Goal: Transaction & Acquisition: Purchase product/service

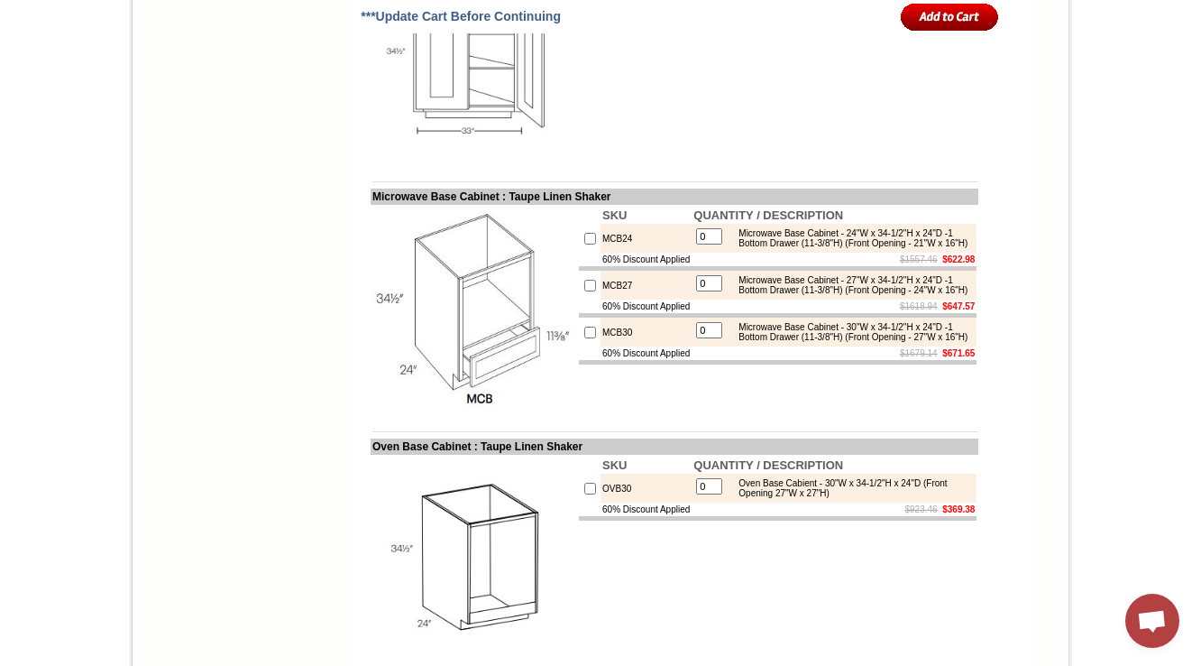
scroll to position [10112, 0]
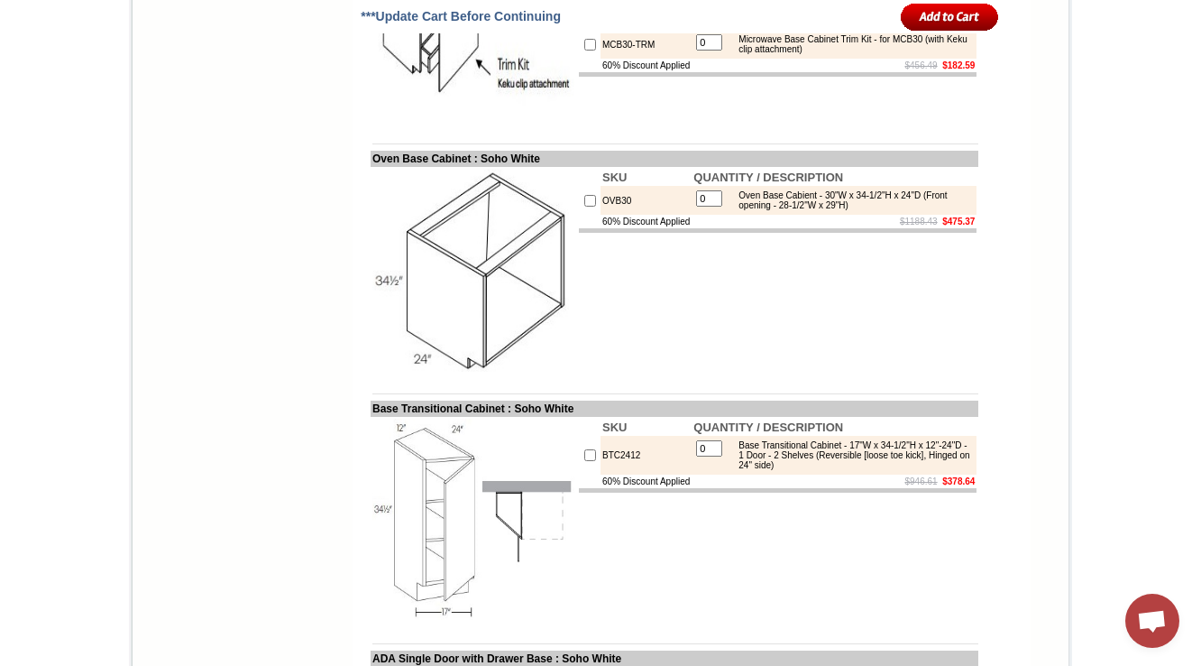
drag, startPoint x: 1200, startPoint y: 492, endPoint x: 1211, endPoint y: -4, distance: 495.3
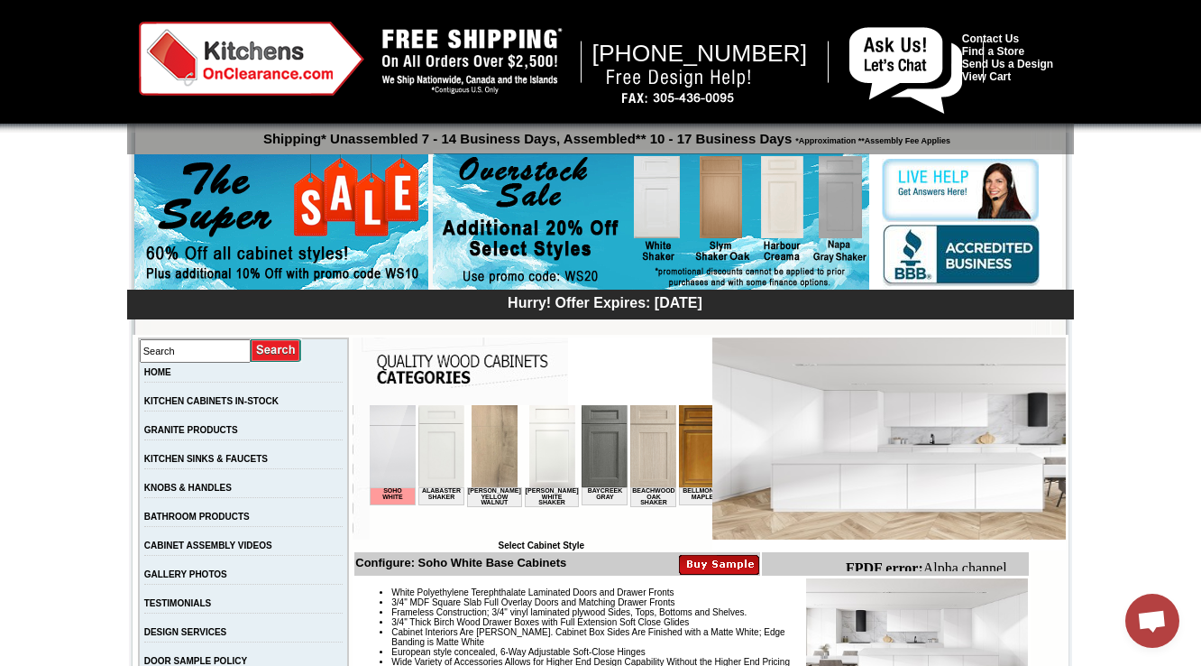
scroll to position [289, 0]
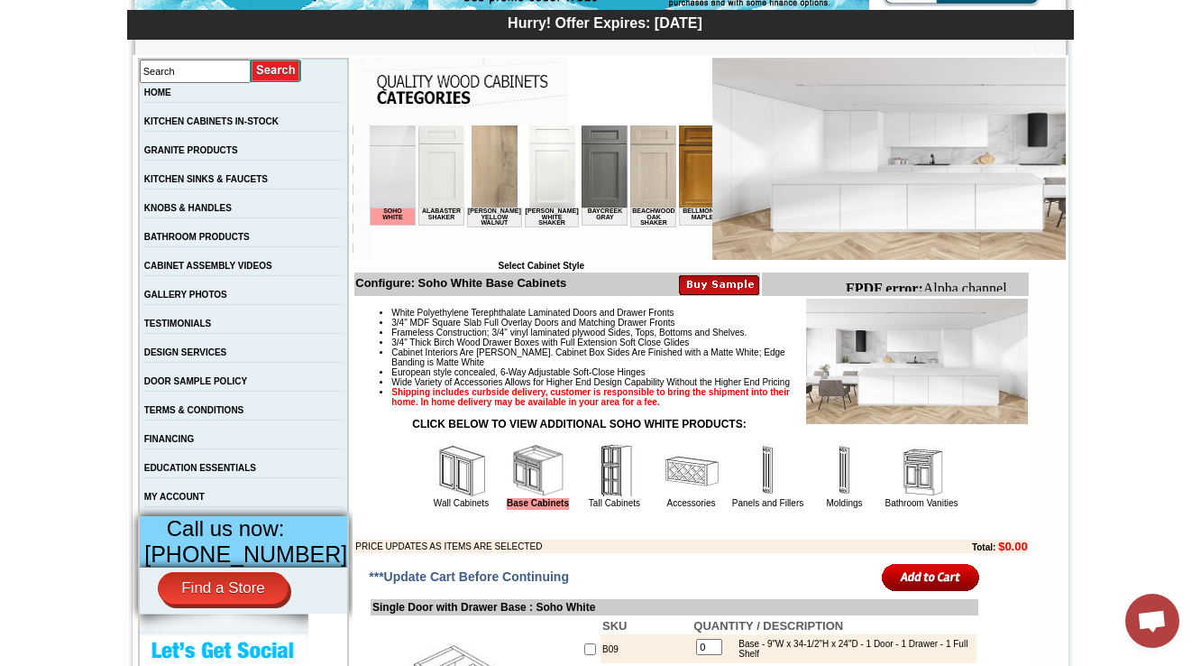
click at [435, 498] on img at bounding box center [462, 471] width 54 height 54
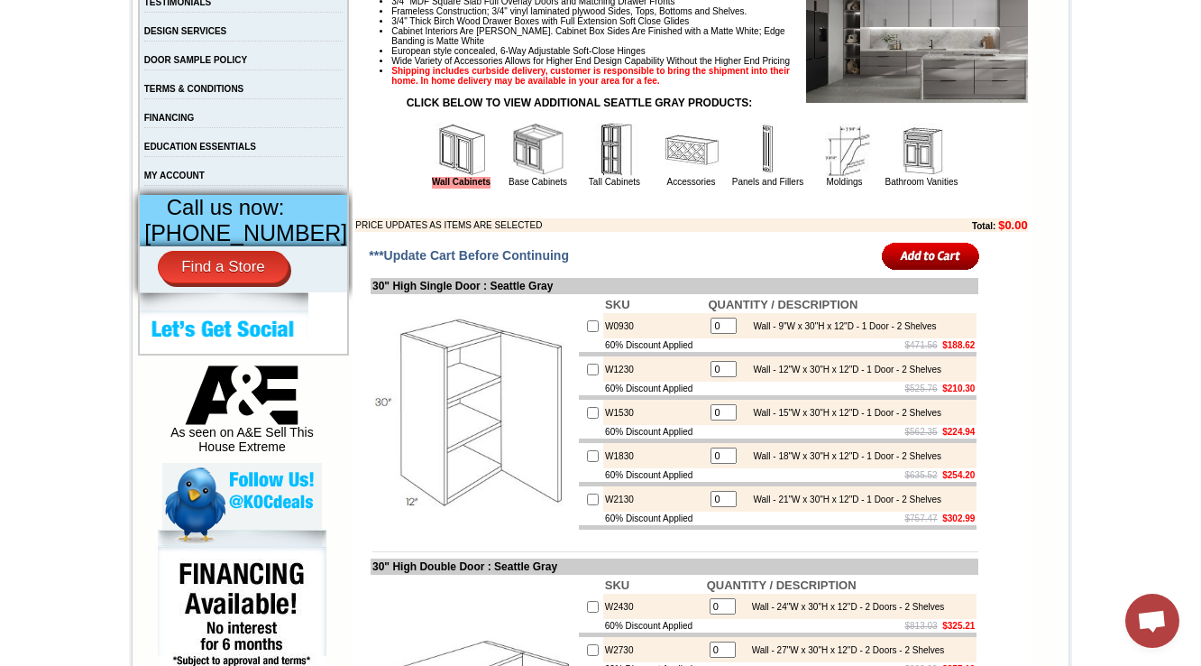
scroll to position [649, 0]
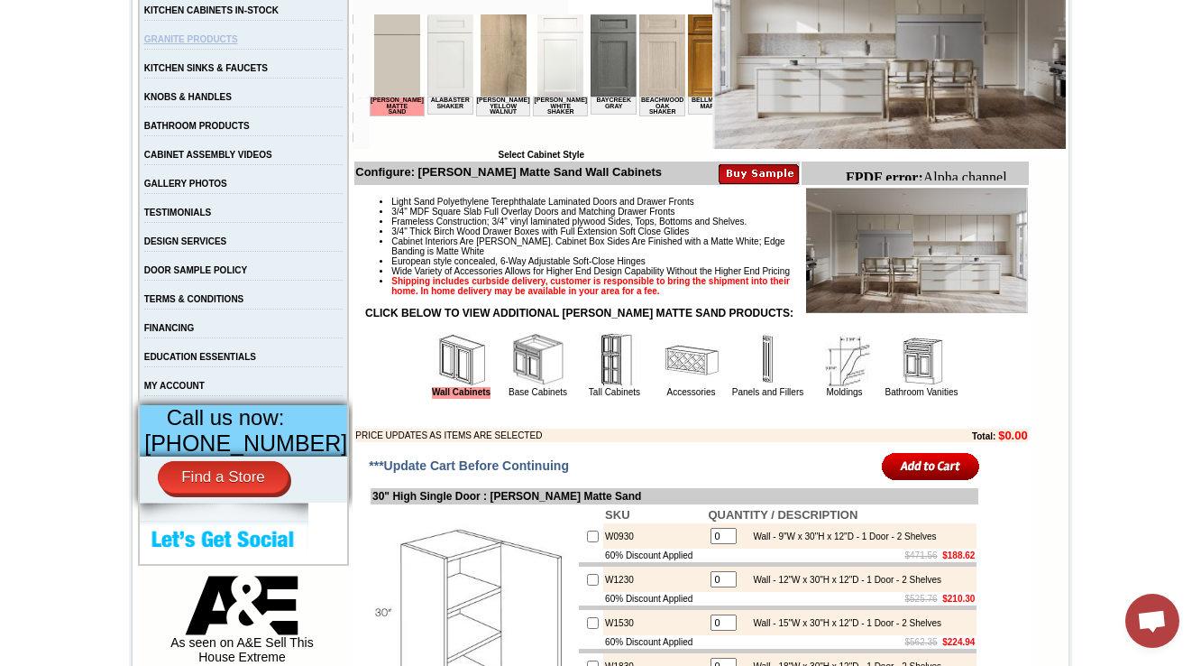
scroll to position [433, 0]
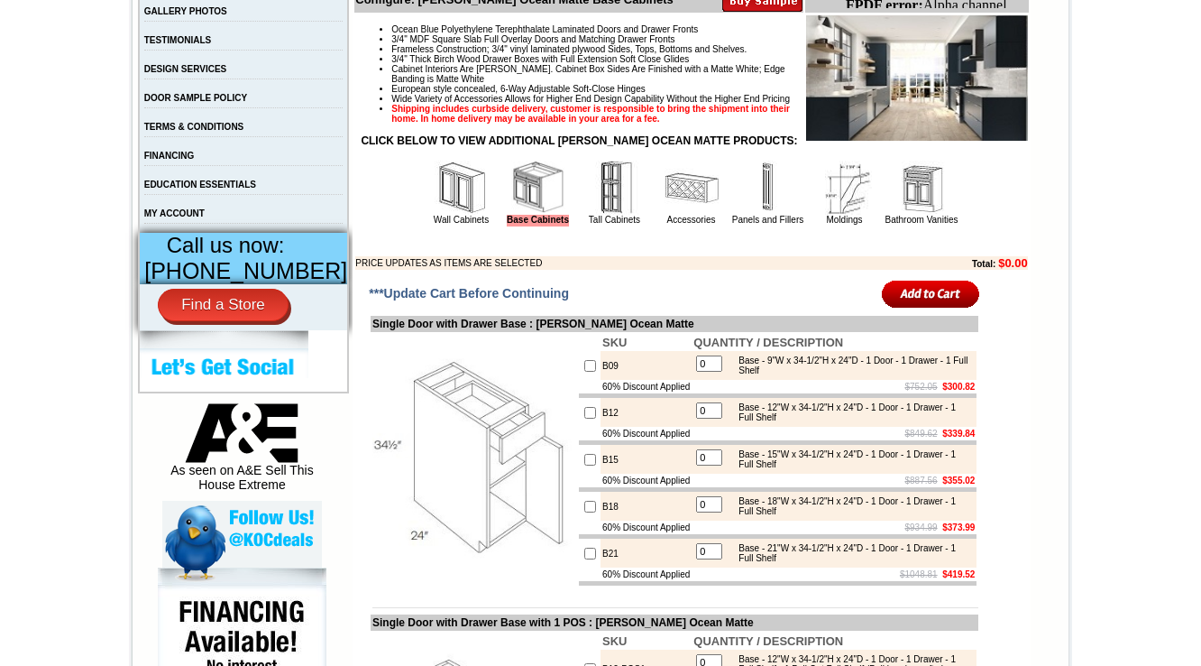
scroll to position [649, 0]
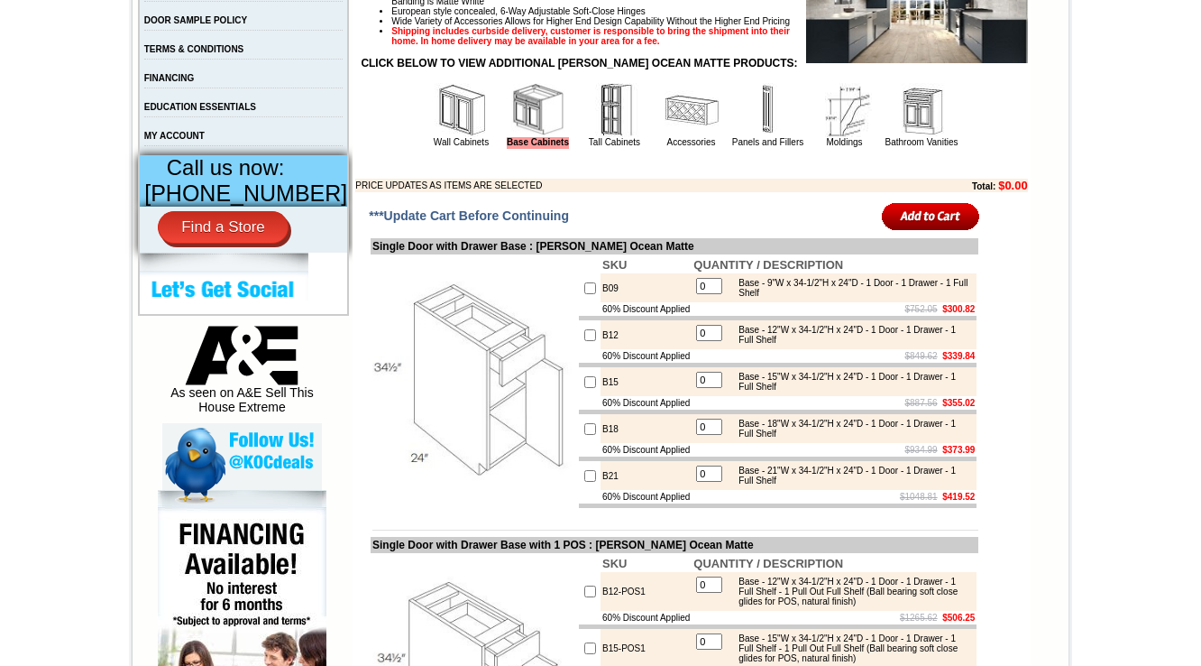
click at [441, 137] on img at bounding box center [462, 110] width 54 height 54
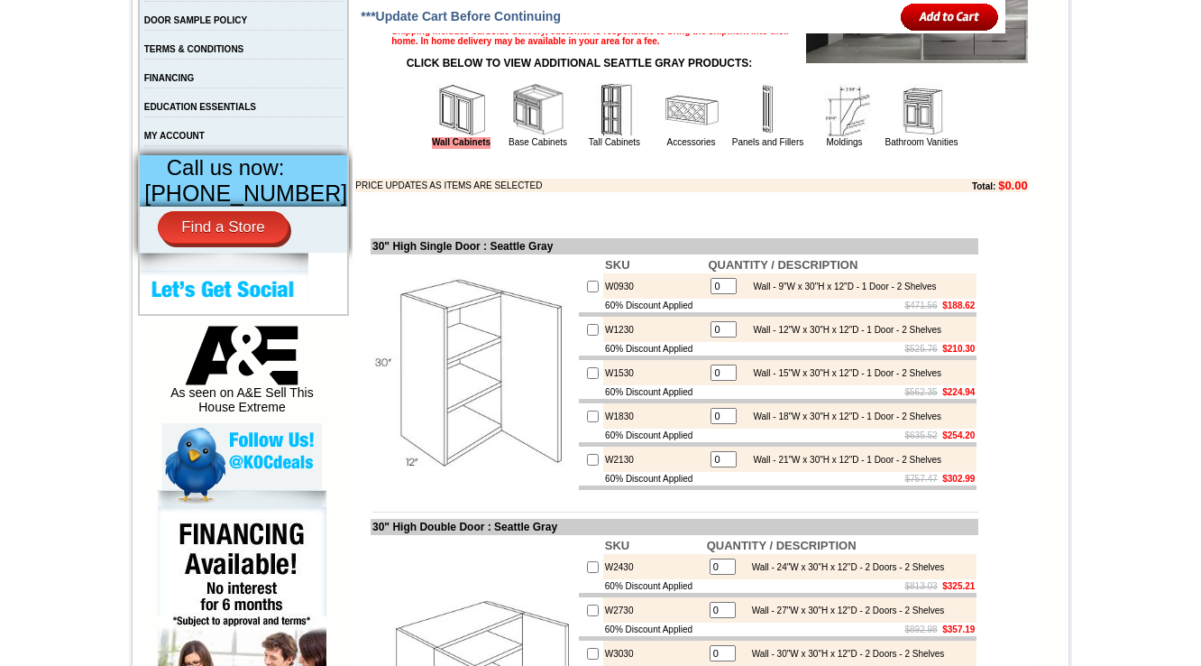
scroll to position [2782, 0]
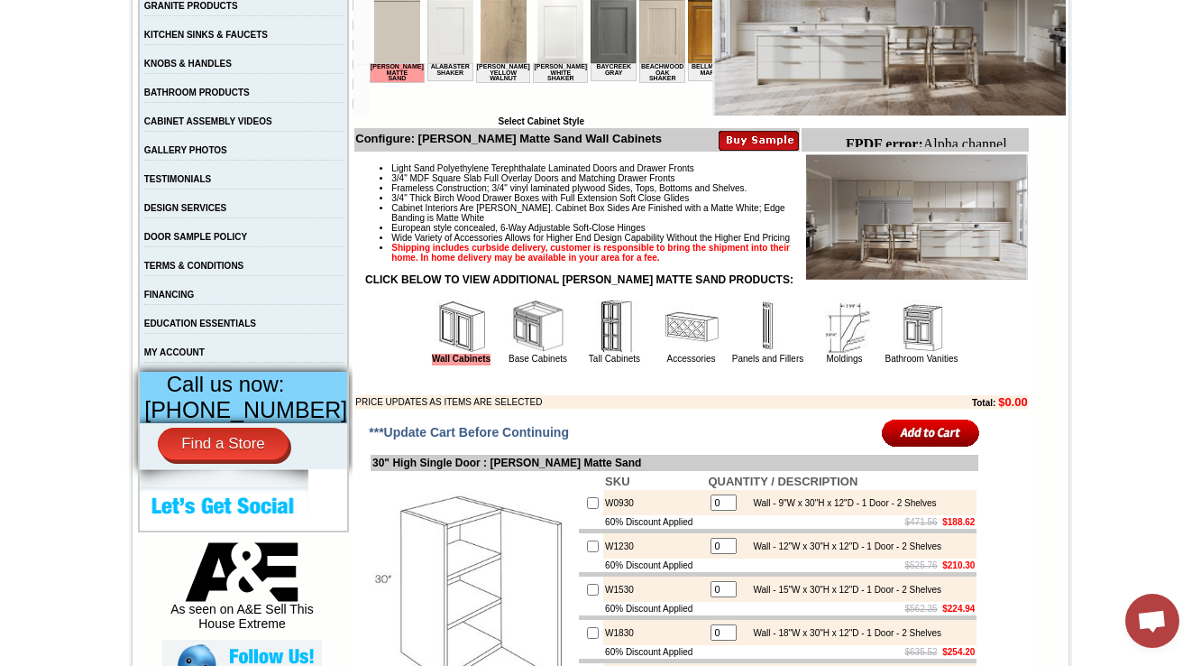
scroll to position [2782, 0]
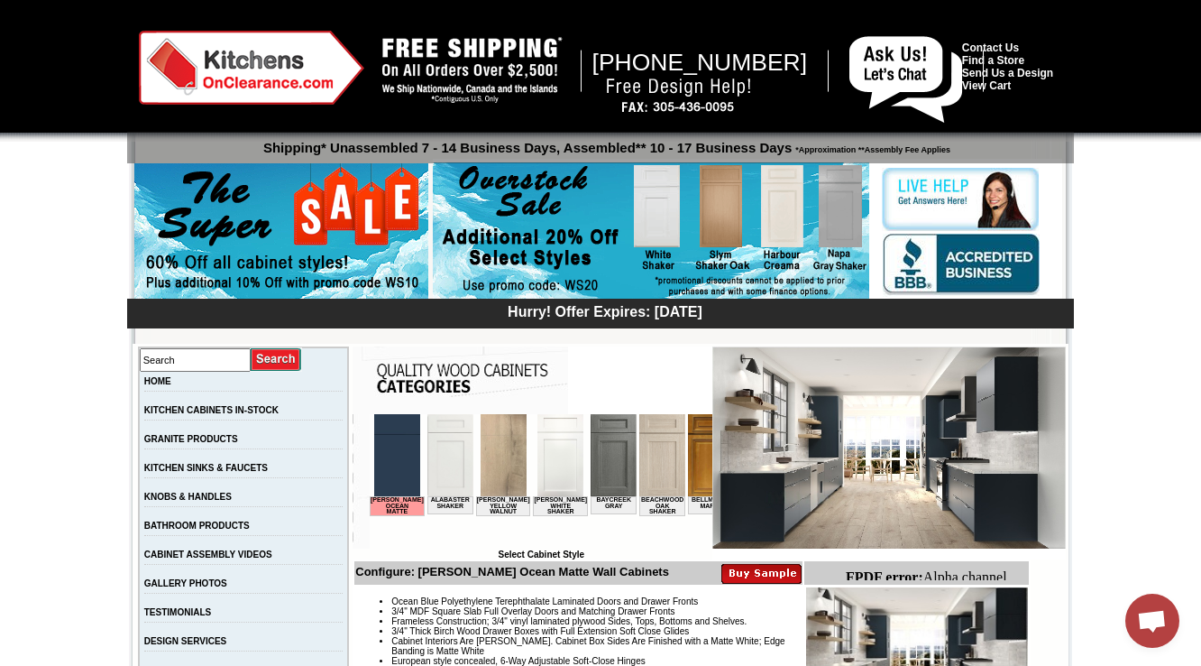
scroll to position [2782, 0]
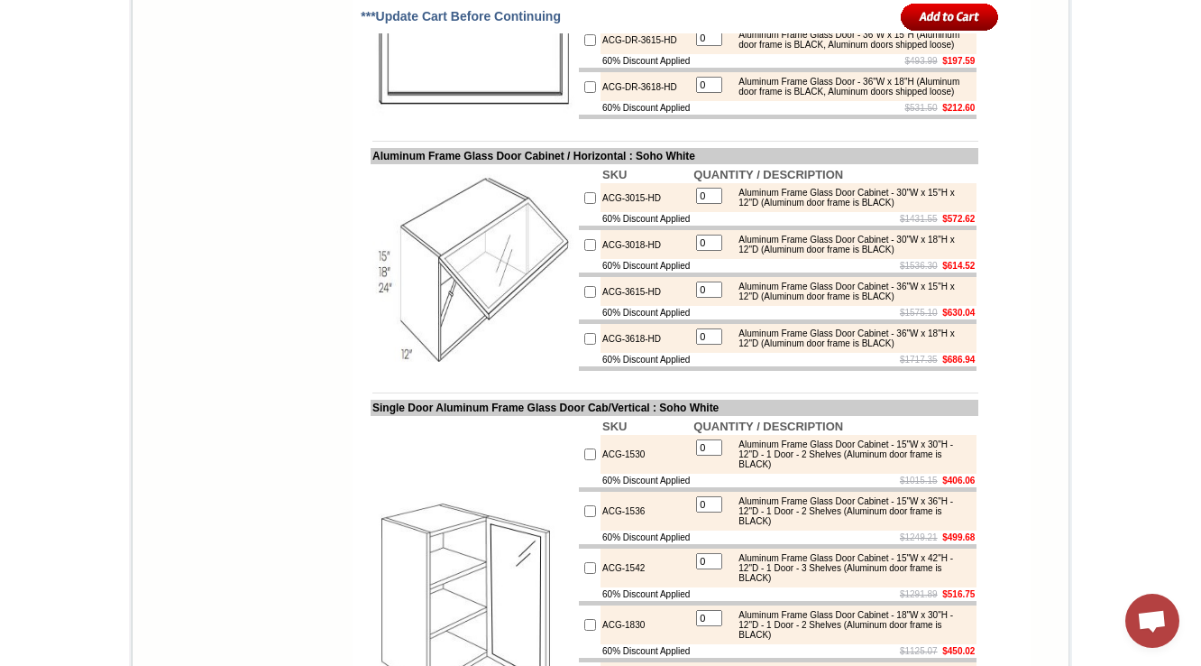
scroll to position [8082, 0]
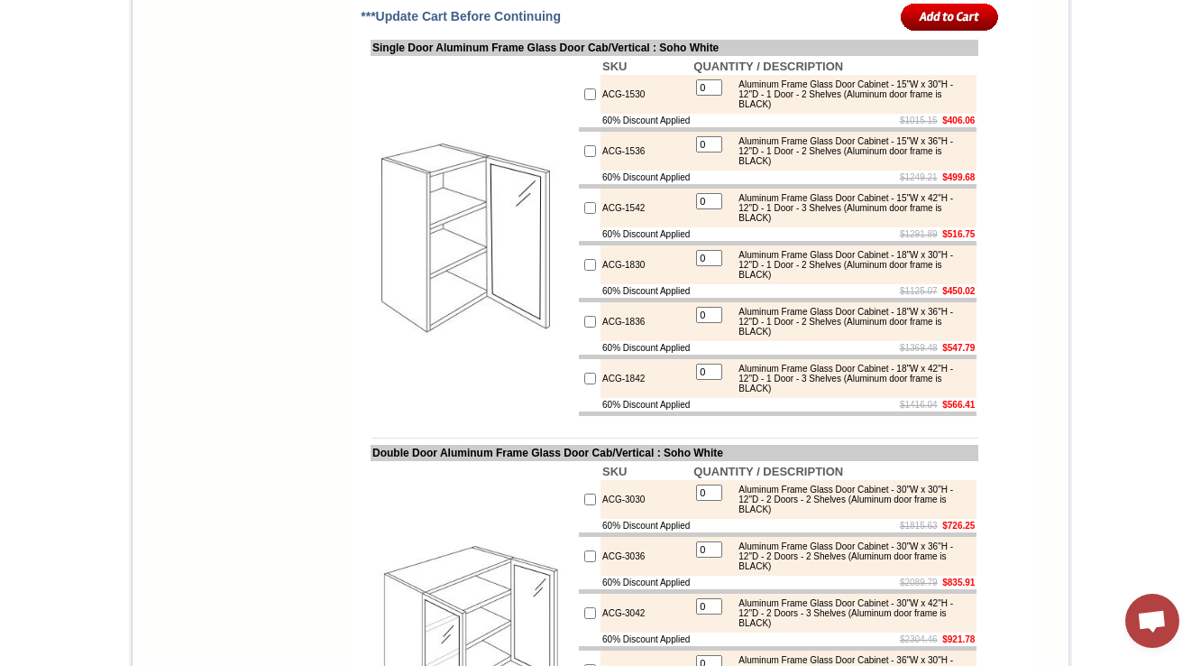
copy td "Aluminum Frame Glass Door Cabinet / Horizontal"
drag, startPoint x: 354, startPoint y: 289, endPoint x: 657, endPoint y: 290, distance: 303.1
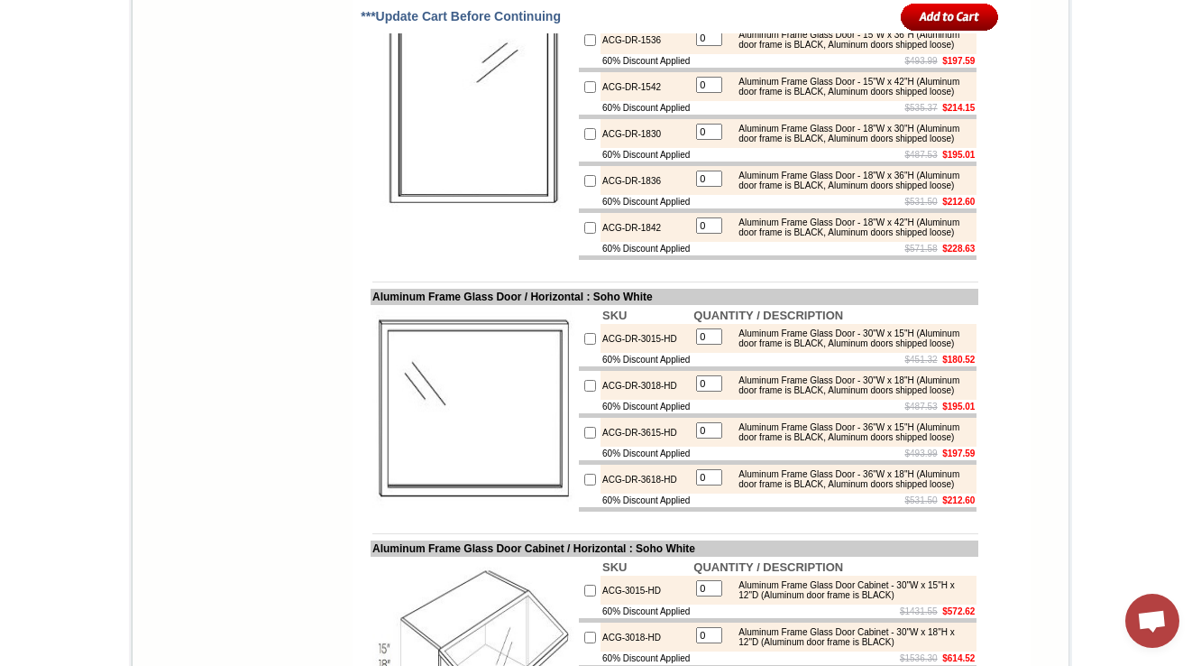
scroll to position [7402, 0]
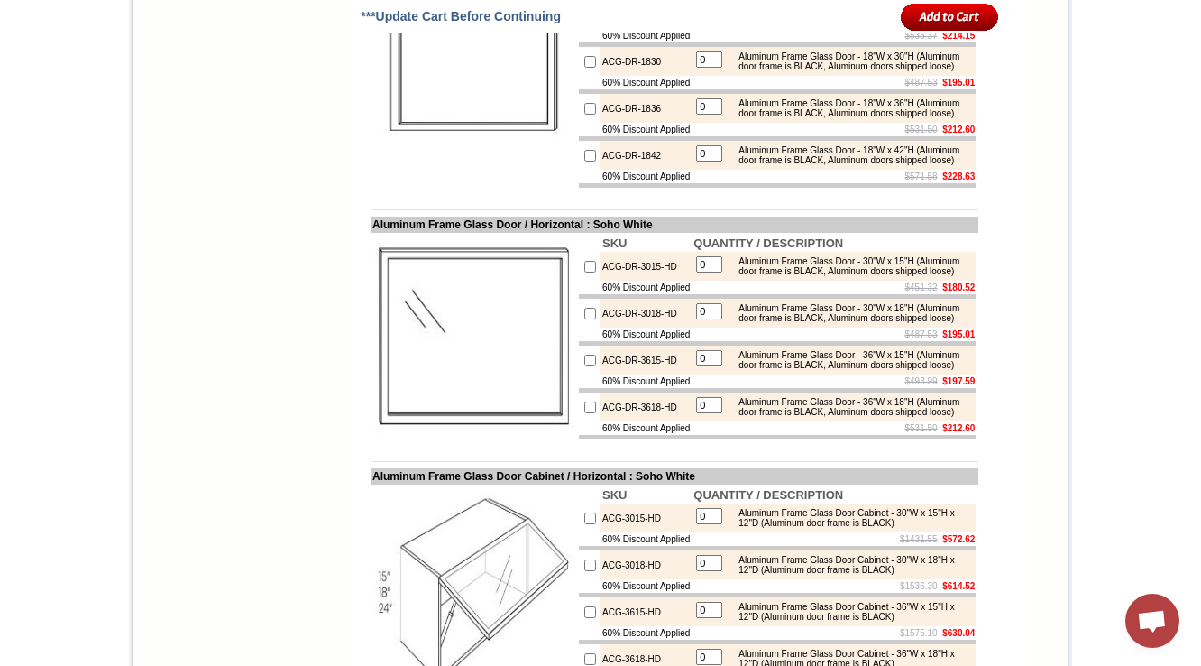
drag, startPoint x: 588, startPoint y: 215, endPoint x: 357, endPoint y: 212, distance: 230.9
copy td "Aluminum Frame Glass Door / Vertical"
drag, startPoint x: 653, startPoint y: 319, endPoint x: 565, endPoint y: 326, distance: 88.6
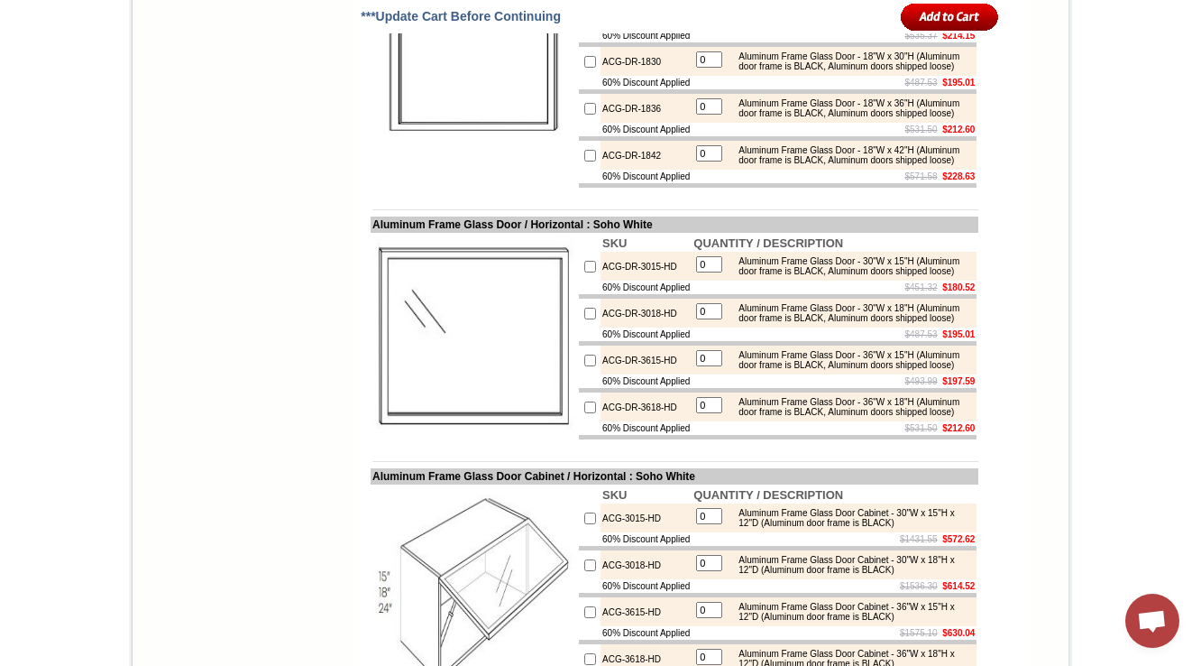
copy td "ACG-DR-1536"
drag, startPoint x: 354, startPoint y: 213, endPoint x: 587, endPoint y: 218, distance: 232.8
copy td "Aluminum Frame Glass Door / Vertical"
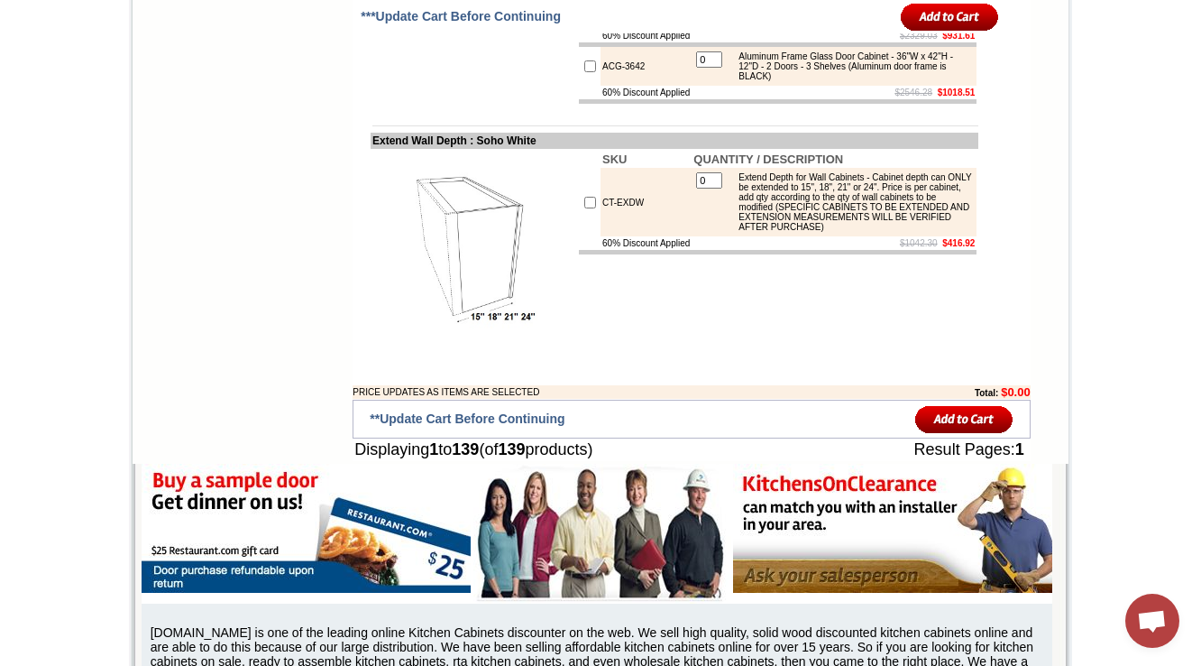
drag, startPoint x: 354, startPoint y: 283, endPoint x: 685, endPoint y: 281, distance: 331.9
copy td "Double Door Aluminum Frame Glass Door Cab/Vertical"
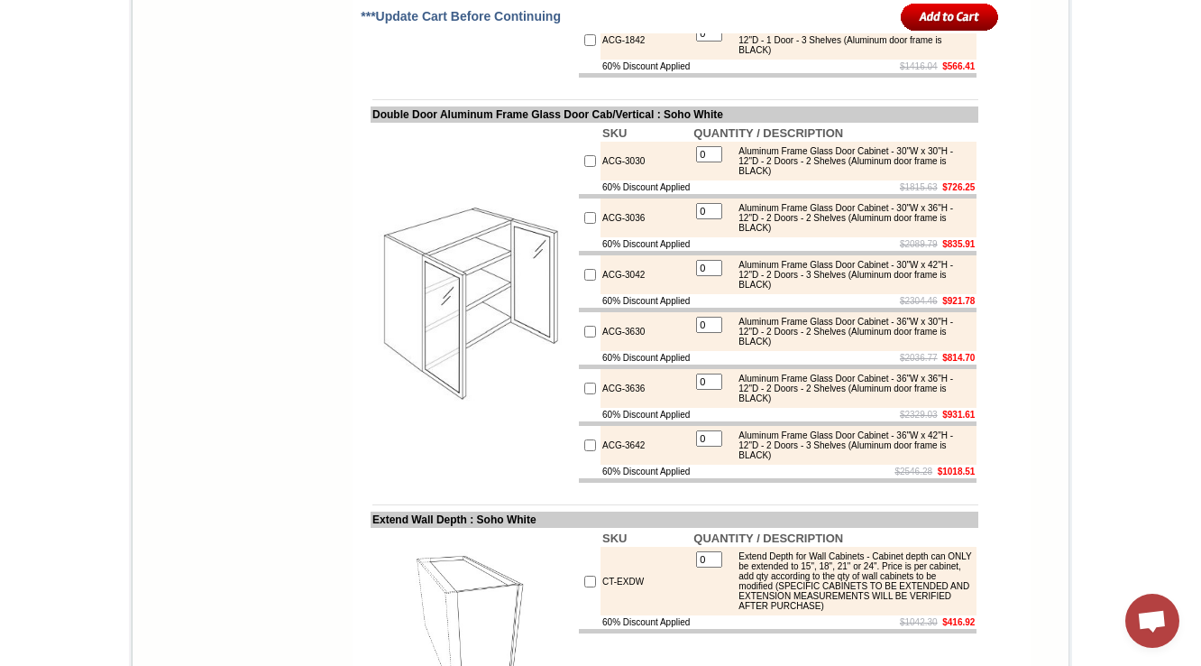
drag, startPoint x: 680, startPoint y: 222, endPoint x: 355, endPoint y: 217, distance: 324.7
copy td "Single Door Aluminum Frame Glass Door Cab/Vertical"
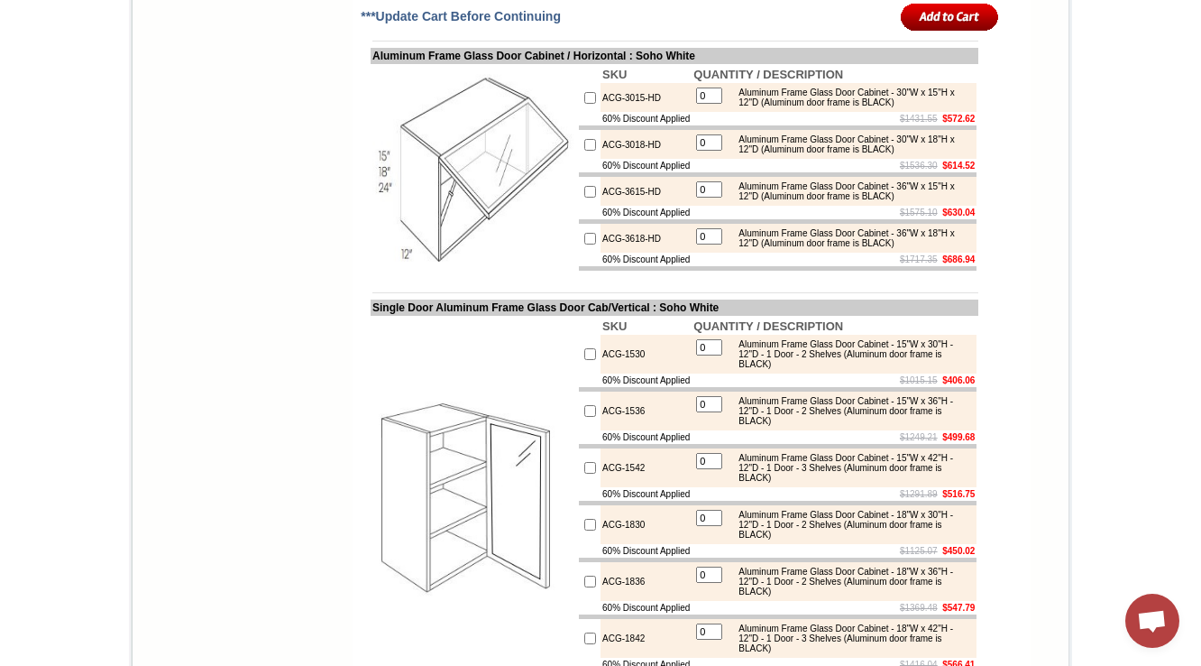
scroll to position [8039, 0]
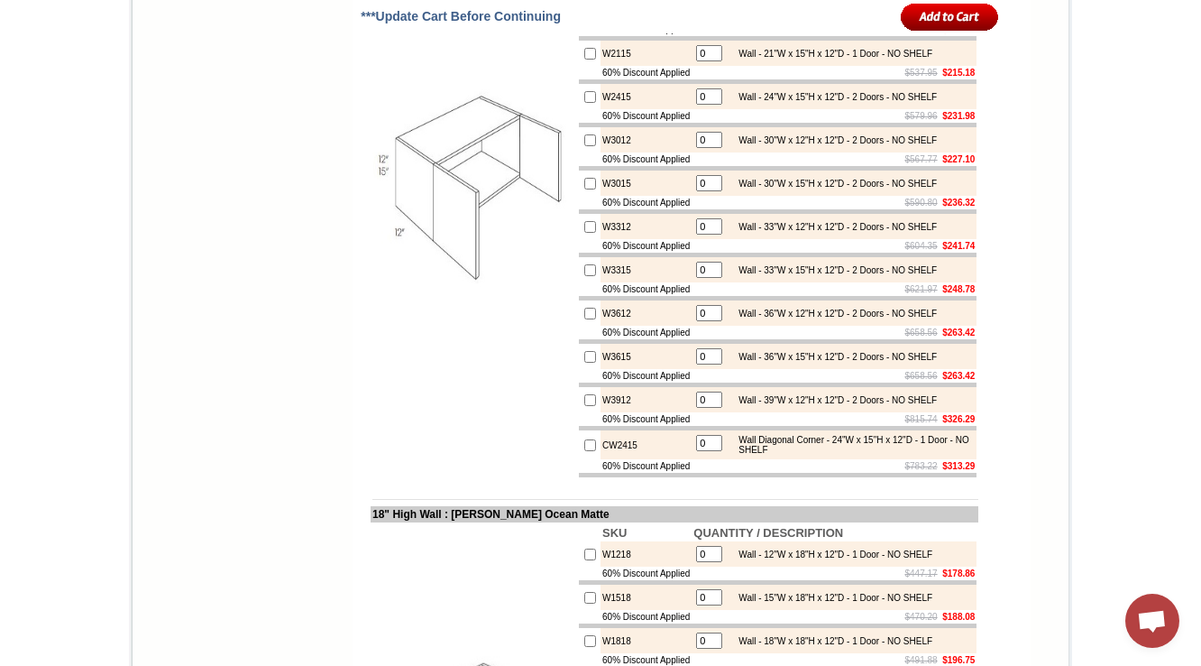
scroll to position [3531, 0]
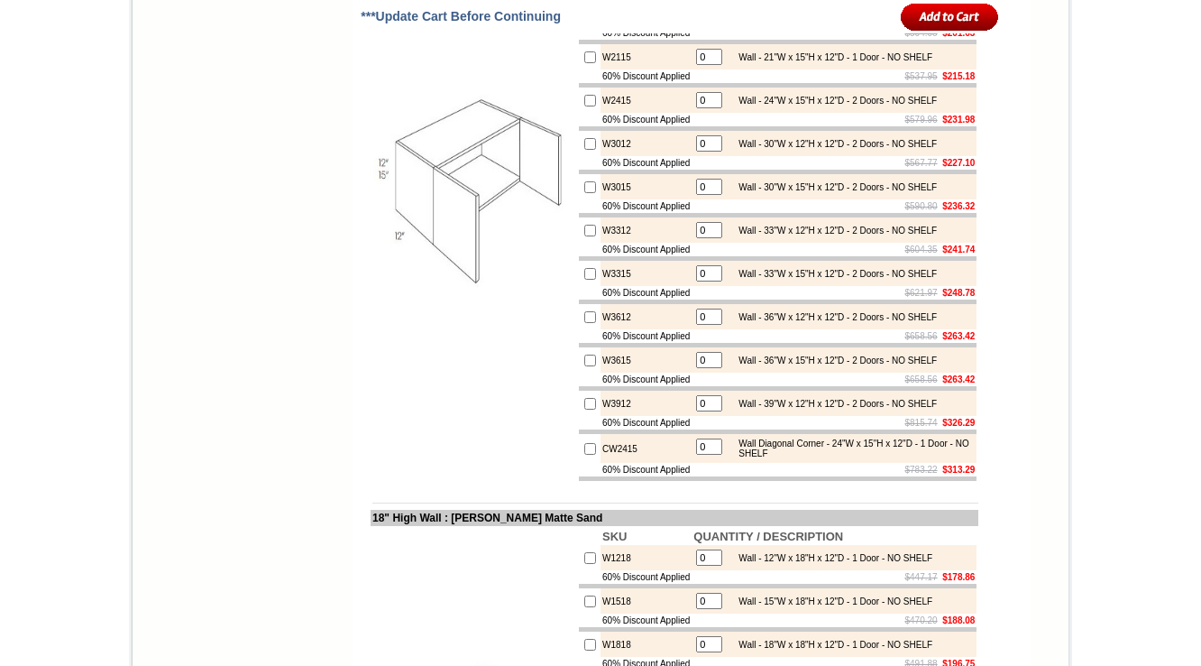
scroll to position [3531, 0]
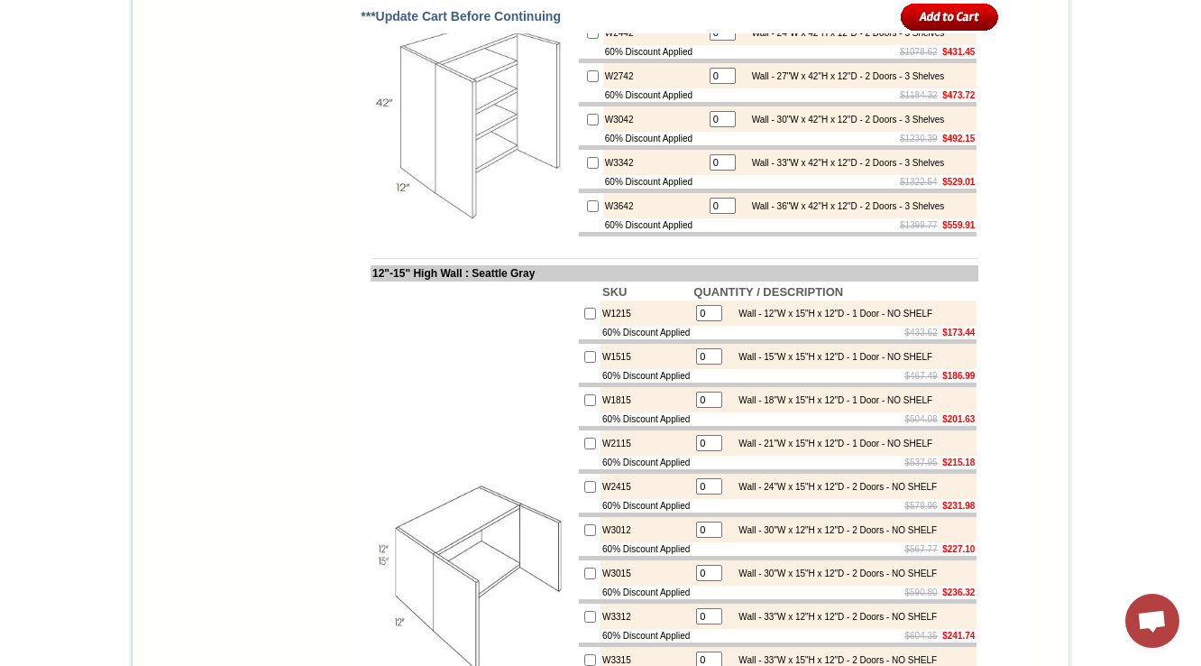
scroll to position [2419, 0]
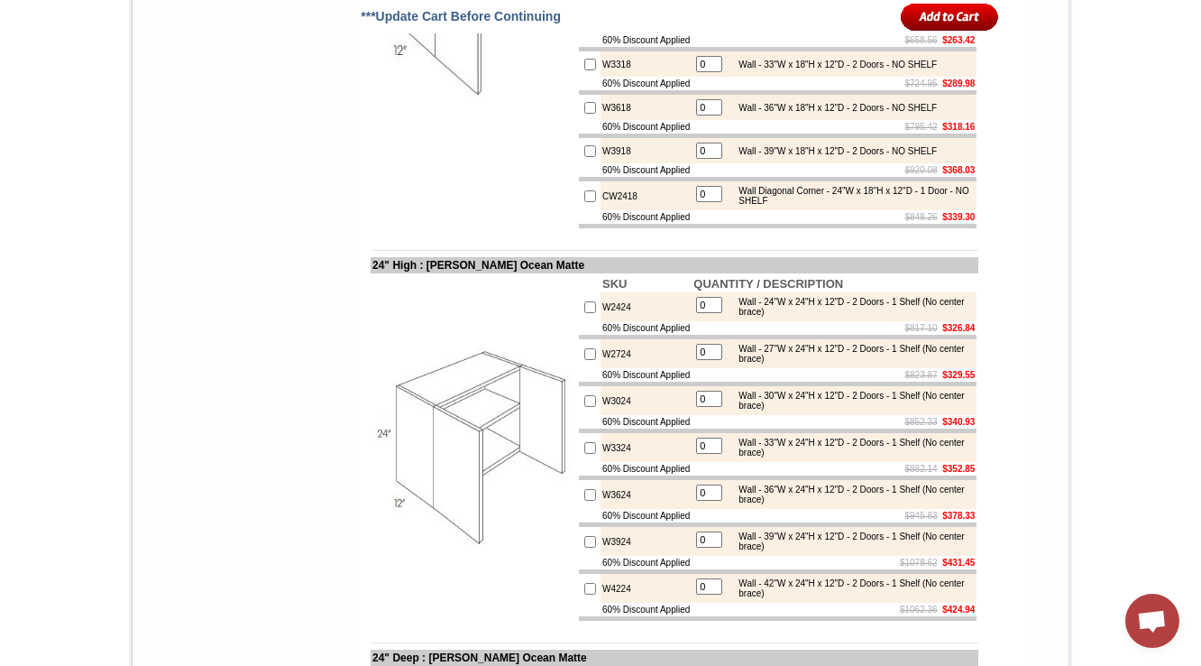
scroll to position [3904, 0]
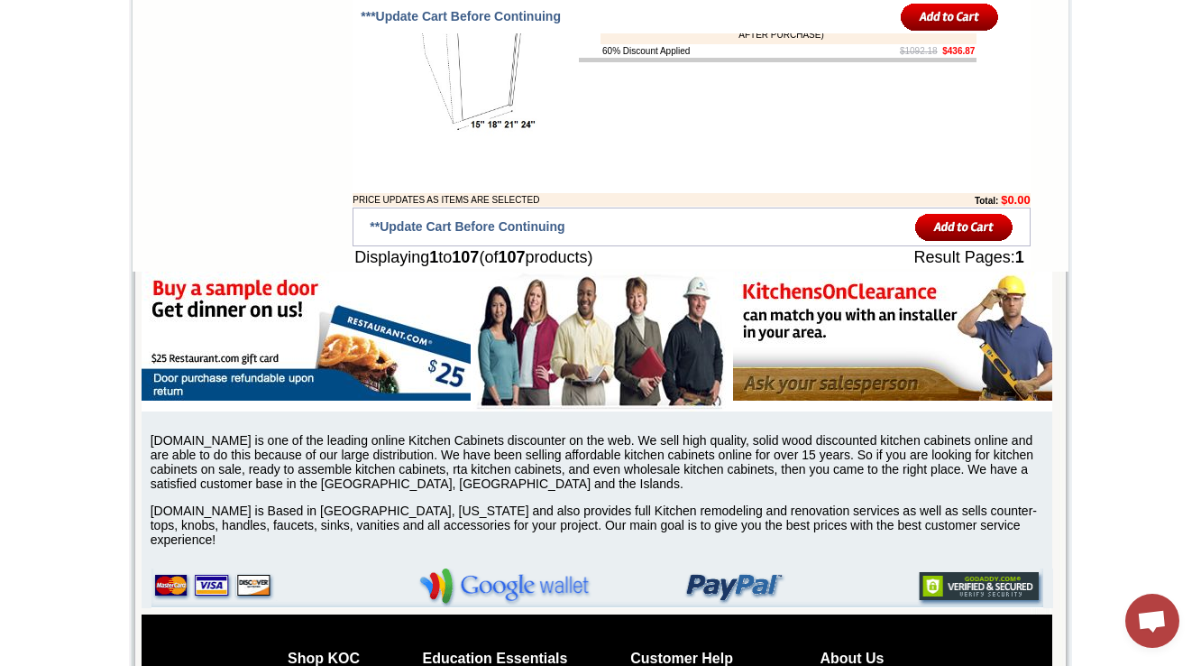
scroll to position [7288, 0]
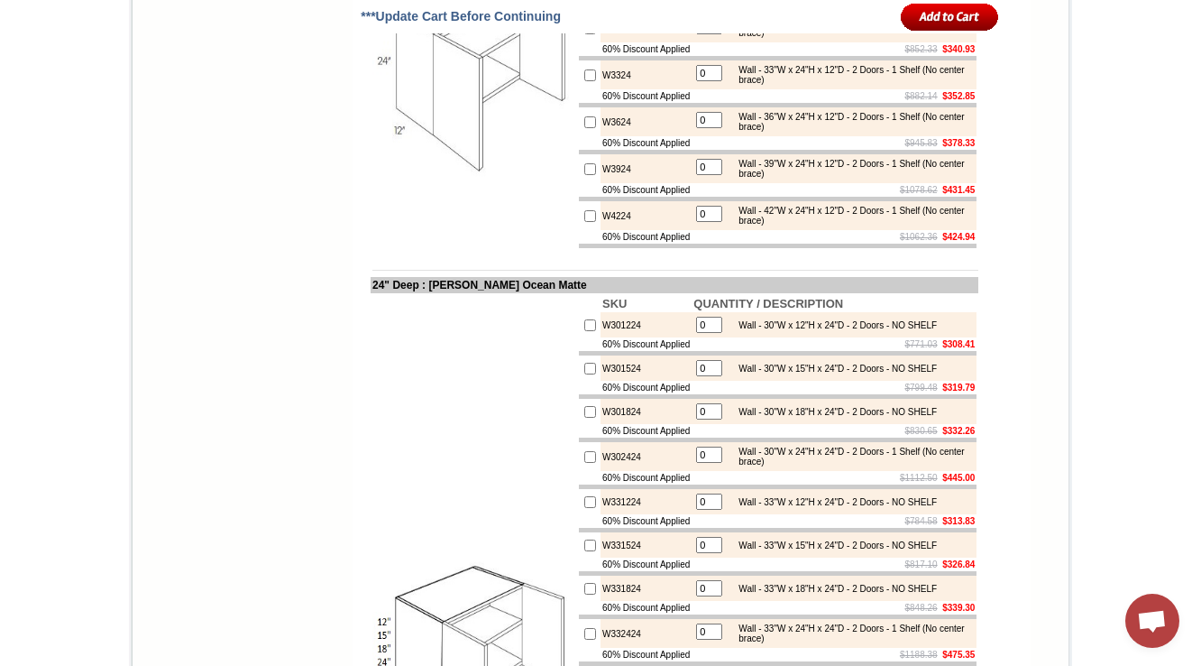
scroll to position [6855, 0]
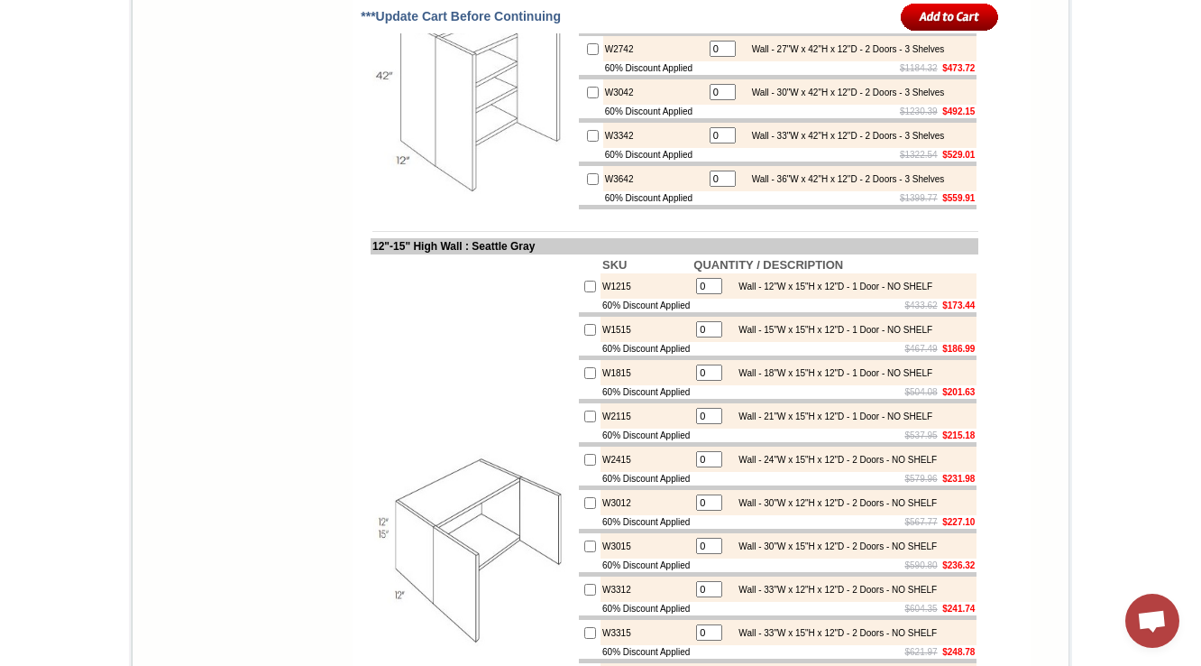
scroll to position [6855, 0]
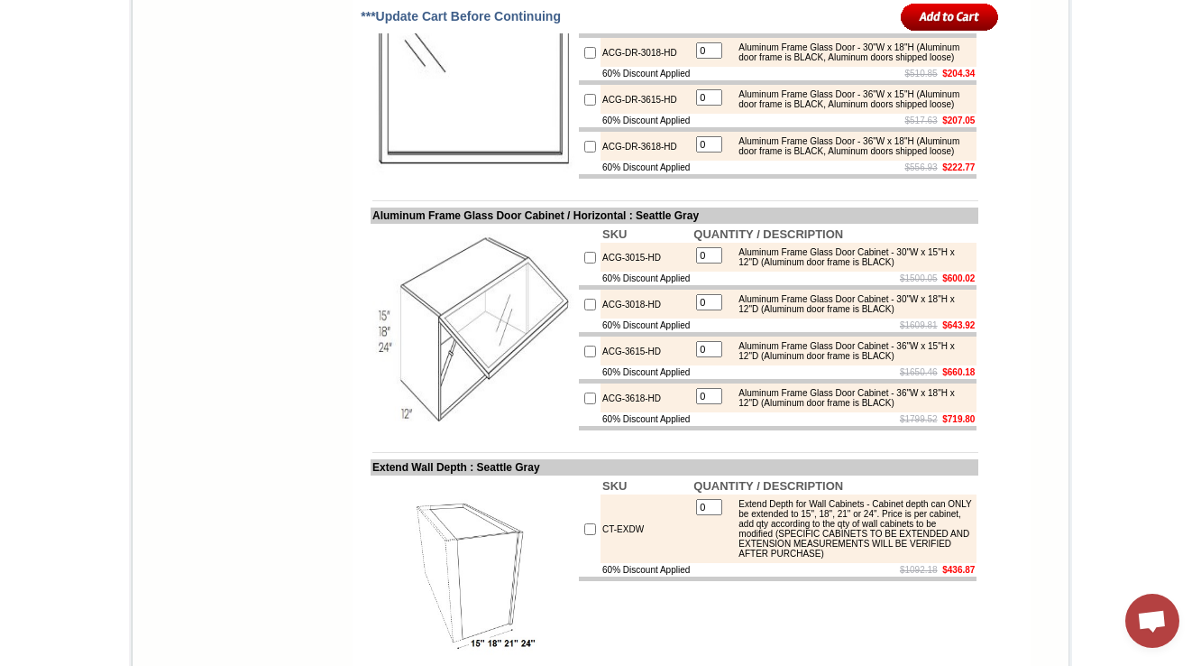
scroll to position [7147, 0]
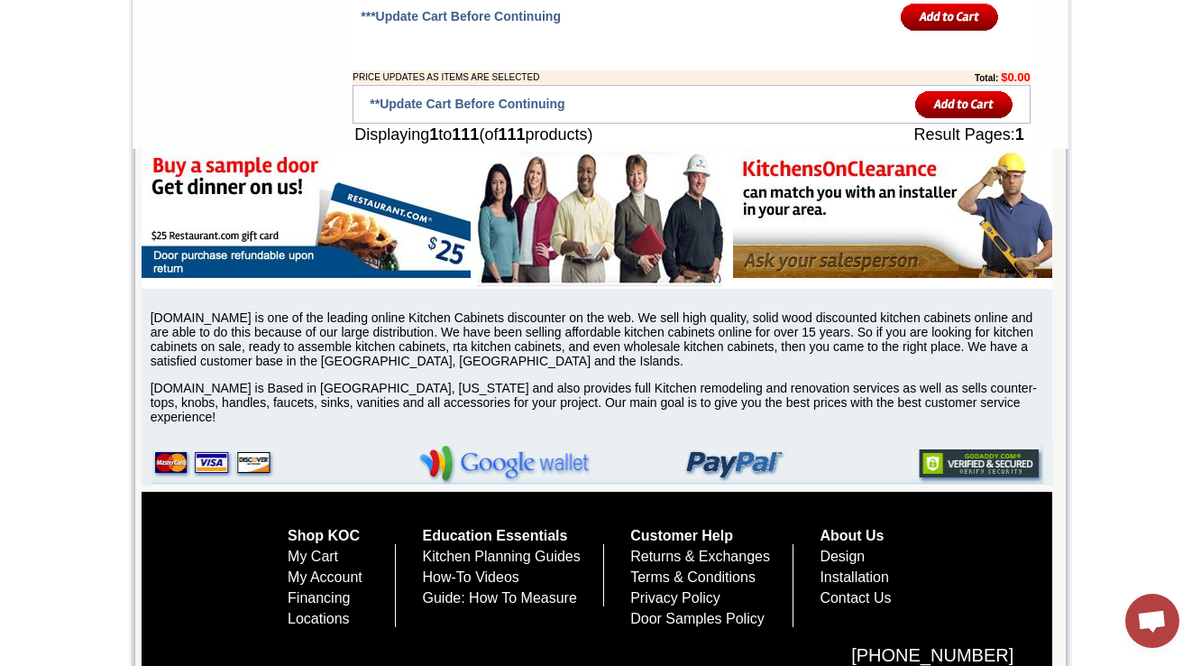
scroll to position [7580, 0]
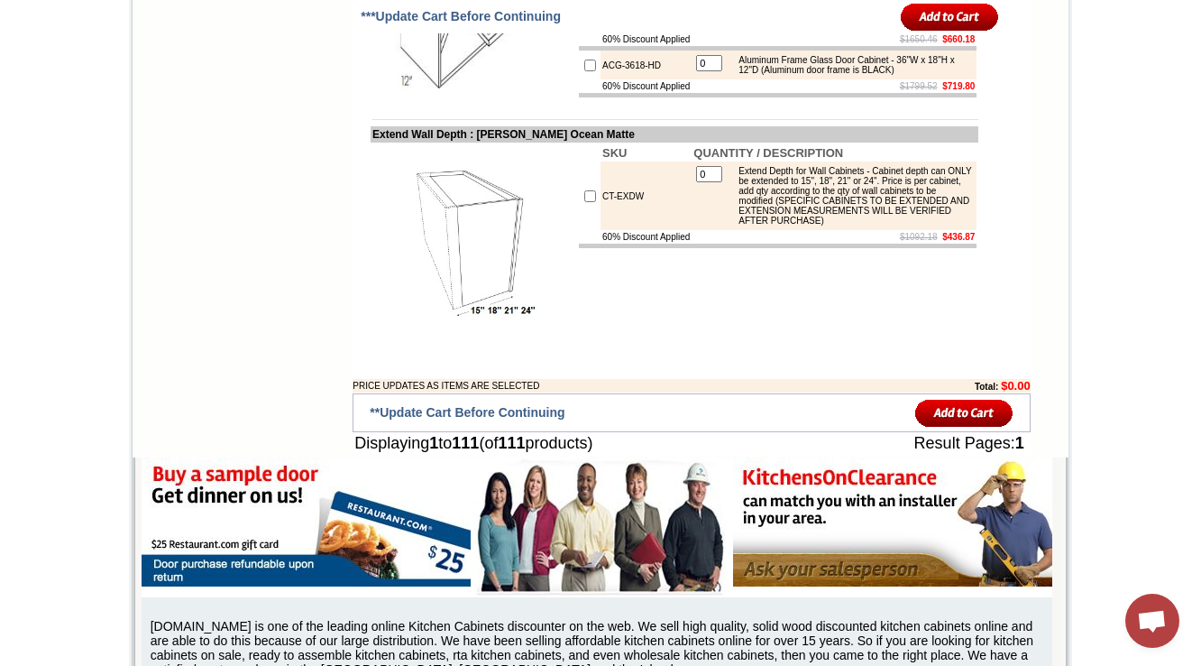
scroll to position [7358, 0]
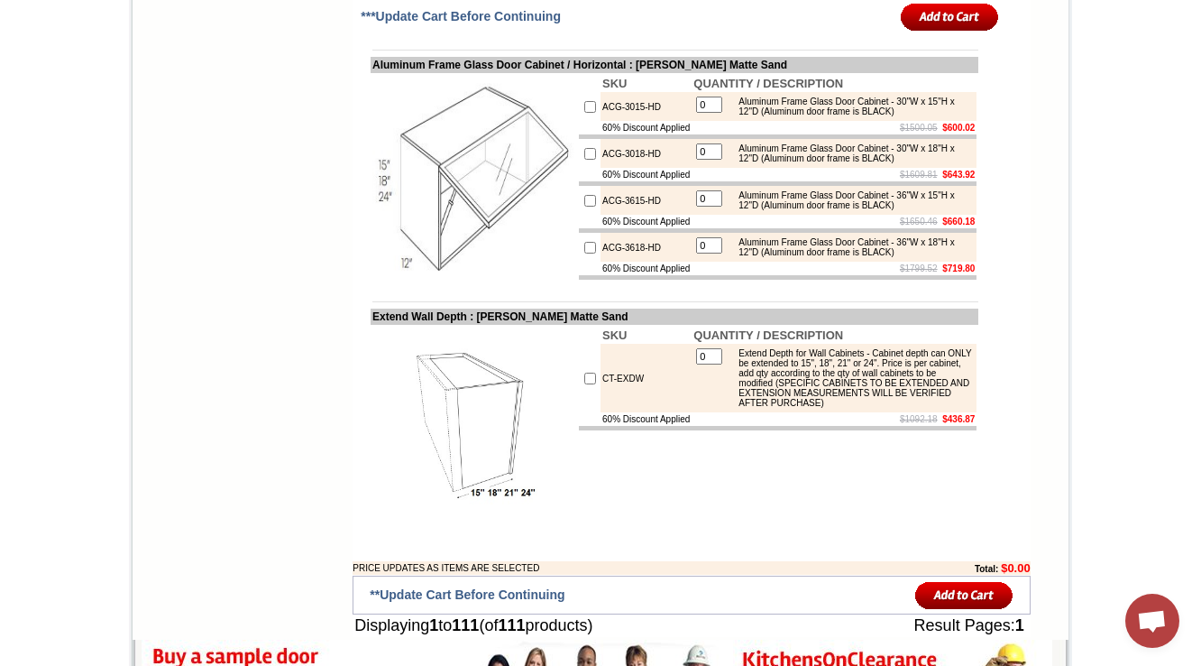
scroll to position [7071, 0]
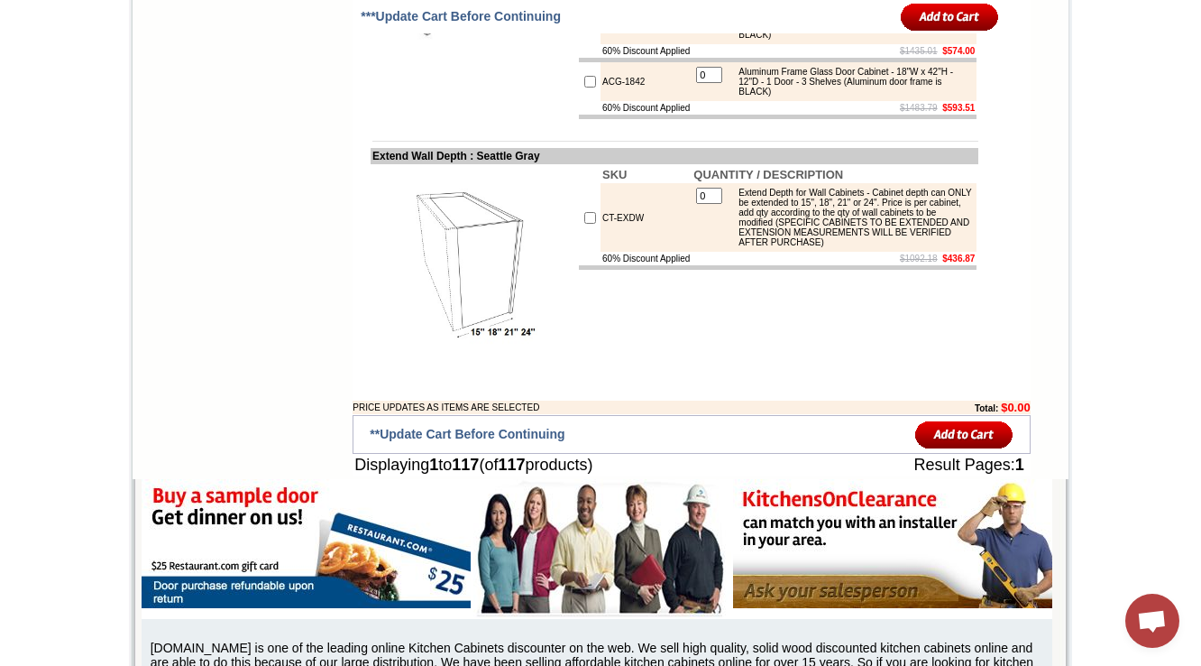
scroll to position [7719, 0]
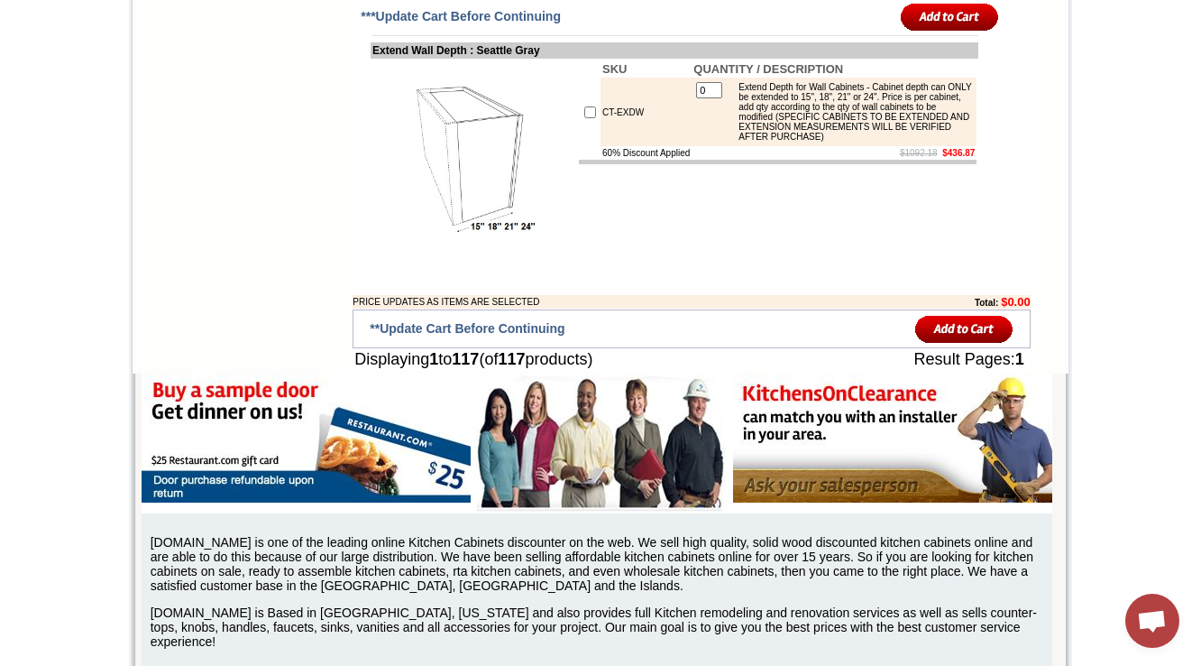
scroll to position [7719, 0]
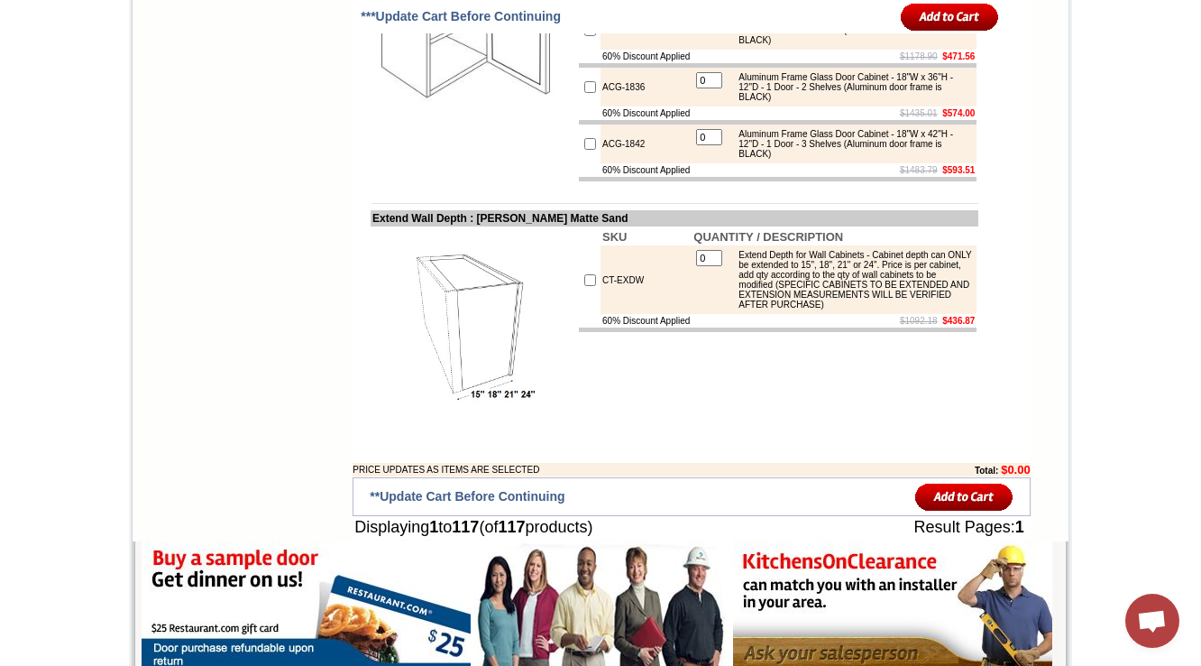
scroll to position [7576, 0]
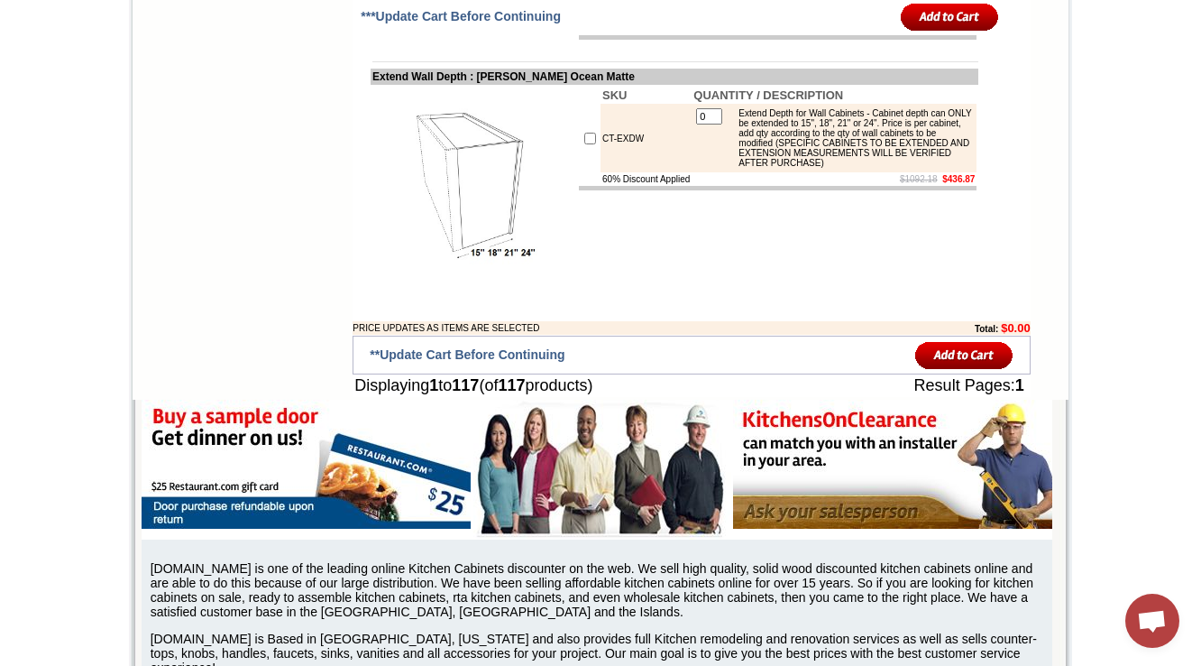
scroll to position [7643, 0]
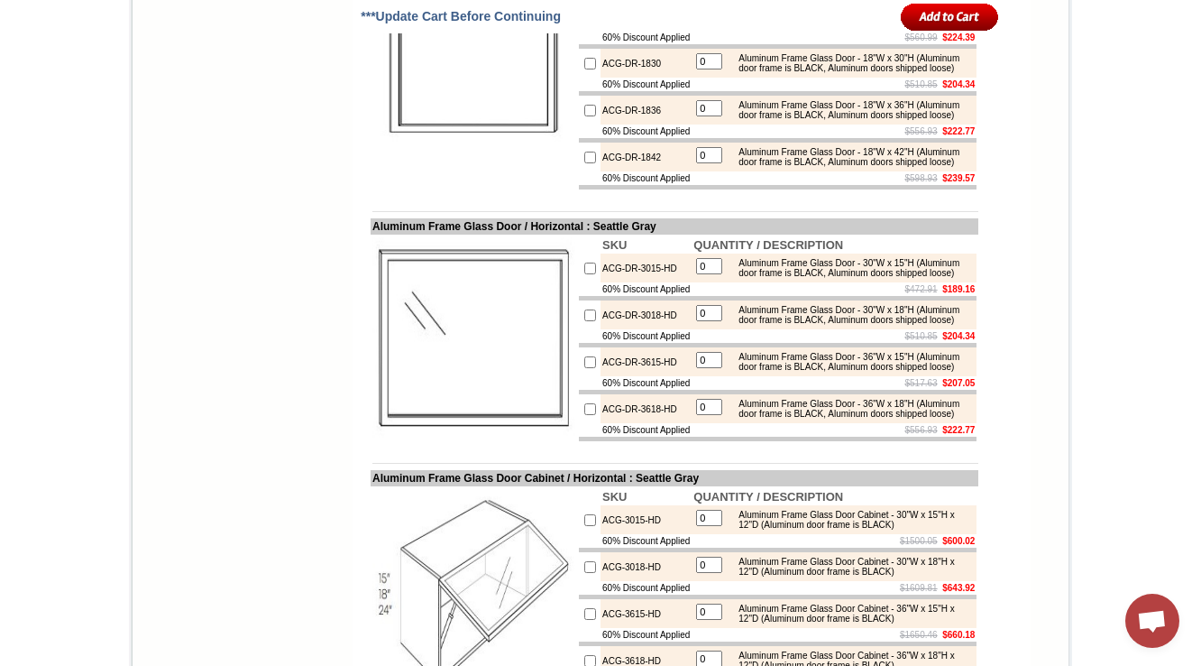
scroll to position [7038, 0]
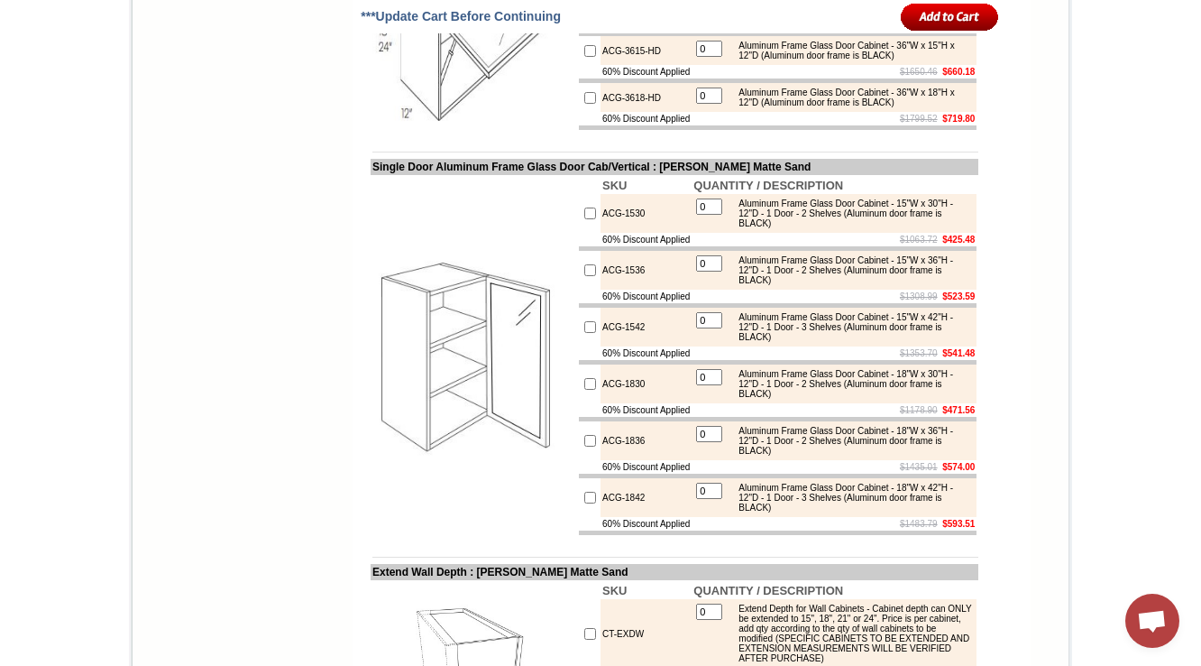
scroll to position [6855, 0]
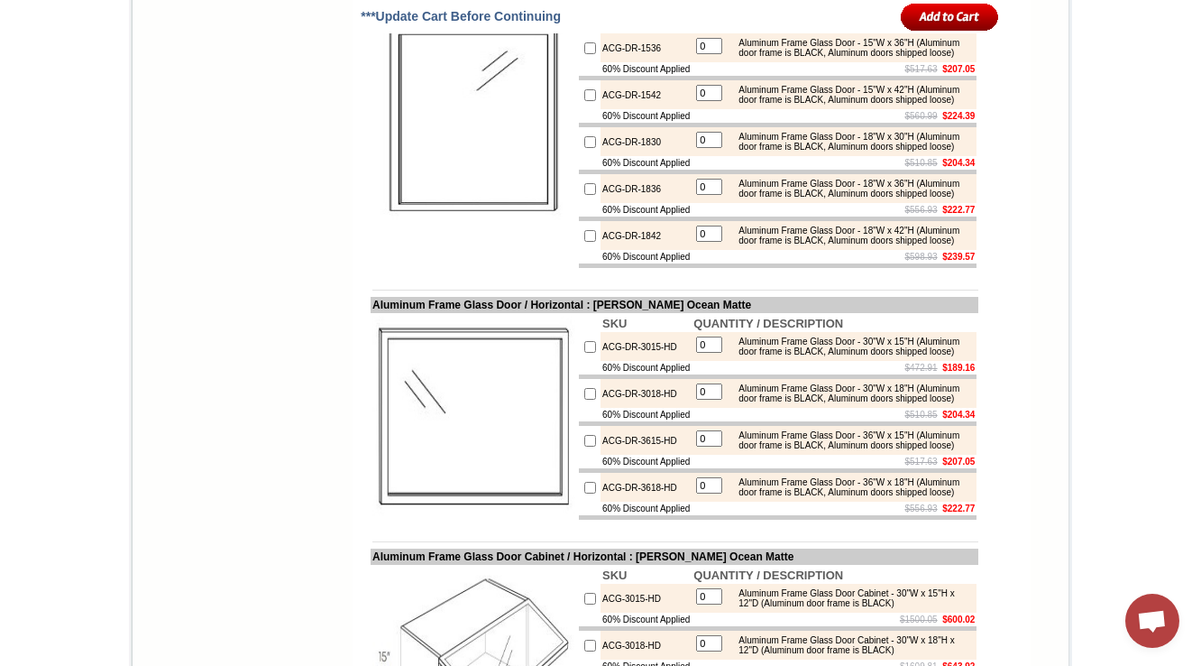
scroll to position [6999, 0]
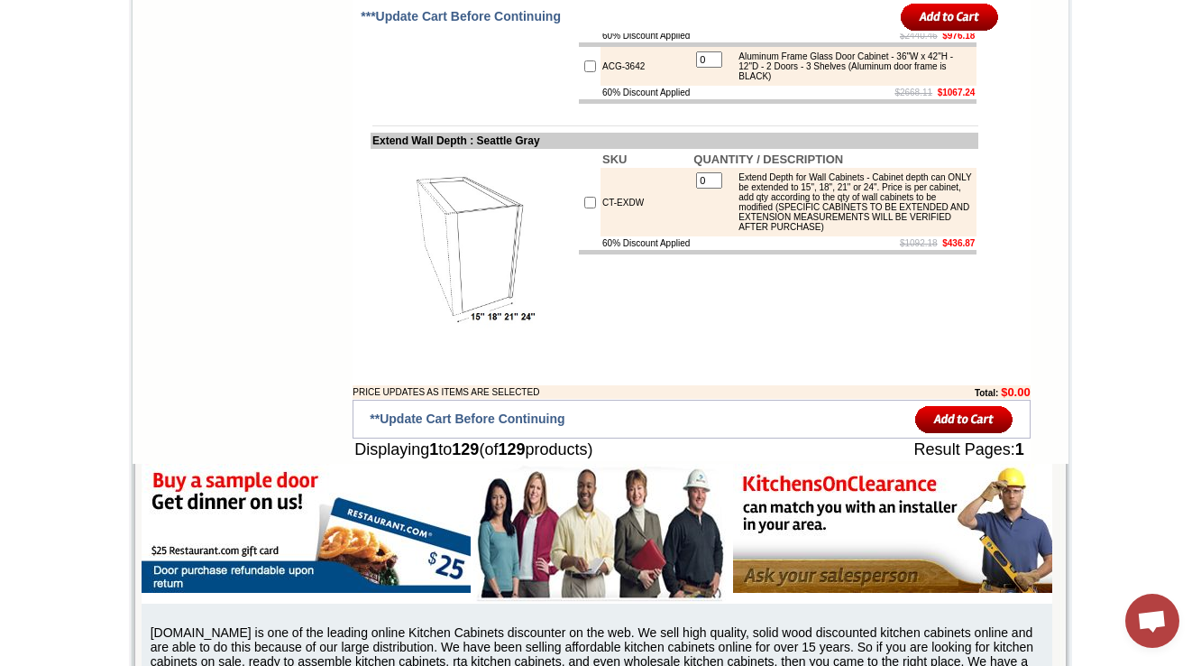
scroll to position [6966, 0]
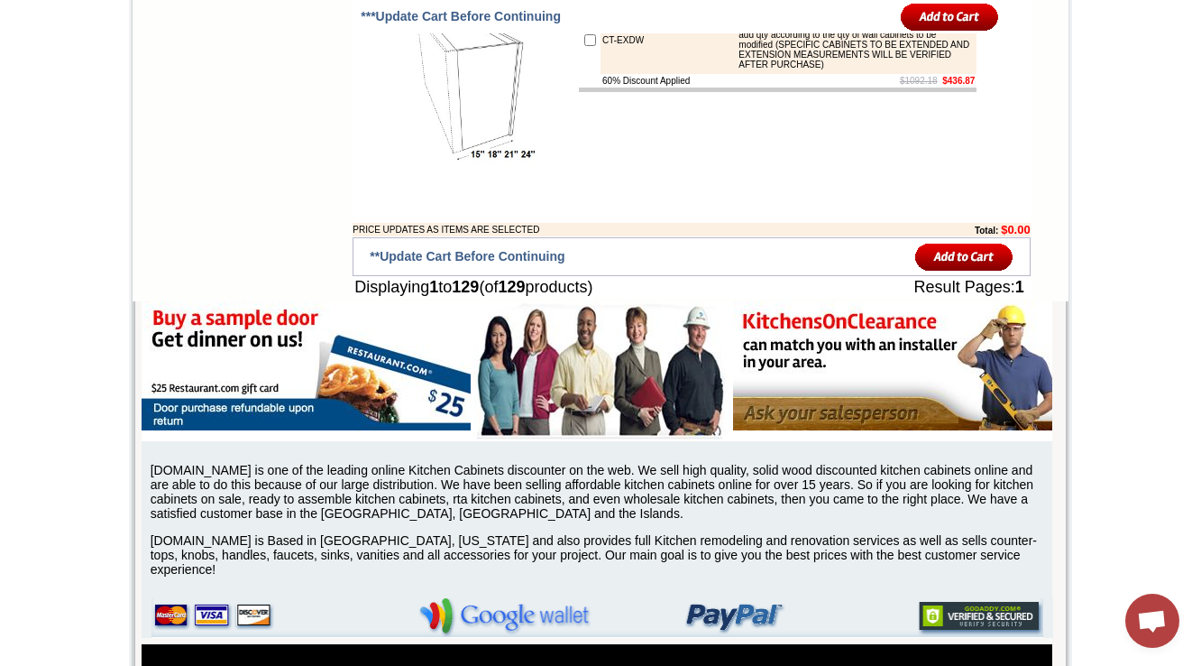
scroll to position [8518, 0]
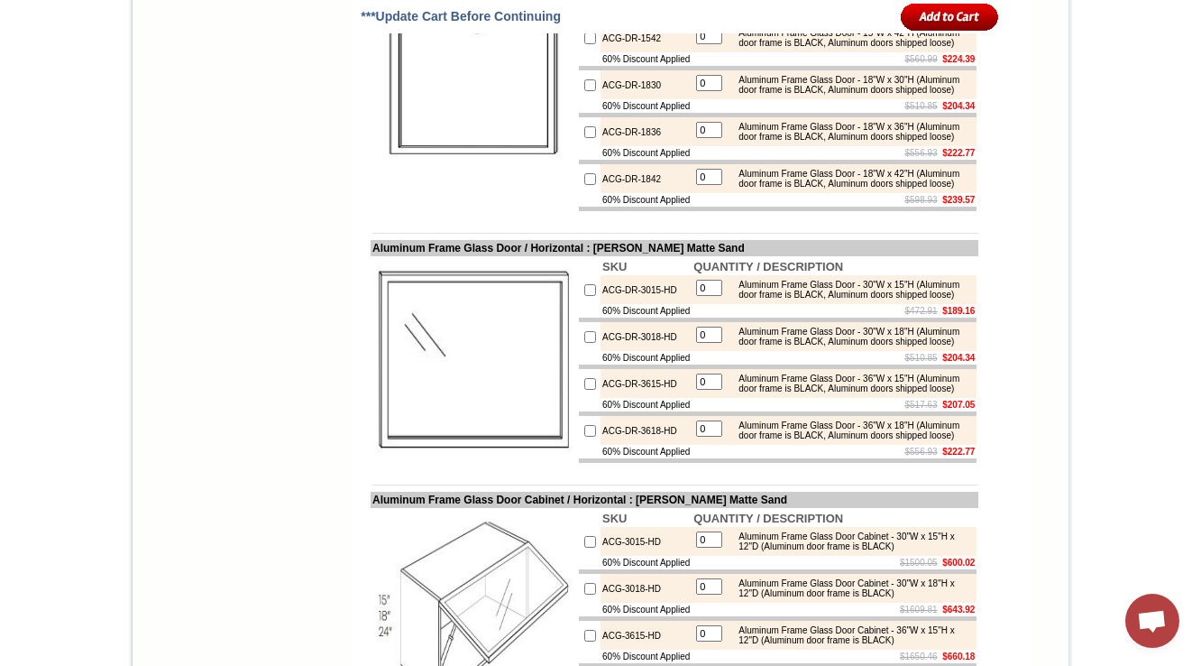
scroll to position [6999, 0]
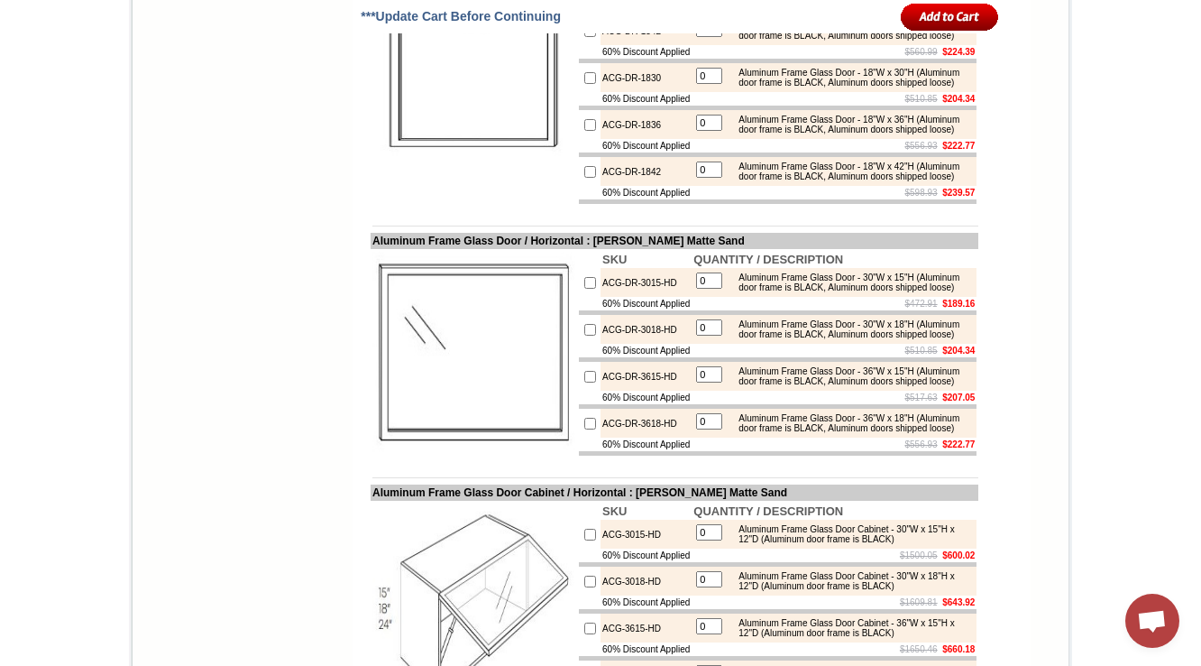
drag, startPoint x: 617, startPoint y: 243, endPoint x: 579, endPoint y: 244, distance: 37.9
copy tr "ACG-DR-1530"
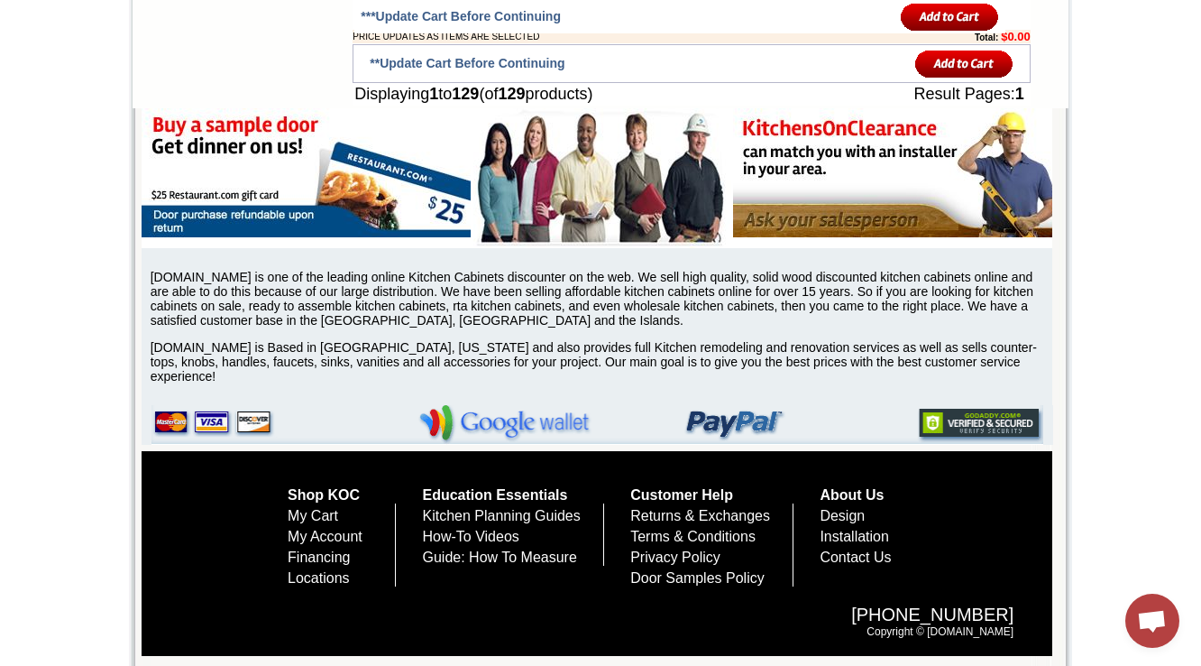
scroll to position [8602, 0]
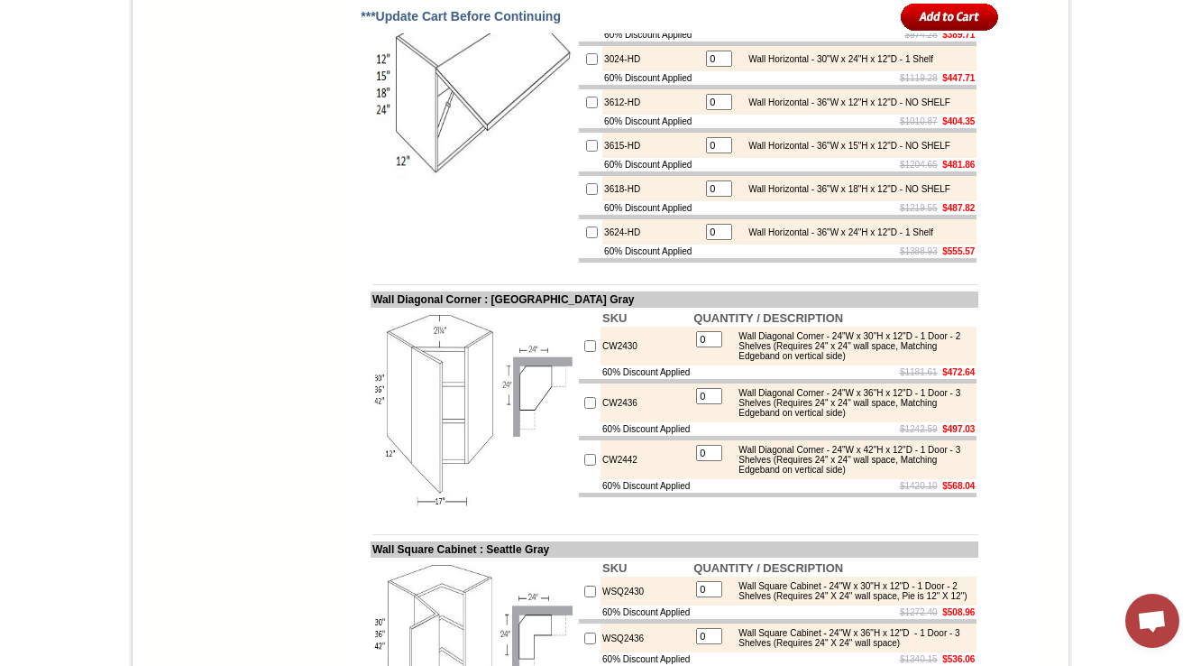
scroll to position [5097, 0]
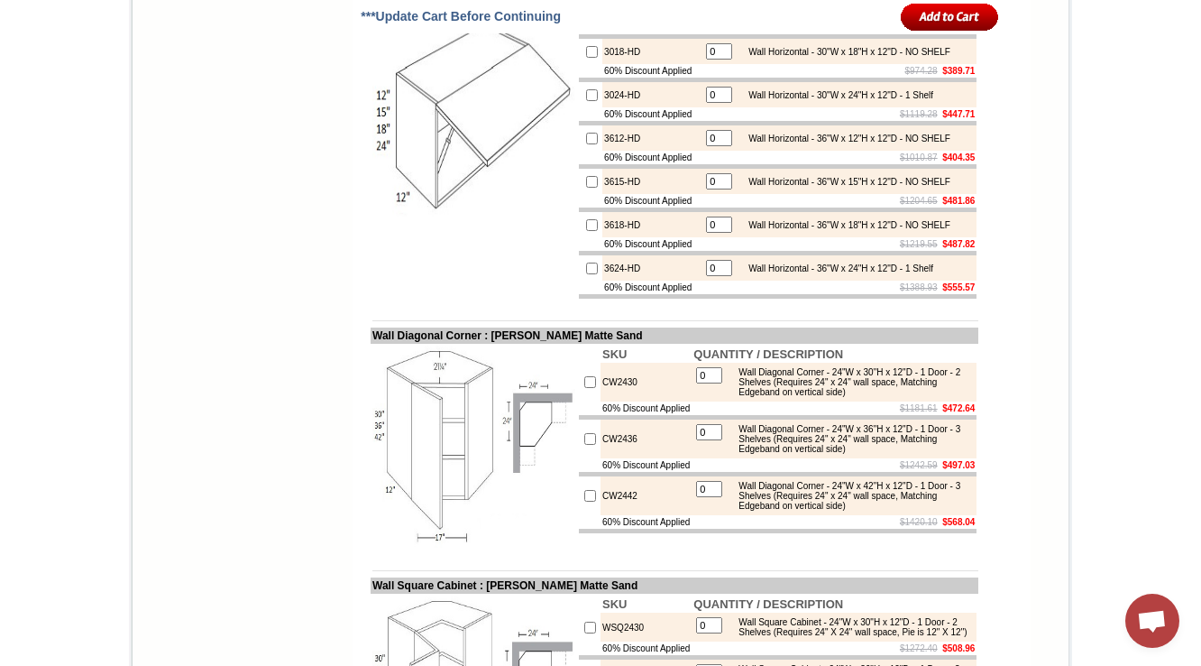
scroll to position [5097, 0]
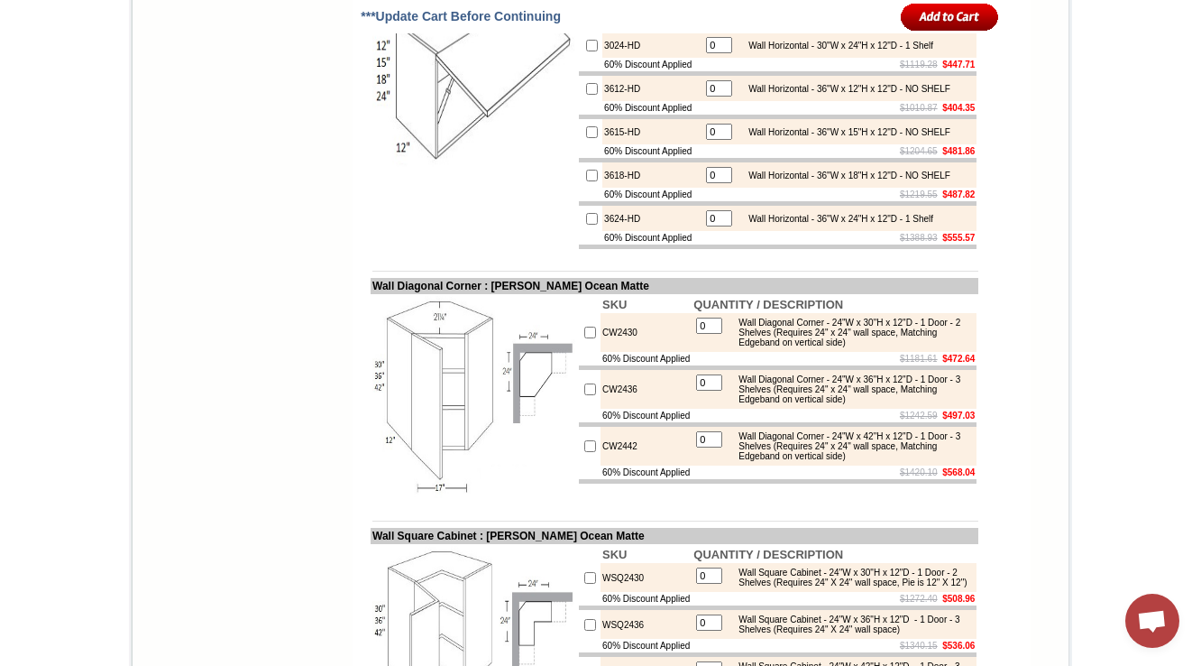
scroll to position [5530, 0]
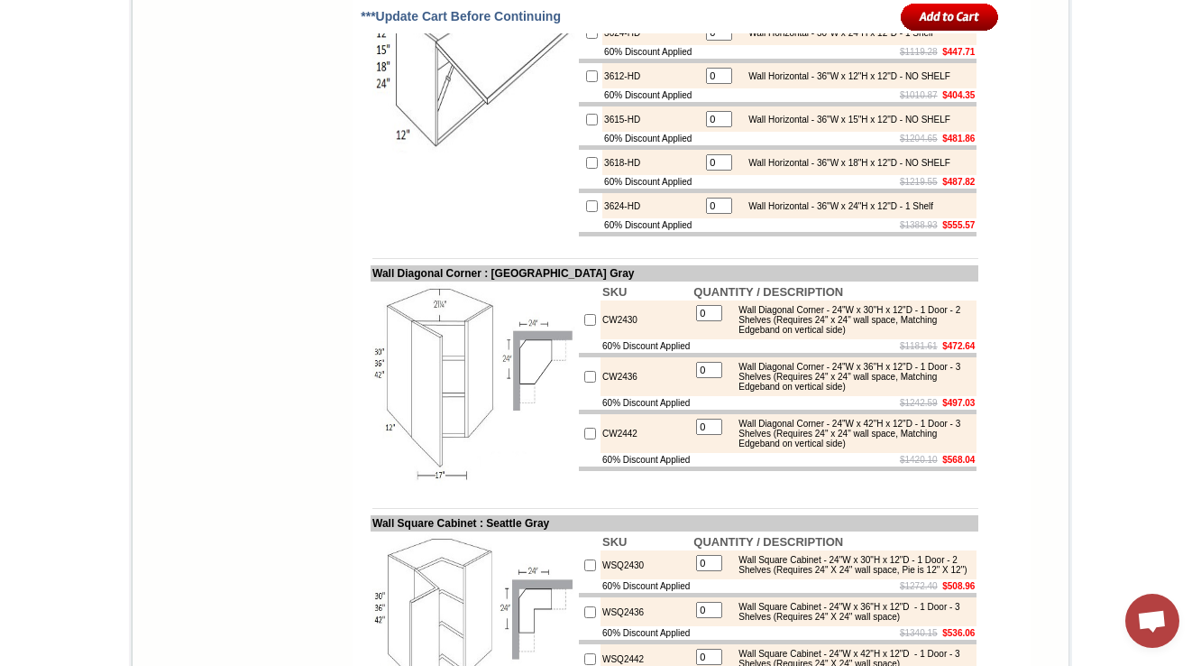
scroll to position [6421, 0]
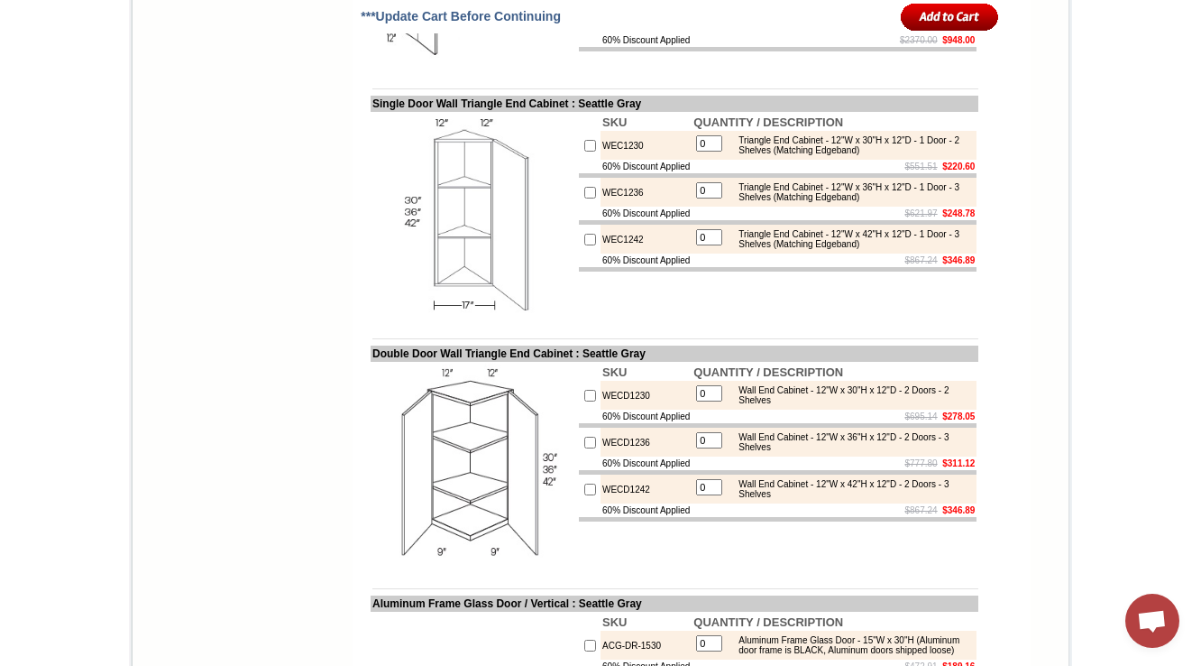
drag, startPoint x: 637, startPoint y: 279, endPoint x: 584, endPoint y: 281, distance: 52.4
drag, startPoint x: 648, startPoint y: 206, endPoint x: 581, endPoint y: 213, distance: 68.0
copy tr "BLW42/4530"
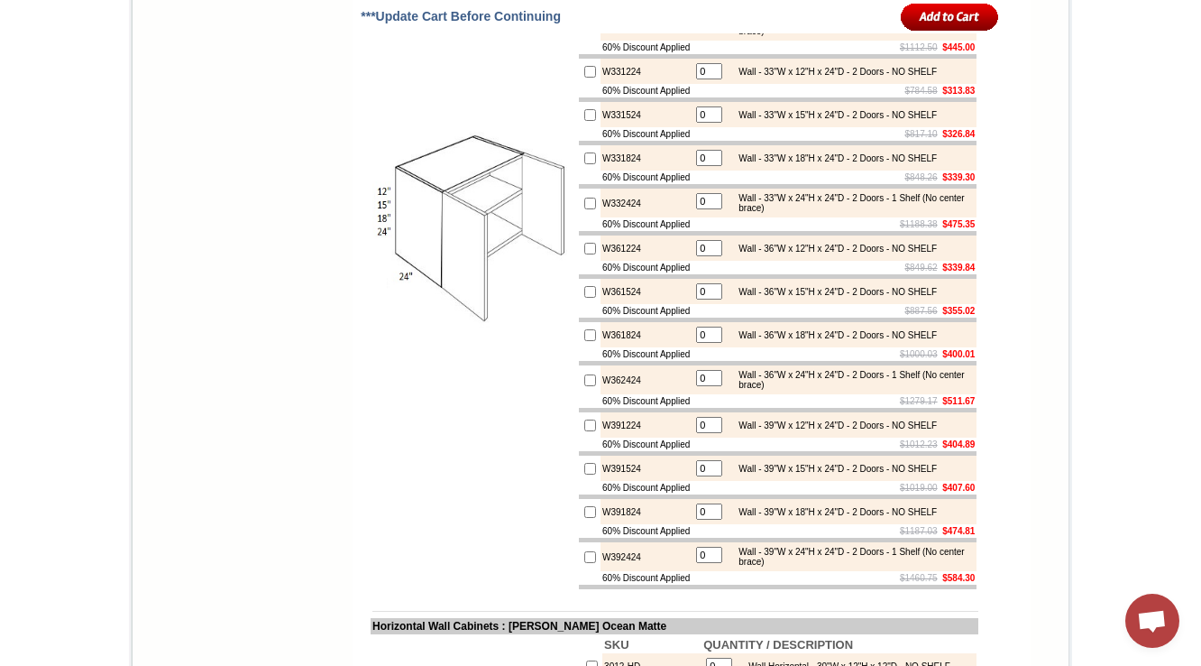
scroll to position [4208, 0]
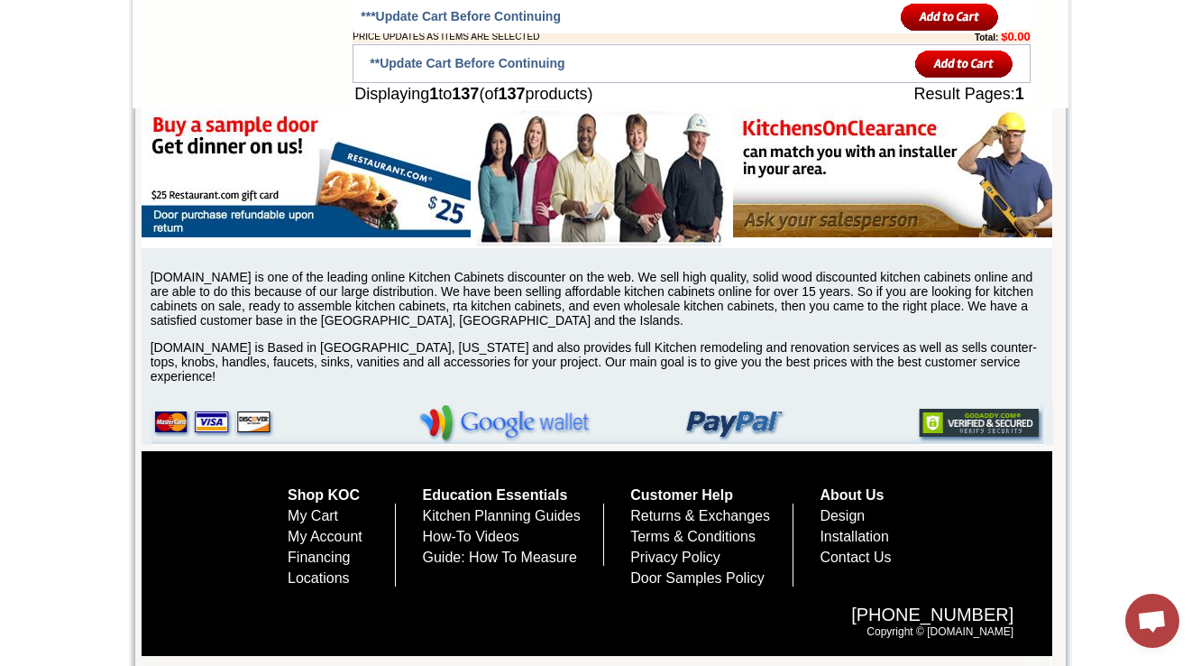
scroll to position [9353, 0]
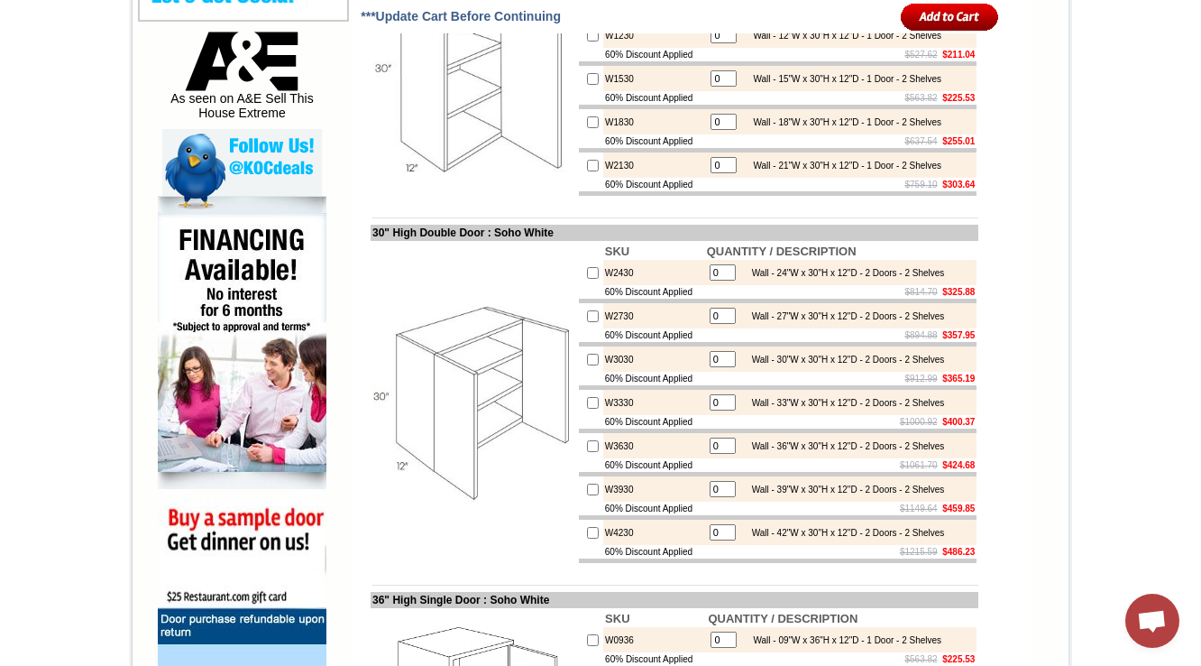
scroll to position [1366, 0]
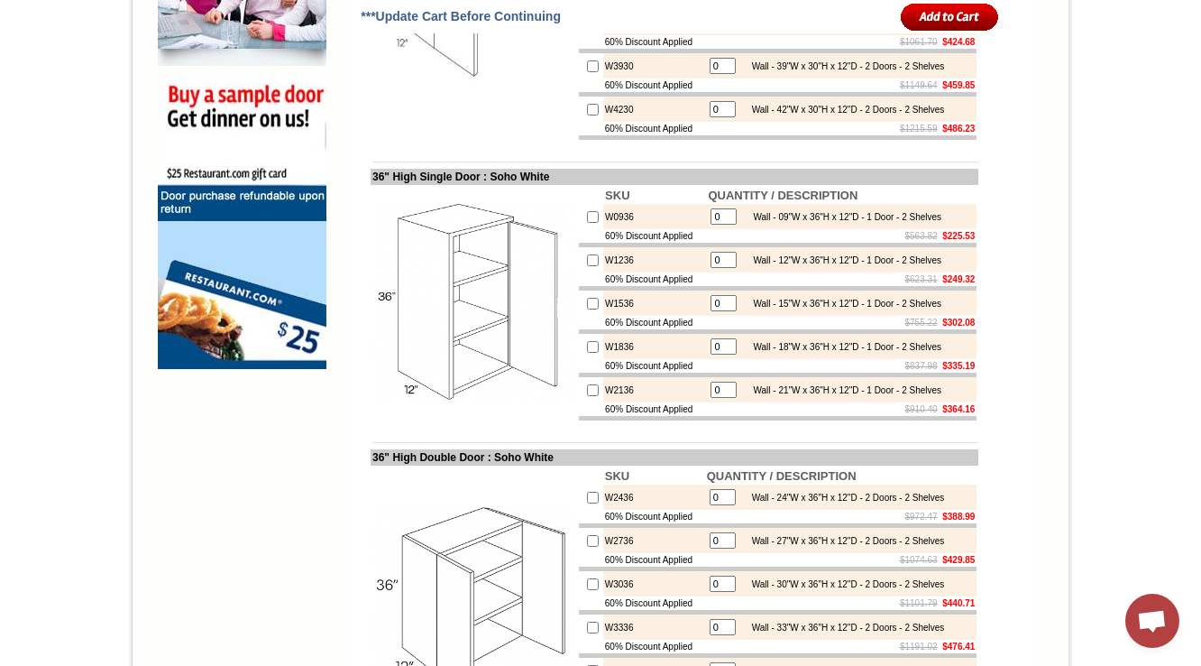
click at [529, 405] on img at bounding box center [473, 303] width 203 height 203
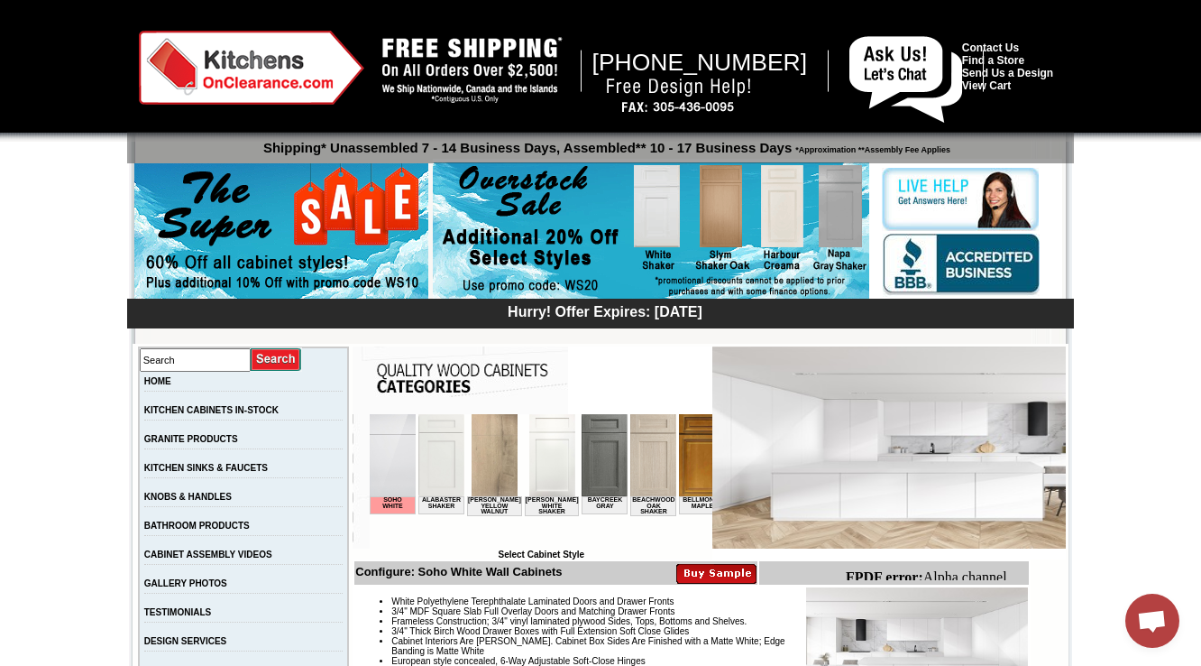
scroll to position [216, 0]
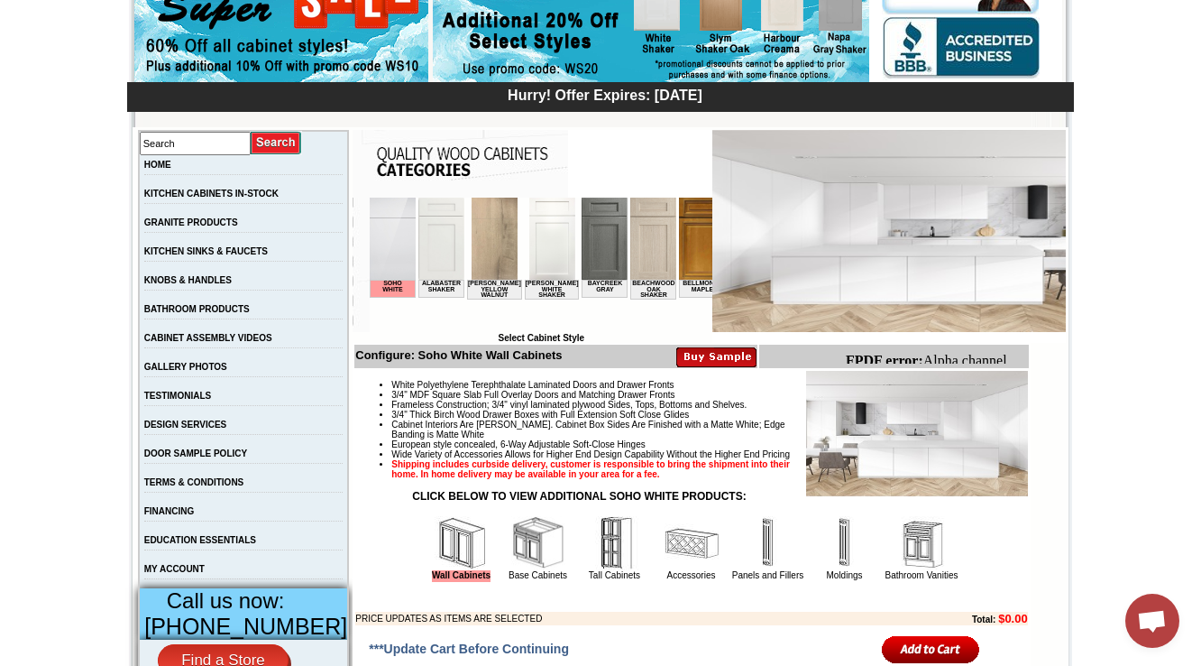
click at [511, 570] on img at bounding box center [538, 543] width 54 height 54
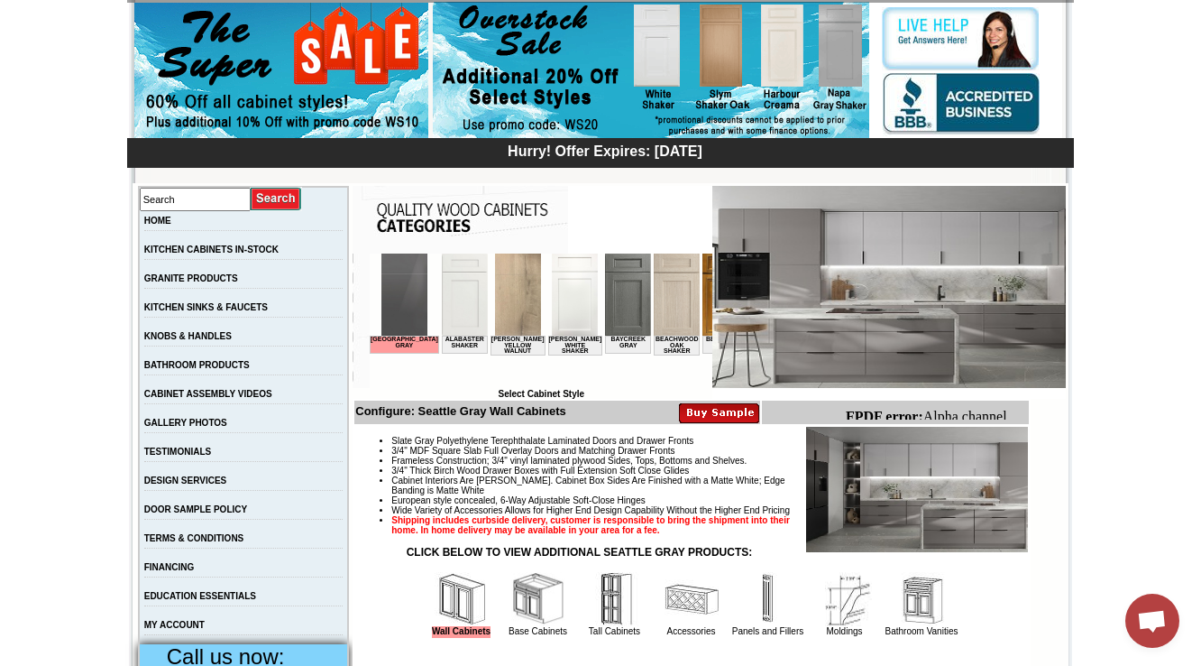
scroll to position [449, 0]
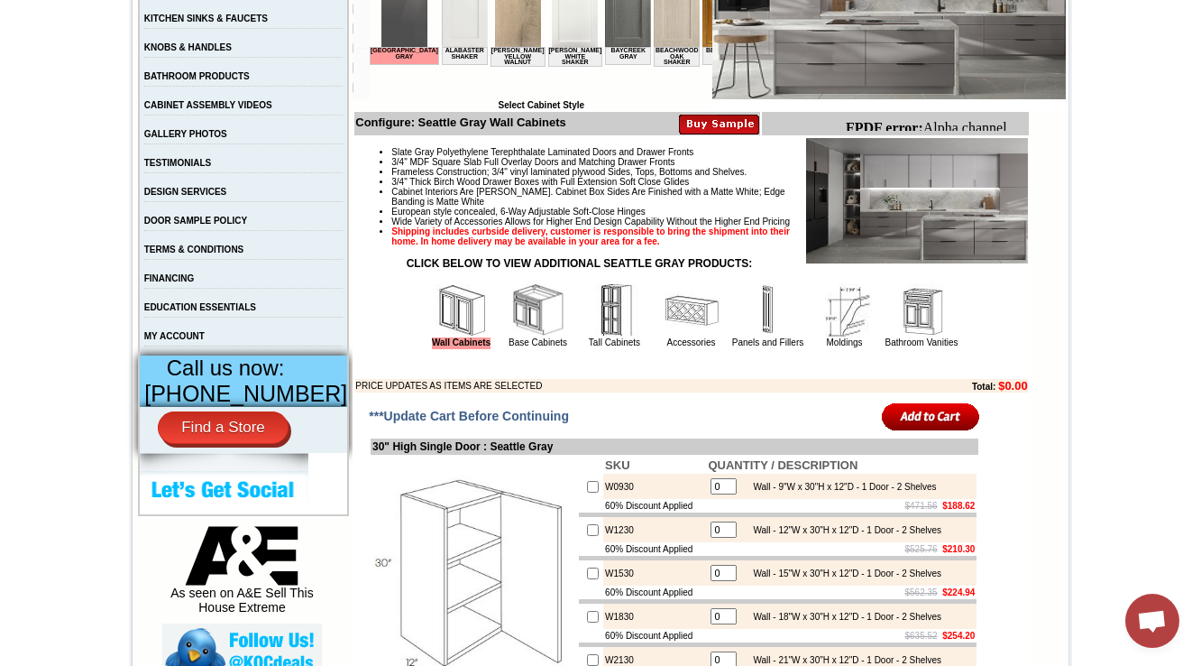
click at [517, 336] on img at bounding box center [538, 310] width 54 height 54
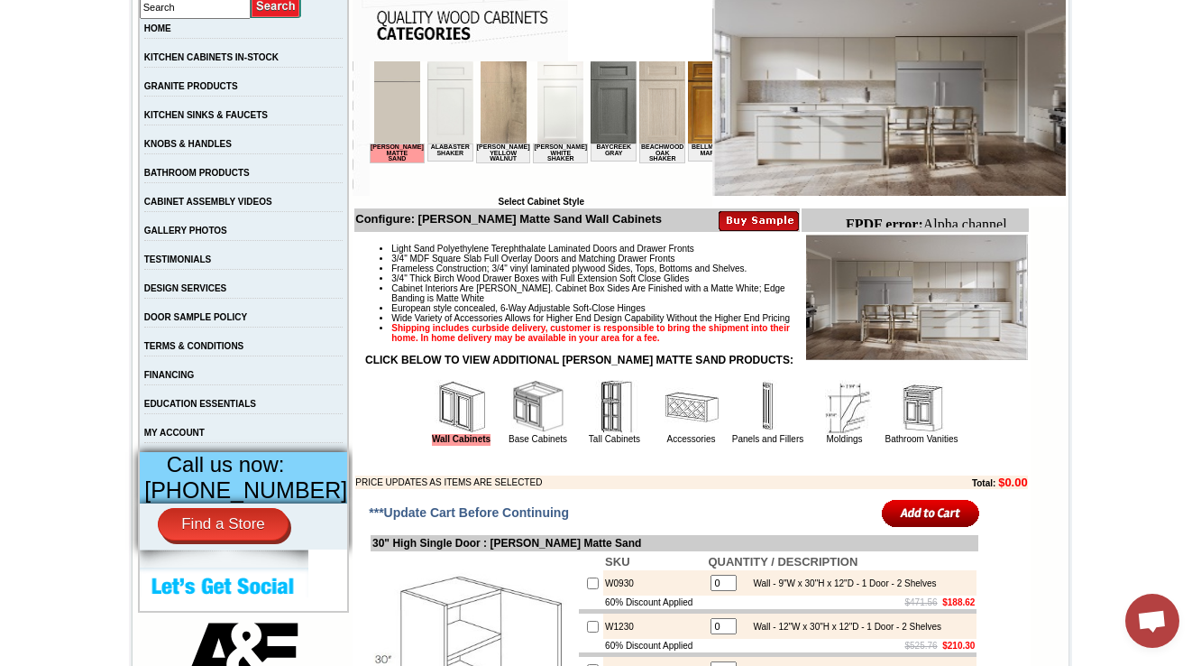
scroll to position [361, 0]
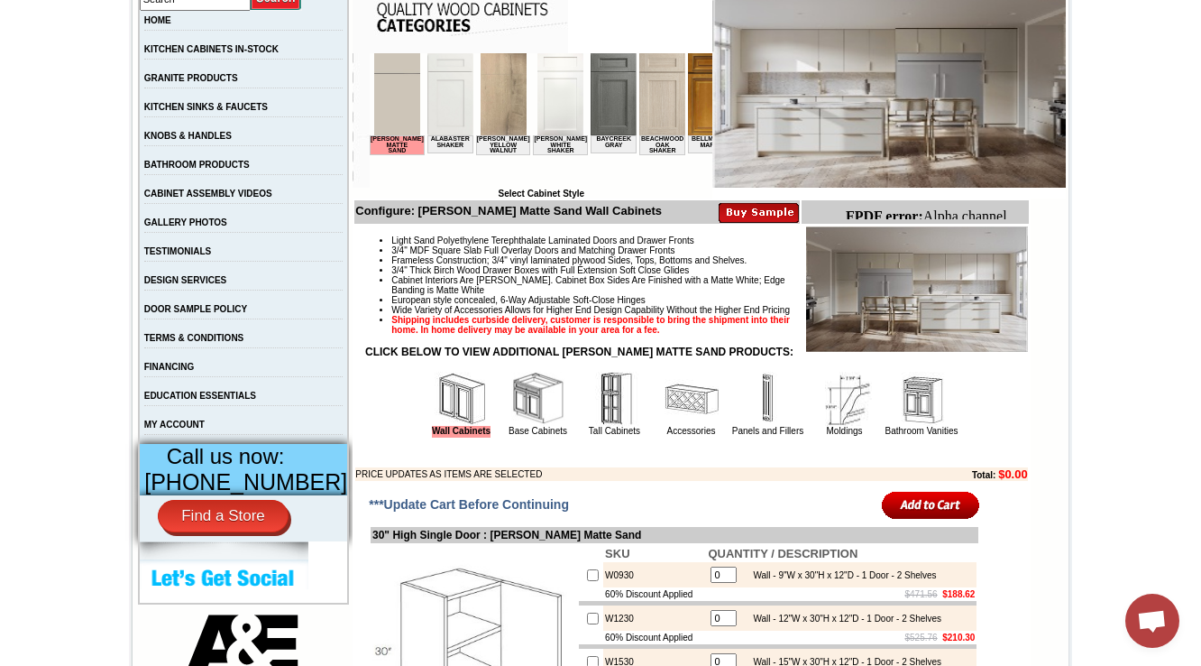
click at [520, 426] on img at bounding box center [538, 399] width 54 height 54
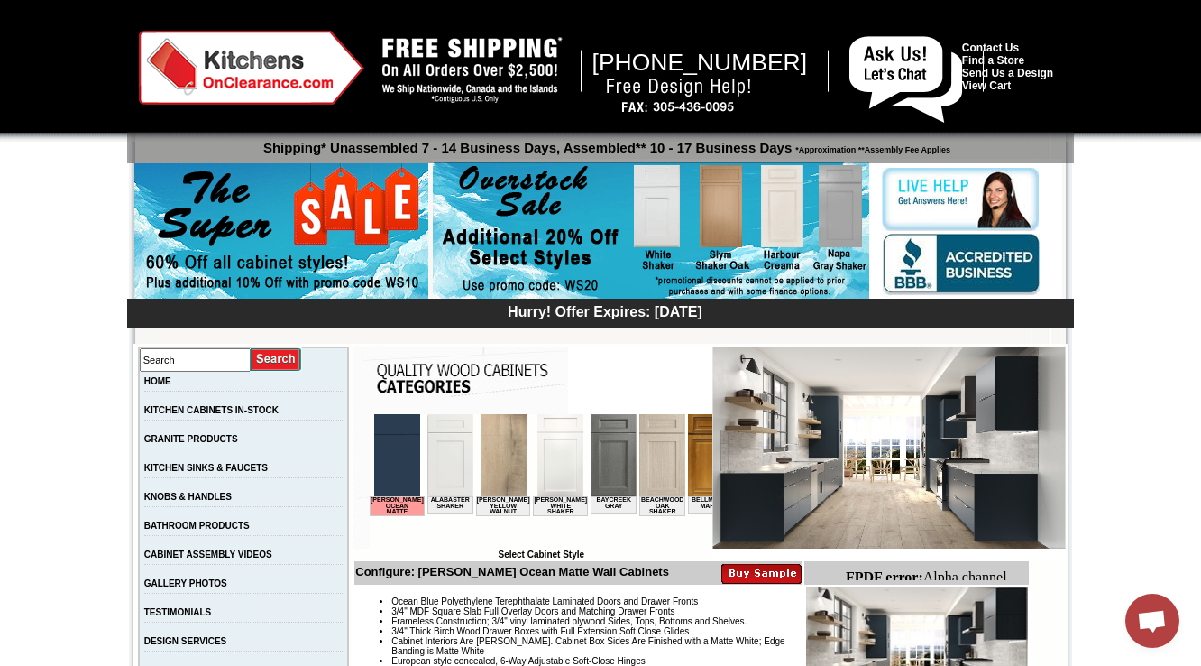
scroll to position [361, 0]
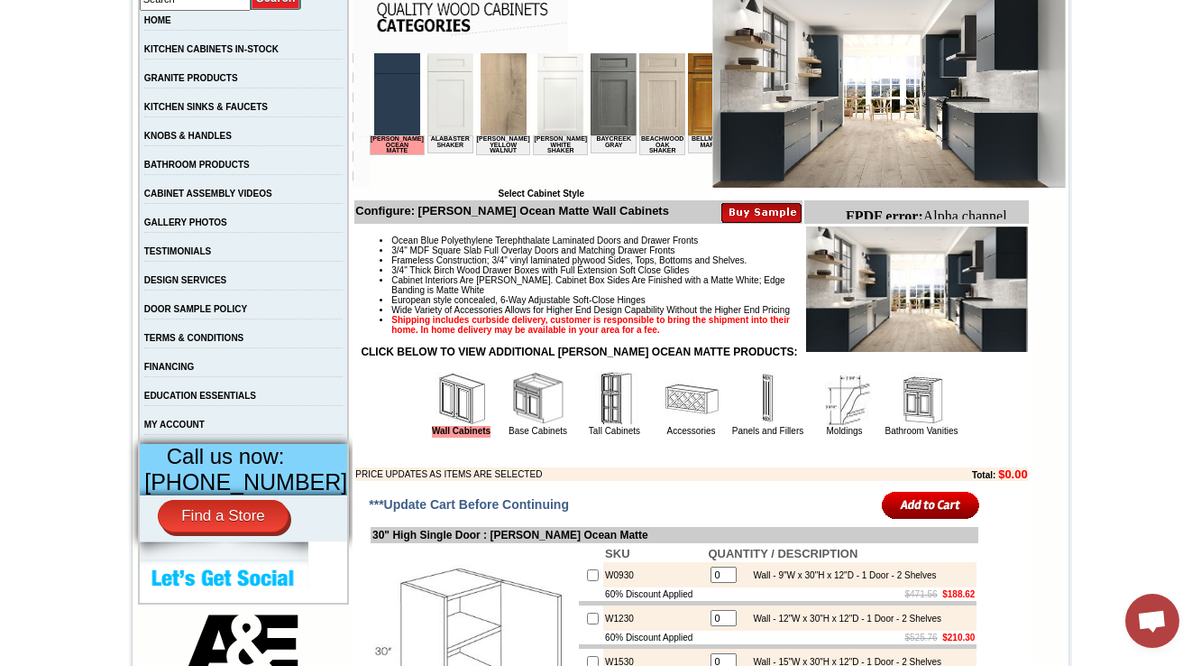
click at [511, 426] on img at bounding box center [538, 399] width 54 height 54
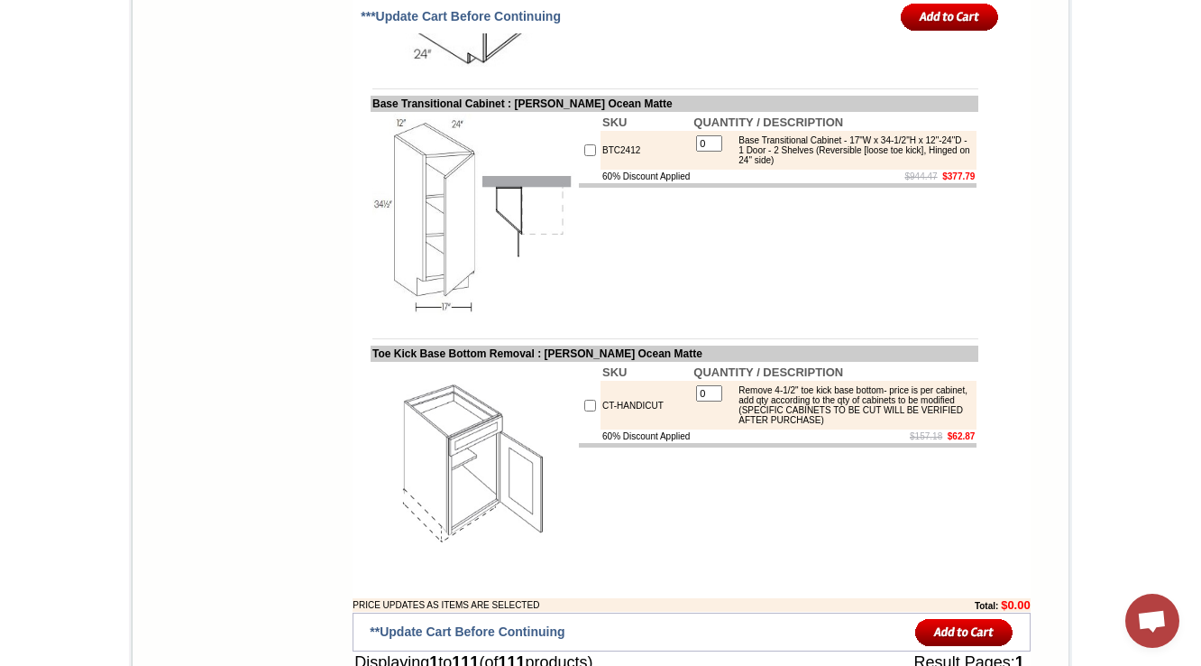
scroll to position [9598, 0]
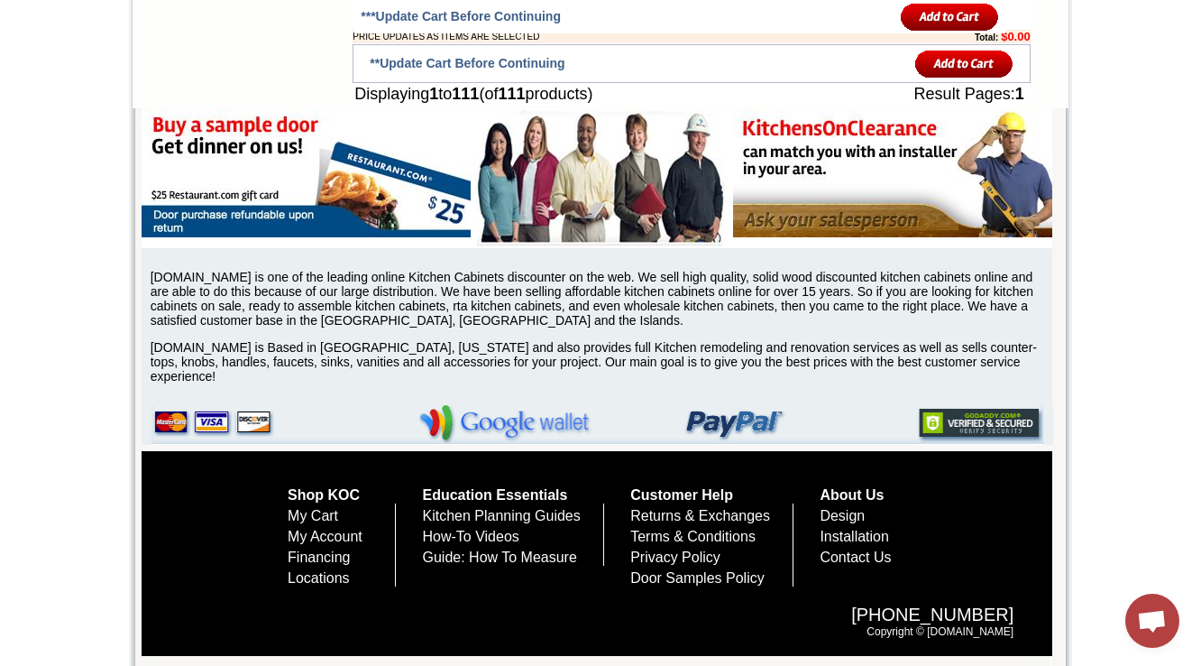
scroll to position [10681, 0]
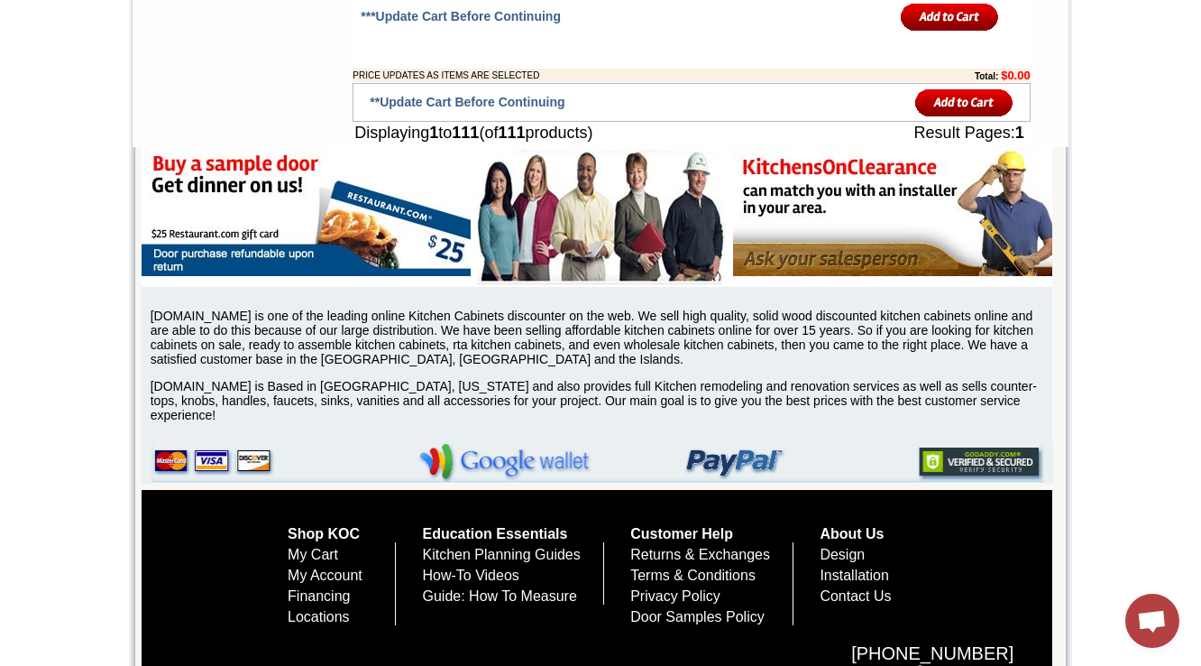
scroll to position [10609, 0]
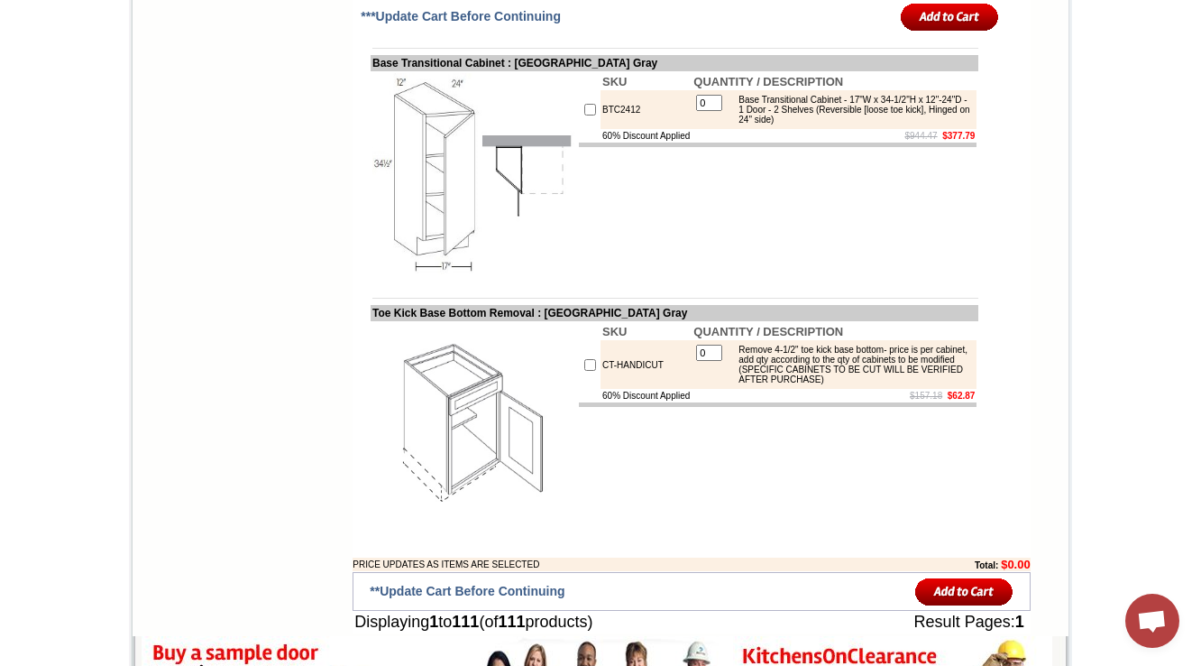
scroll to position [9398, 0]
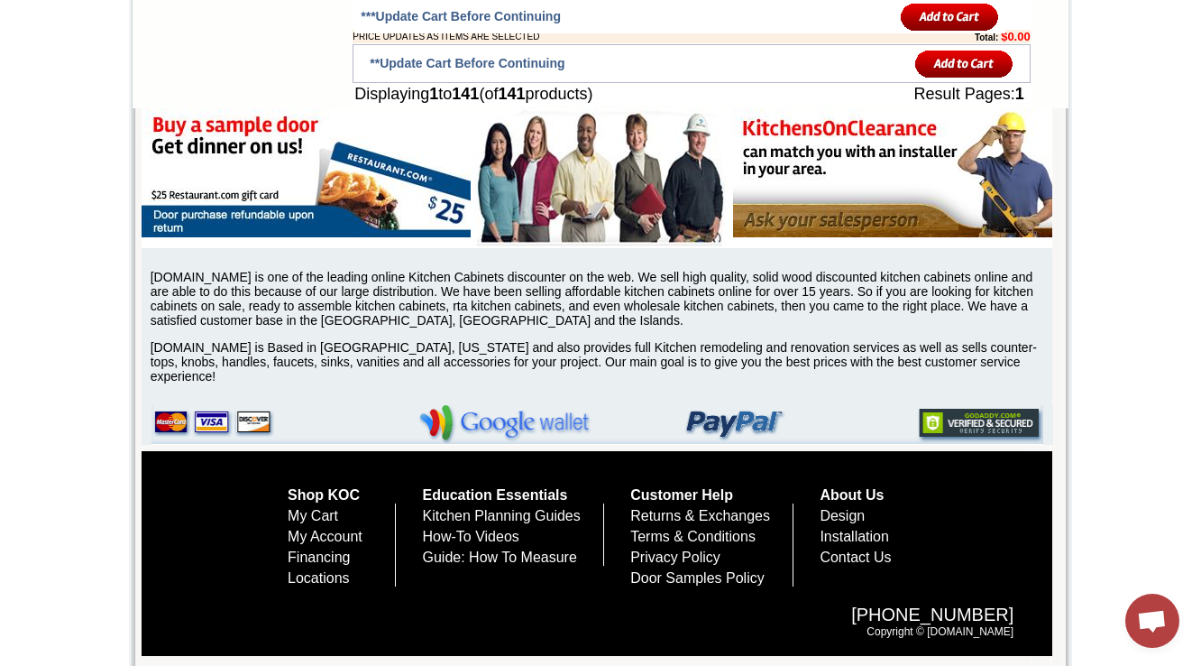
scroll to position [10541, 0]
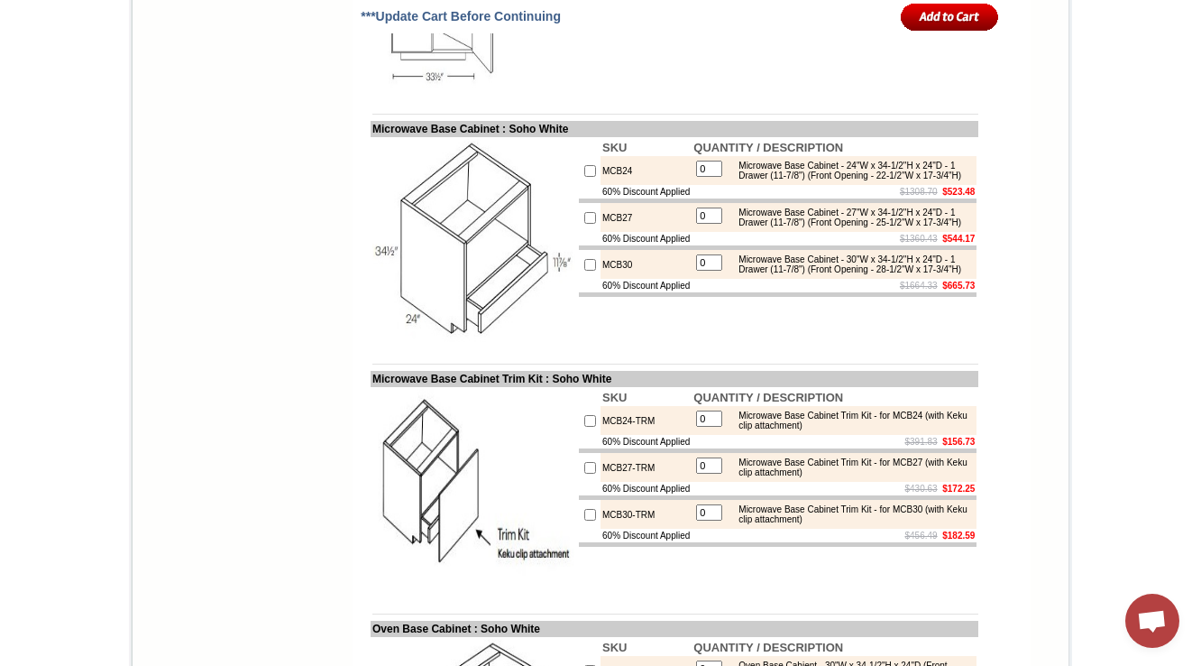
scroll to position [6672, 0]
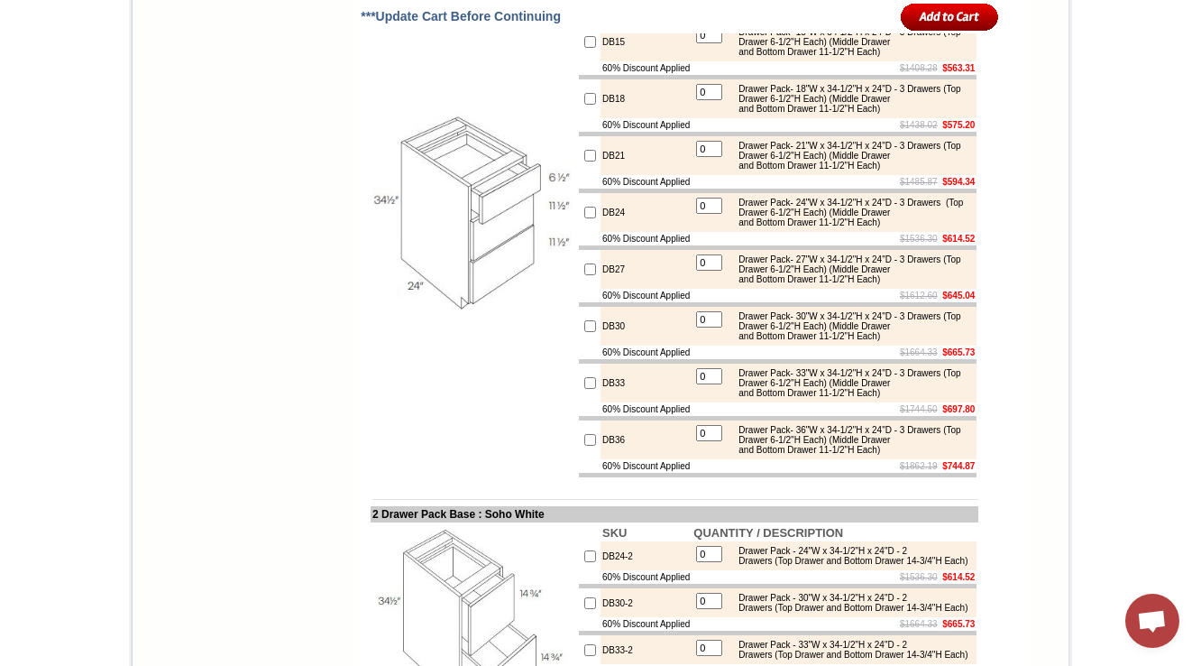
drag, startPoint x: 682, startPoint y: 285, endPoint x: 667, endPoint y: 293, distance: 16.6
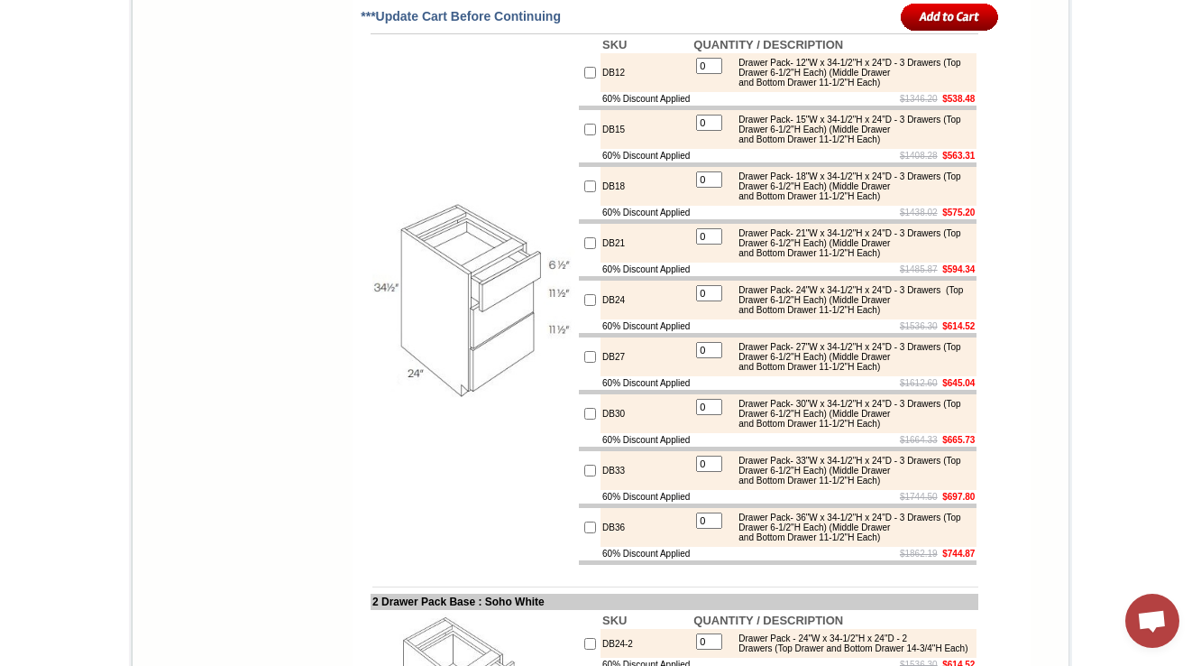
scroll to position [6445, 0]
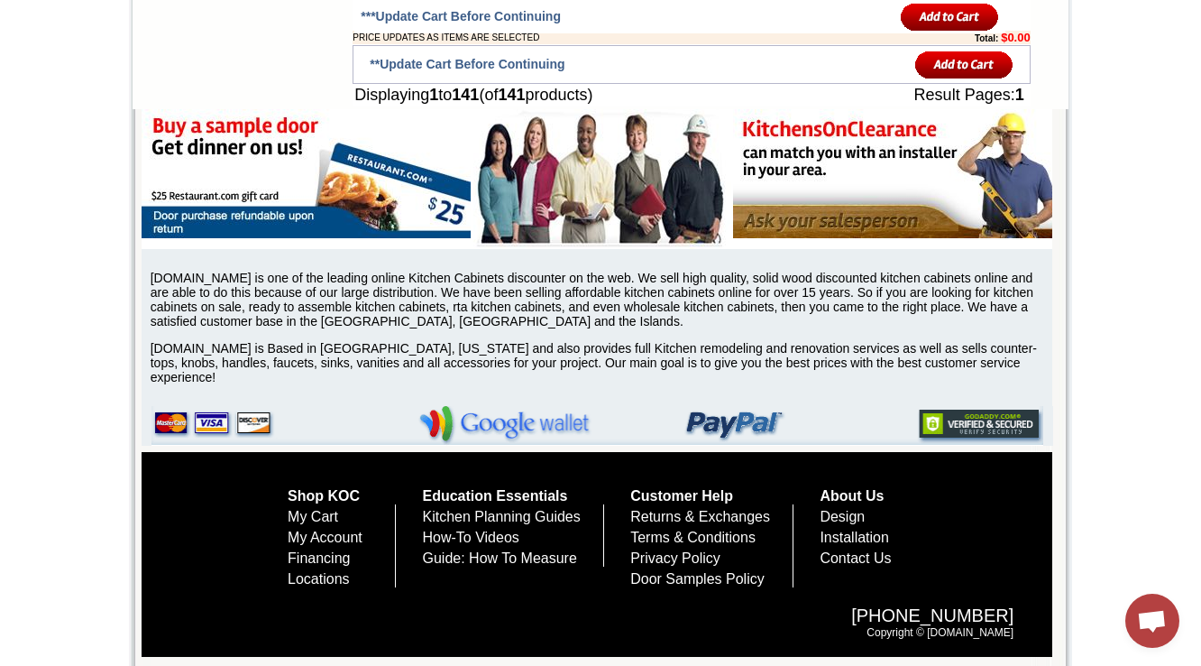
scroll to position [12335, 0]
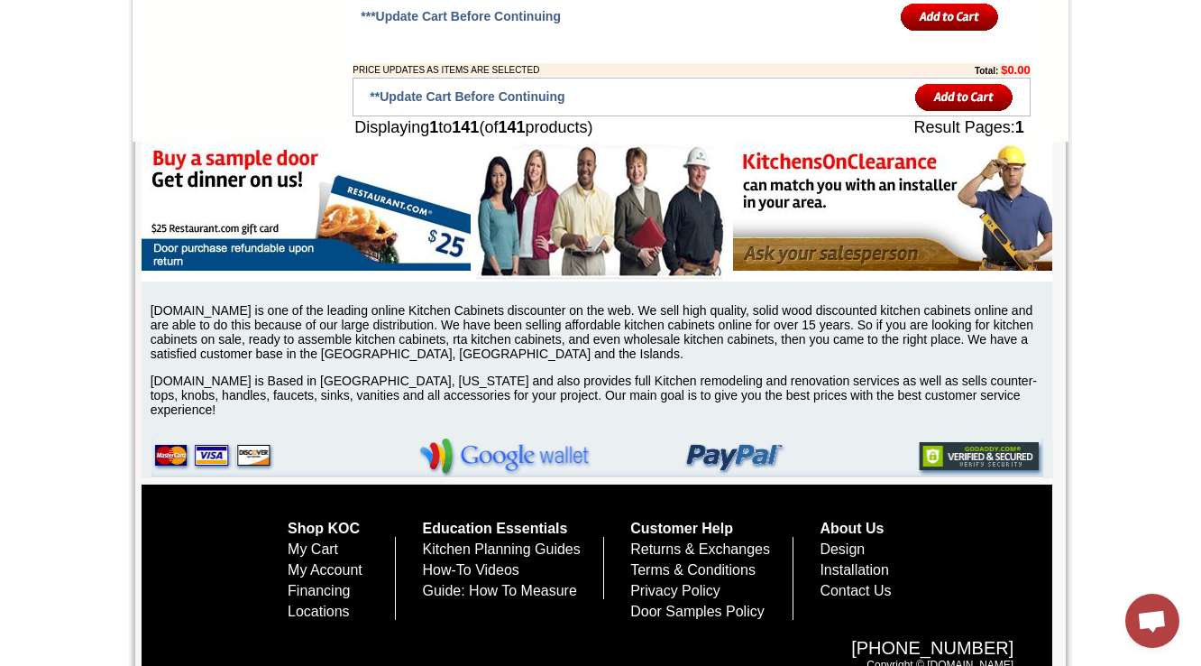
drag, startPoint x: 582, startPoint y: 259, endPoint x: 642, endPoint y: 254, distance: 60.6
copy td "CAR36L-HA"
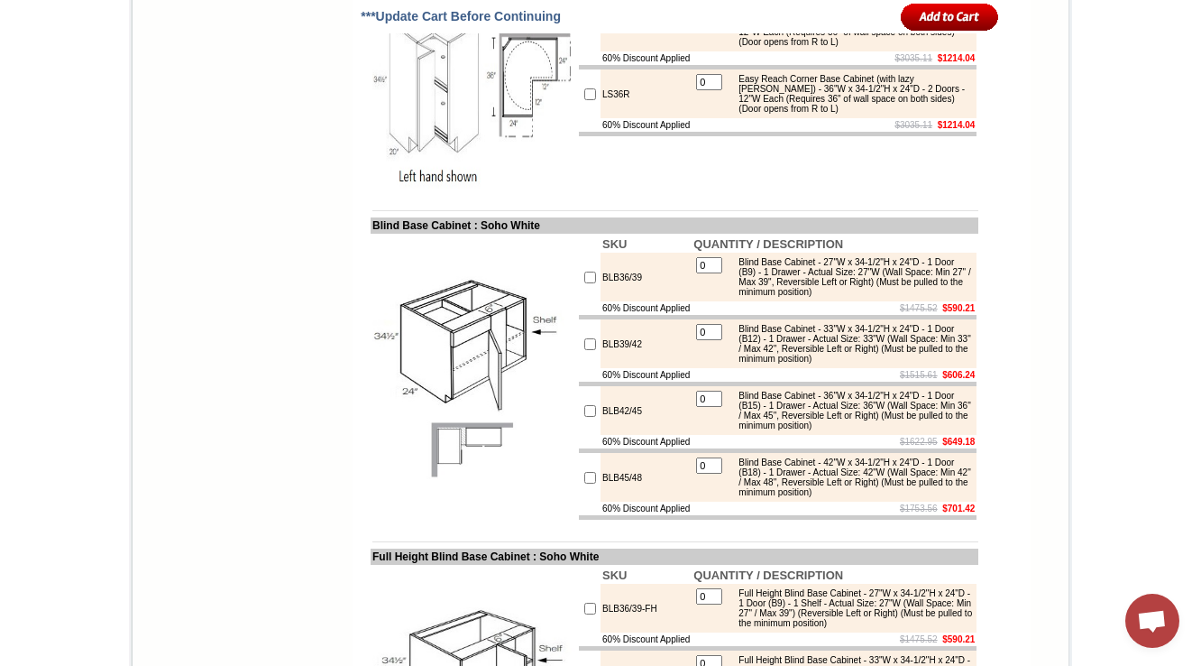
scroll to position [8457, 0]
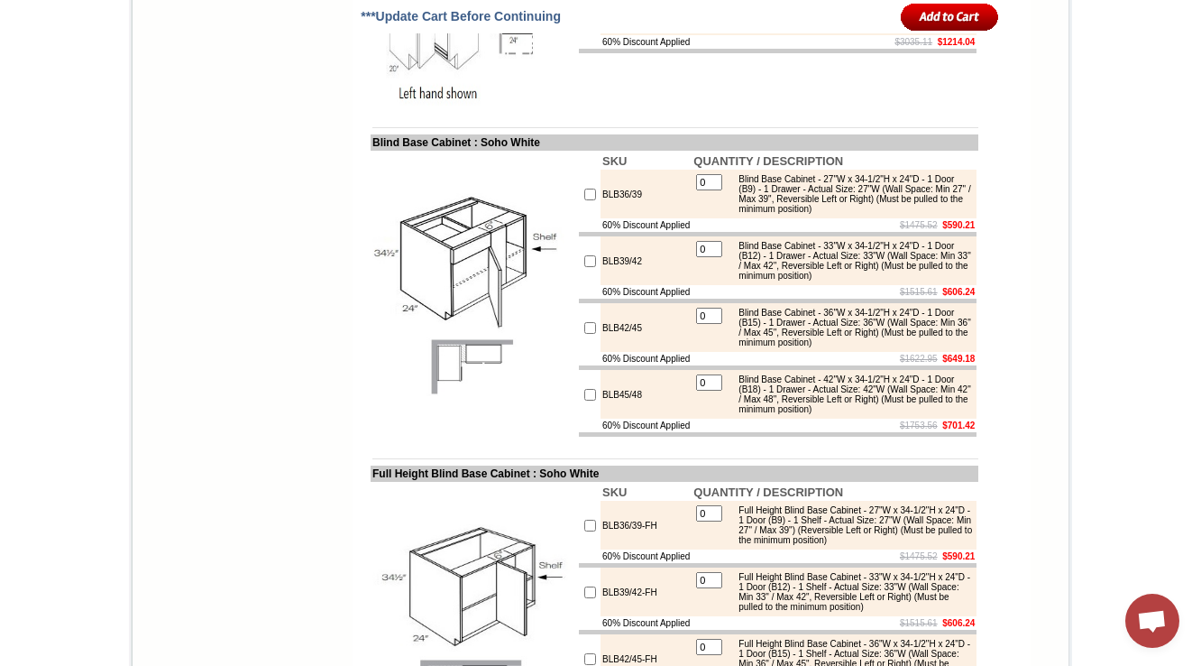
drag, startPoint x: 890, startPoint y: 170, endPoint x: 899, endPoint y: 209, distance: 39.8
copy div "(with lazy susan) - 32"W x 34-1/2"H x 24"D - 2 Doors - 12"W Each (Requires 36" …"
drag, startPoint x: 888, startPoint y: 248, endPoint x: 895, endPoint y: 281, distance: 34.1
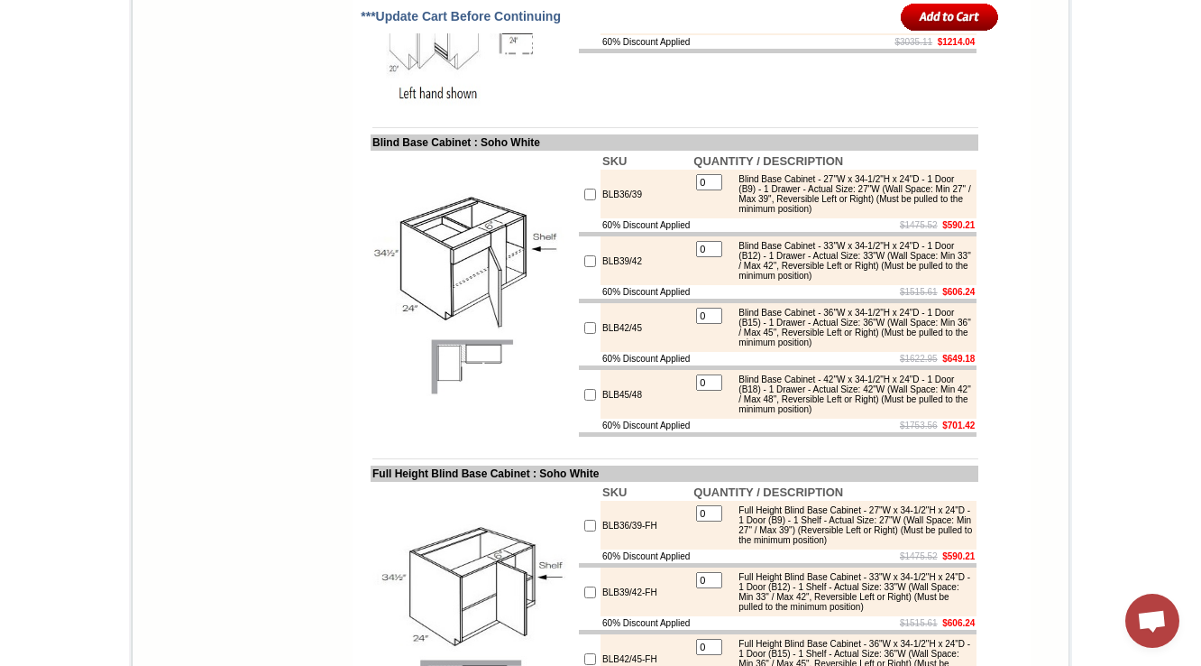
copy div "(with lazy susan) - 32"W x 34-1/2"H x 24"D - 2 Doors - 12"W Each (Requires 36" …"
drag, startPoint x: 888, startPoint y: 173, endPoint x: 901, endPoint y: 209, distance: 38.5
copy div "(with lazy susan) - 32"W x 34-1/2"H x 24"D - 2 Doors - 12"W Each (Requires 36" …"
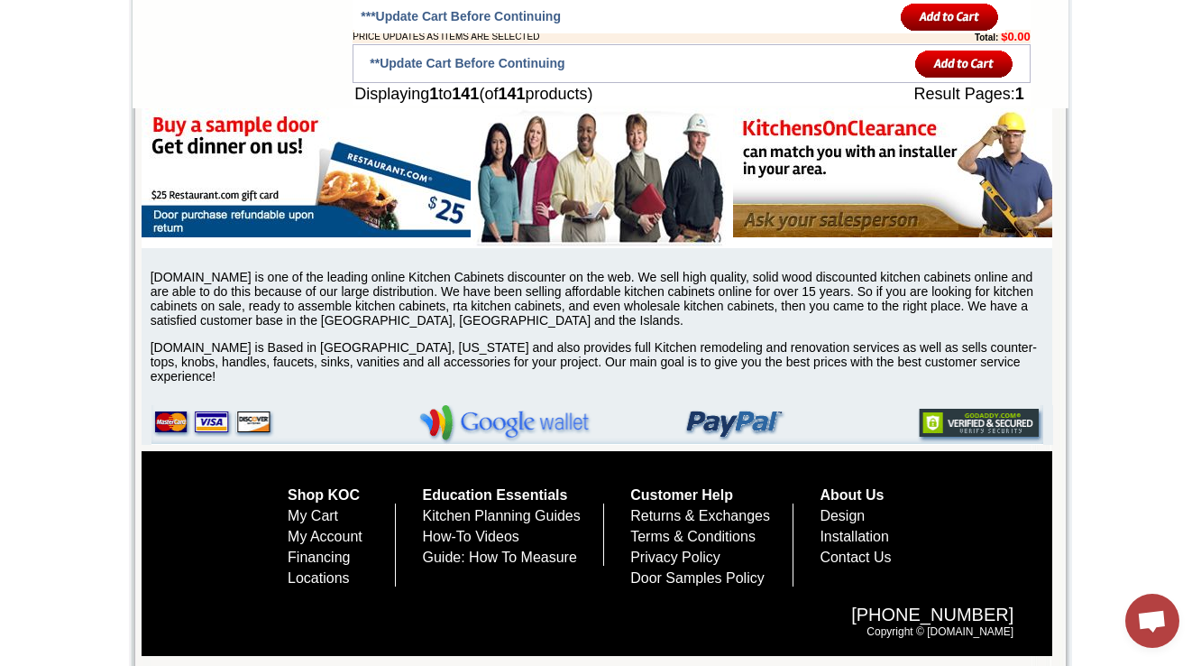
scroll to position [12281, 0]
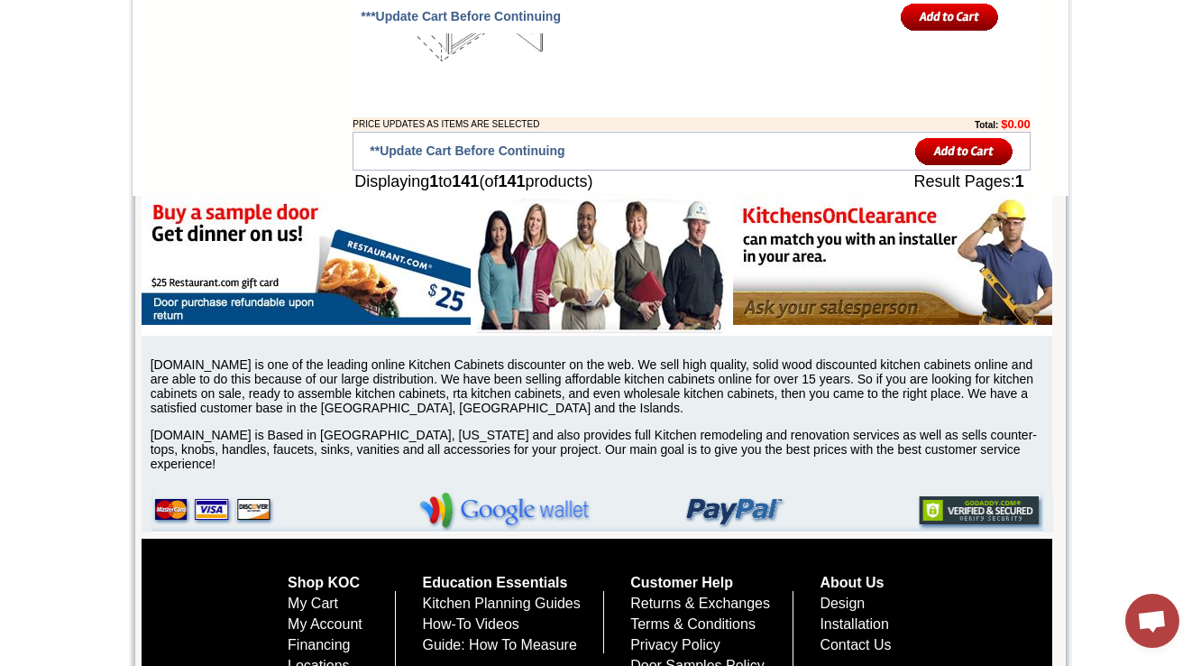
drag, startPoint x: 354, startPoint y: 253, endPoint x: 581, endPoint y: 255, distance: 226.4
copy td "ADA Easy Reach (w/ Lazy Susan) Cor"
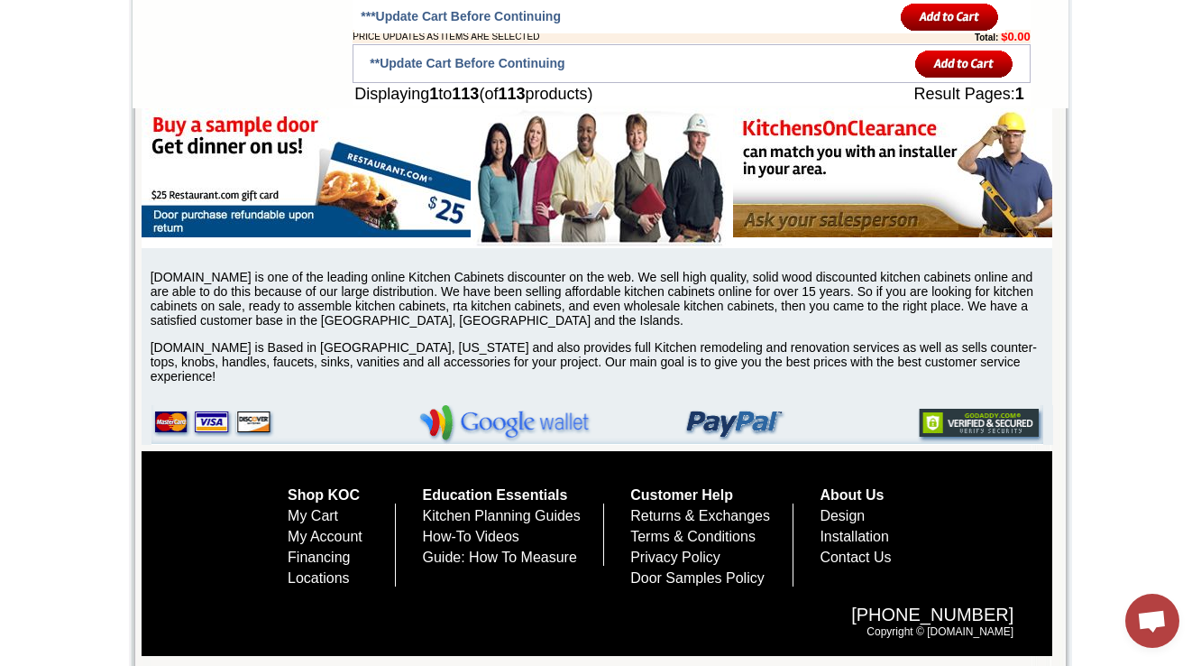
scroll to position [10175, 0]
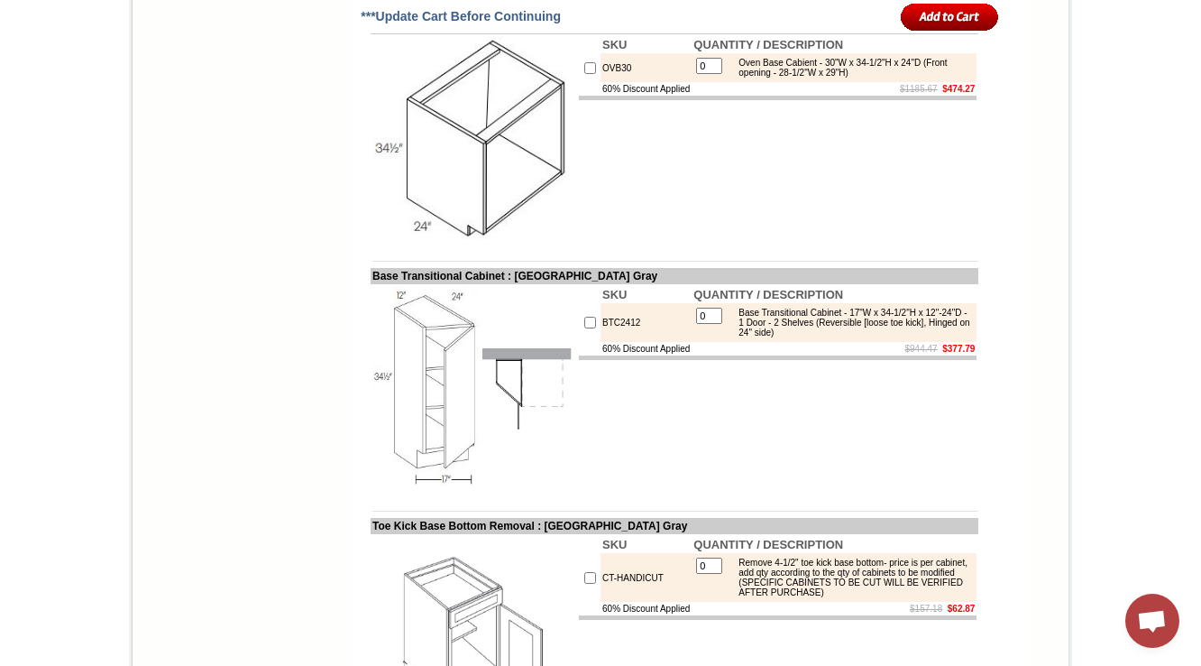
scroll to position [9474, 0]
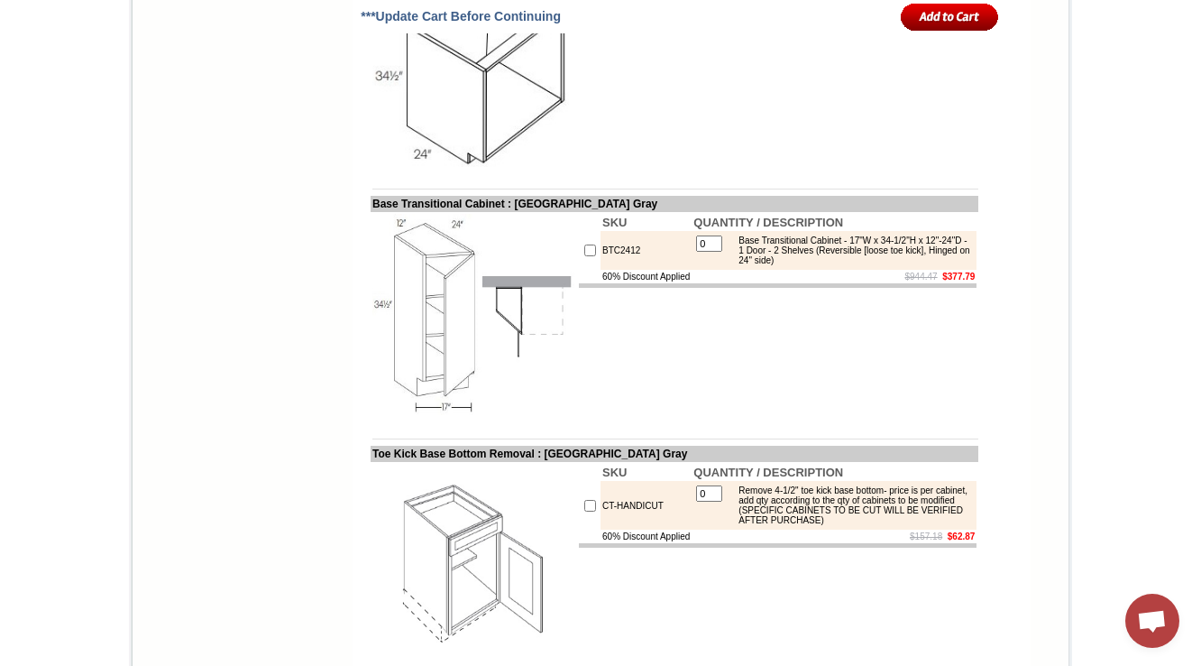
drag, startPoint x: 742, startPoint y: 231, endPoint x: 829, endPoint y: 253, distance: 89.5
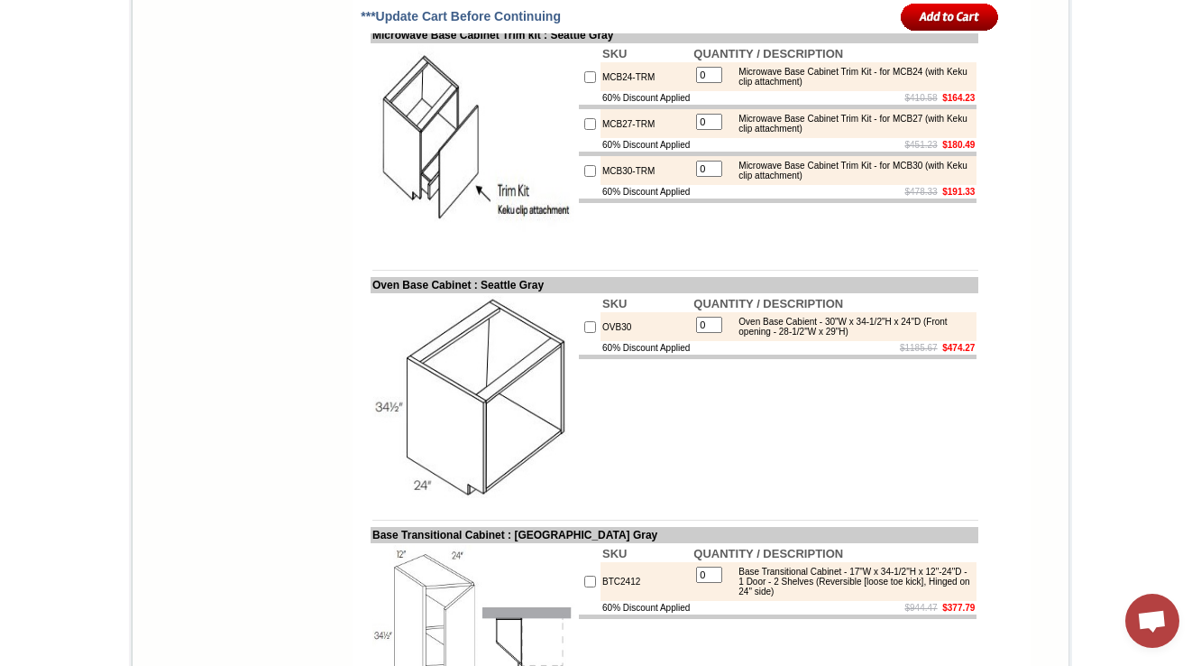
scroll to position [9066, 0]
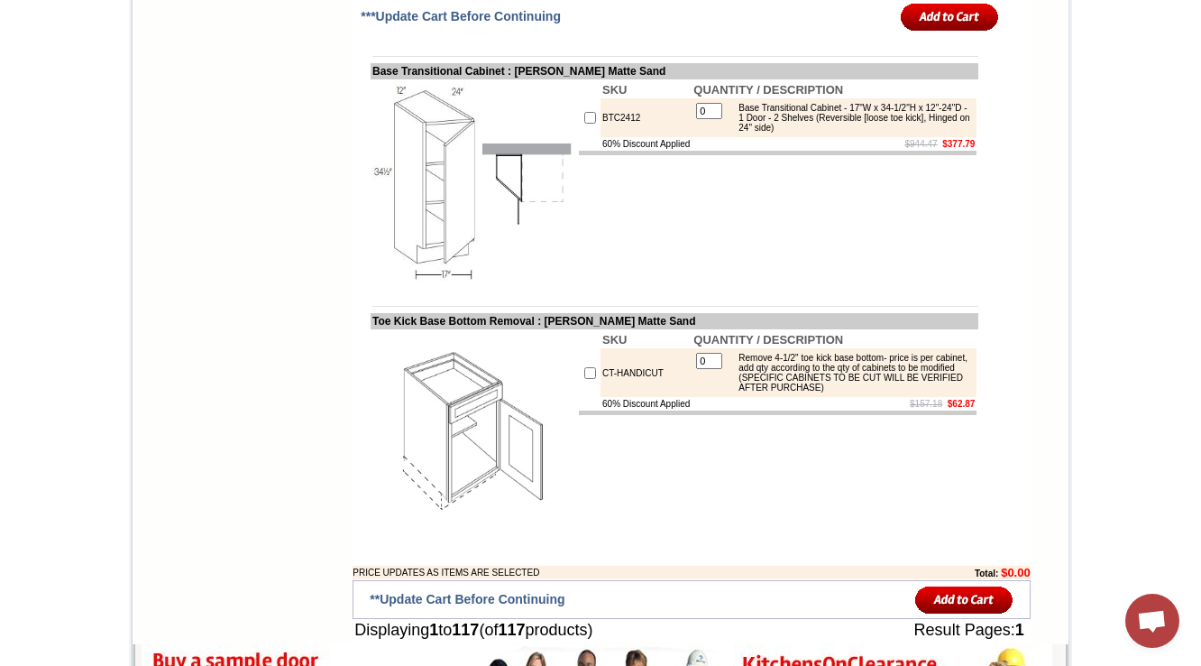
scroll to position [9066, 0]
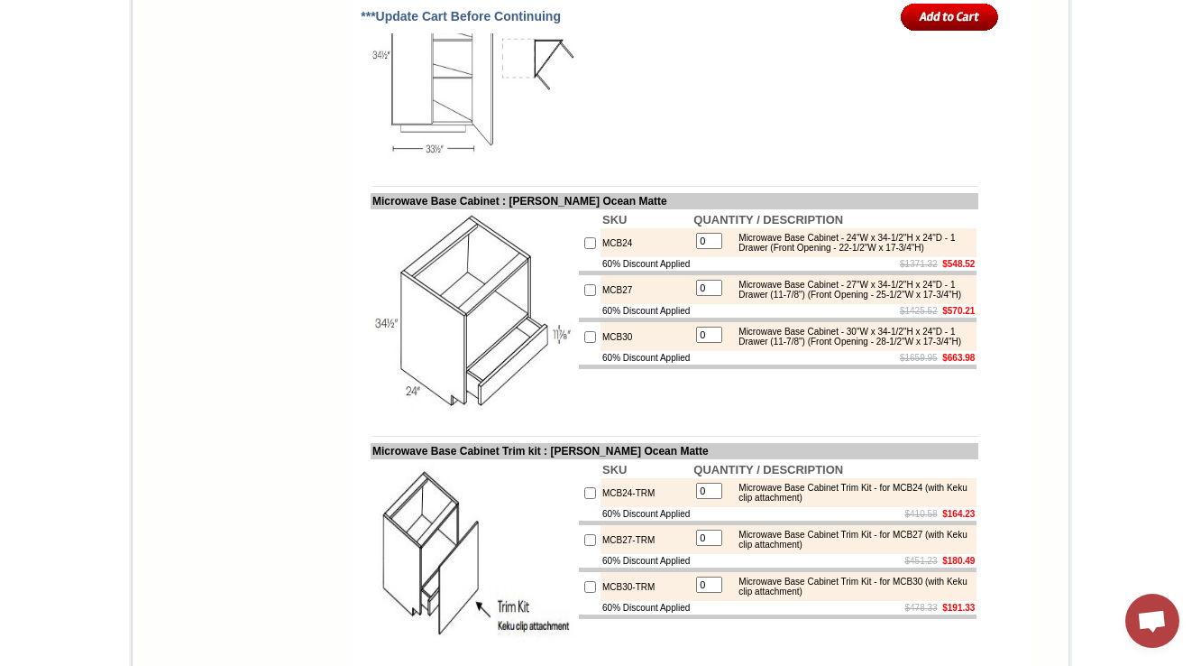
scroll to position [9060, 0]
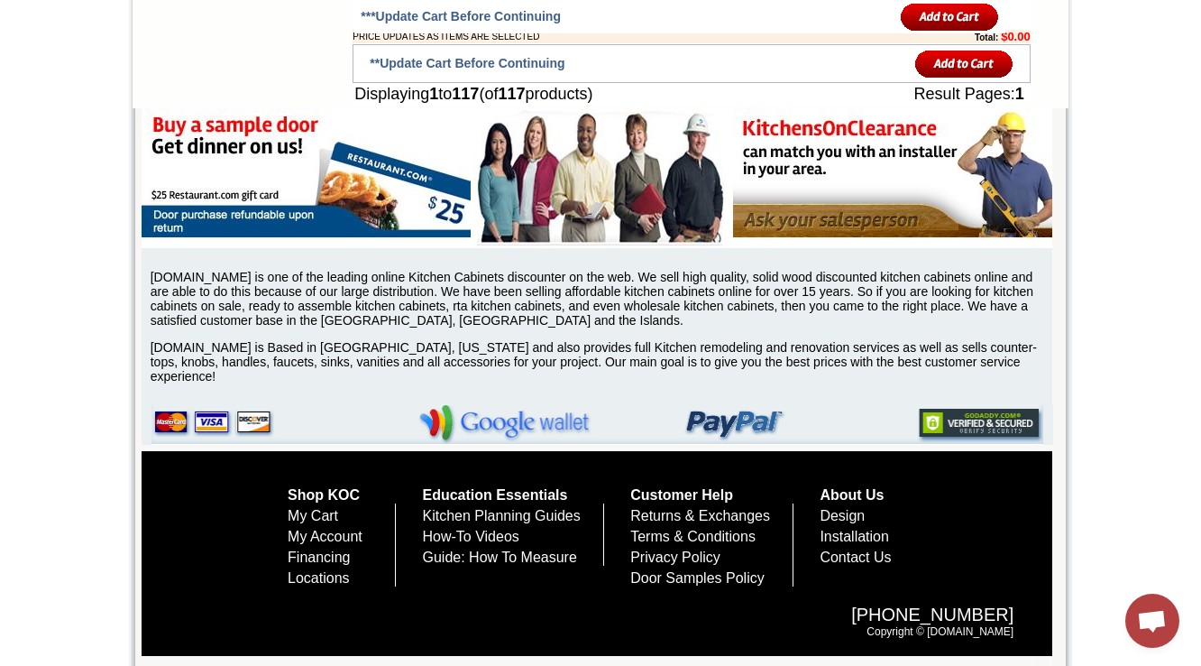
scroll to position [11001, 0]
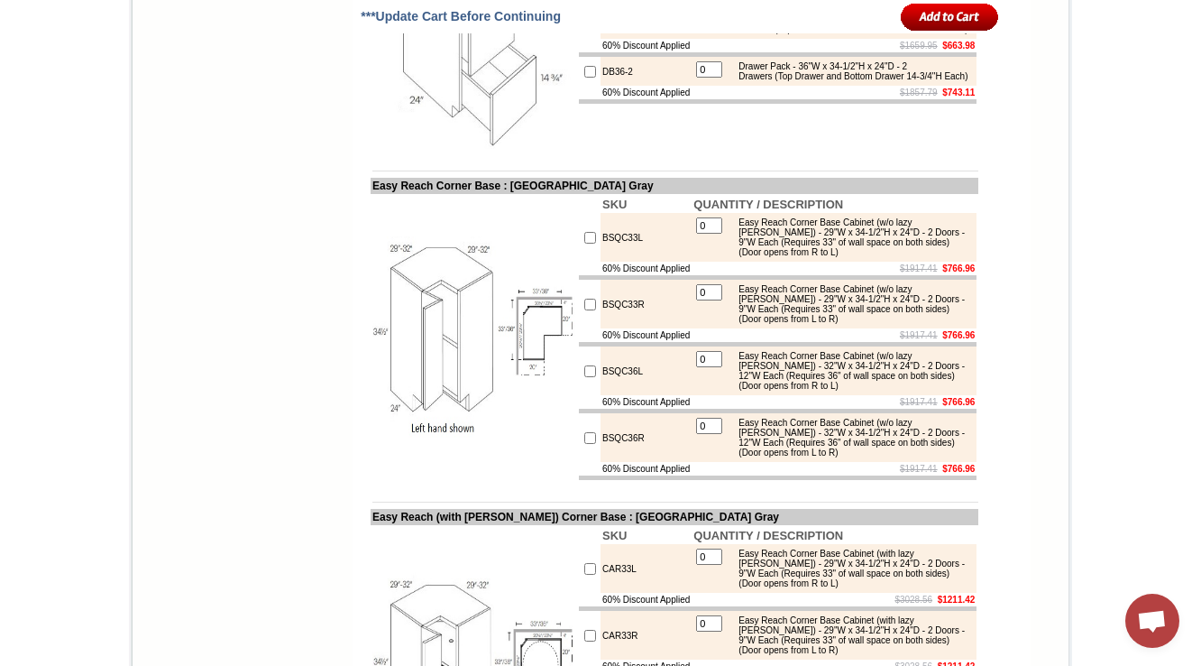
scroll to position [6765, 0]
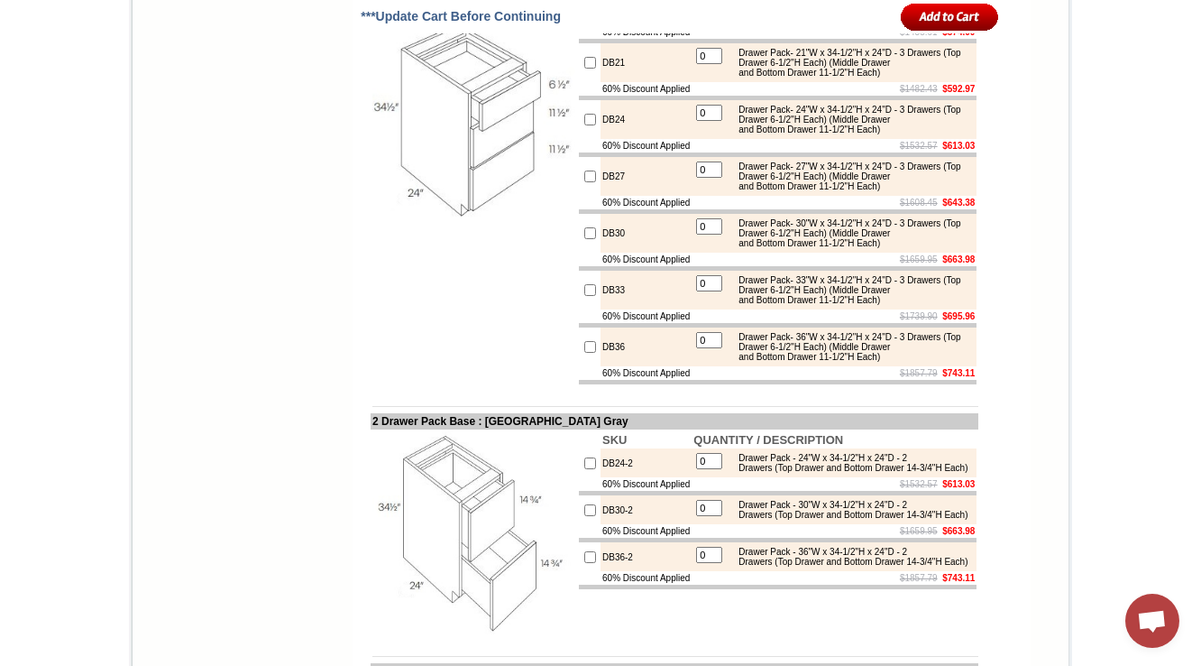
drag, startPoint x: 736, startPoint y: 239, endPoint x: 792, endPoint y: 289, distance: 74.8
copy div "Corner Sink Full Height Base Cabinet (Right) - 32"W x 34-1/2"H x 24"D - 1 Full …"
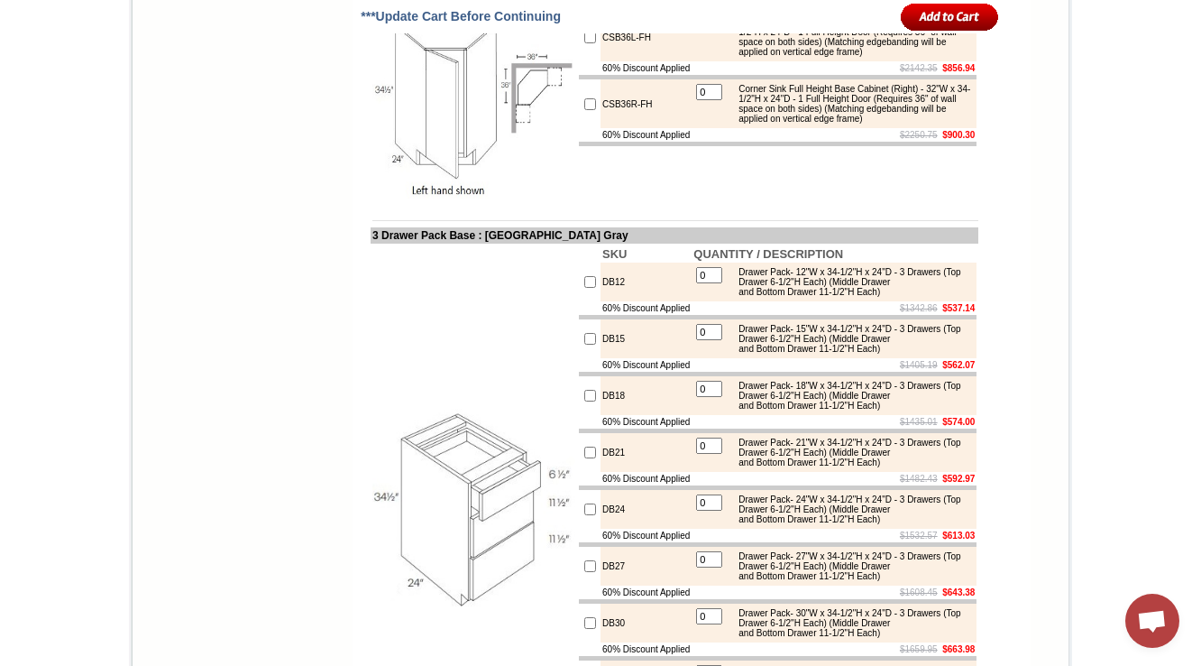
scroll to position [6442, 0]
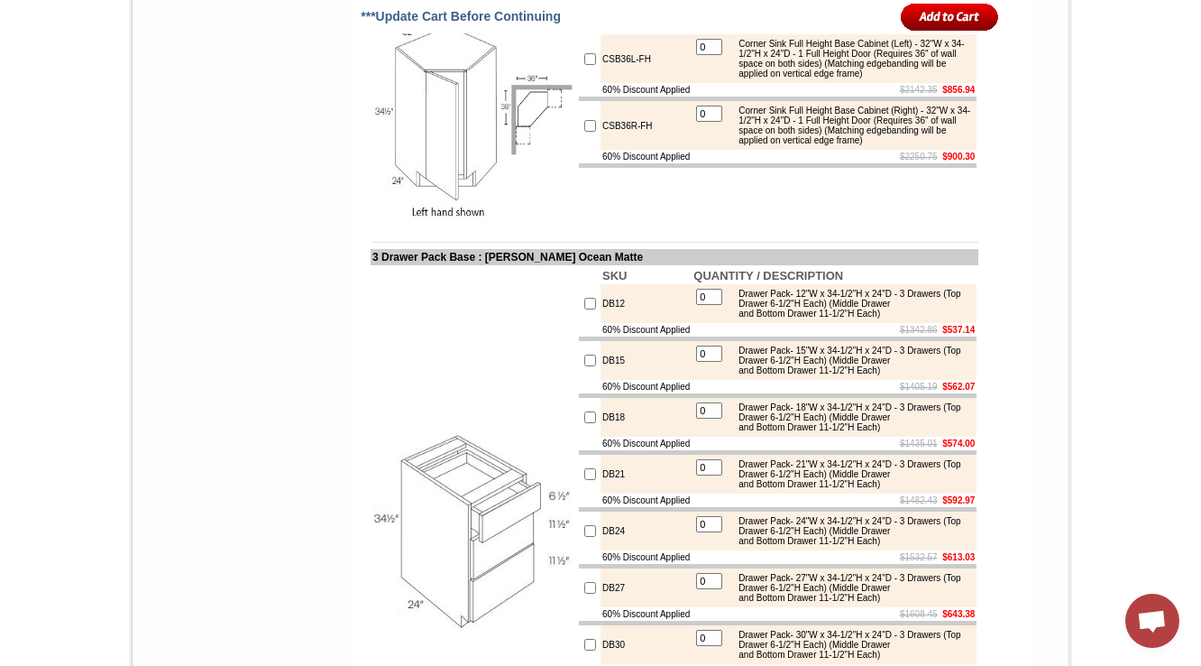
scroll to position [6369, 0]
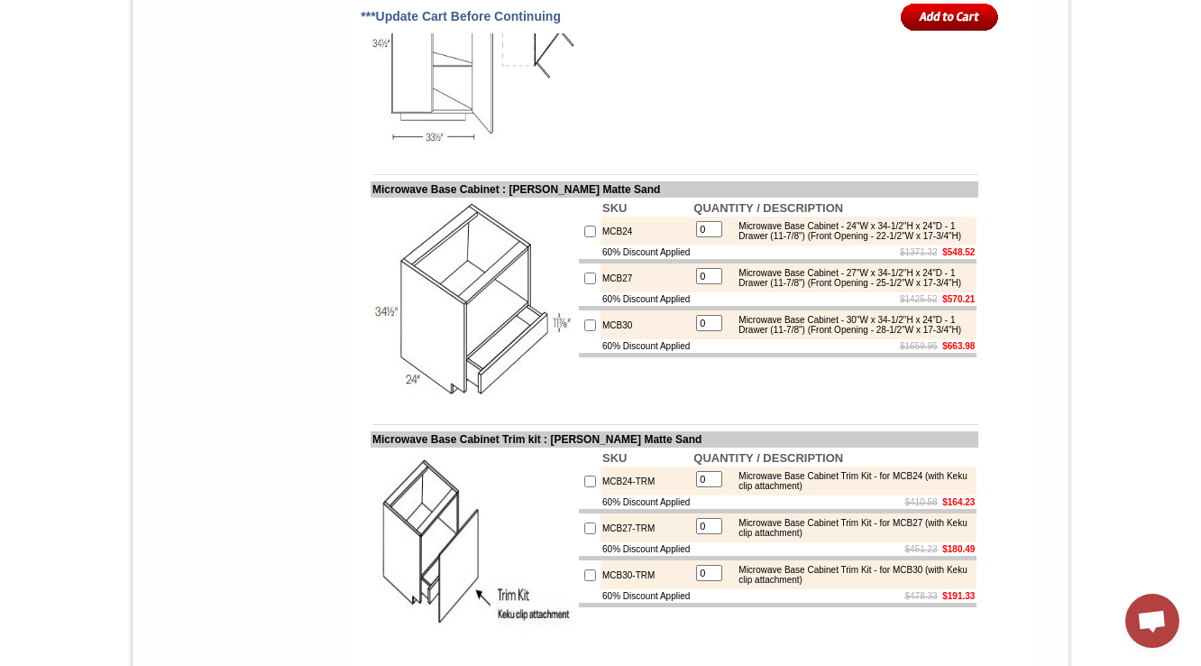
scroll to position [6408, 0]
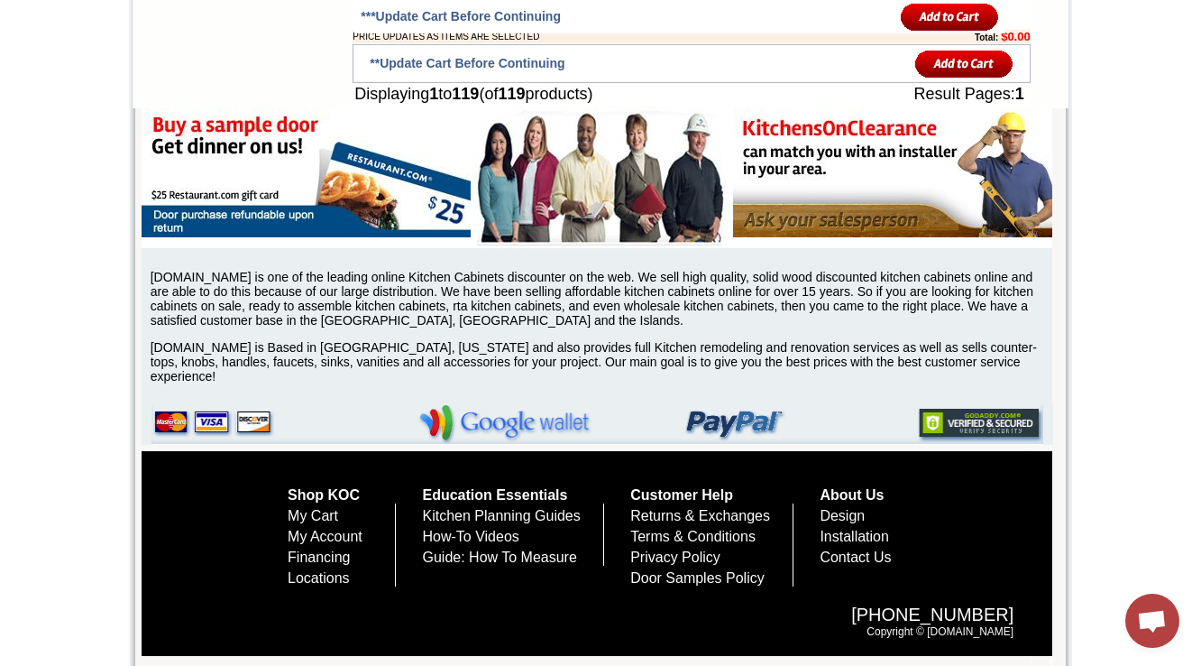
scroll to position [6425, 0]
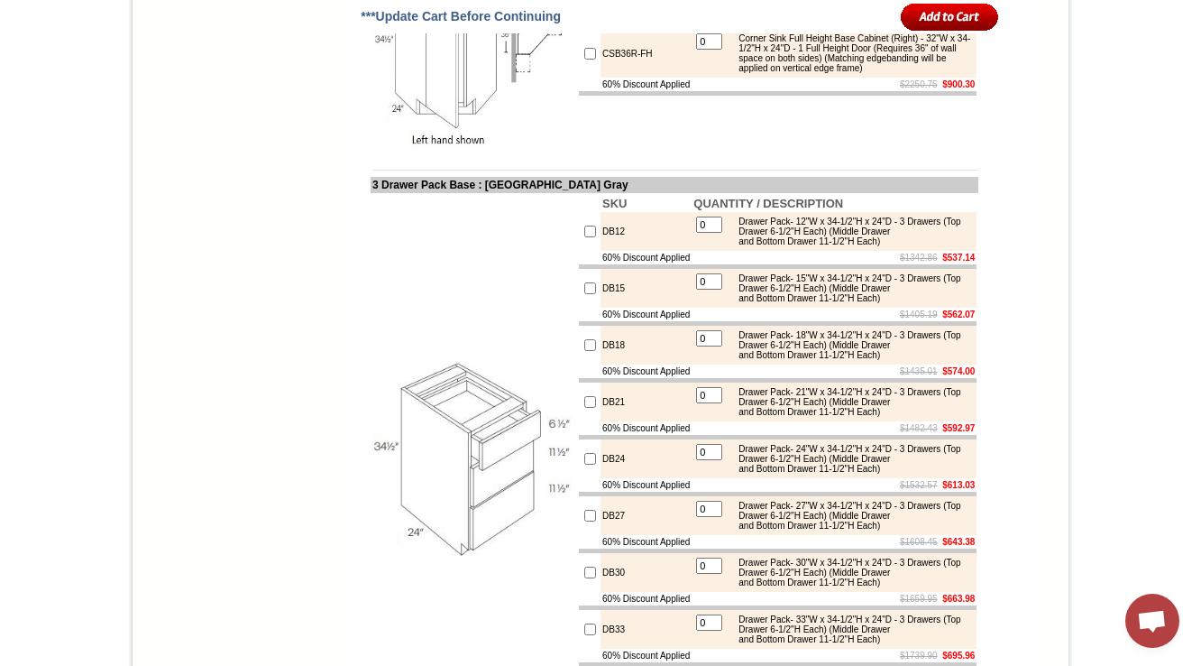
drag, startPoint x: 648, startPoint y: 263, endPoint x: 575, endPoint y: 261, distance: 73.1
copy tr "CSB36L"
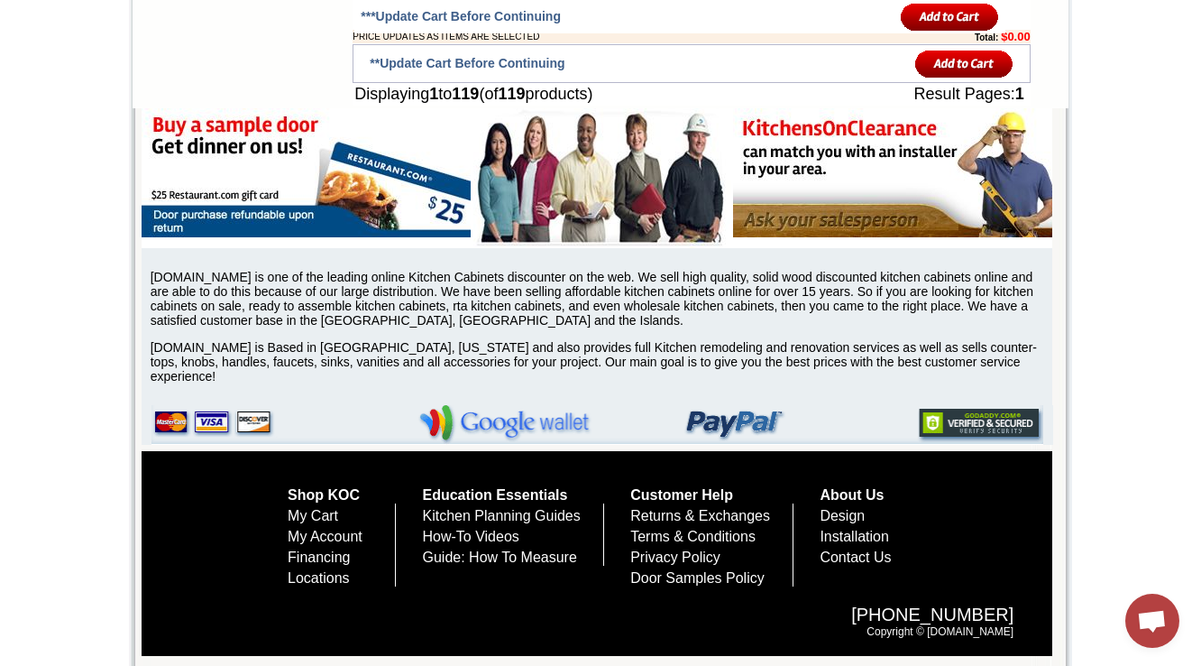
scroll to position [6352, 0]
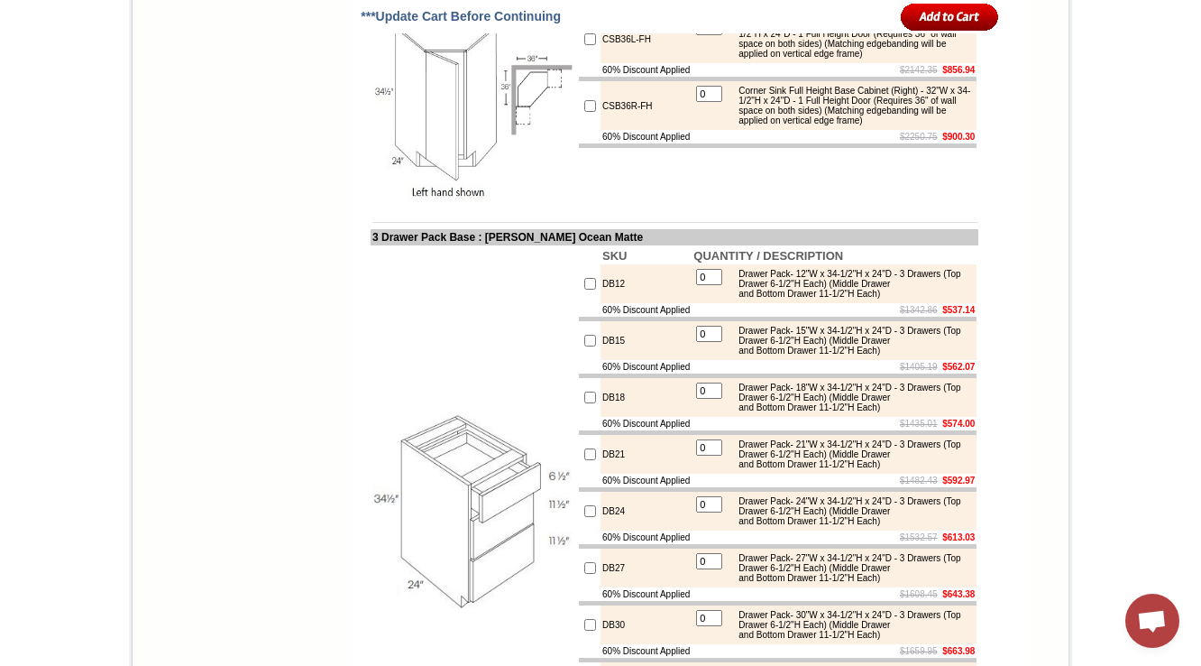
drag, startPoint x: 740, startPoint y: 293, endPoint x: 906, endPoint y: 336, distance: 172.2
copy div "Corner Sink Base Cabinet (Left) - 32"W x 34-1/2"H x 24"D - 1 Door (Requires 36"…"
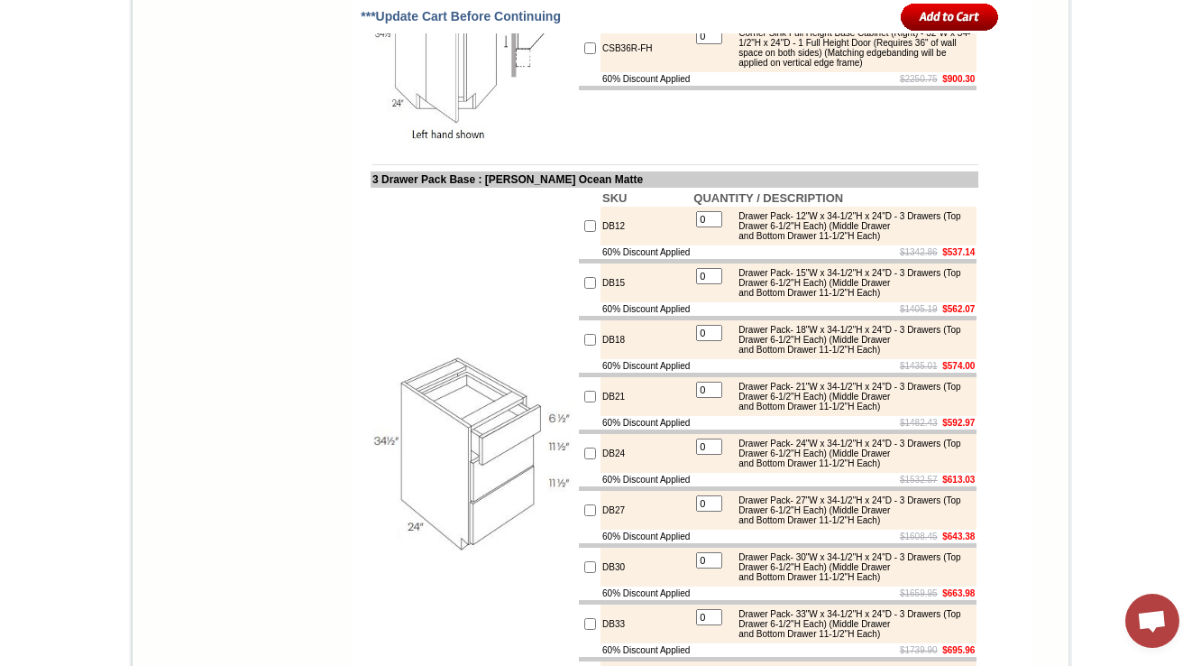
scroll to position [6445, 0]
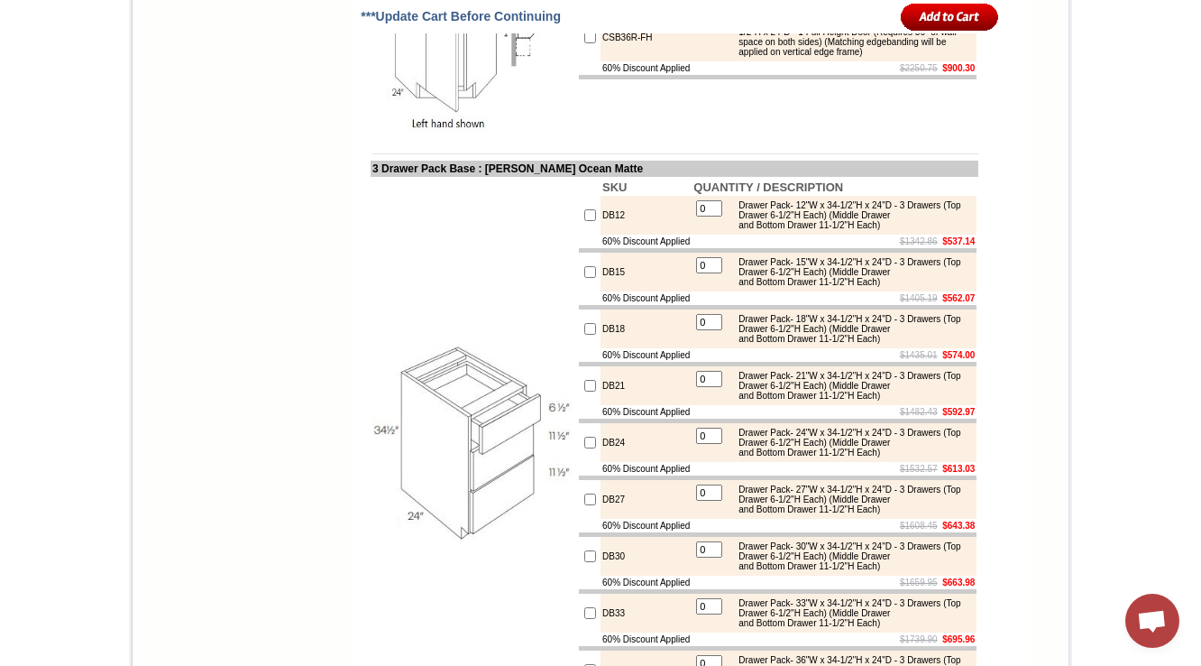
scroll to position [10786, 0]
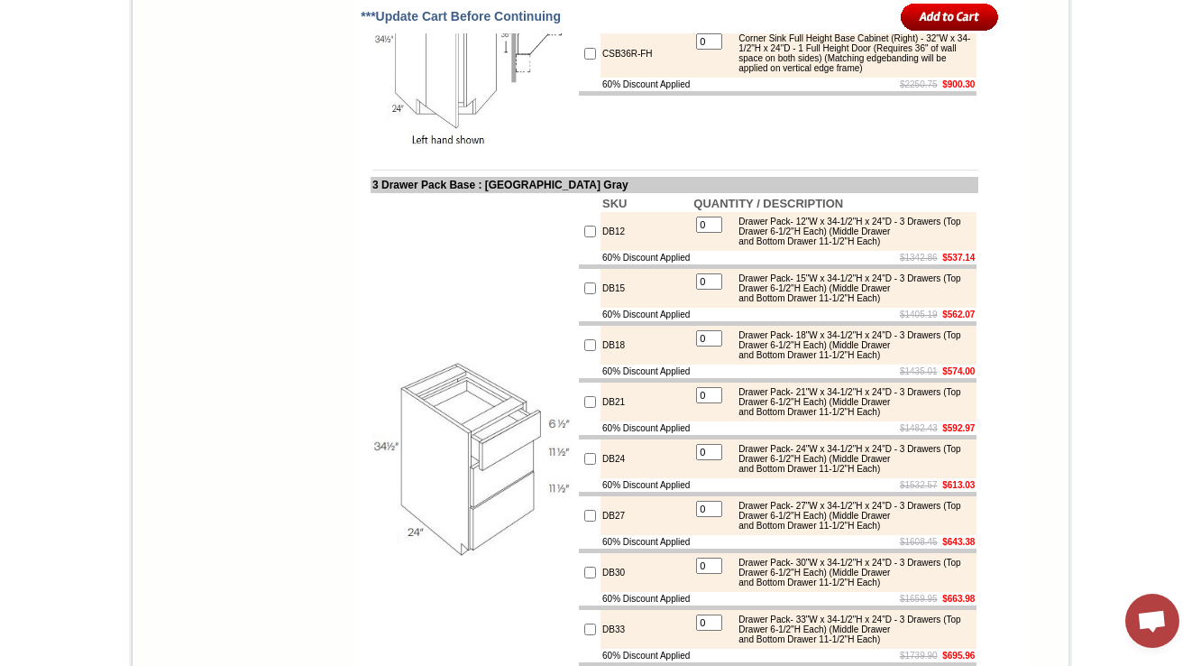
scroll to position [10786, 0]
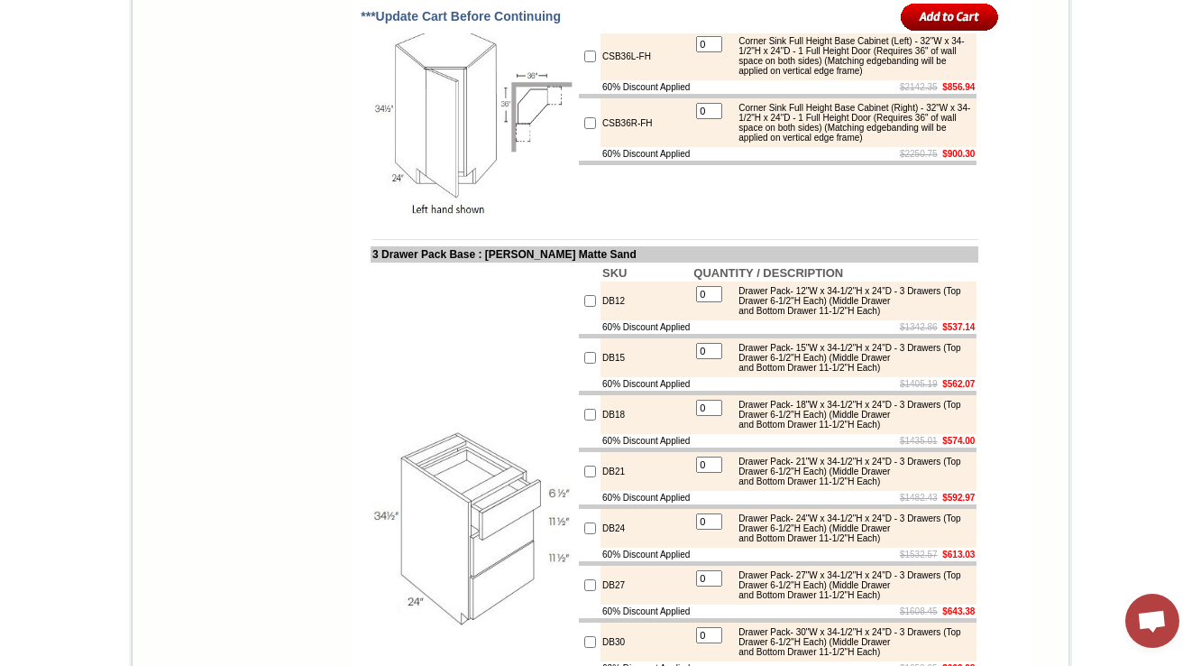
scroll to position [10786, 0]
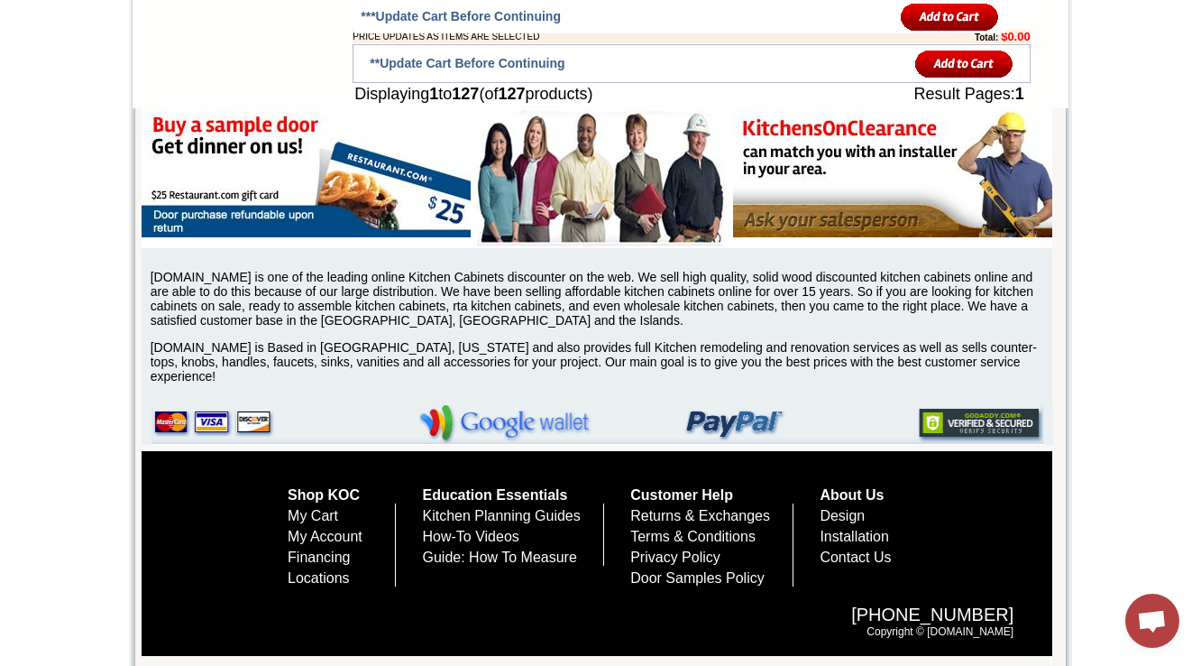
scroll to position [11014, 0]
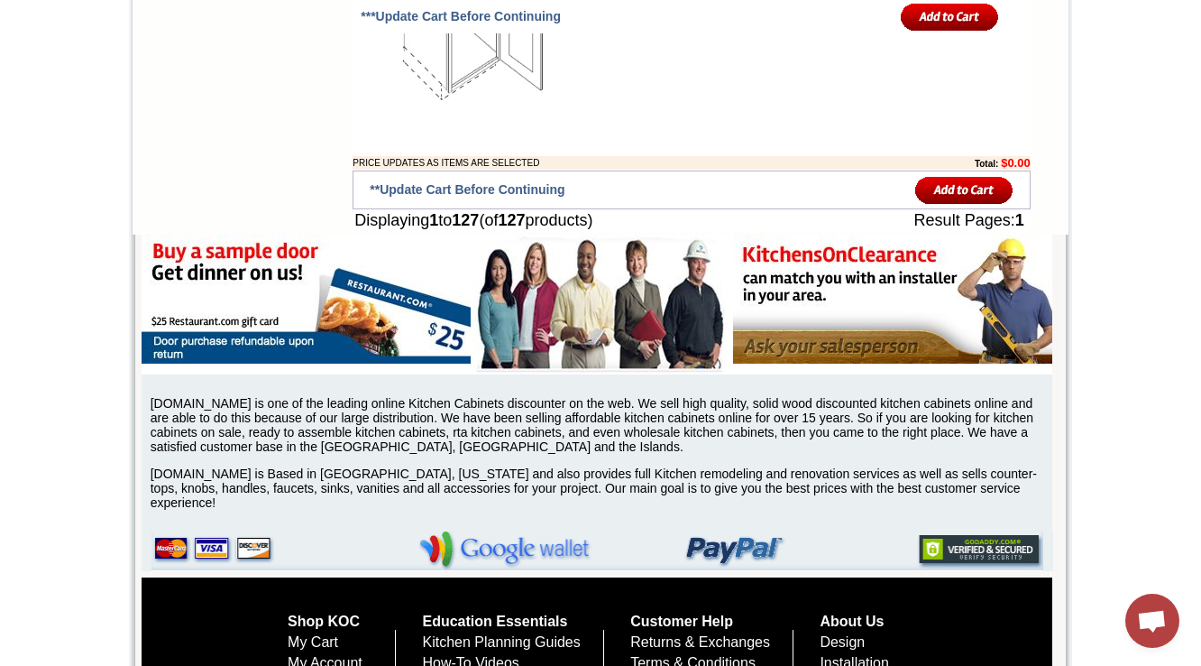
scroll to position [10931, 0]
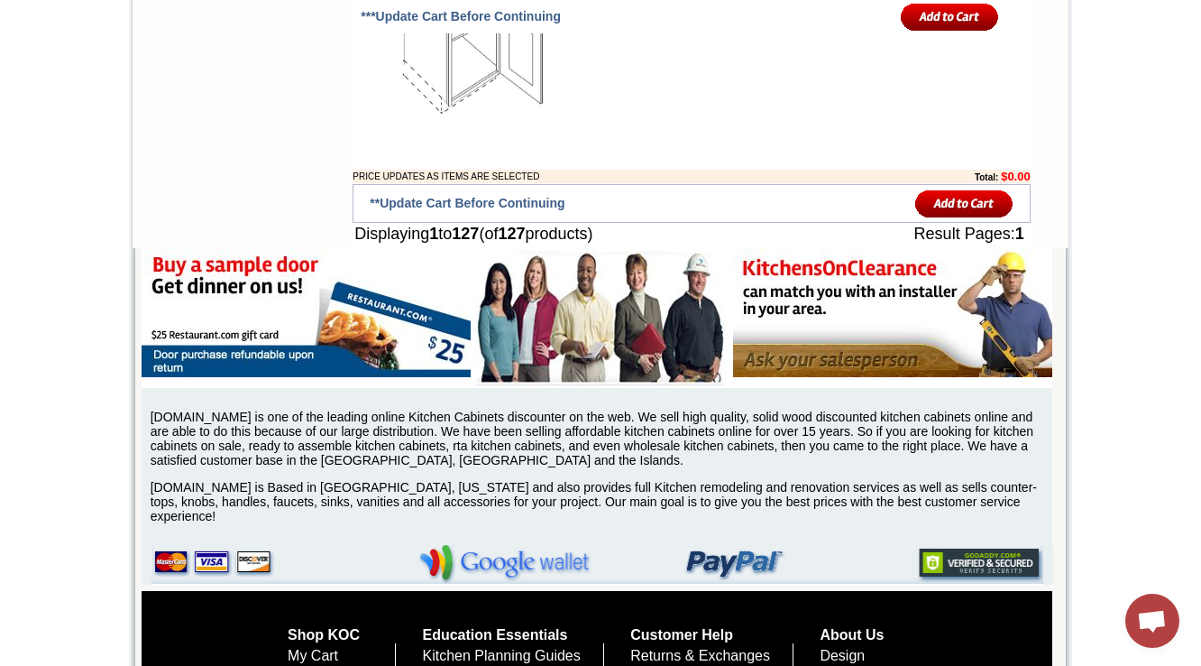
scroll to position [10870, 0]
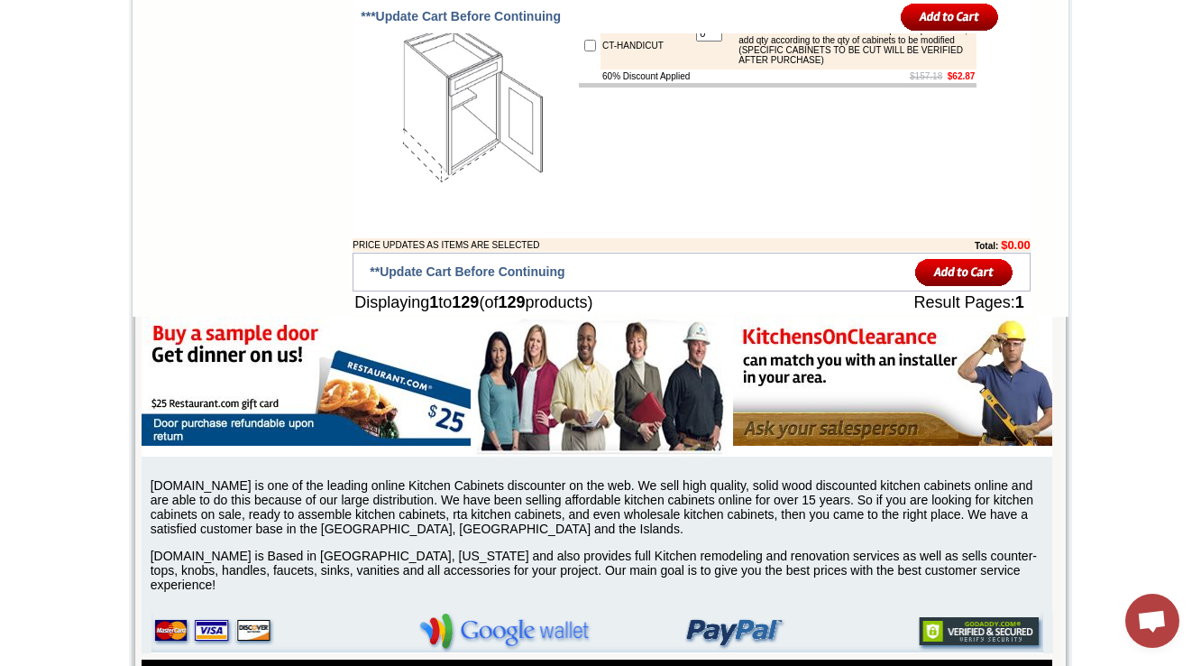
scroll to position [11523, 0]
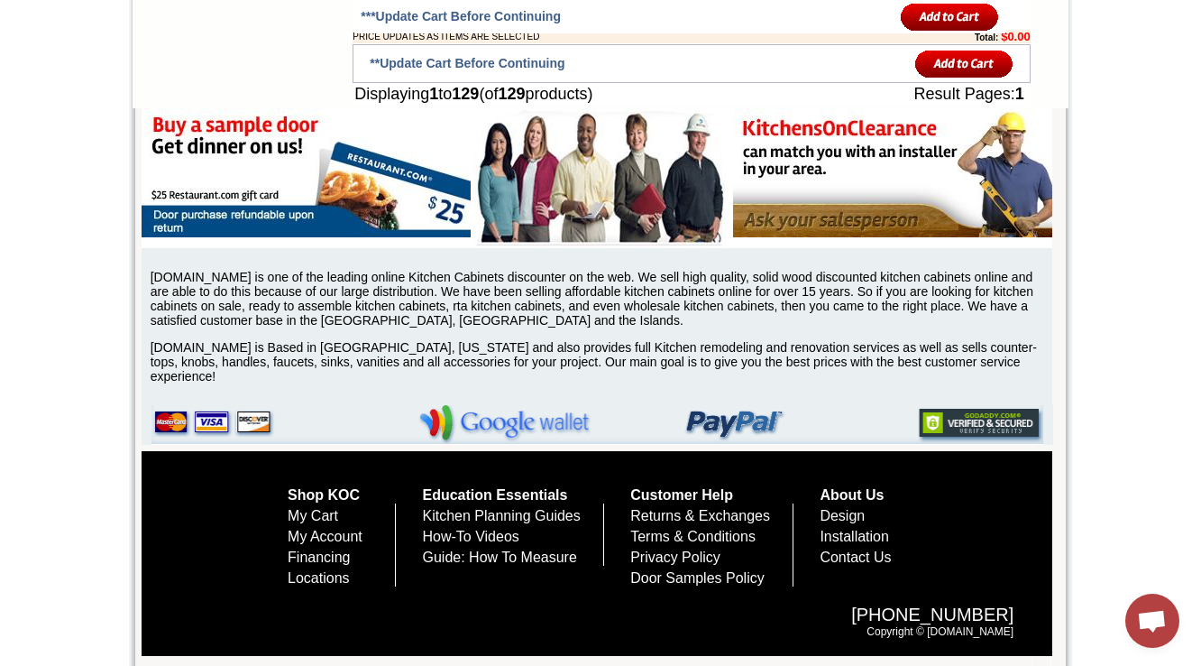
drag, startPoint x: 746, startPoint y: 107, endPoint x: 407, endPoint y: 186, distance: 348.1
drag, startPoint x: 953, startPoint y: 148, endPoint x: 737, endPoint y: 112, distance: 219.5
copy div "ADA Easy Reach Corner Base Cabinet (Handicap Accessible) (w/ lazy [PERSON_NAME]…"
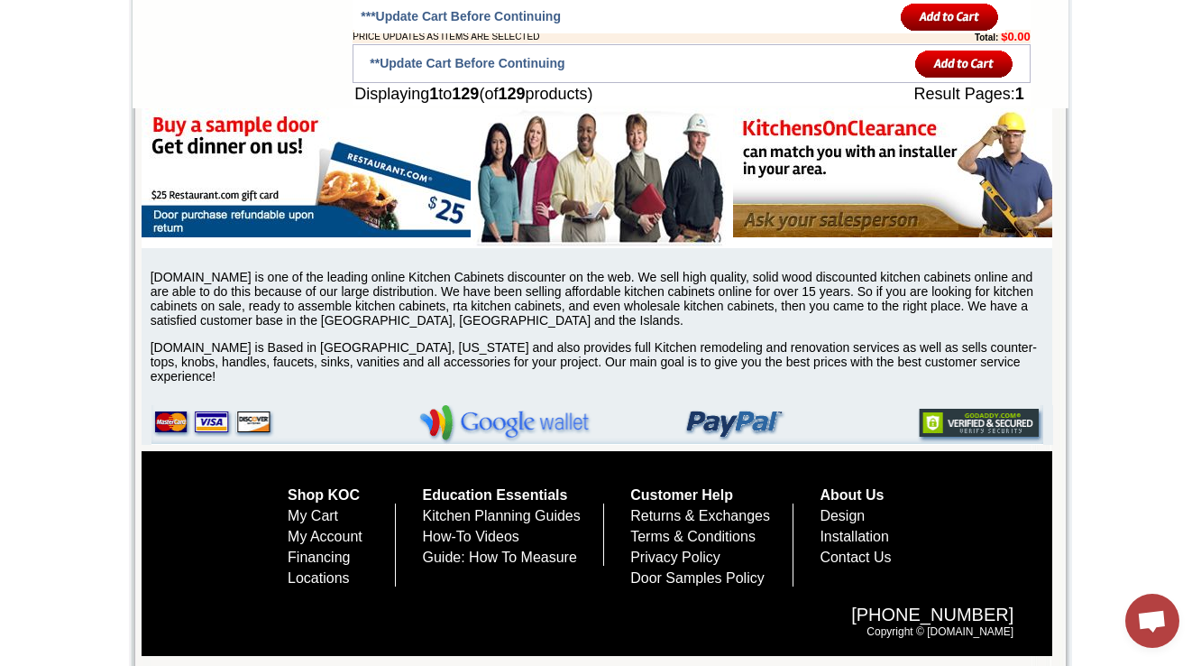
drag, startPoint x: 784, startPoint y: 188, endPoint x: 956, endPoint y: 220, distance: 175.3
copy div "ADA Easy Reach Corner Base Cabinet (Handicap Accessible) (w/ lazy susan) - 32"W…"
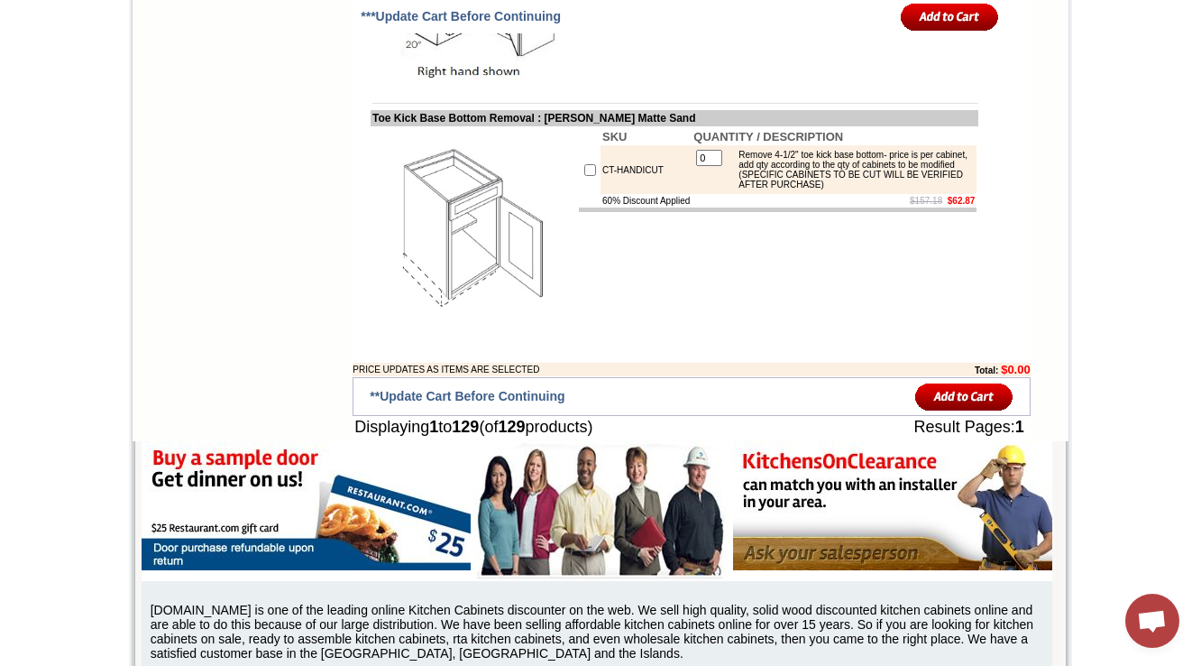
scroll to position [11444, 0]
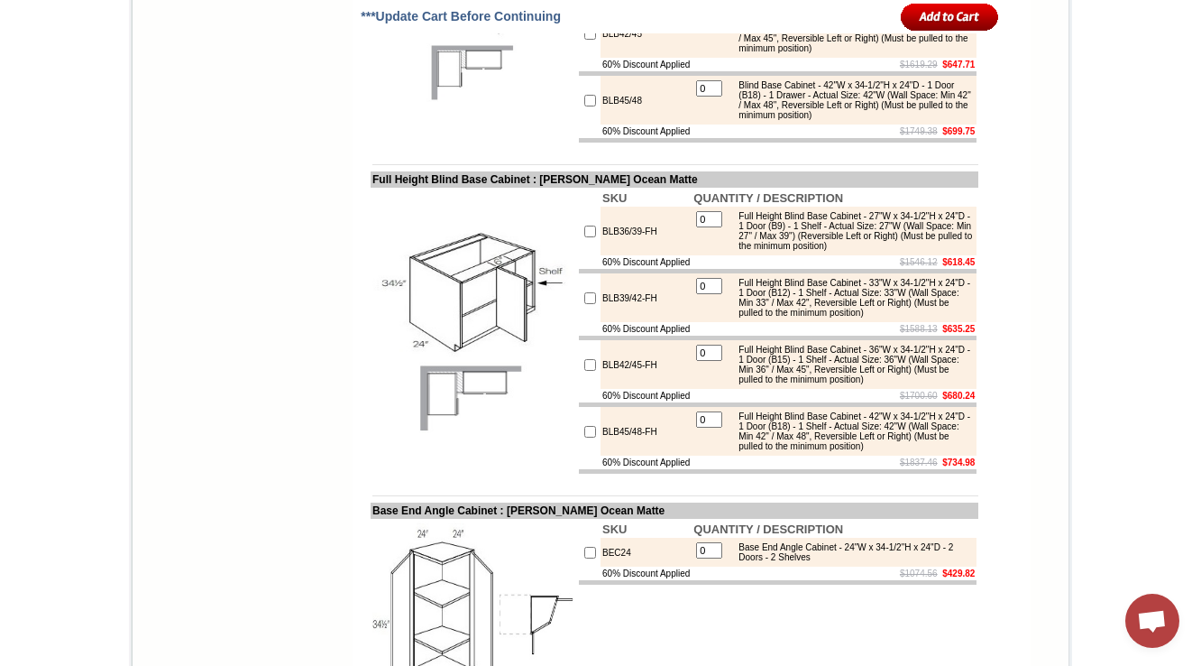
scroll to position [11332, 0]
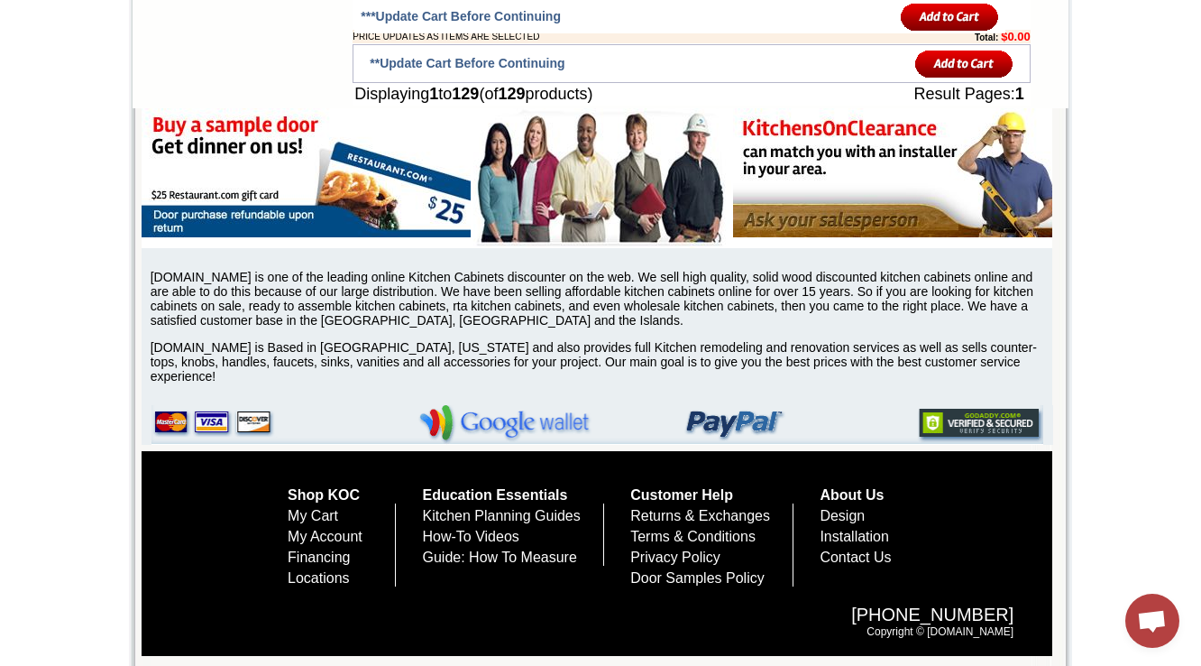
drag, startPoint x: 738, startPoint y: 351, endPoint x: 761, endPoint y: 399, distance: 53.2
copy div "ADA Easy Reach Corner Base Cabinet (Handicap Accessible) (with lazy [PERSON_NAM…"
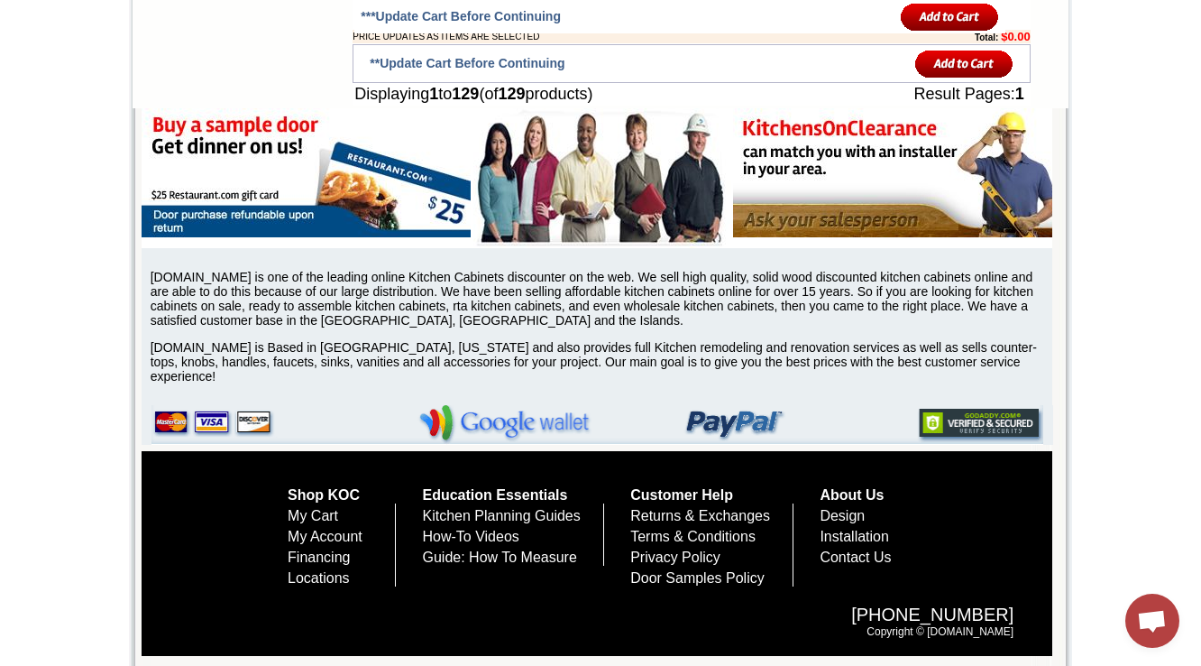
drag, startPoint x: 737, startPoint y: 440, endPoint x: 783, endPoint y: 492, distance: 69.0
copy div "ADA Easy Reach Corner Base Cabinet (Handicap Accessible) (with lazy [PERSON_NAM…"
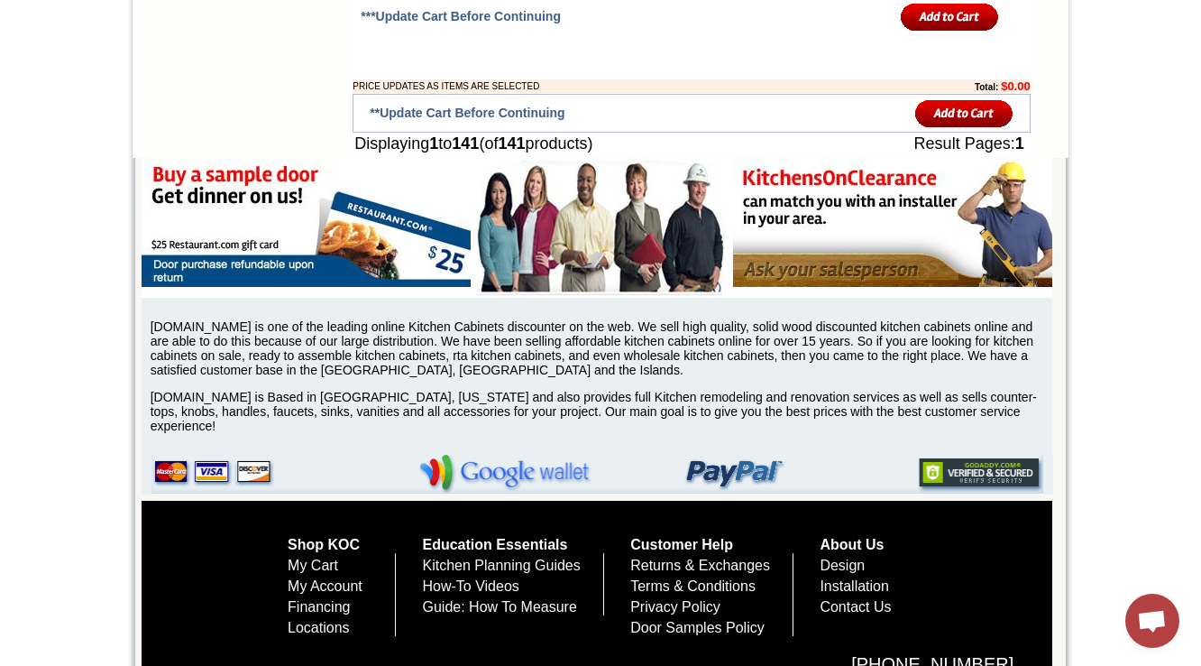
scroll to position [12353, 0]
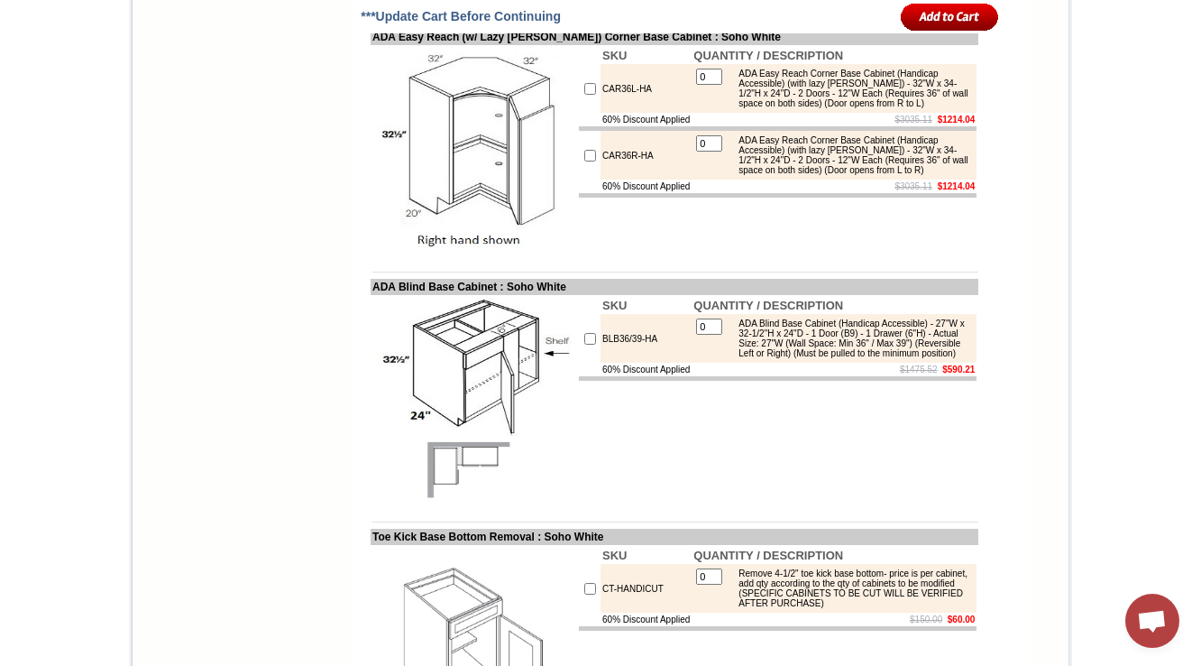
scroll to position [8601, 0]
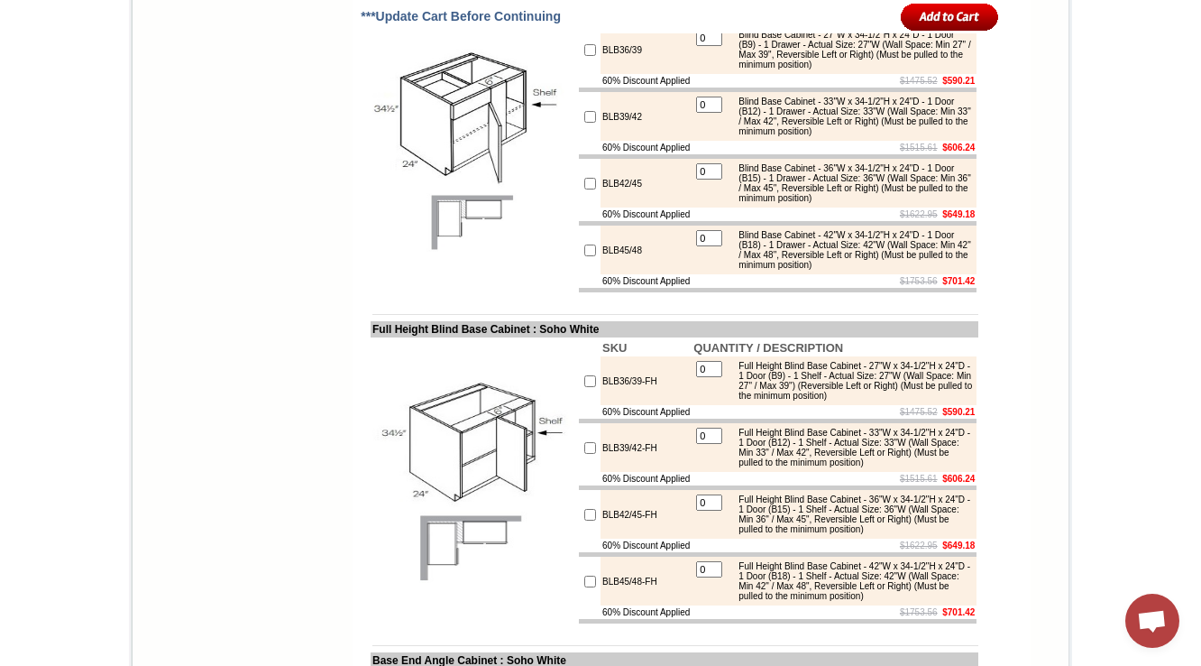
drag, startPoint x: 623, startPoint y: 501, endPoint x: 1, endPoint y: 91, distance: 745.0
drag, startPoint x: 355, startPoint y: 457, endPoint x: 666, endPoint y: 456, distance: 310.3
copy td "Easy Reach Full Depth (w/ Lazy Susan) Corner Bas"
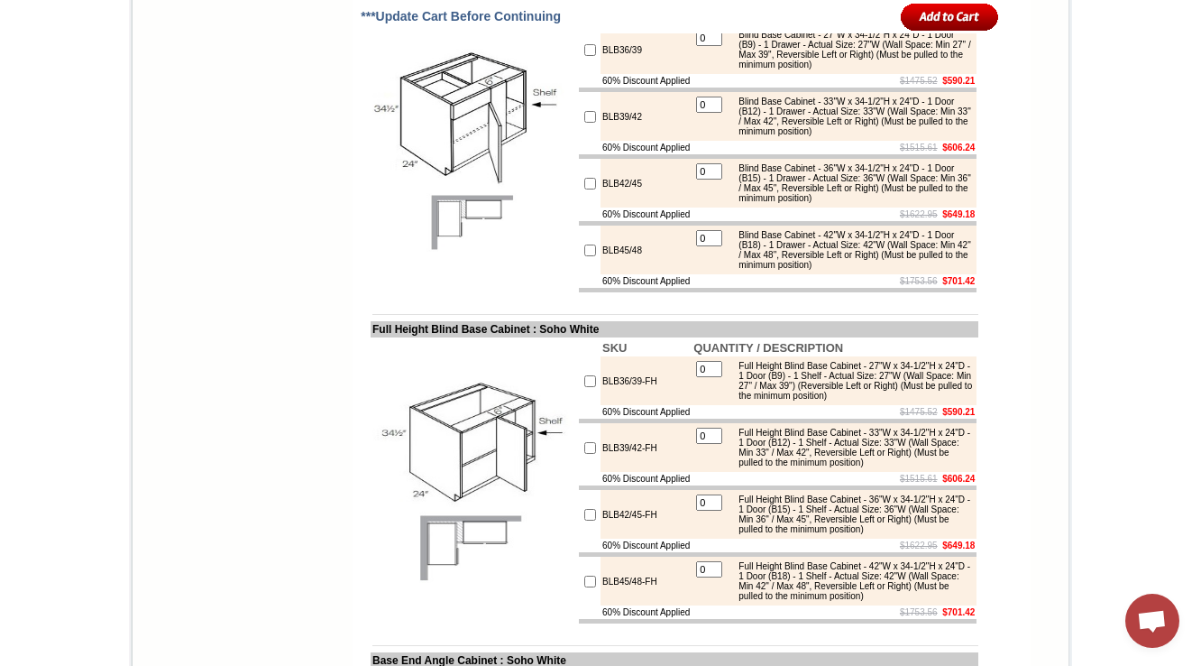
drag, startPoint x: 671, startPoint y: 455, endPoint x: 191, endPoint y: 501, distance: 482.0
copy td "asy Reach Full Depth (w/ Lazy Susan) Corner Base"
copy td "Easy Reach Full Depth (w/ Lazy Susan) Corner Base"
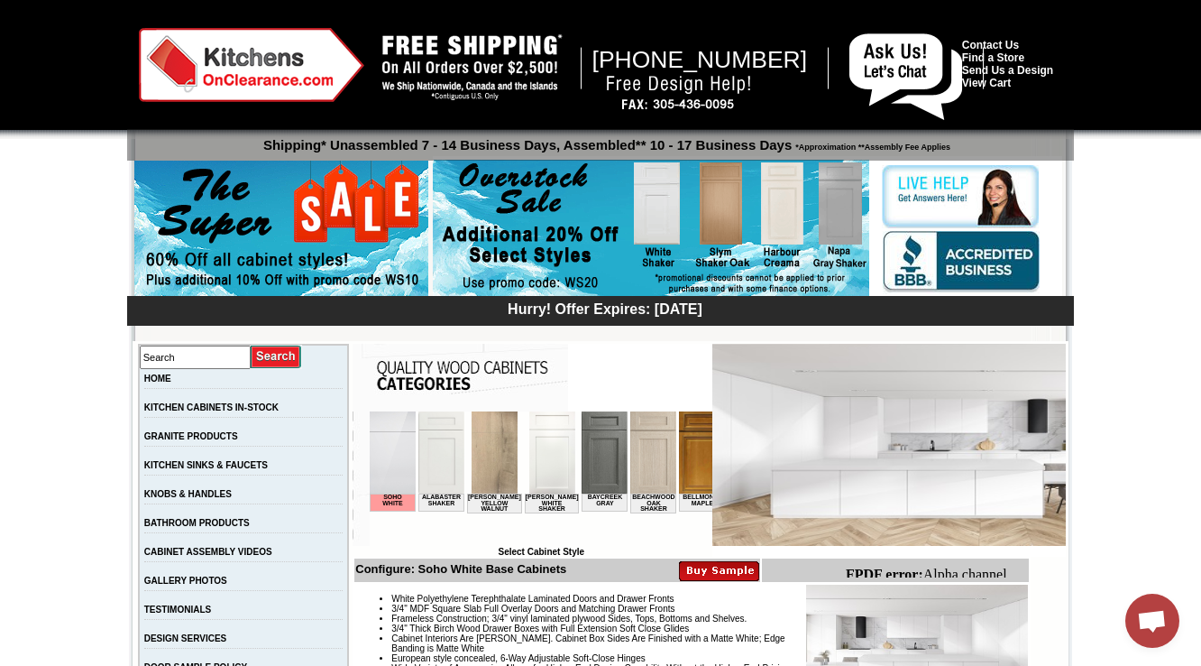
scroll to position [505, 0]
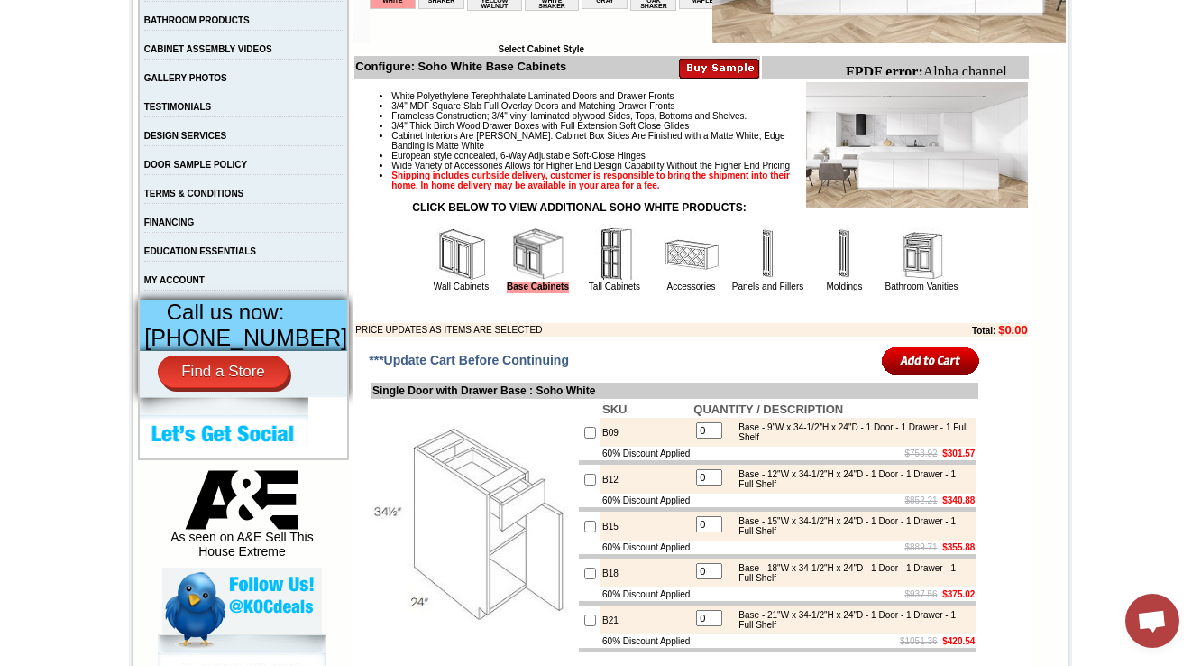
click at [595, 281] on img at bounding box center [615, 254] width 54 height 54
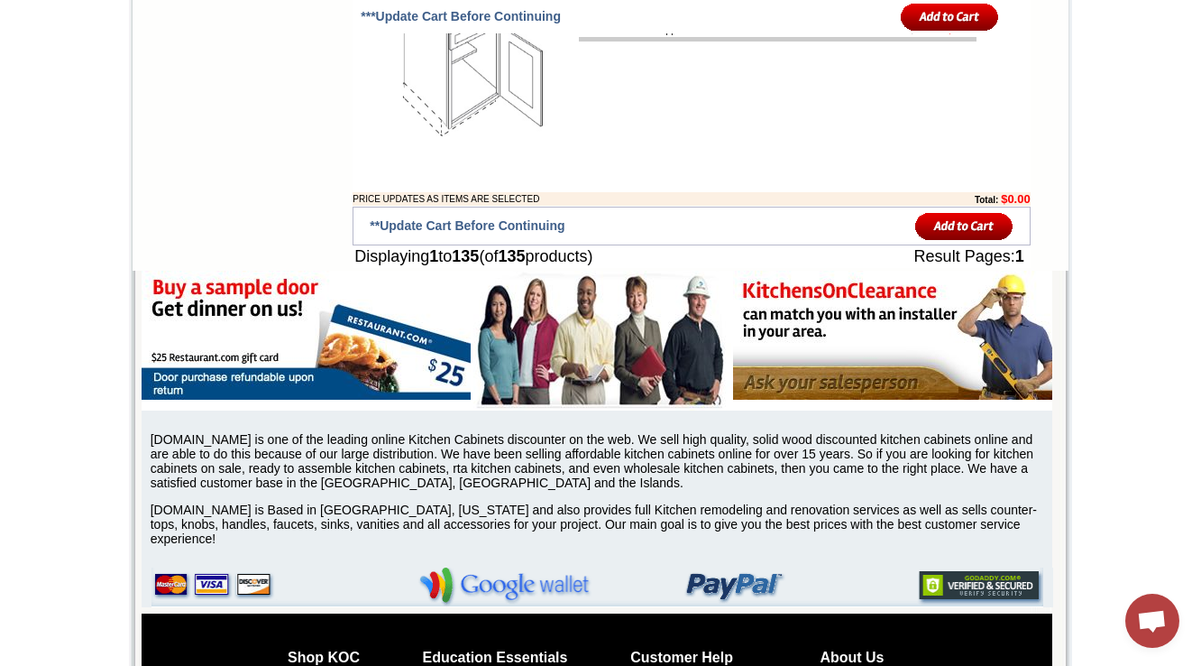
scroll to position [11166, 0]
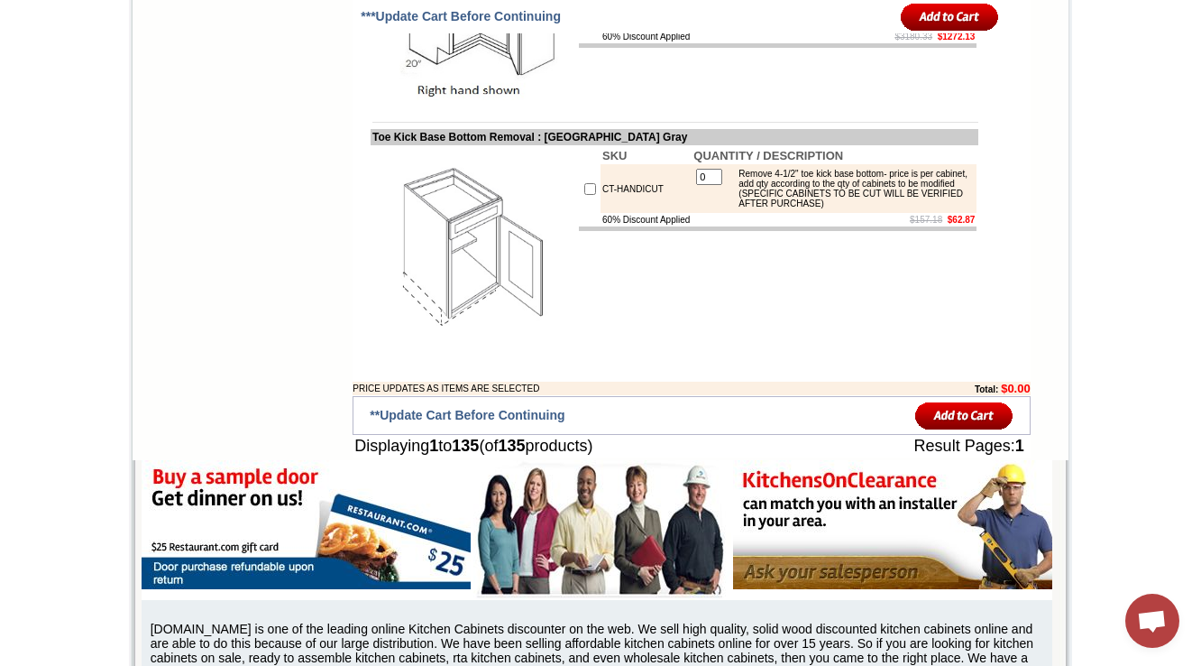
scroll to position [11770, 0]
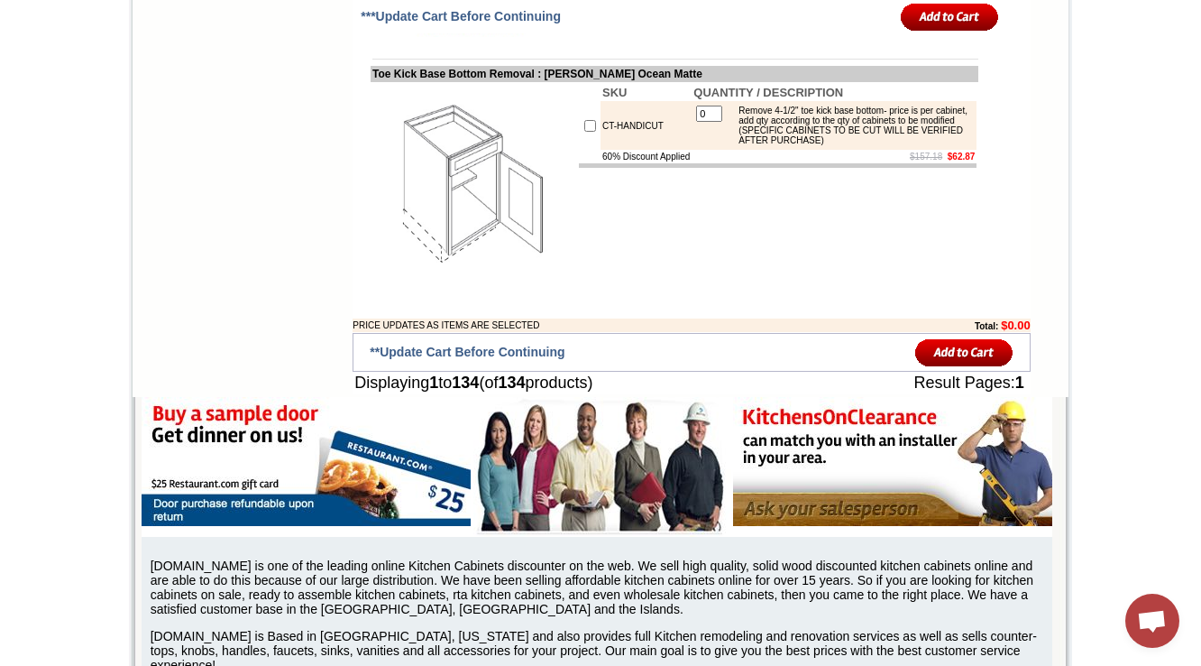
drag, startPoint x: 637, startPoint y: 112, endPoint x: 584, endPoint y: 115, distance: 52.4
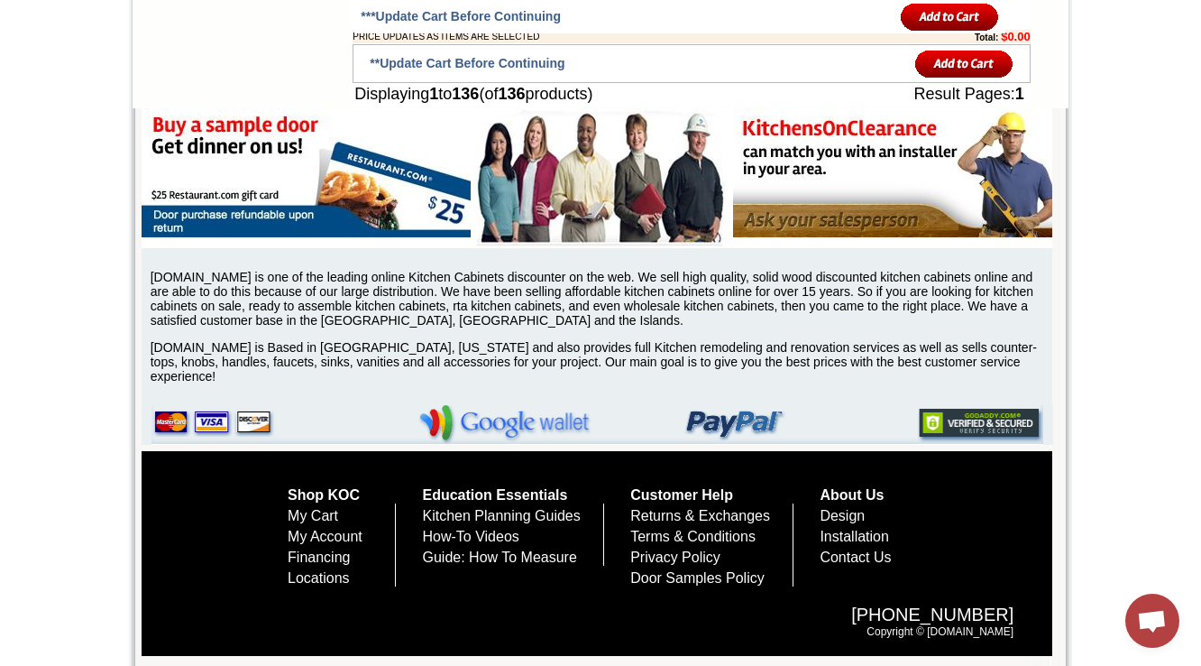
scroll to position [12555, 0]
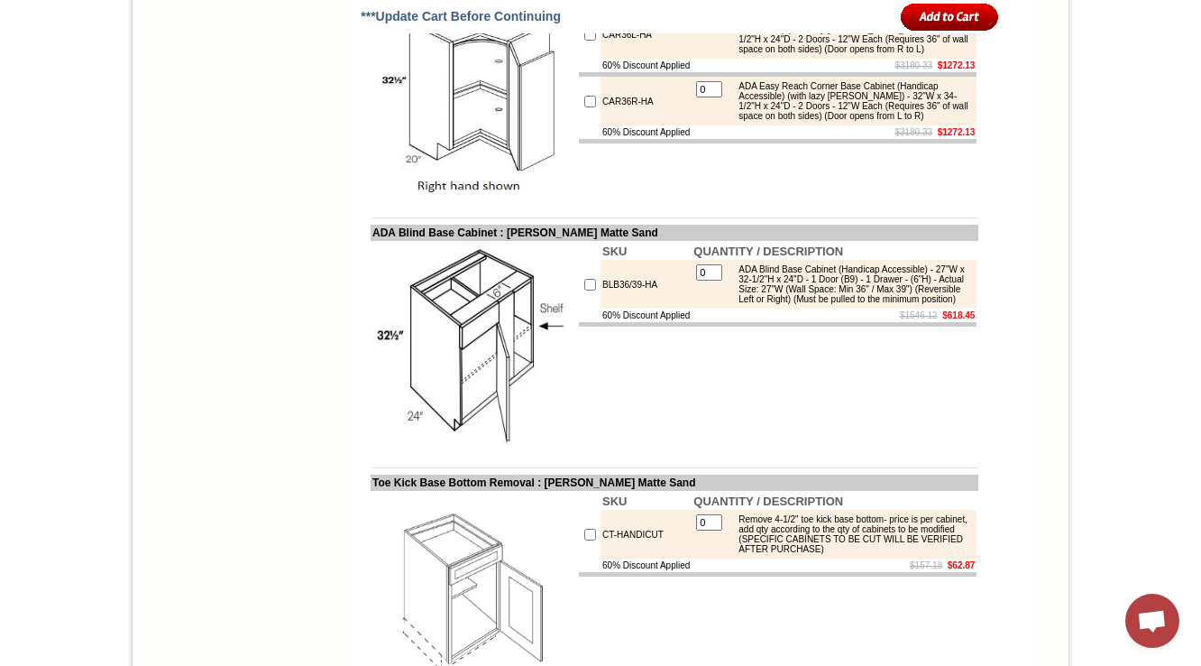
scroll to position [11889, 0]
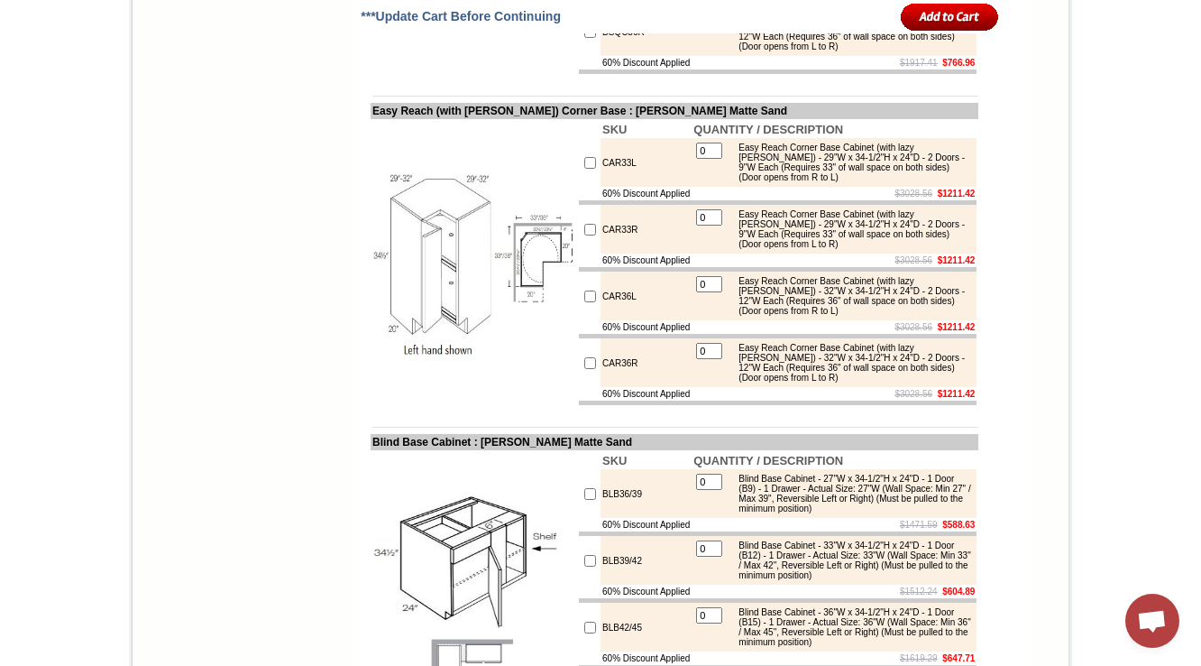
scroll to position [8132, 0]
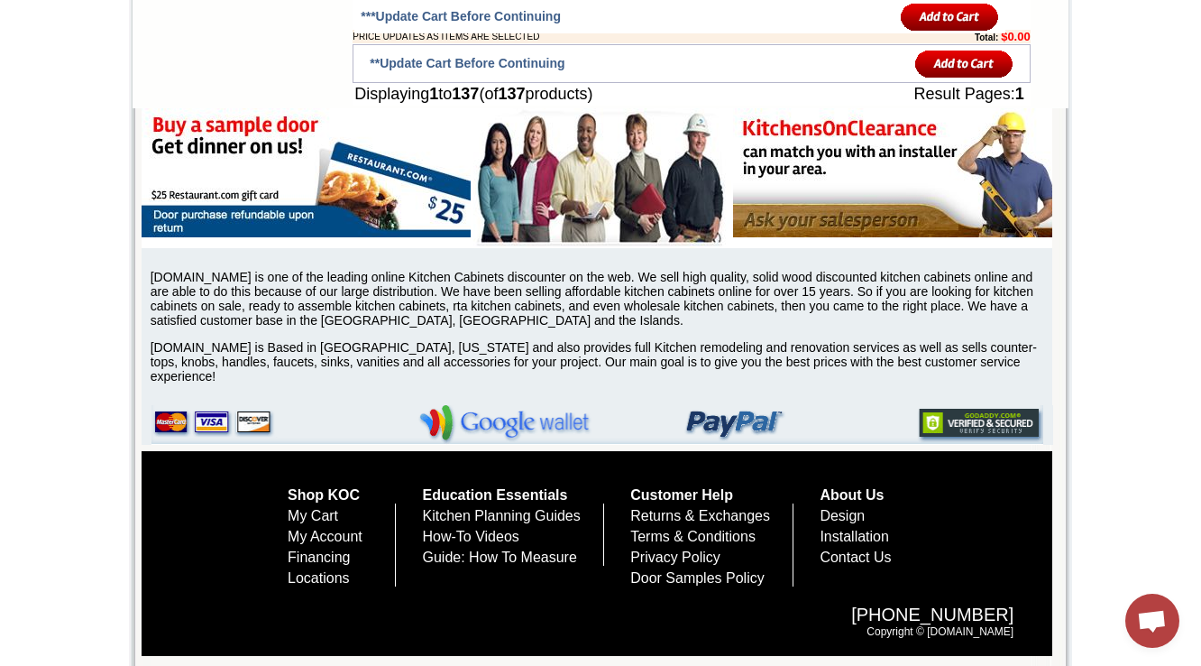
scroll to position [7604, 0]
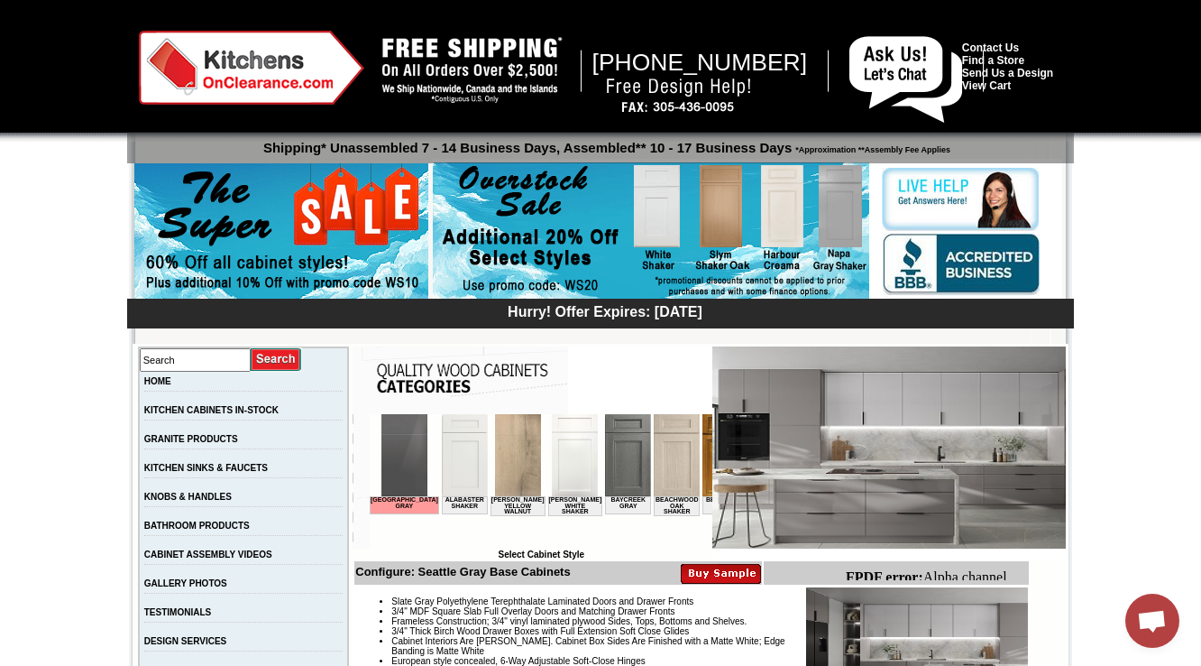
scroll to position [577, 0]
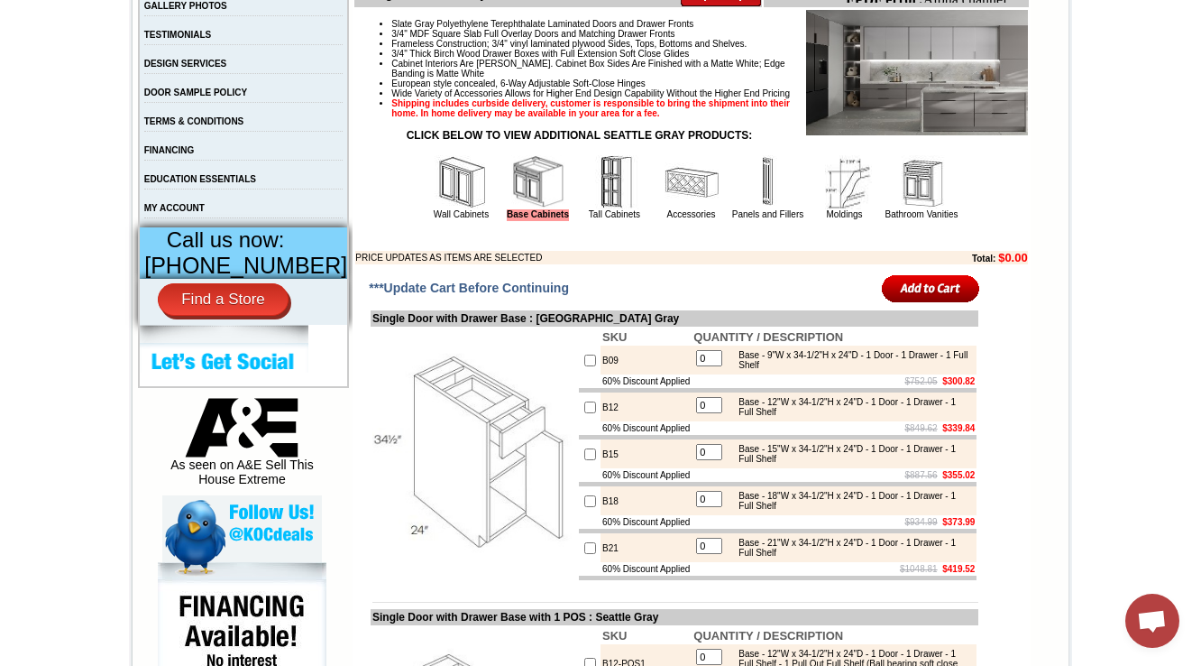
click at [610, 209] on img at bounding box center [615, 182] width 54 height 54
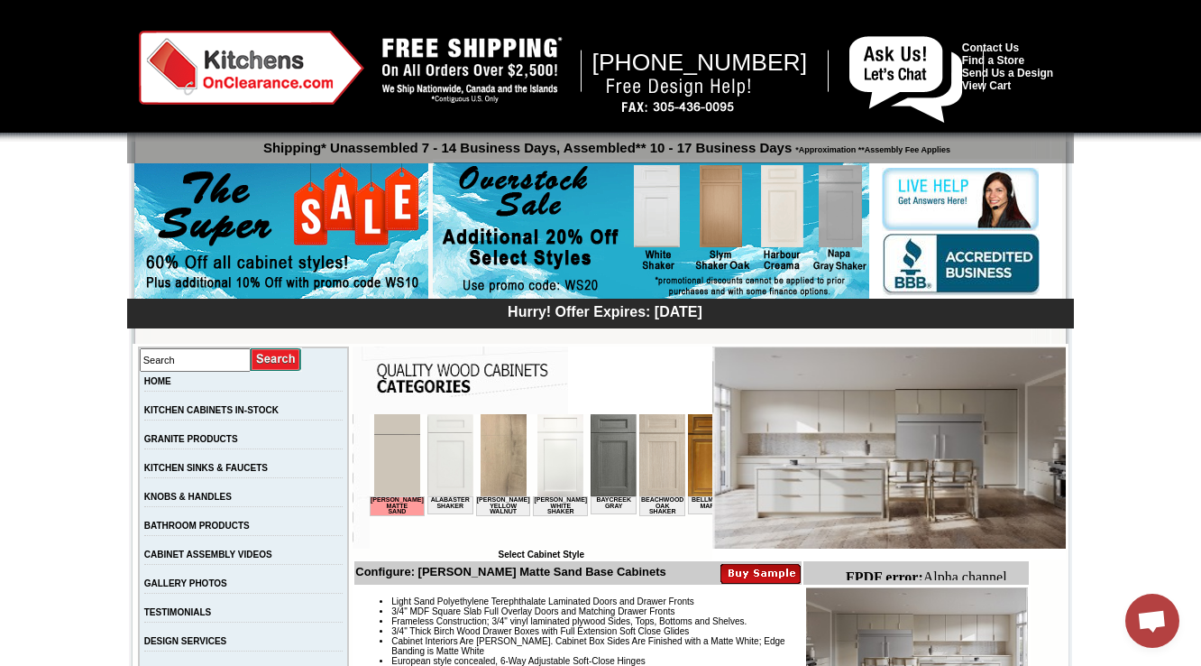
scroll to position [433, 0]
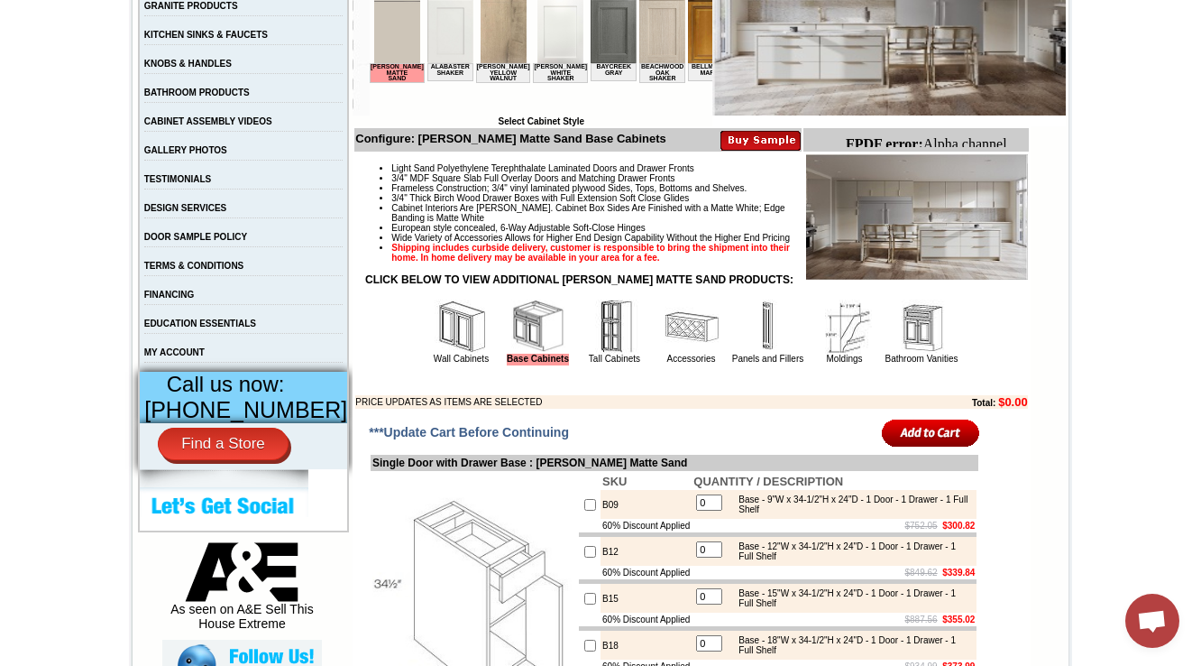
click at [599, 354] on img at bounding box center [615, 326] width 54 height 54
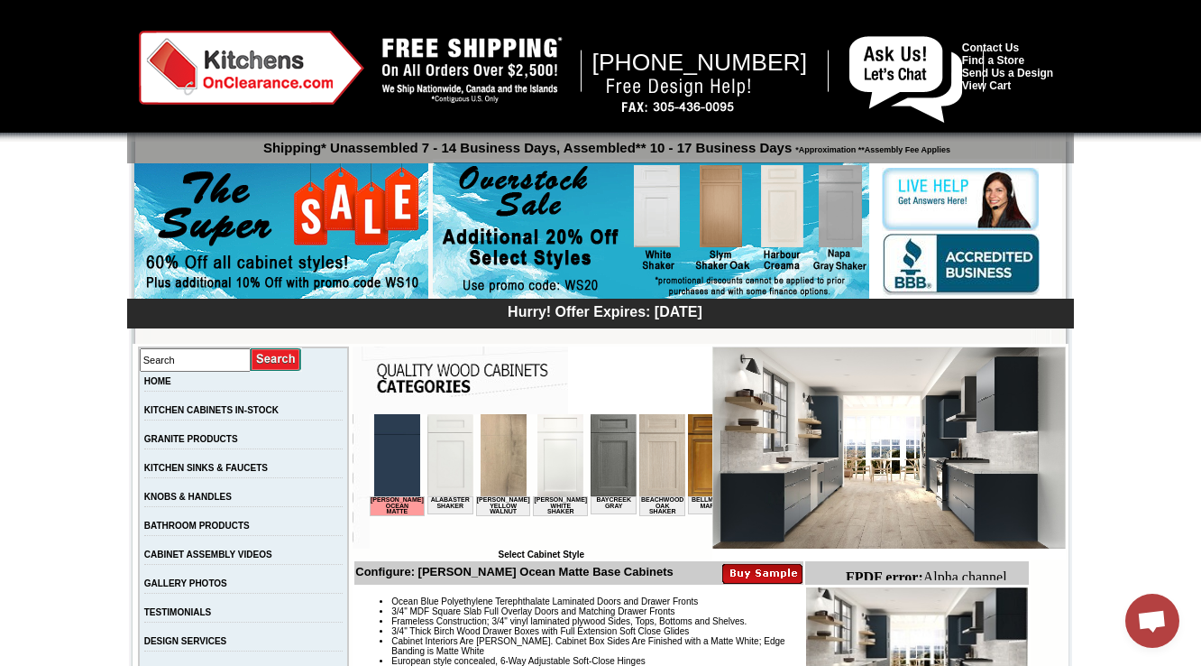
scroll to position [289, 0]
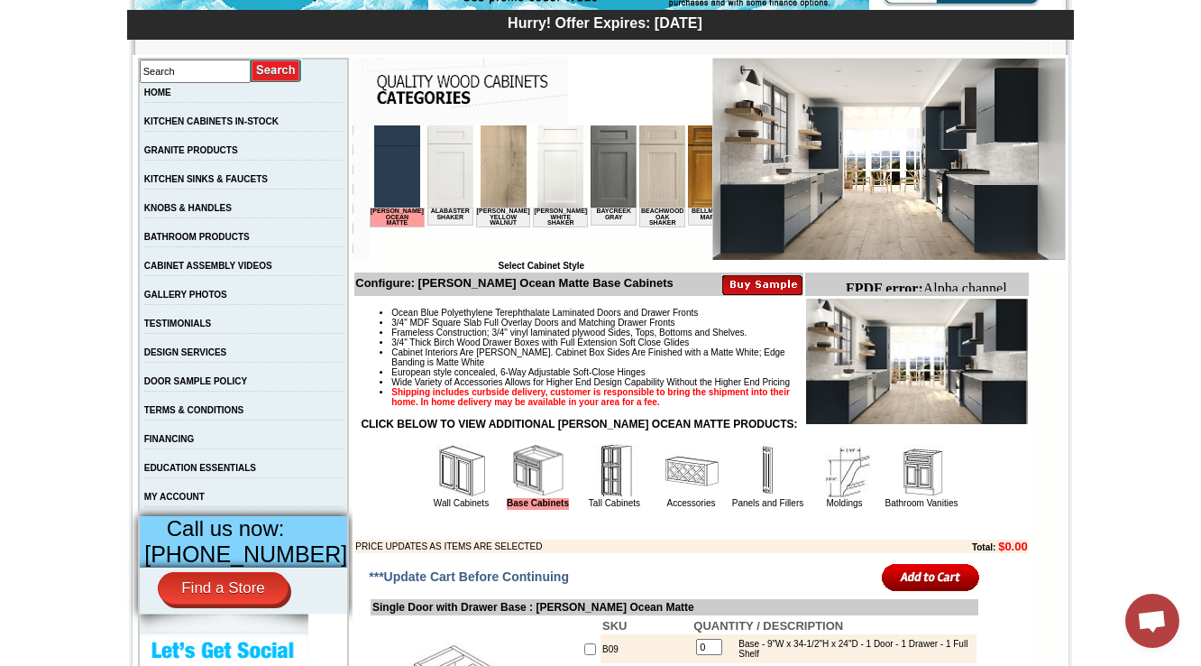
drag, startPoint x: 598, startPoint y: 504, endPoint x: 559, endPoint y: 473, distance: 50.0
click at [598, 498] on img at bounding box center [615, 471] width 54 height 54
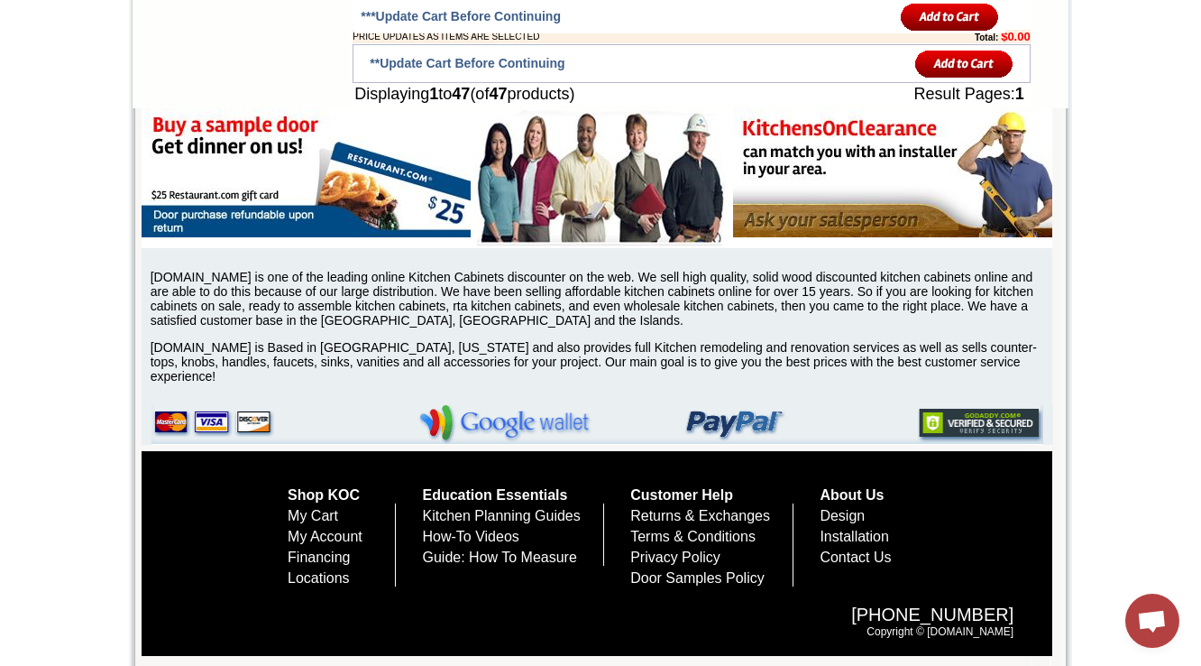
scroll to position [4359, 0]
copy td "Single/Double Oven Cabinet Trim Kit"
drag, startPoint x: 355, startPoint y: 118, endPoint x: 581, endPoint y: 122, distance: 225.5
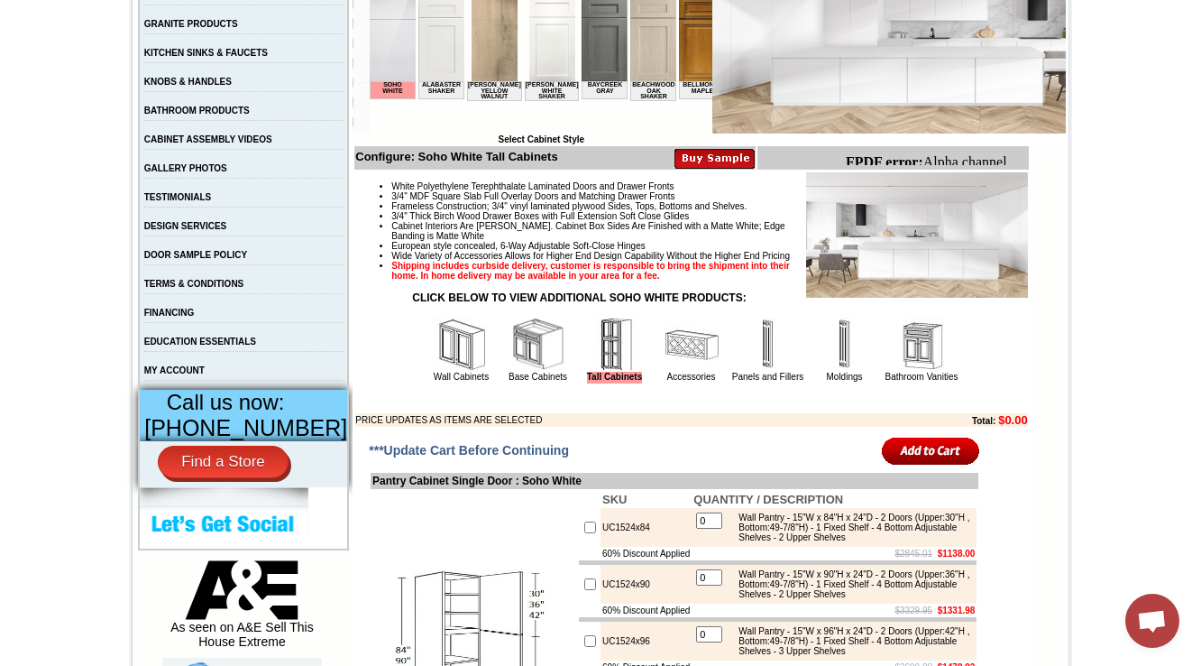
scroll to position [433, 0]
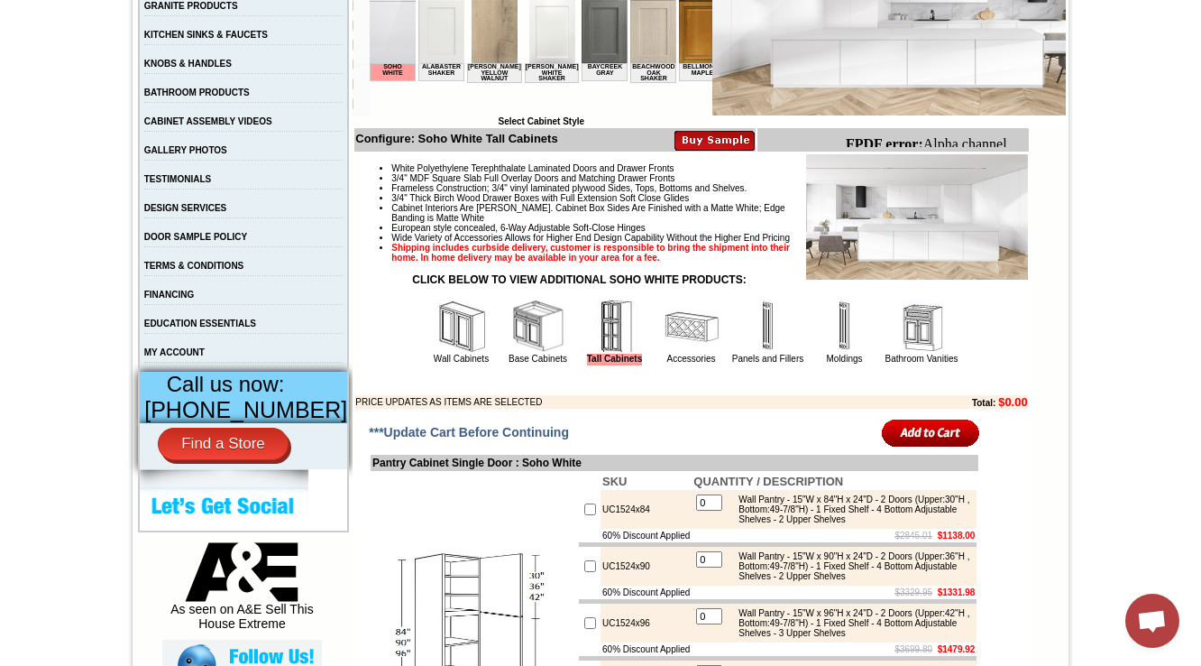
click at [665, 351] on img at bounding box center [692, 326] width 54 height 54
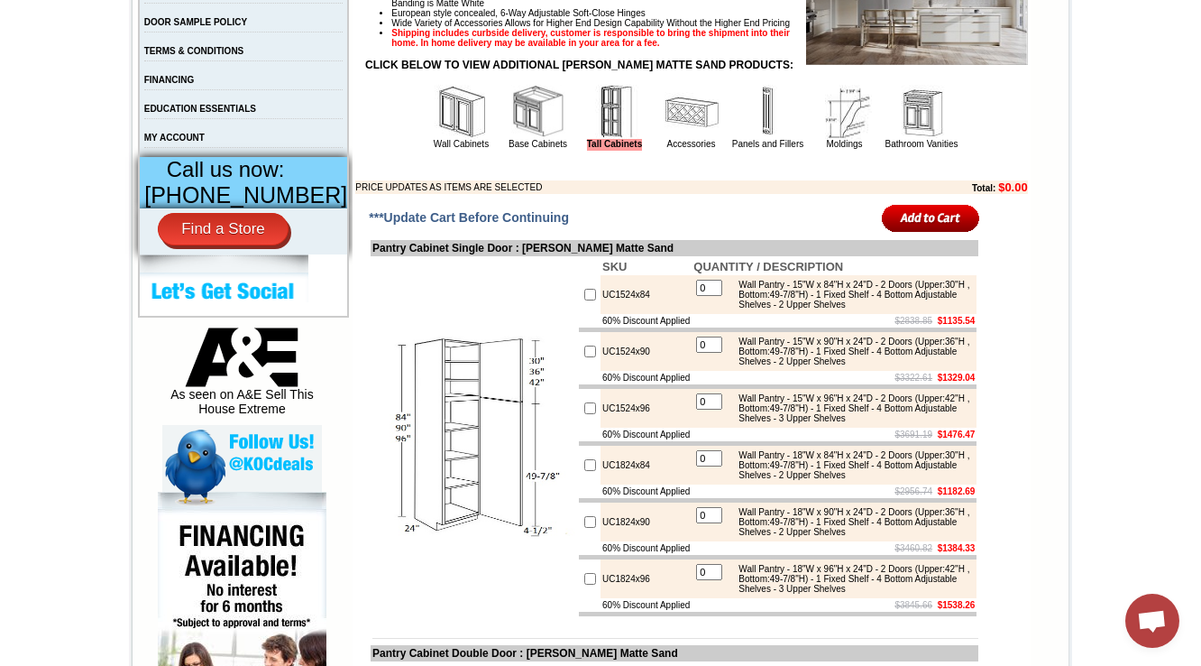
scroll to position [794, 0]
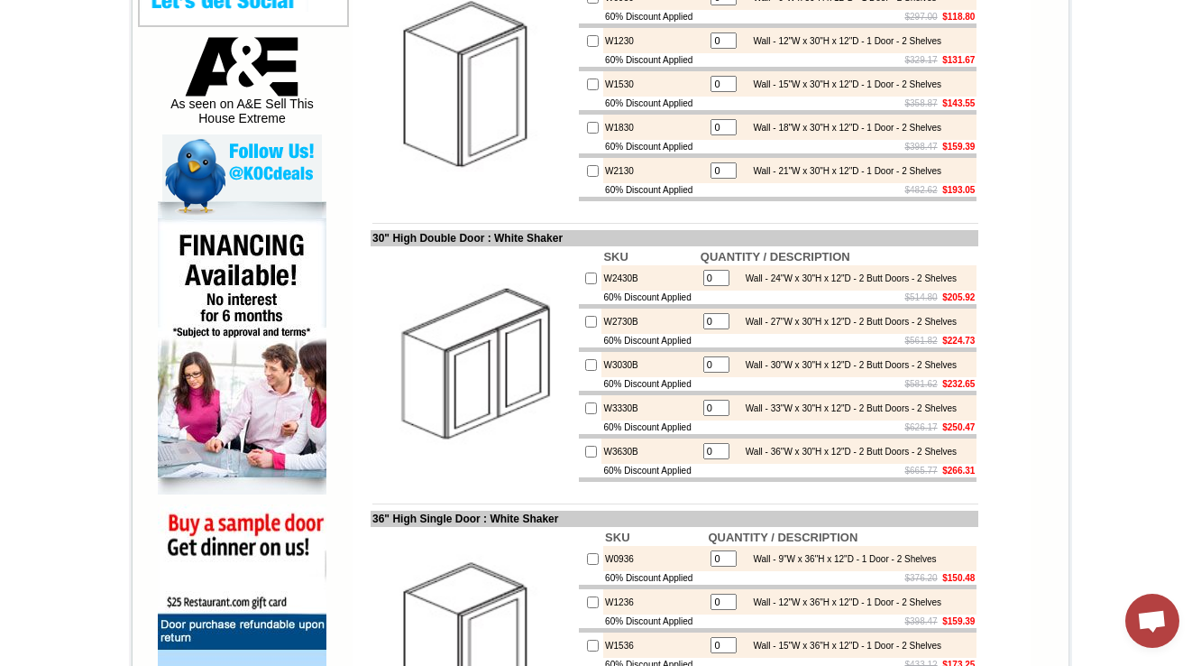
scroll to position [827, 0]
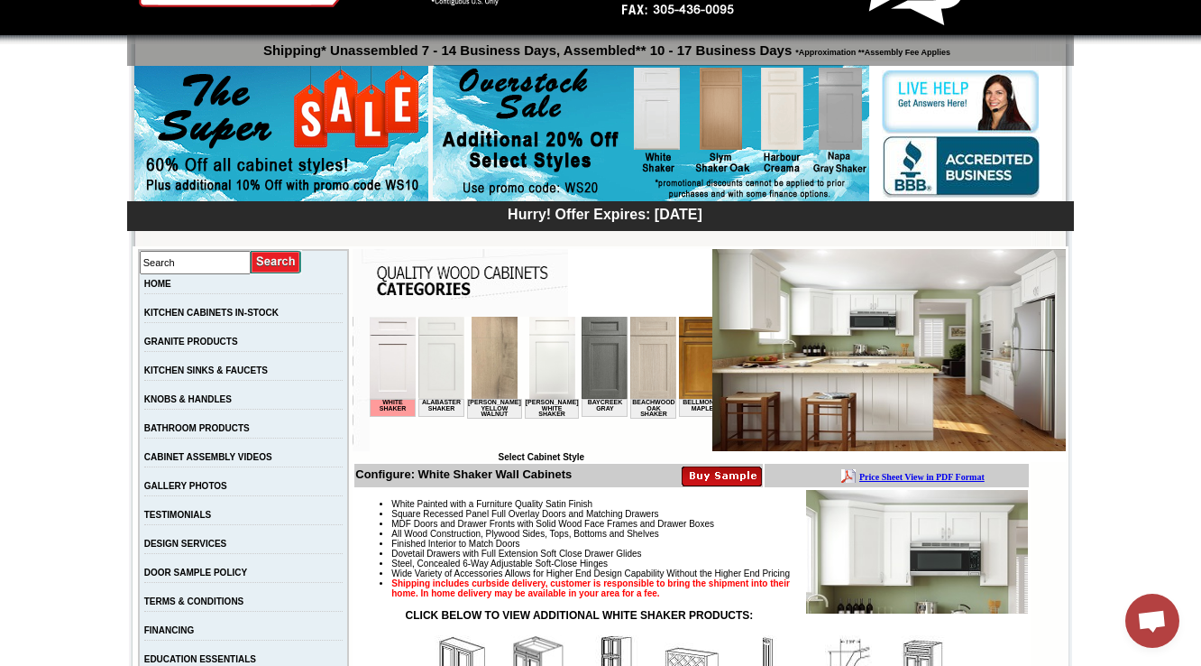
scroll to position [0, 2432]
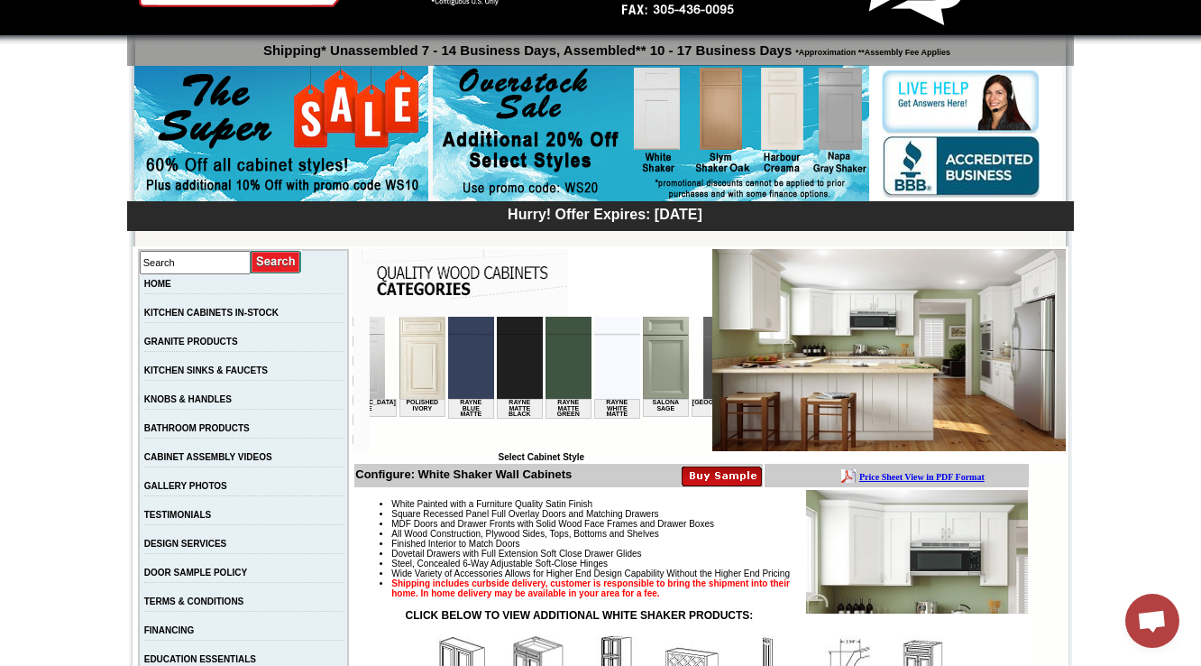
click at [704, 375] on img at bounding box center [727, 358] width 46 height 82
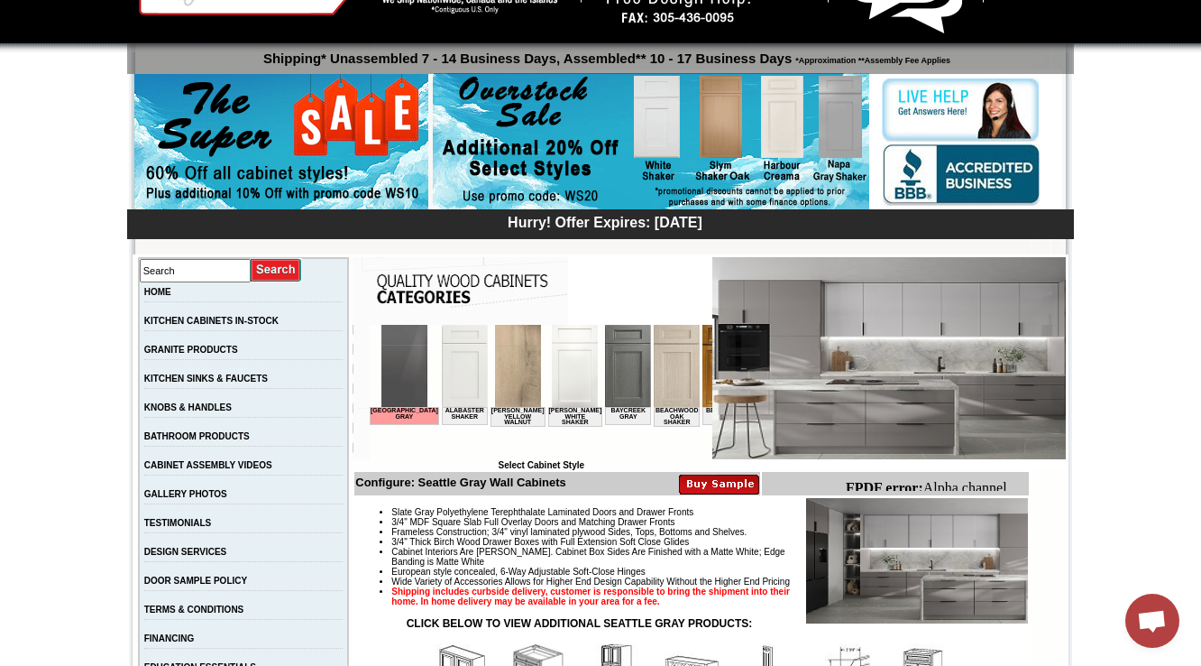
scroll to position [433, 0]
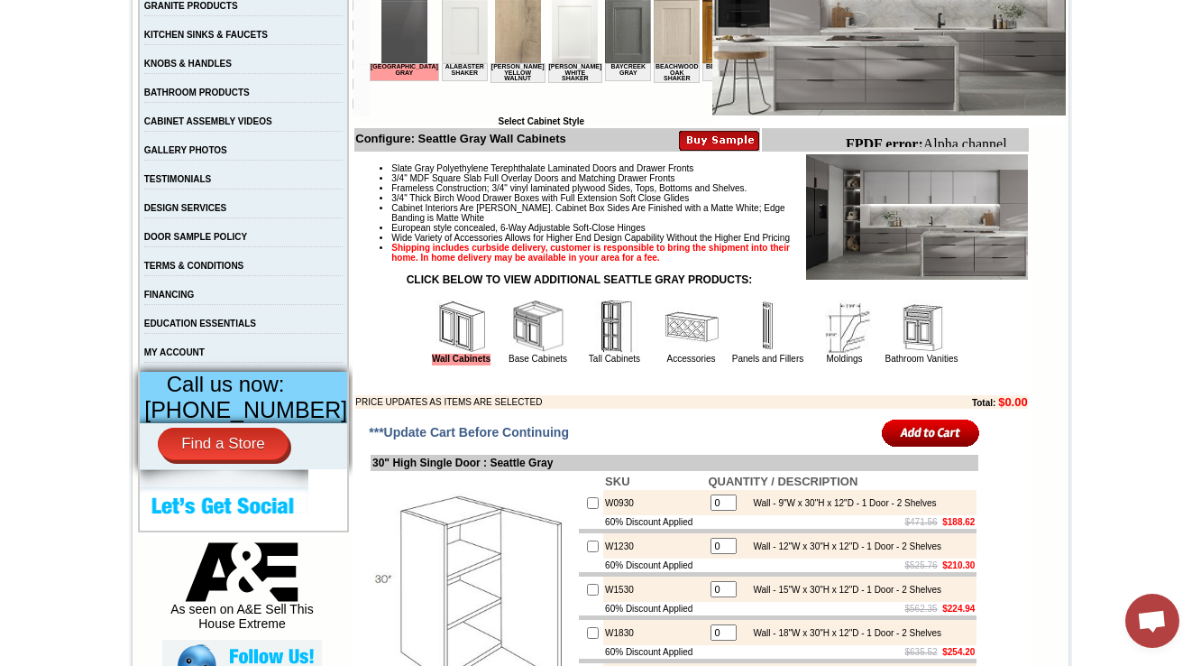
click at [608, 354] on img at bounding box center [615, 326] width 54 height 54
click at [588, 354] on img at bounding box center [615, 326] width 54 height 54
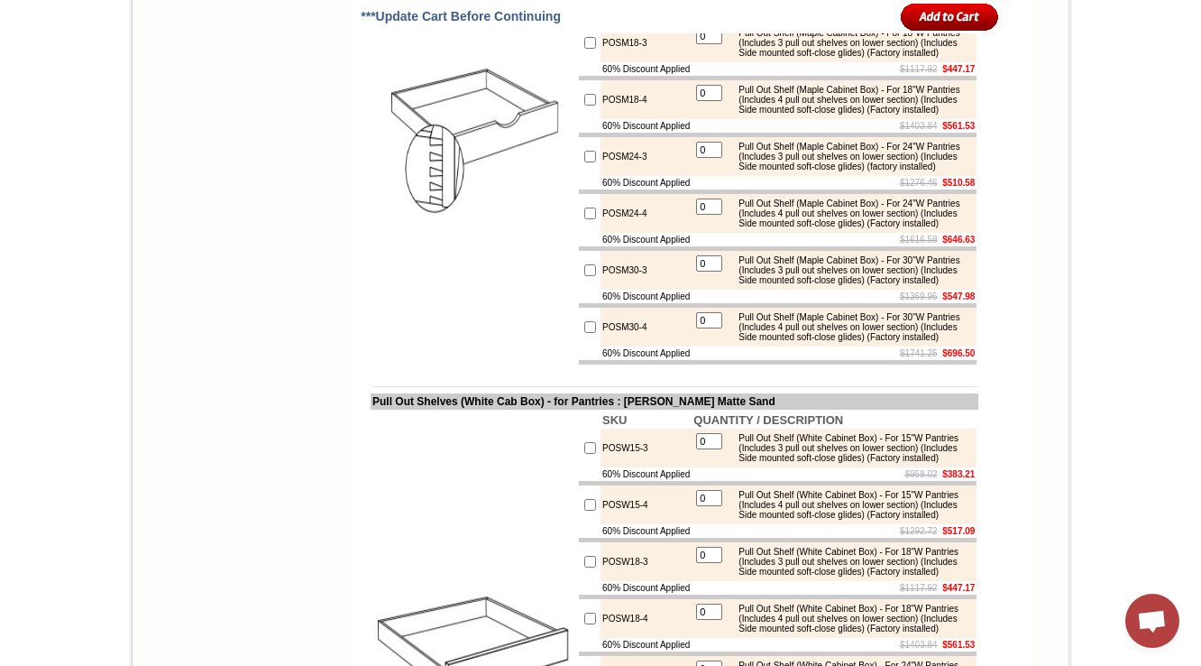
scroll to position [1948, 0]
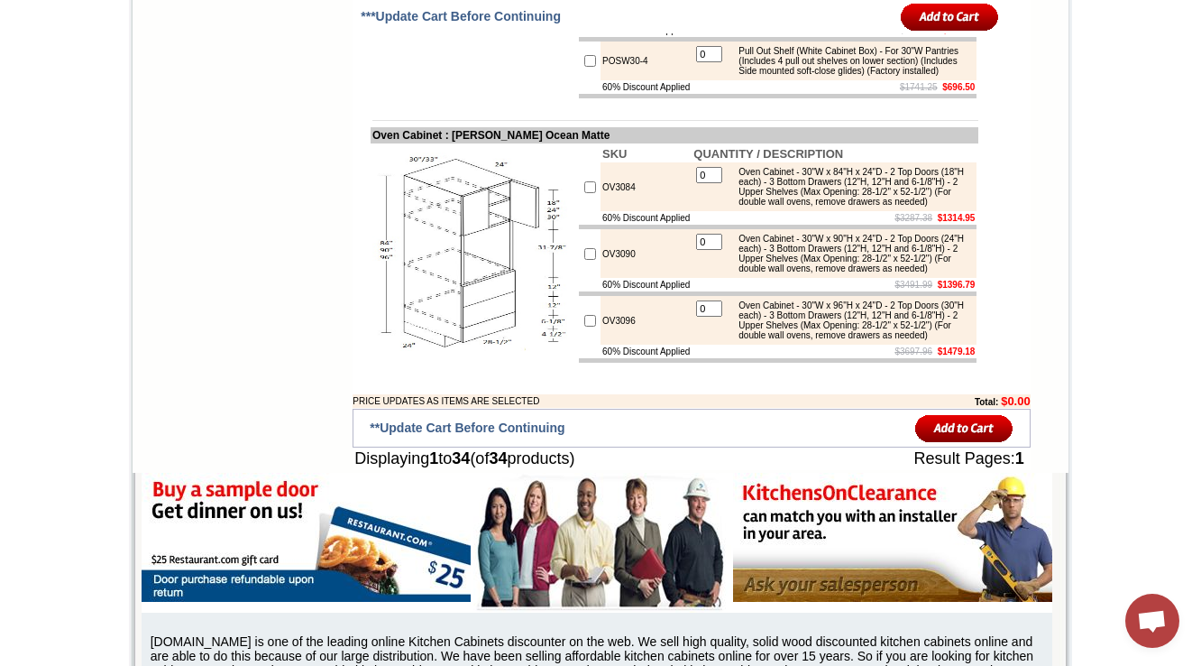
scroll to position [2814, 0]
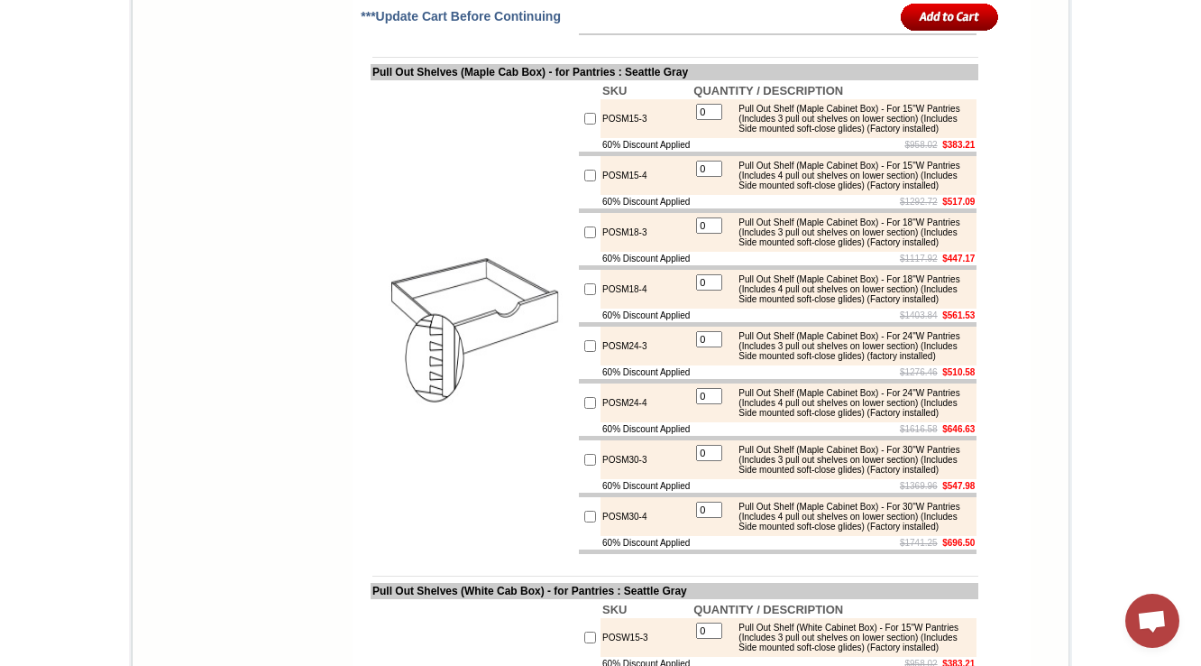
scroll to position [1948, 0]
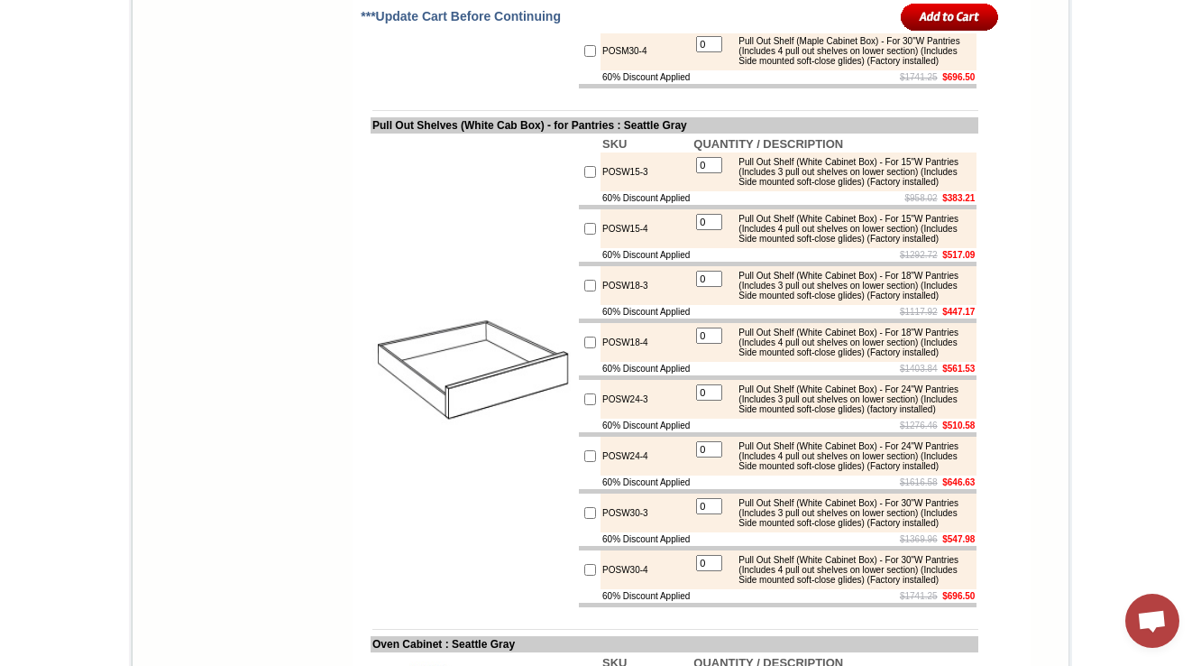
scroll to position [2309, 0]
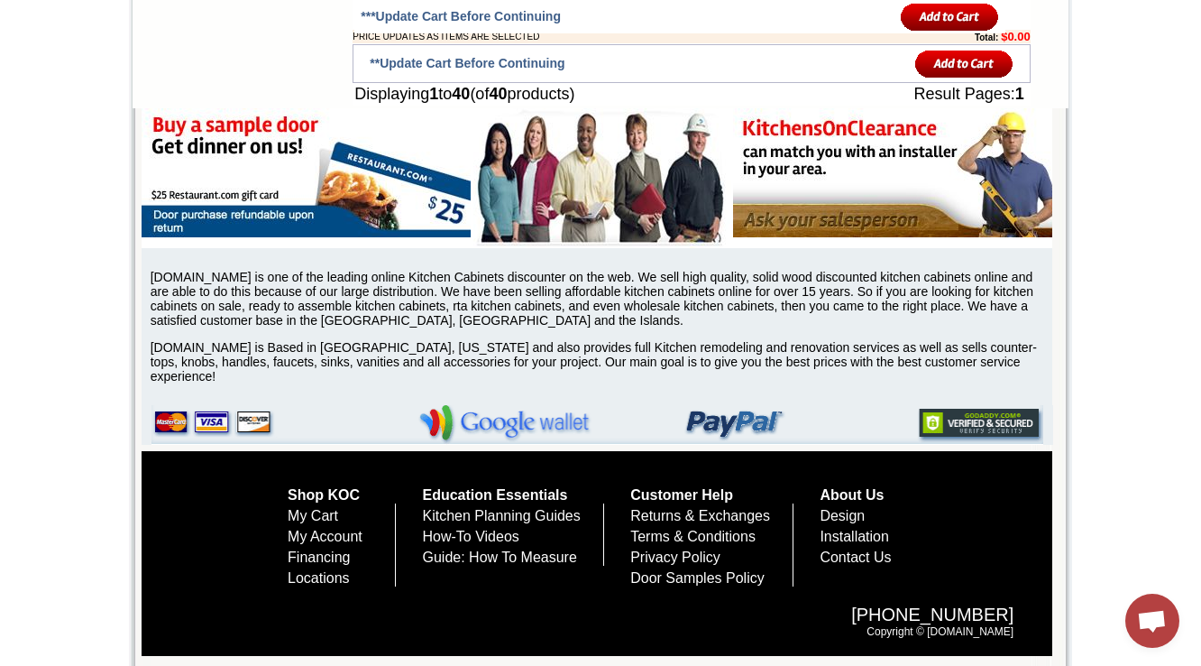
scroll to position [4041, 0]
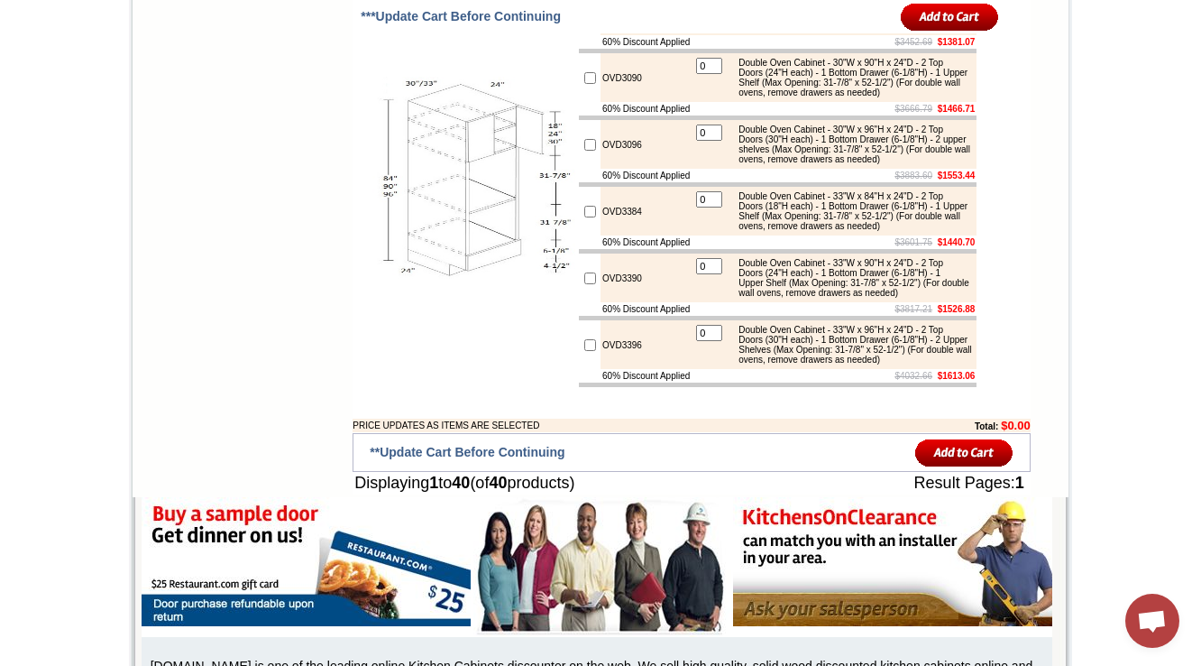
scroll to position [3319, 0]
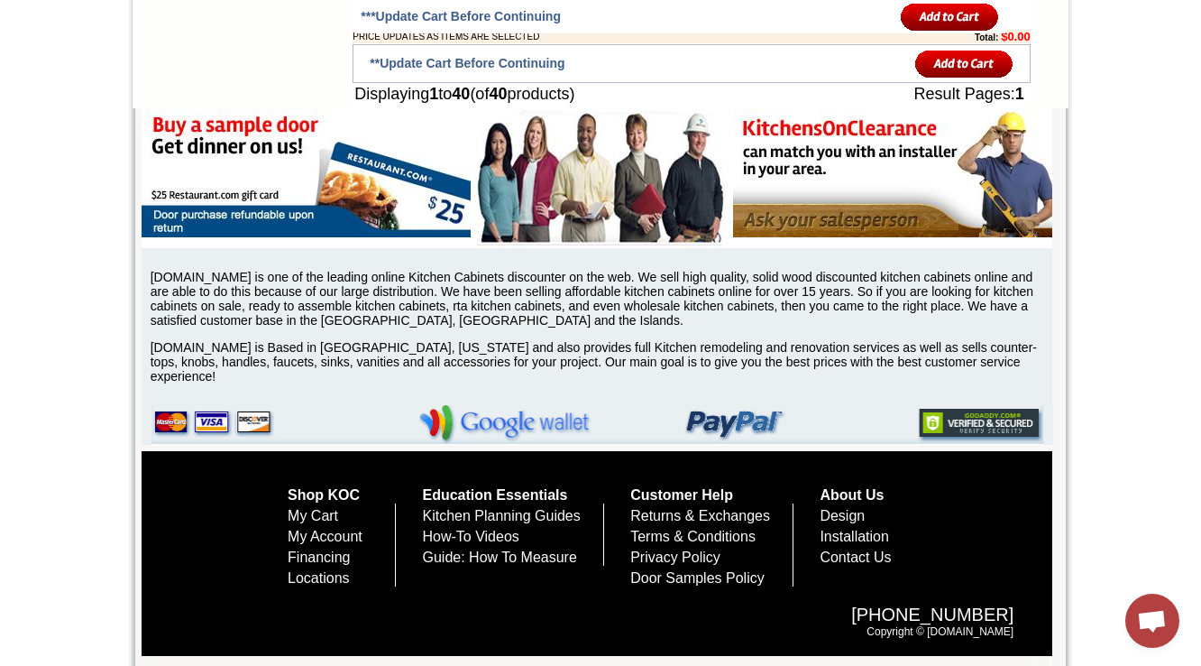
scroll to position [3687, 0]
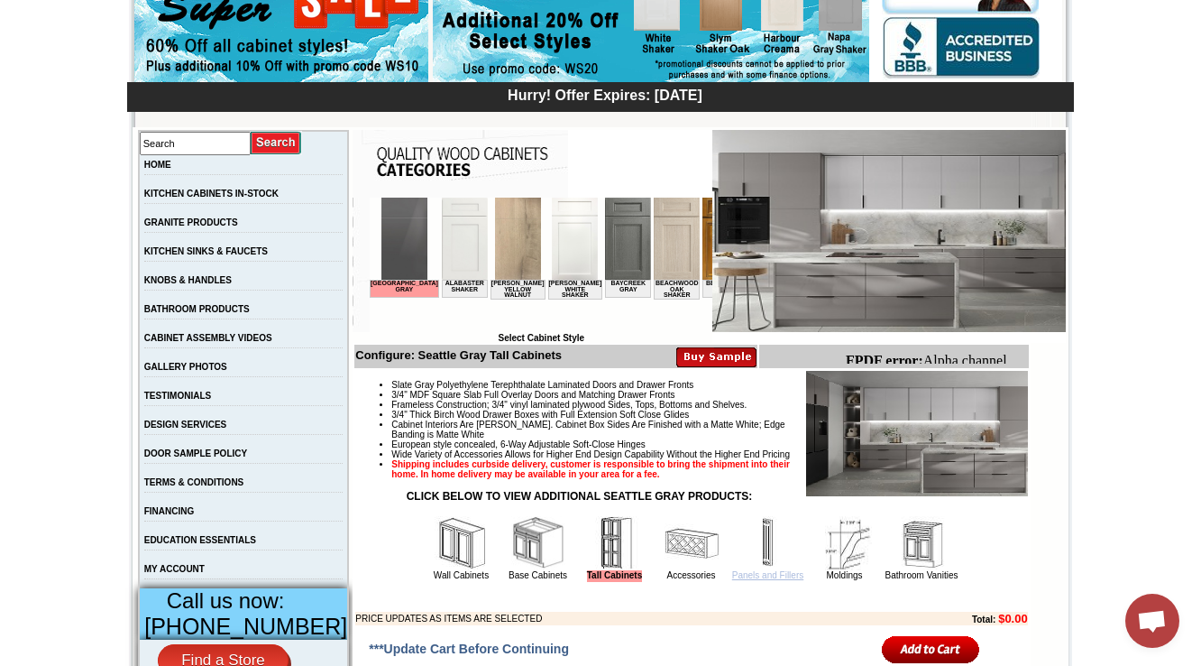
scroll to position [361, 0]
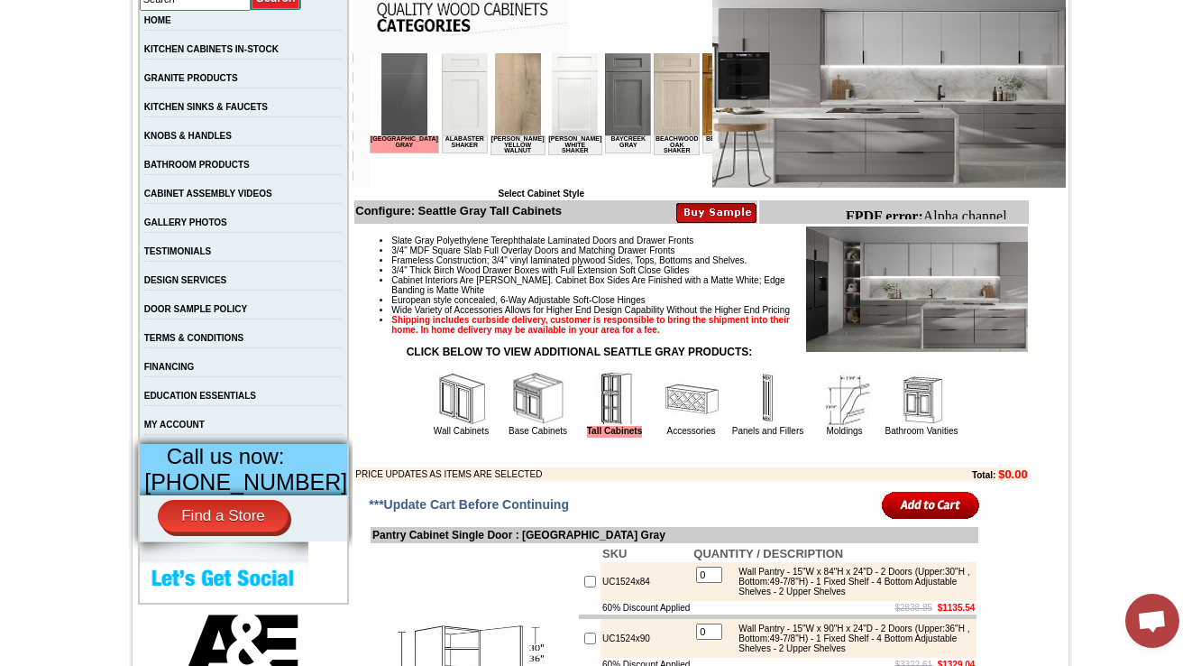
drag, startPoint x: 685, startPoint y: 441, endPoint x: 433, endPoint y: 290, distance: 294.5
click at [685, 426] on img at bounding box center [692, 399] width 54 height 54
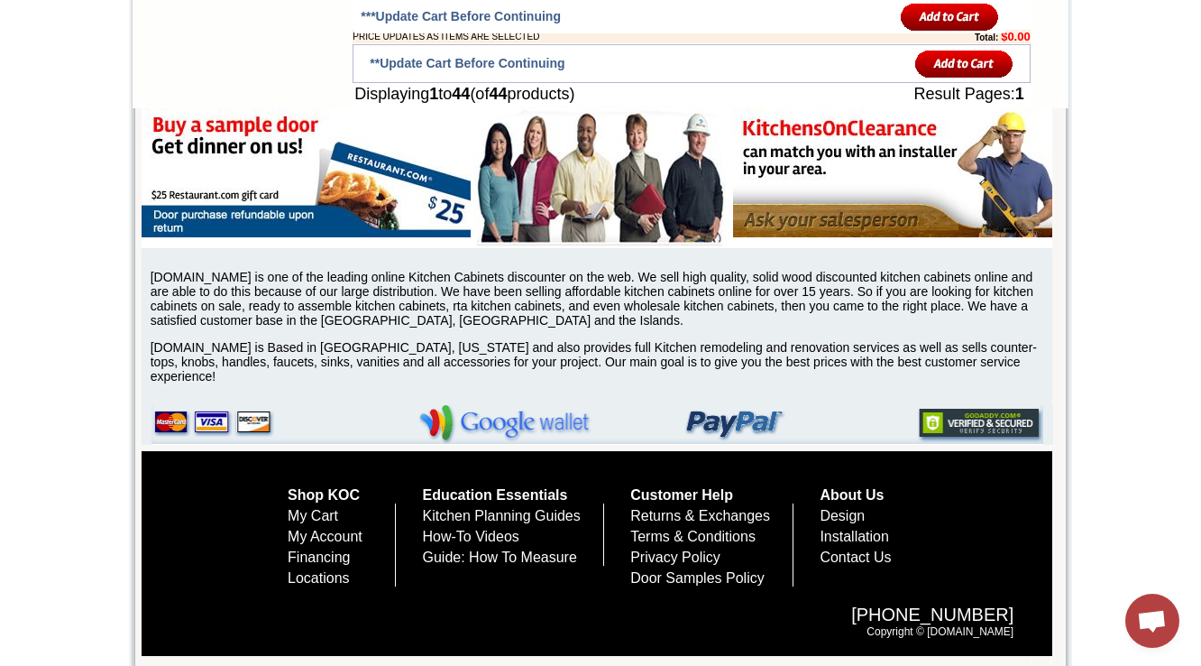
scroll to position [4372, 0]
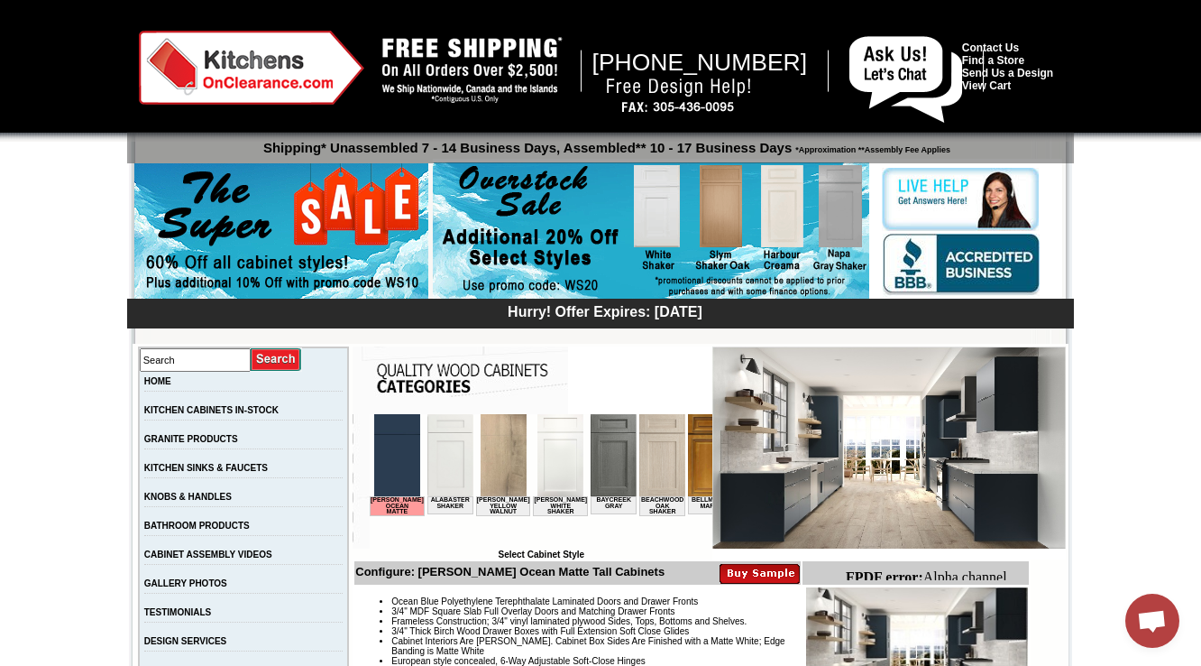
scroll to position [577, 0]
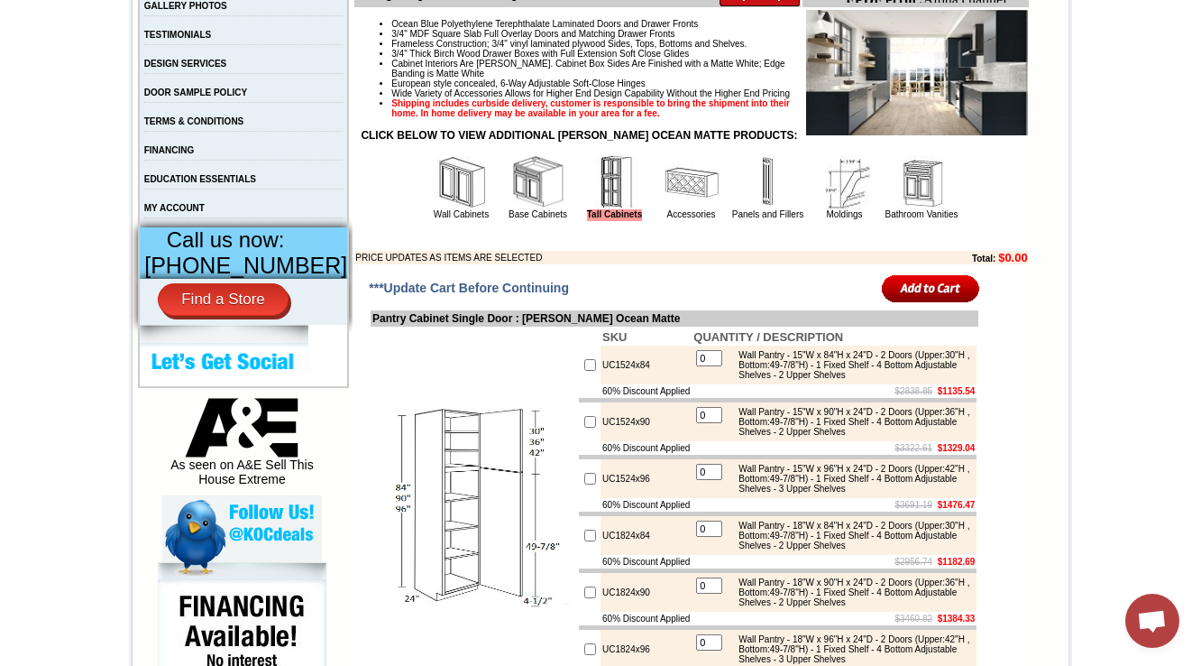
click at [682, 209] on img at bounding box center [692, 182] width 54 height 54
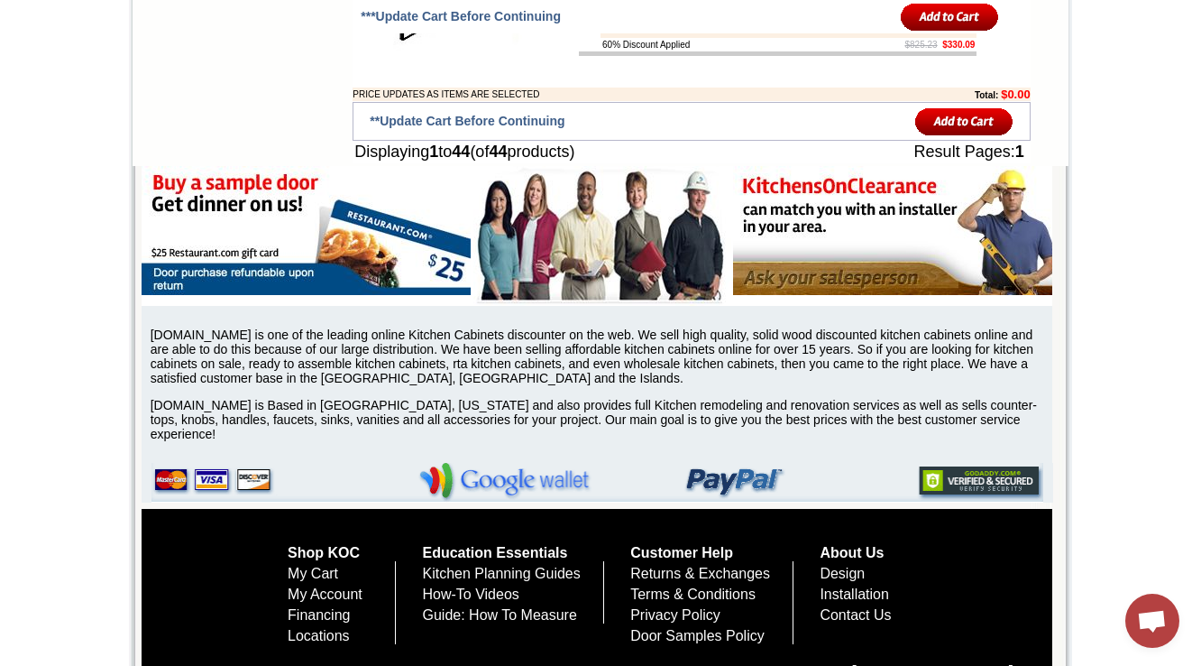
scroll to position [3368, 0]
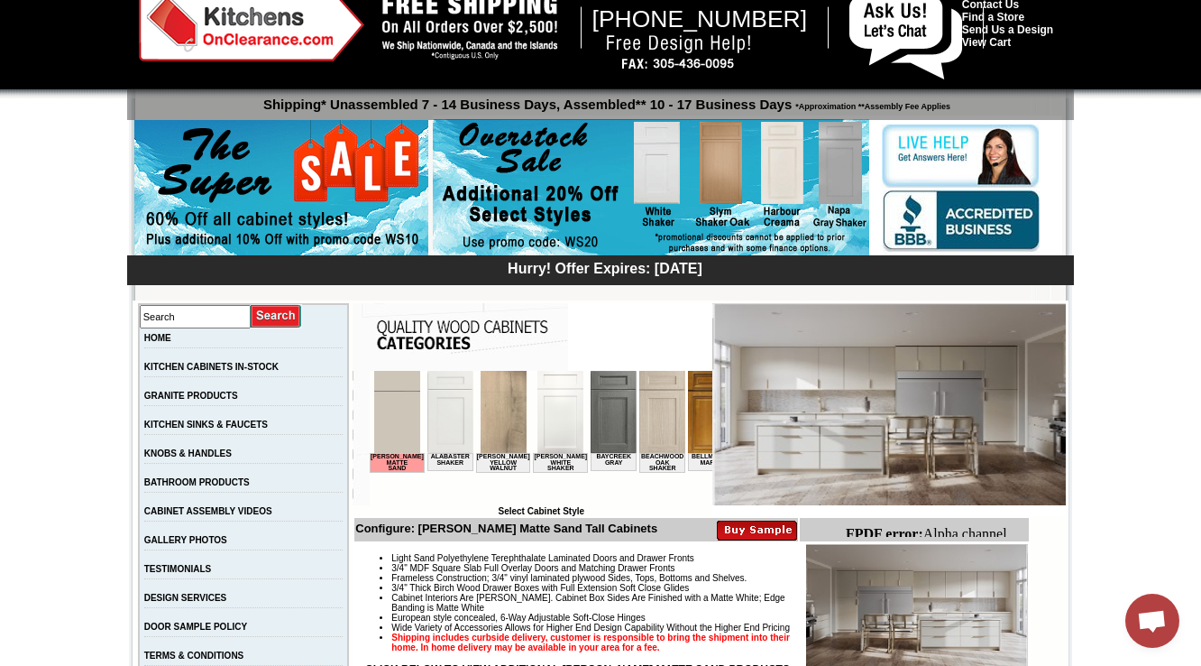
scroll to position [433, 0]
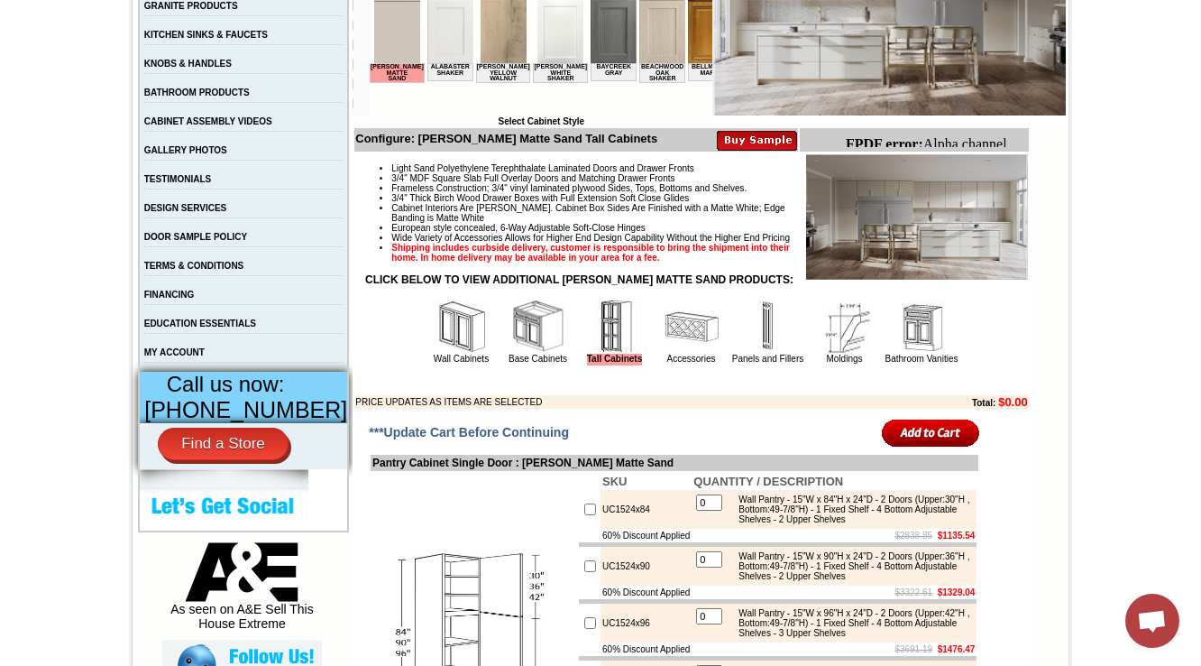
click at [665, 354] on img at bounding box center [692, 326] width 54 height 54
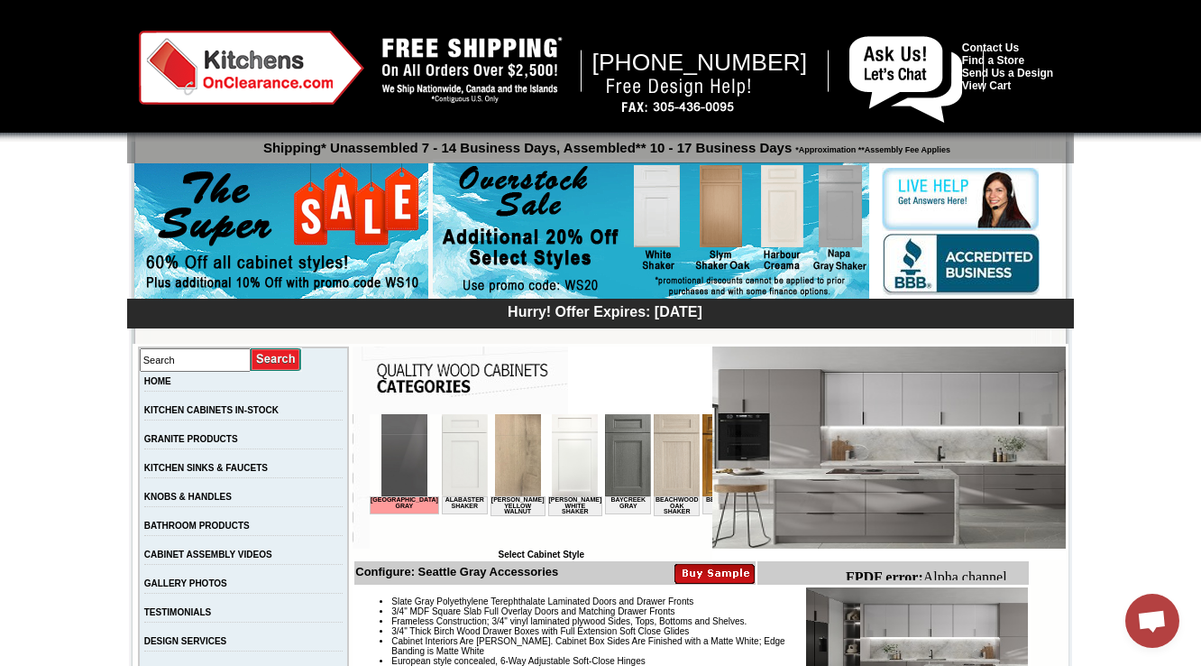
scroll to position [361, 0]
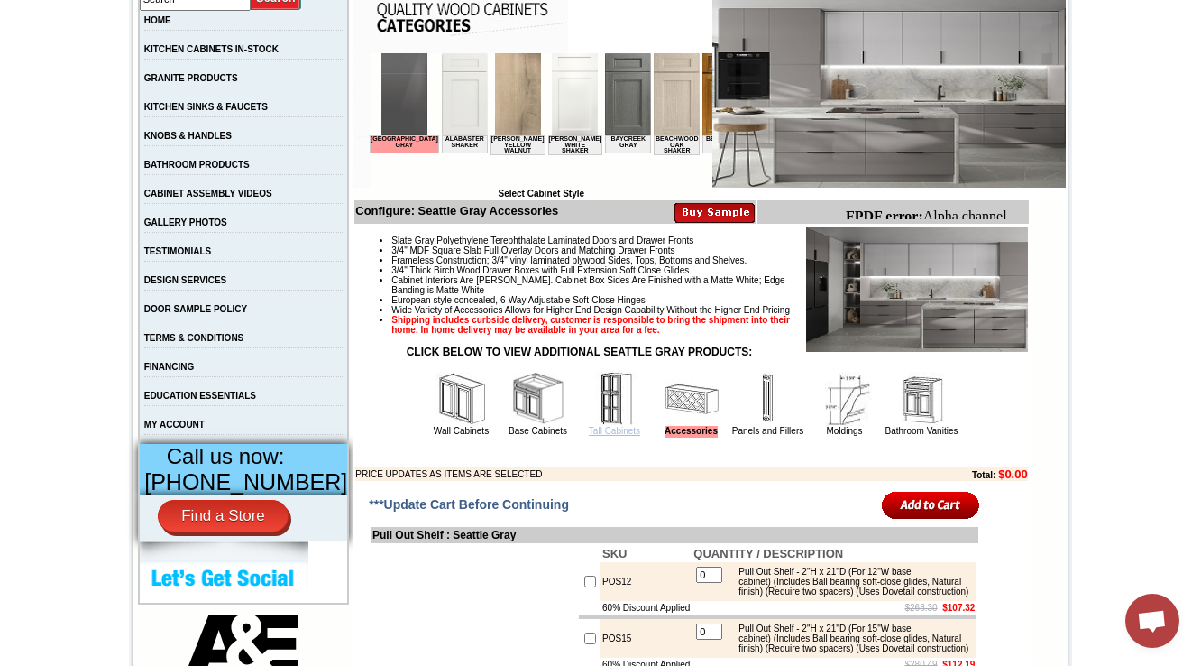
click at [606, 436] on link "Tall Cabinets" at bounding box center [614, 431] width 51 height 10
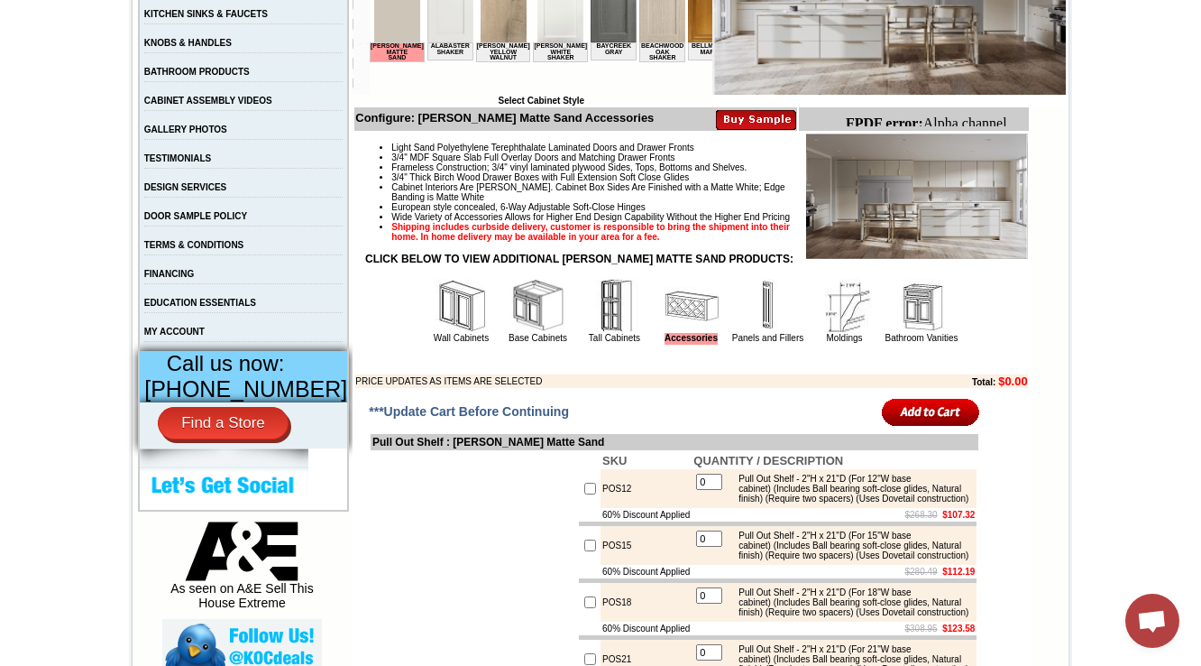
scroll to position [505, 0]
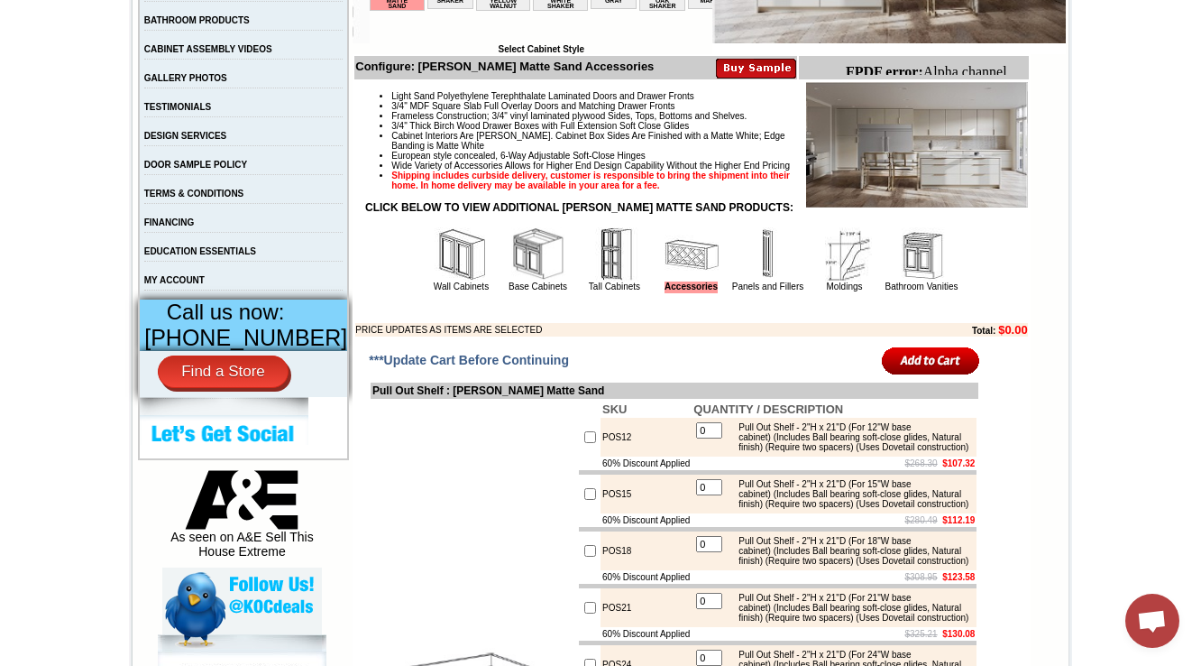
click at [592, 281] on img at bounding box center [615, 254] width 54 height 54
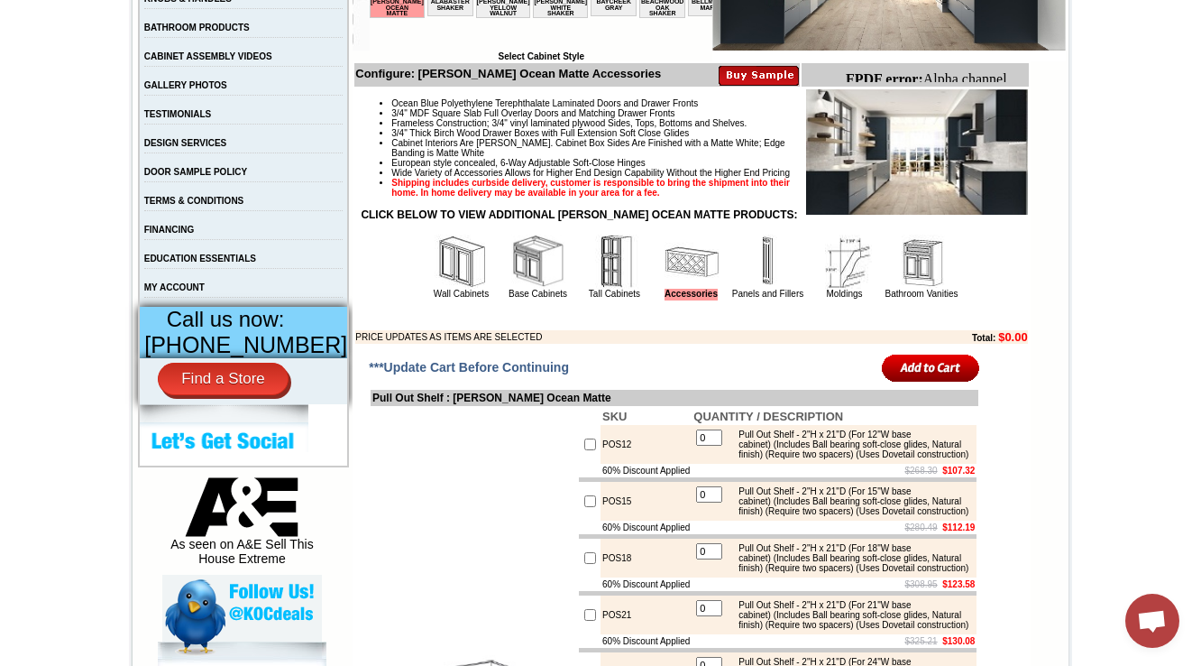
scroll to position [505, 0]
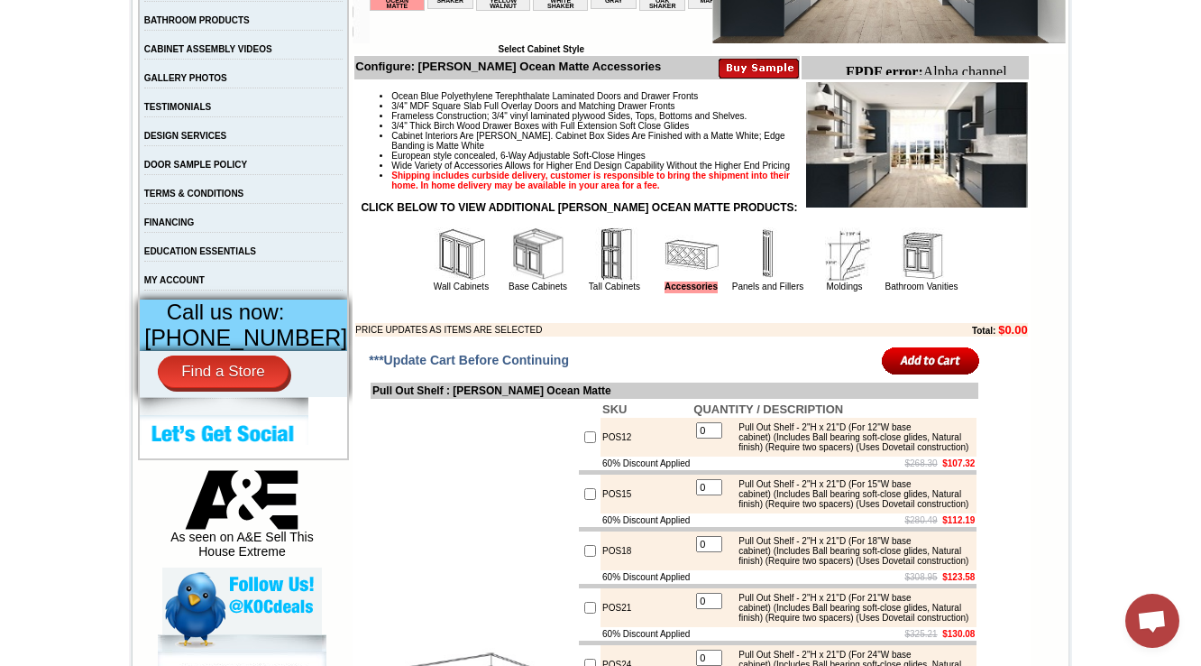
click at [595, 281] on img at bounding box center [615, 254] width 54 height 54
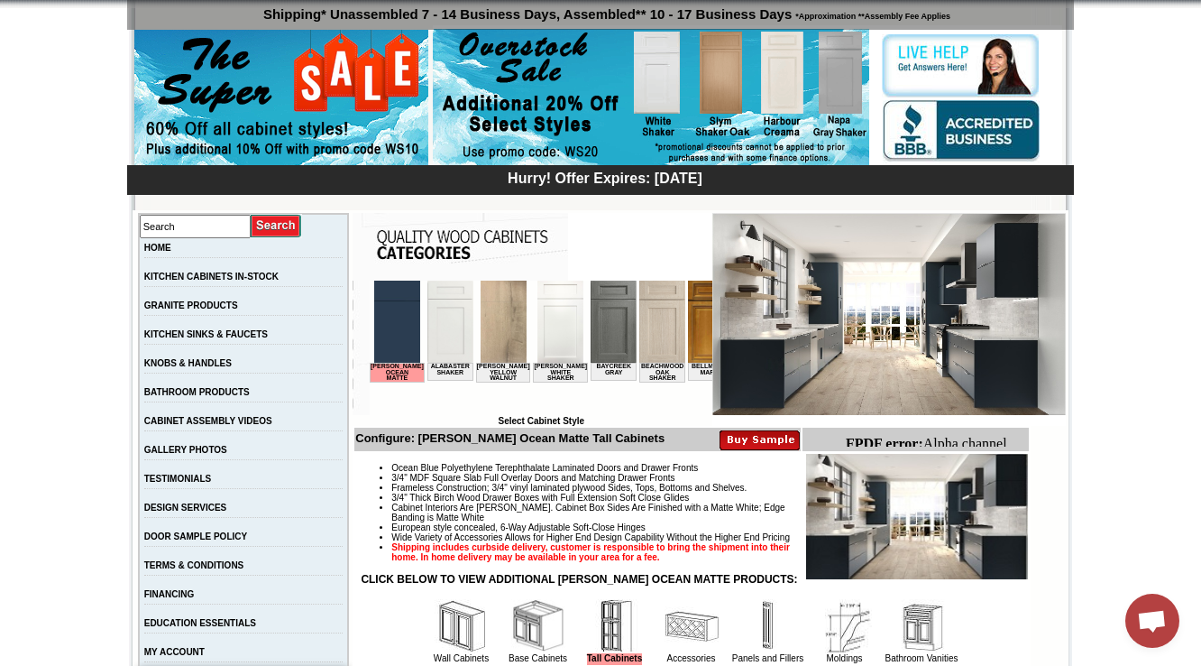
scroll to position [505, 0]
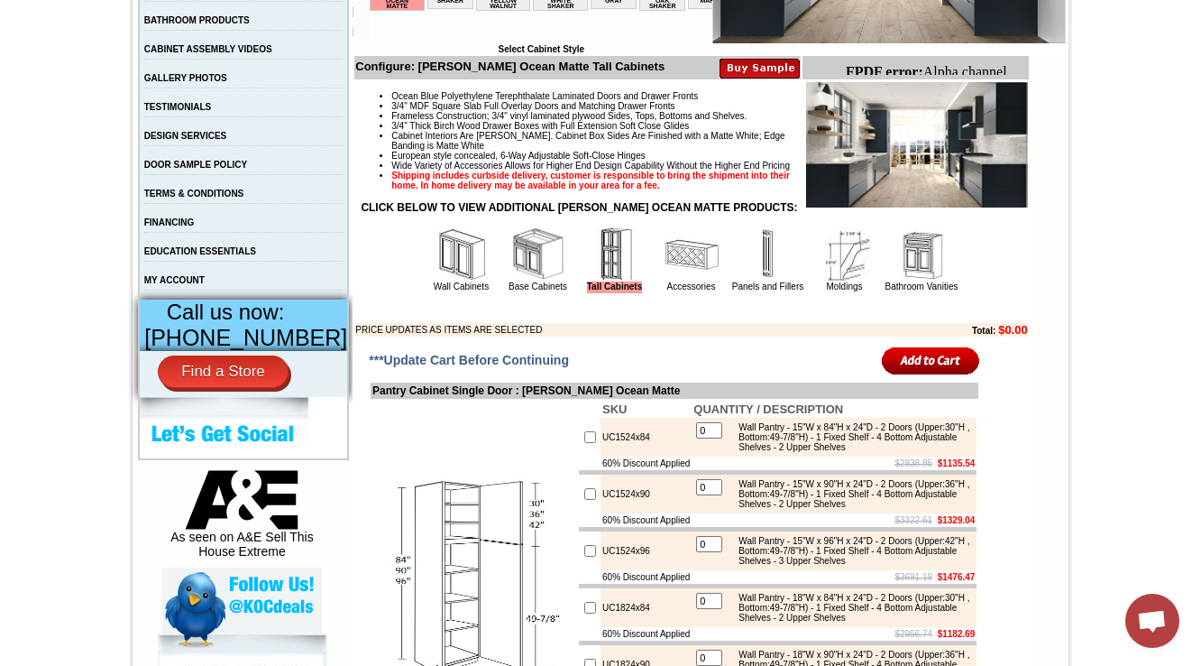
click at [665, 281] on img at bounding box center [692, 254] width 54 height 54
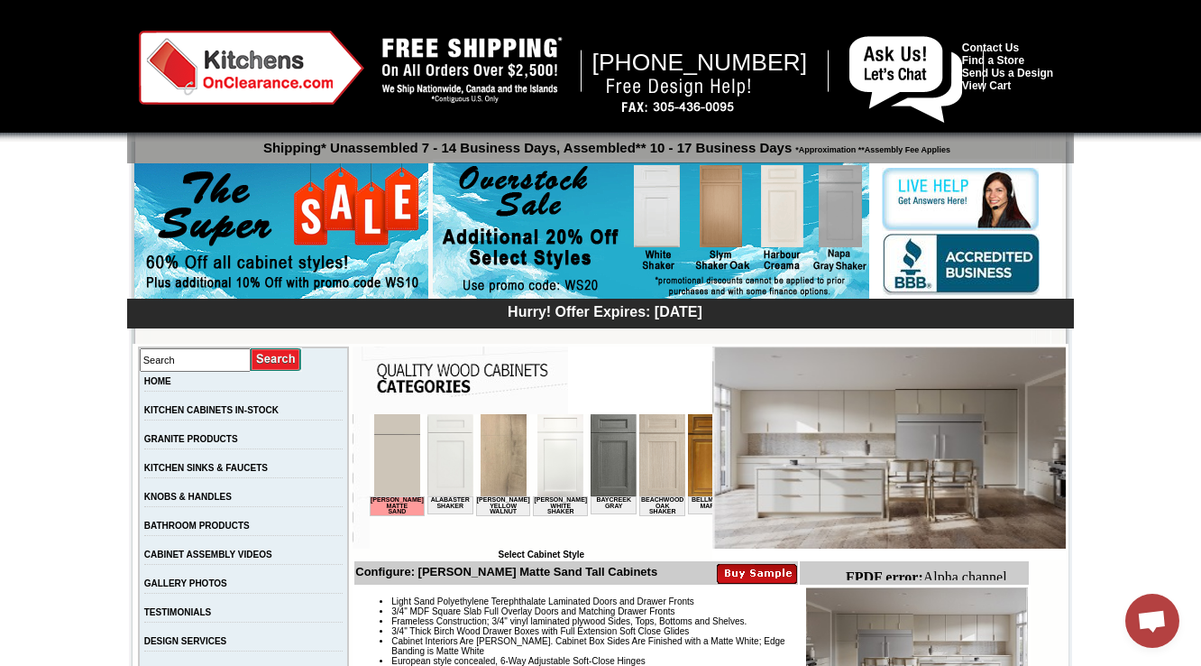
scroll to position [505, 0]
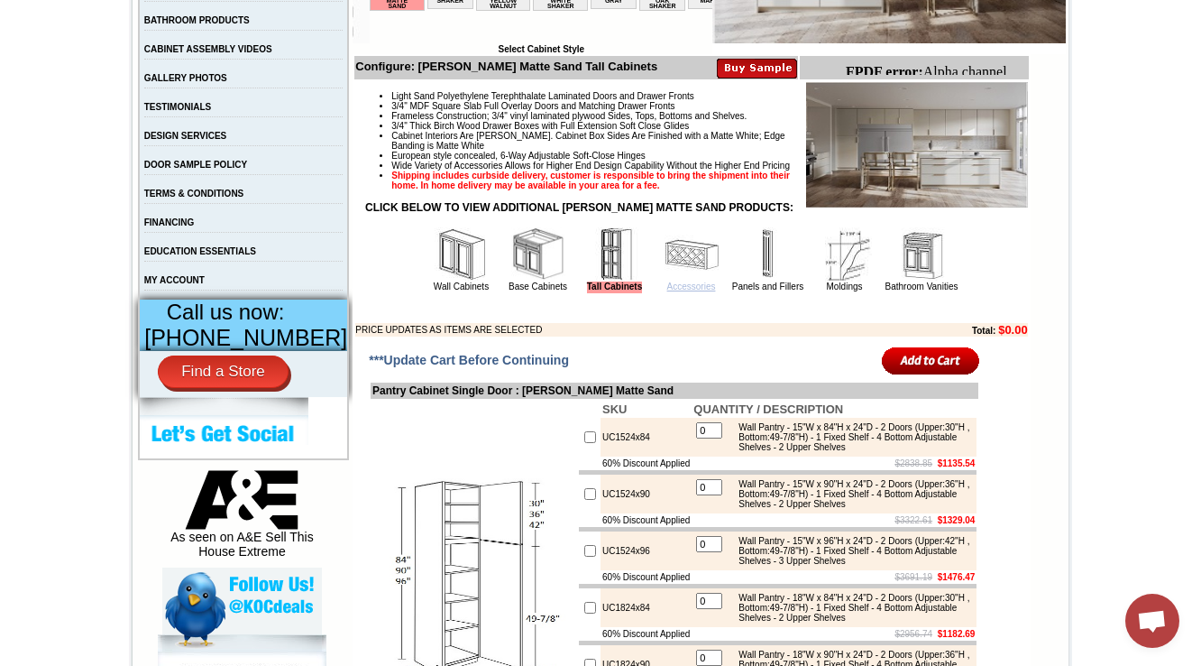
click at [674, 291] on link "Accessories" at bounding box center [691, 286] width 49 height 10
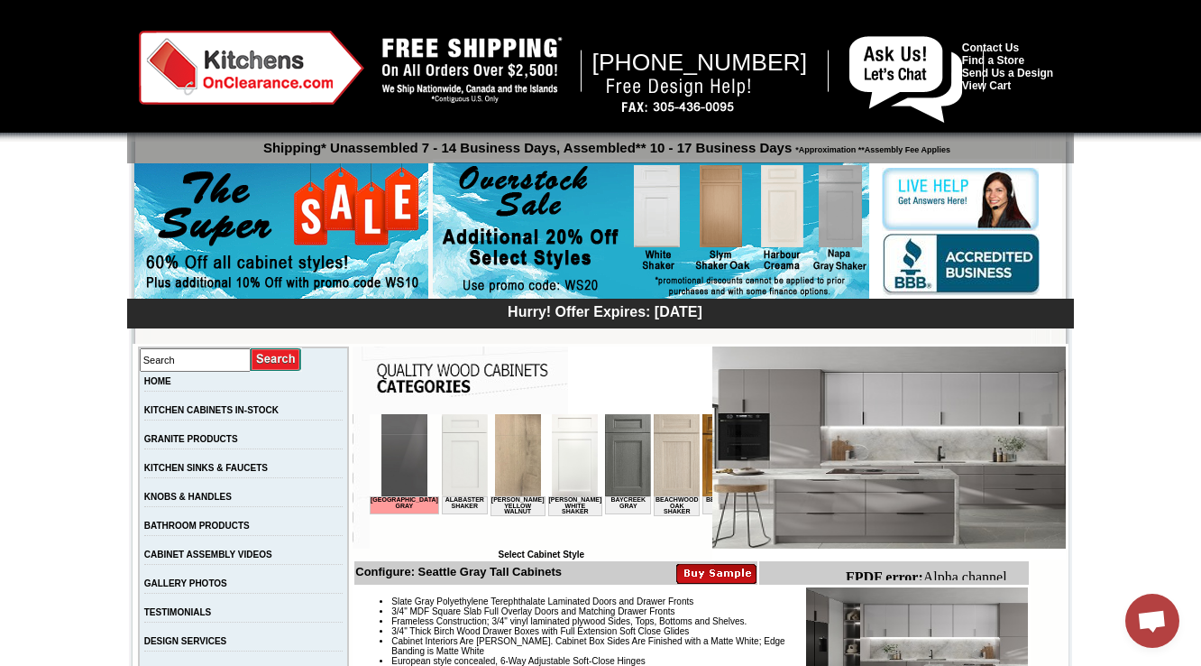
scroll to position [505, 0]
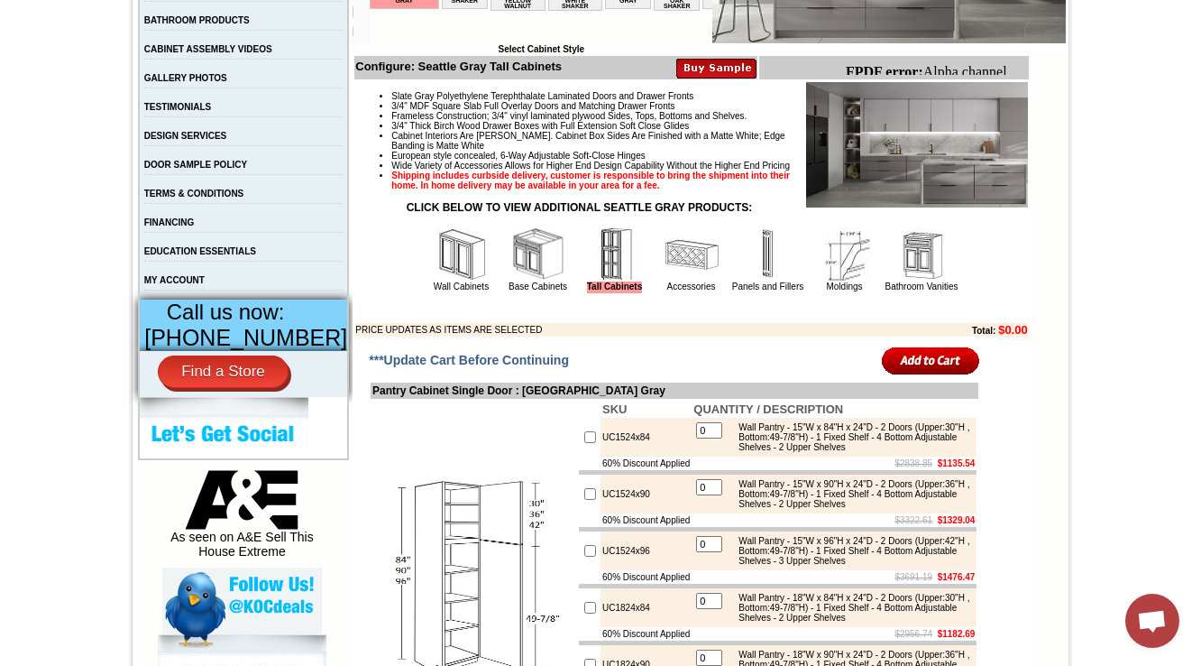
click at [665, 281] on img at bounding box center [692, 254] width 54 height 54
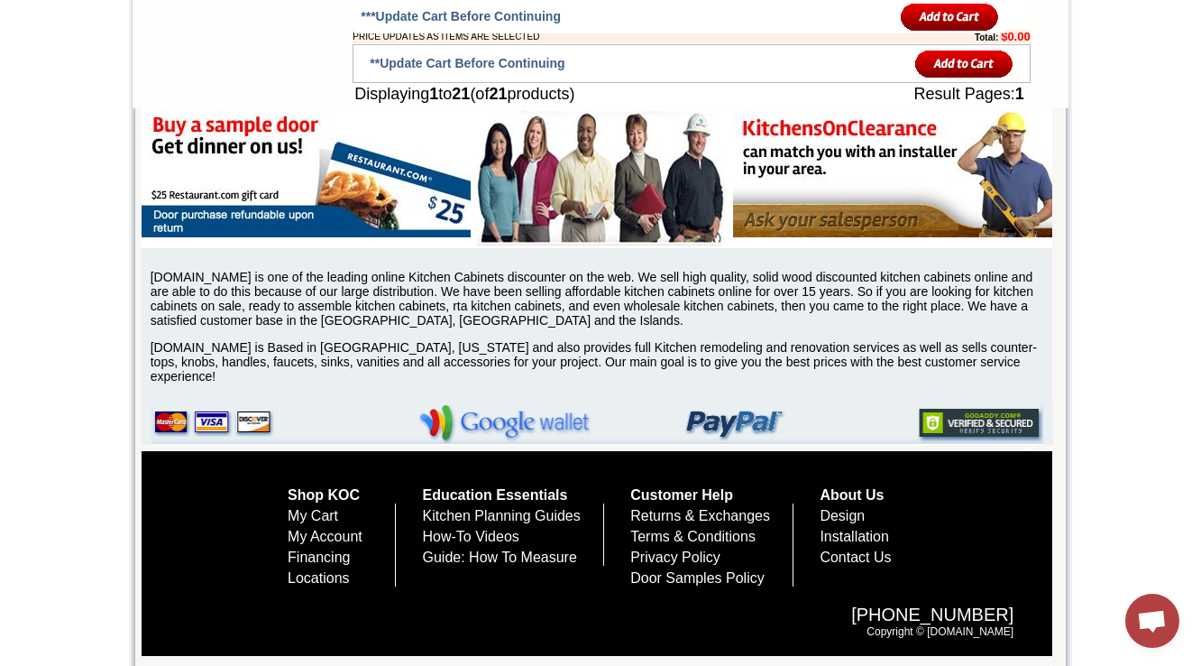
scroll to position [3757, 0]
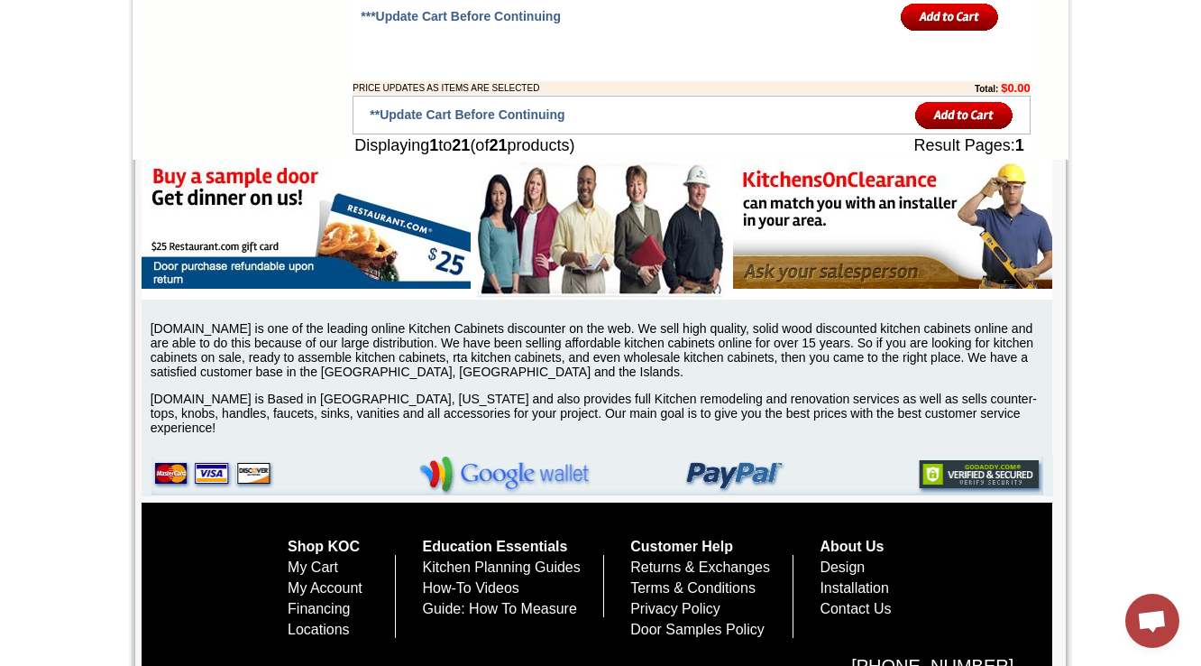
scroll to position [3608, 0]
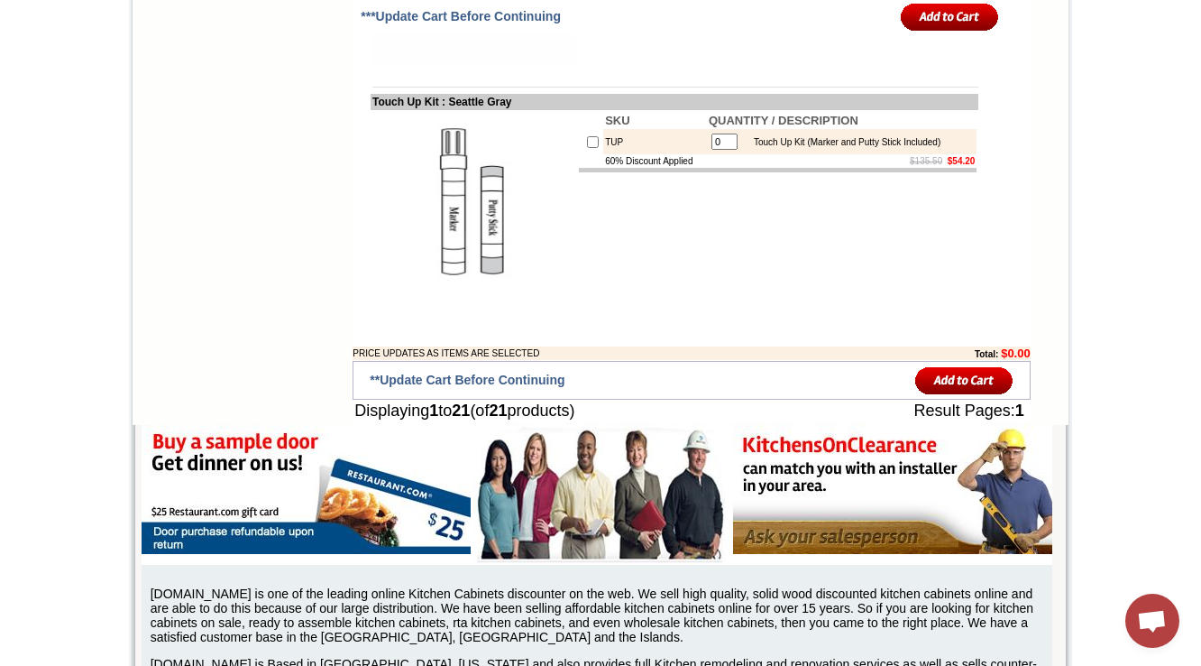
scroll to position [3757, 0]
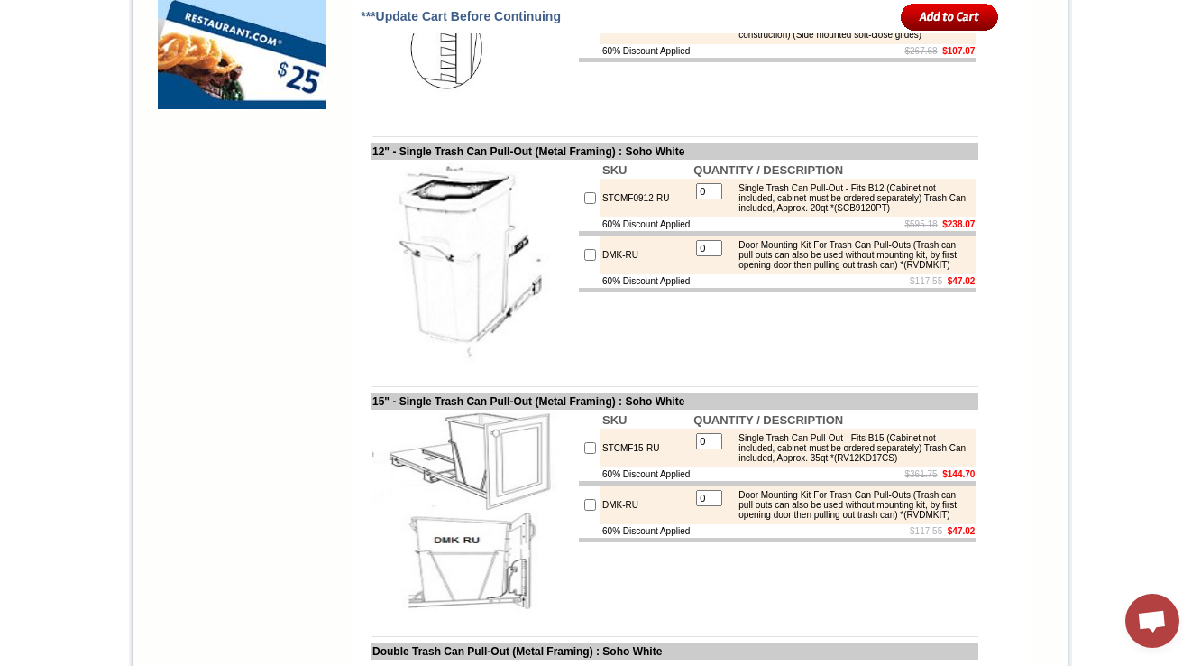
scroll to position [1660, 0]
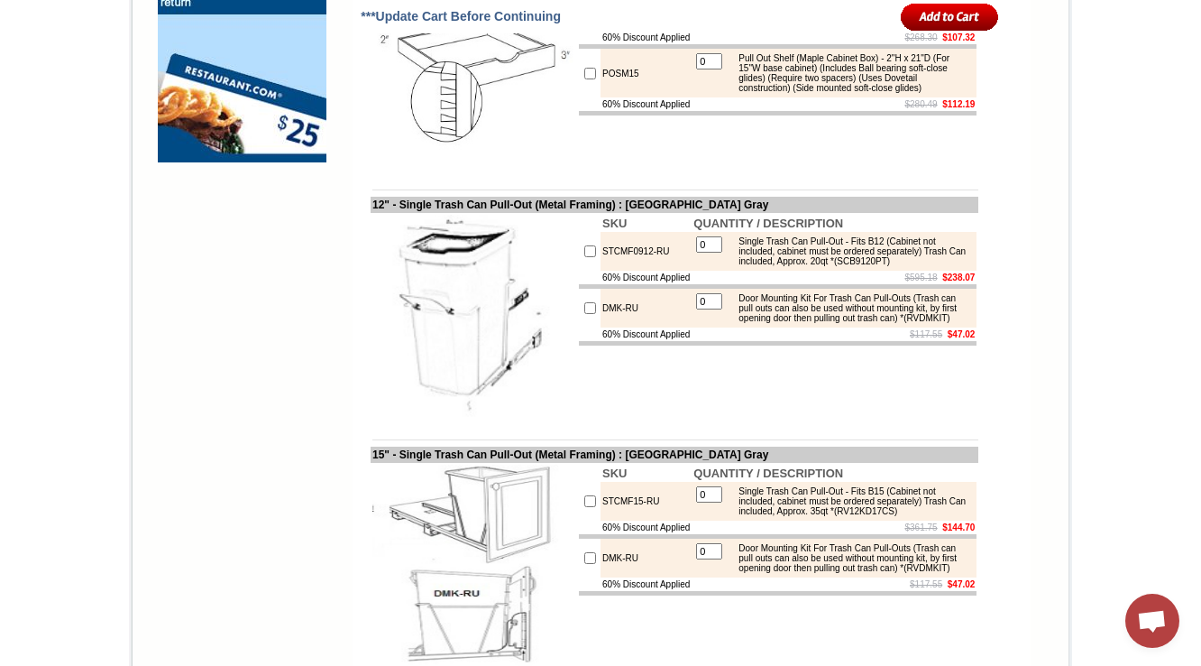
scroll to position [1587, 0]
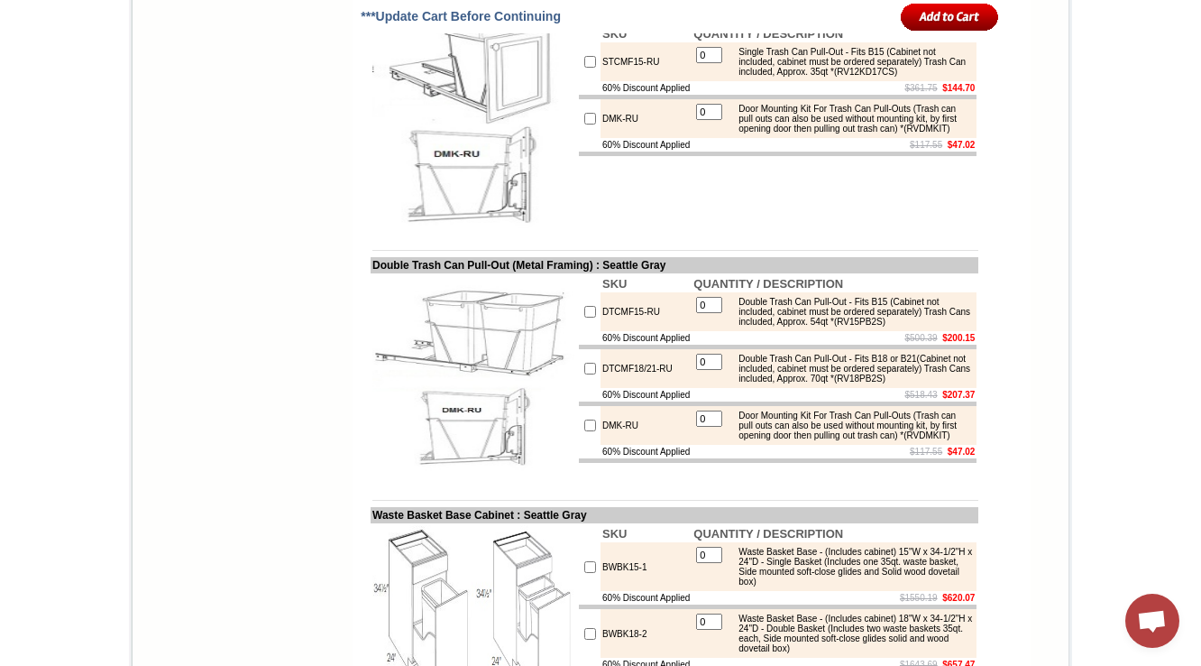
scroll to position [3247, 0]
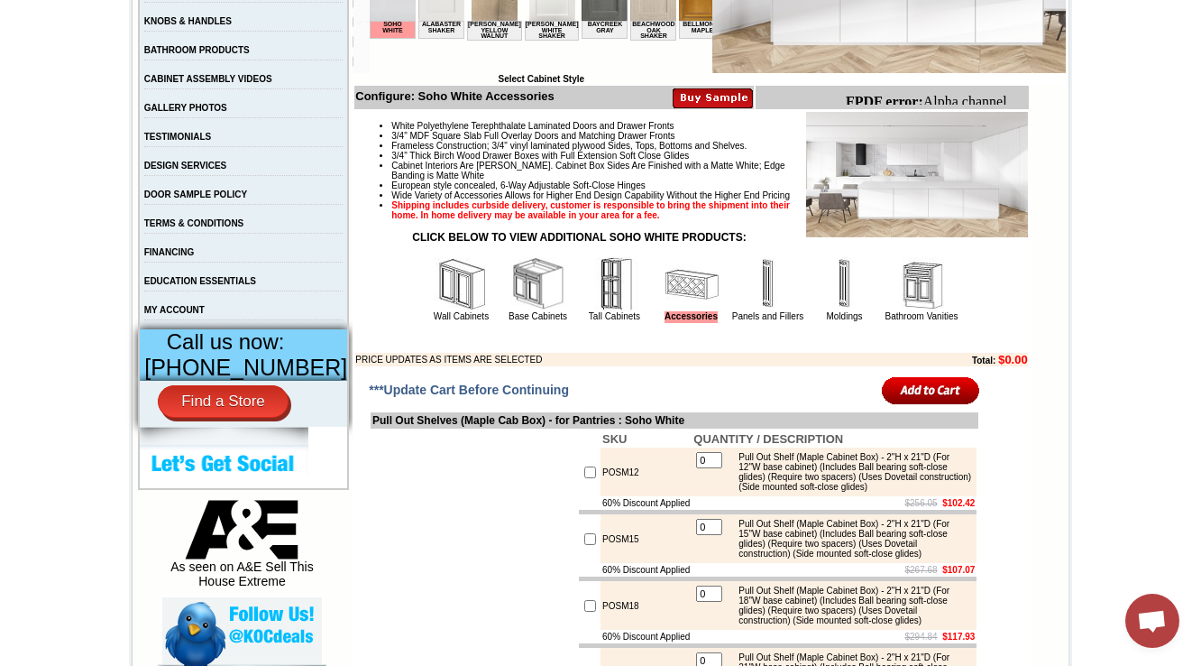
scroll to position [505, 0]
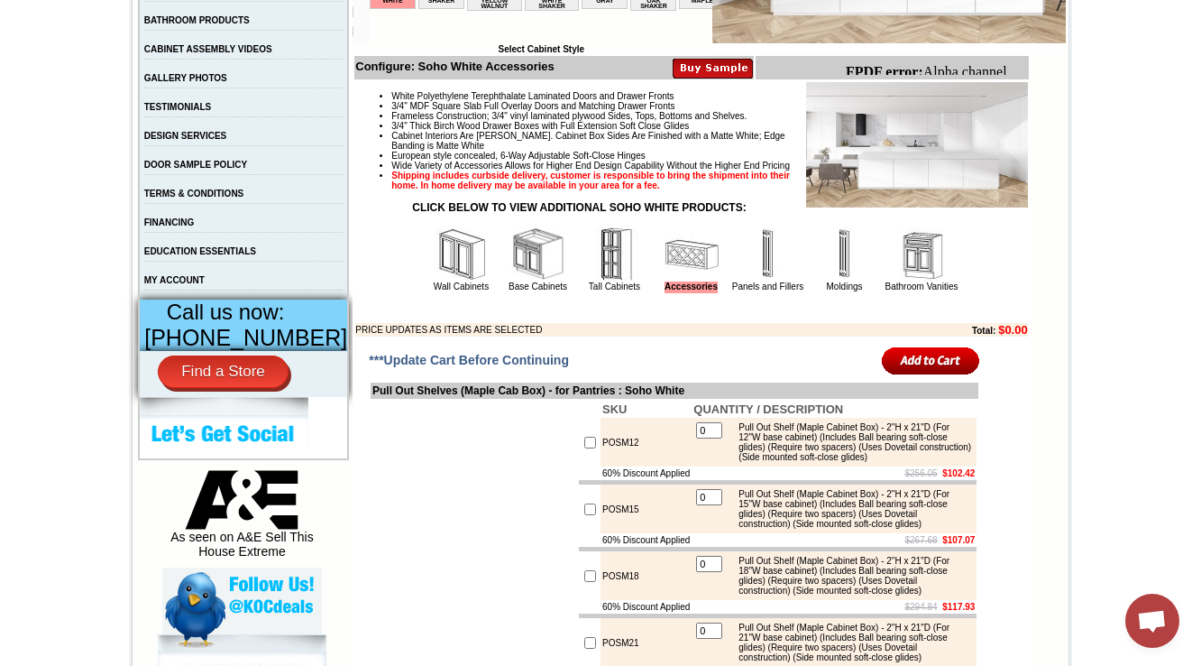
click at [818, 281] on img at bounding box center [845, 254] width 54 height 54
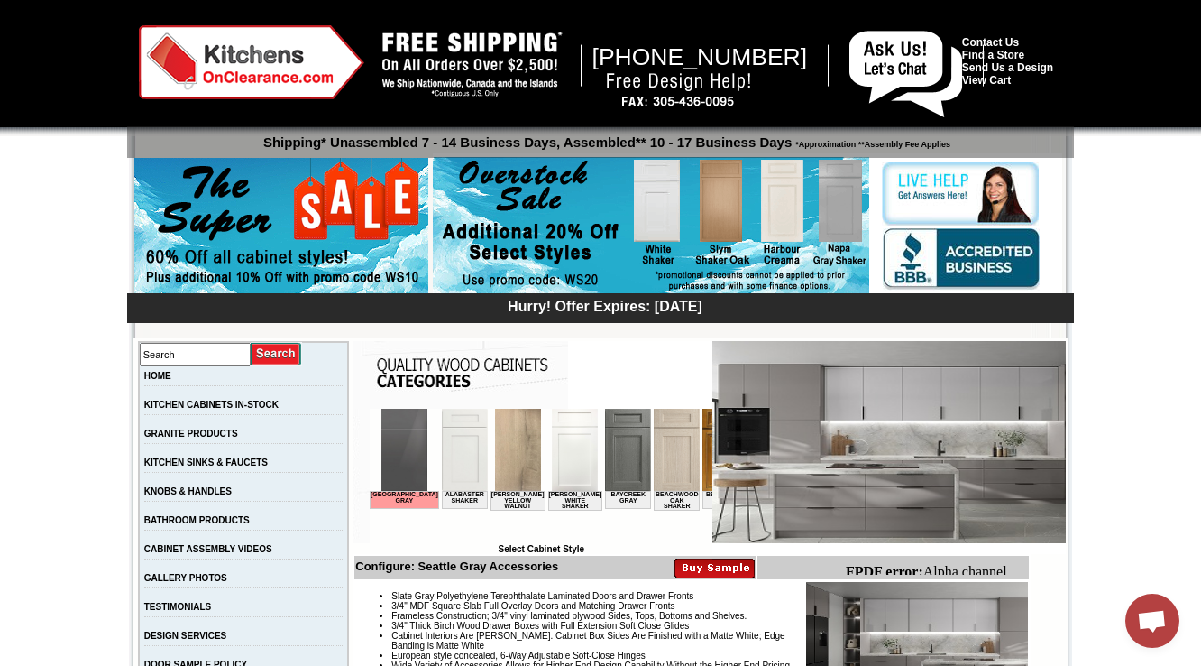
scroll to position [433, 0]
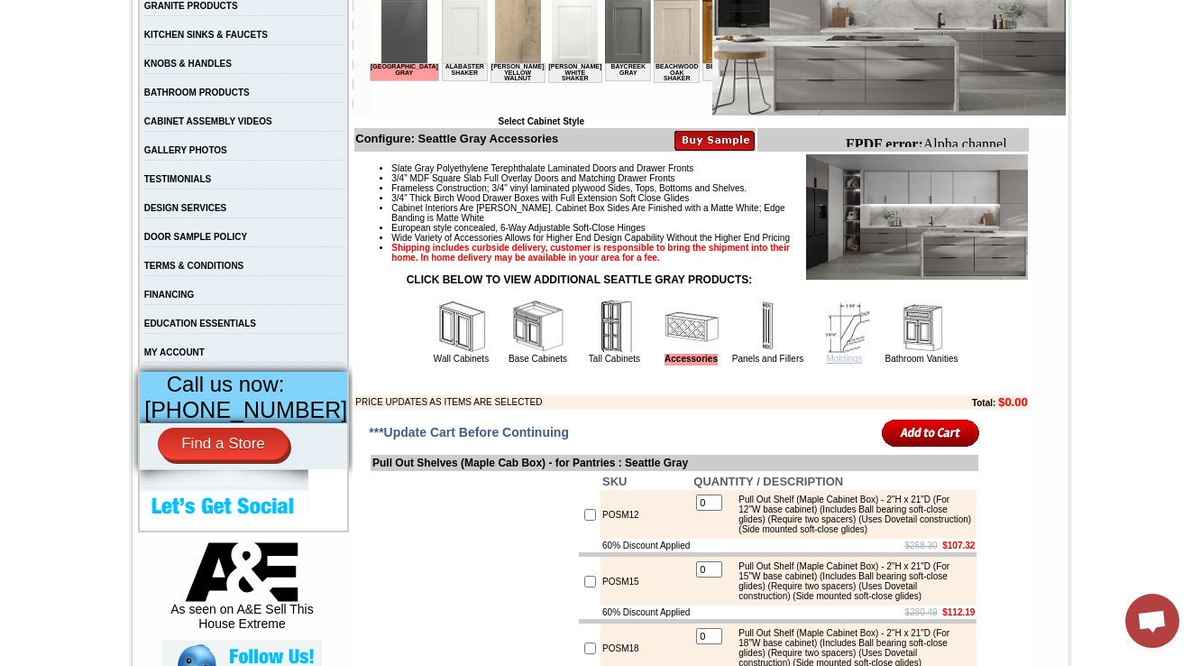
click at [831, 363] on link "Moldings" at bounding box center [844, 359] width 36 height 10
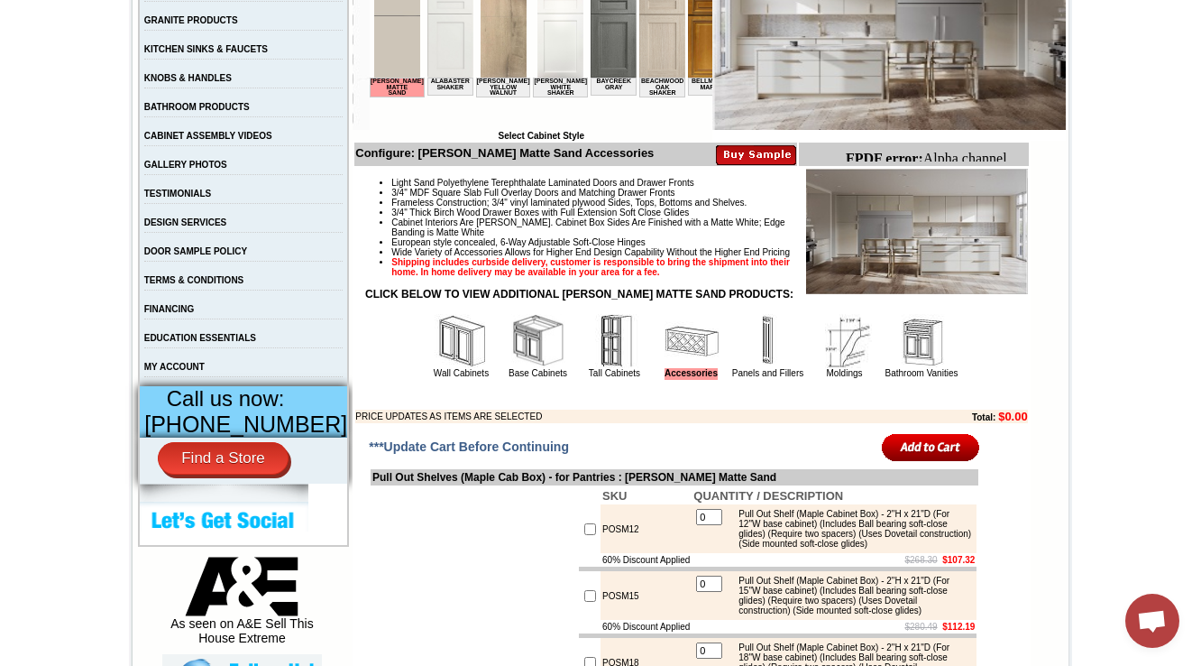
scroll to position [433, 0]
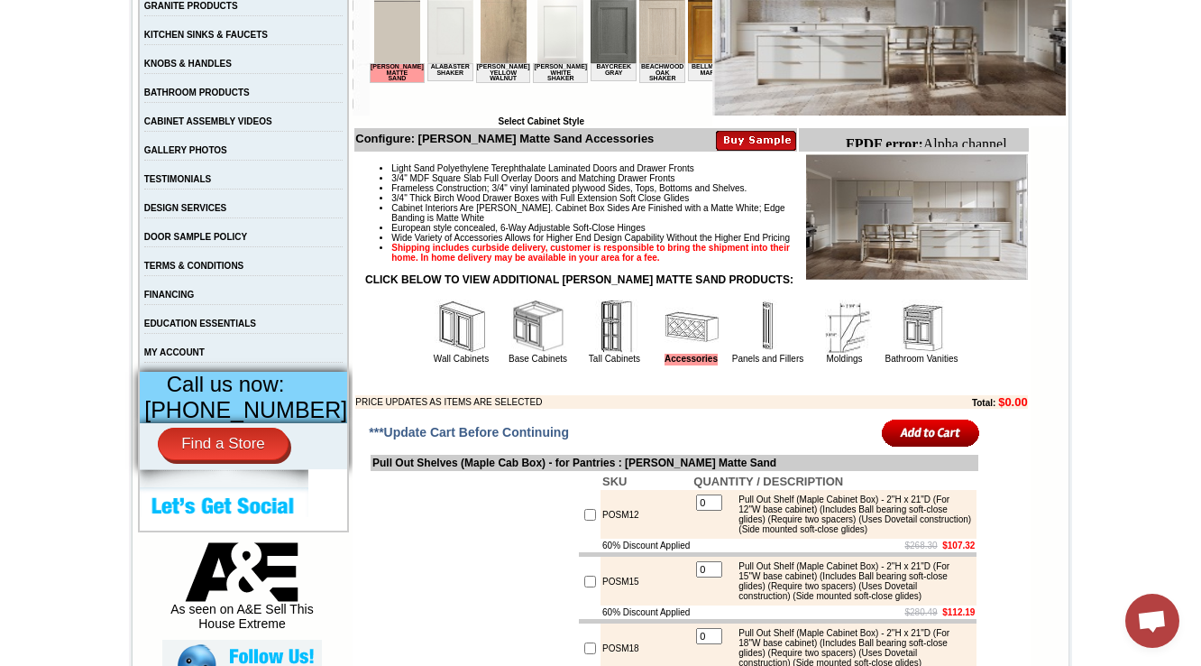
click at [833, 354] on img at bounding box center [845, 326] width 54 height 54
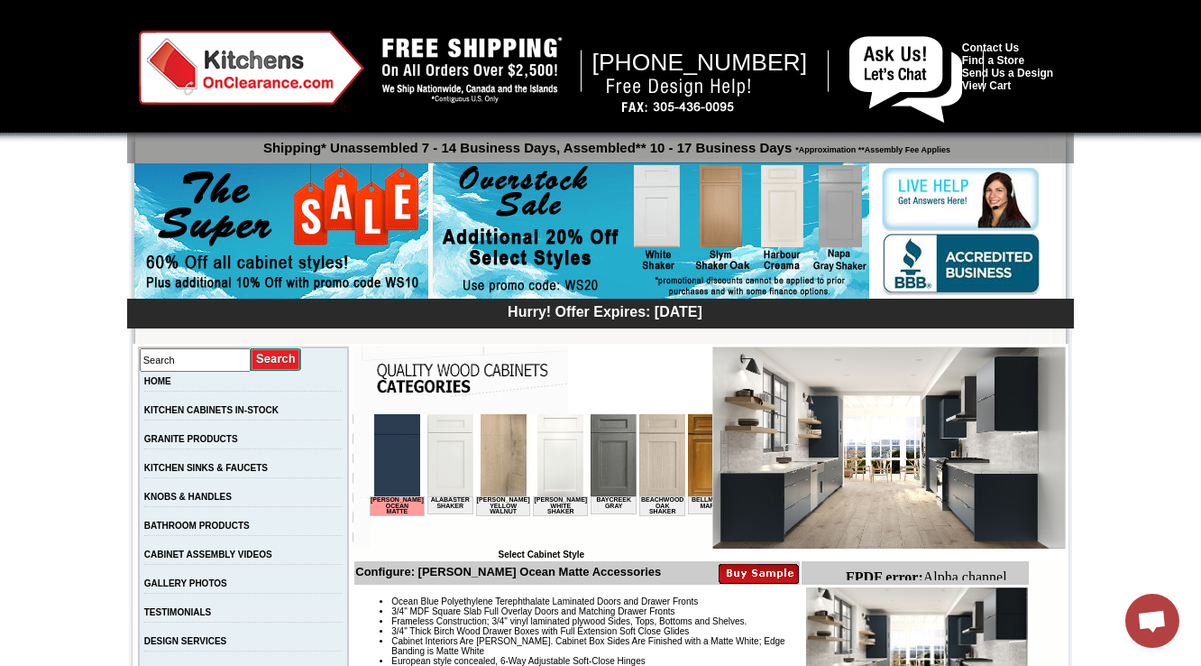
scroll to position [505, 0]
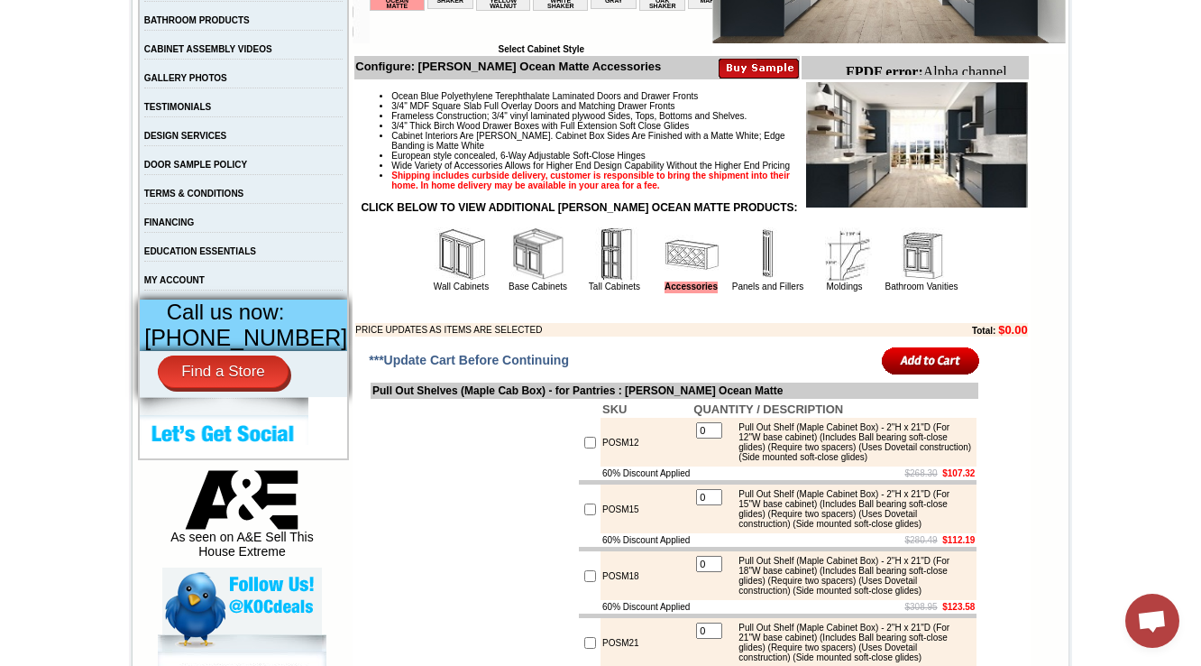
click at [821, 281] on img at bounding box center [845, 254] width 54 height 54
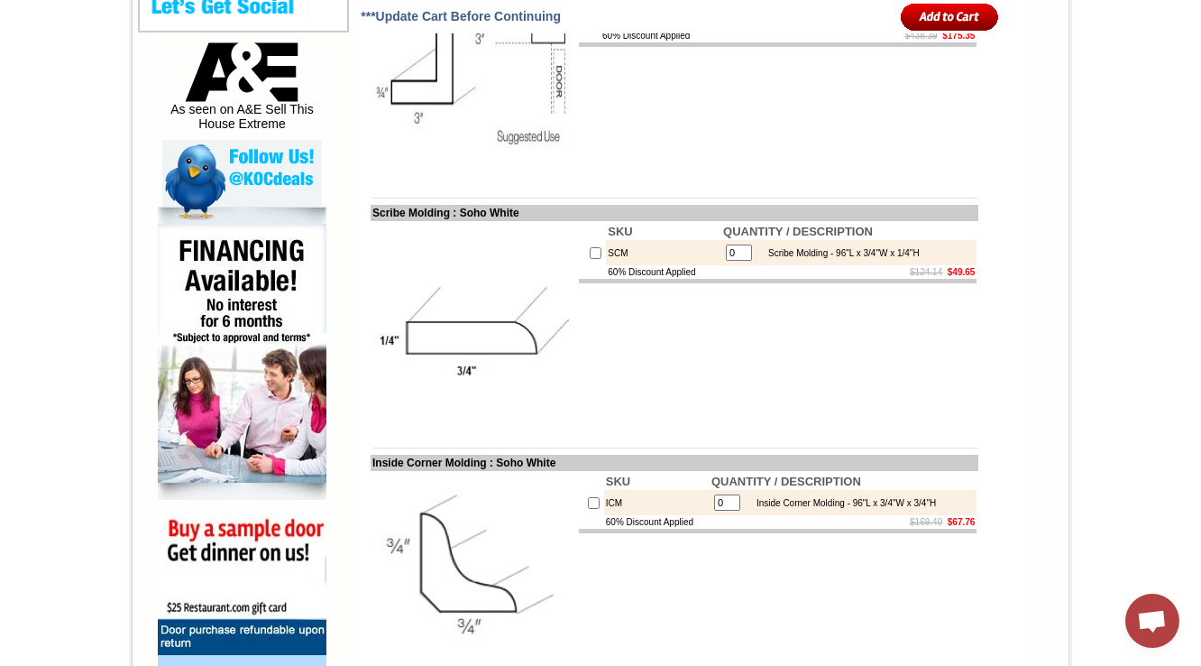
scroll to position [958, 0]
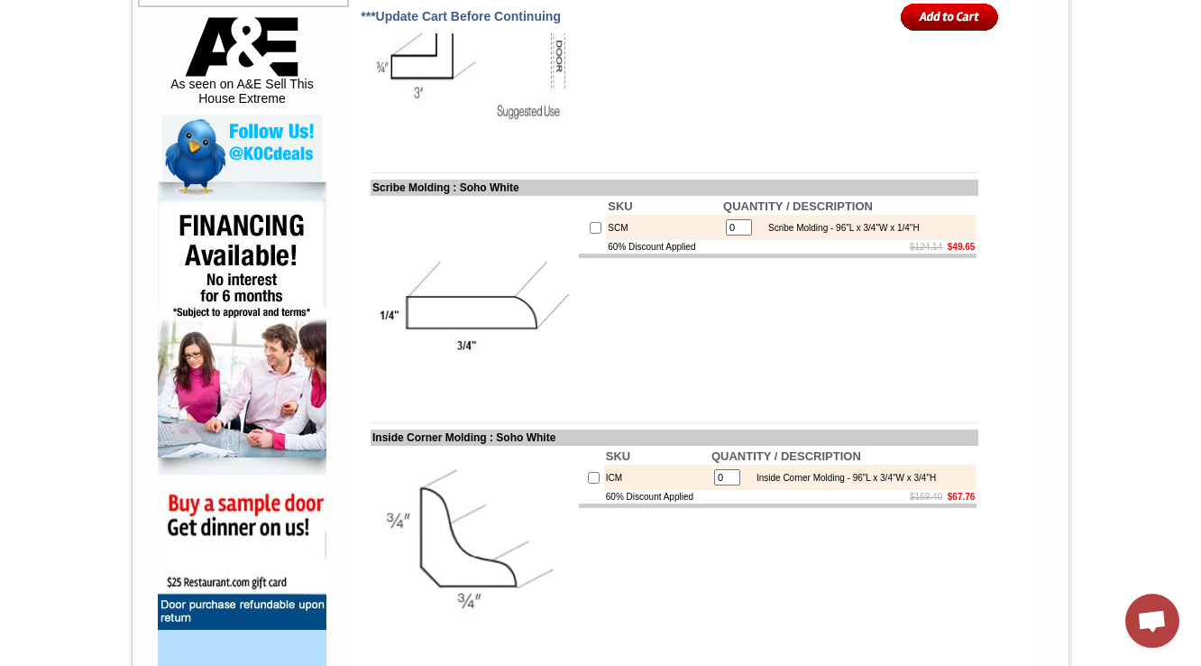
click at [586, 402] on td "SKU QUANTITY / DESCRIPTION SCM 0 Scribe Molding - 96"L x 3/4"W x 1/4"H 60% Disc…" at bounding box center [777, 299] width 401 height 207
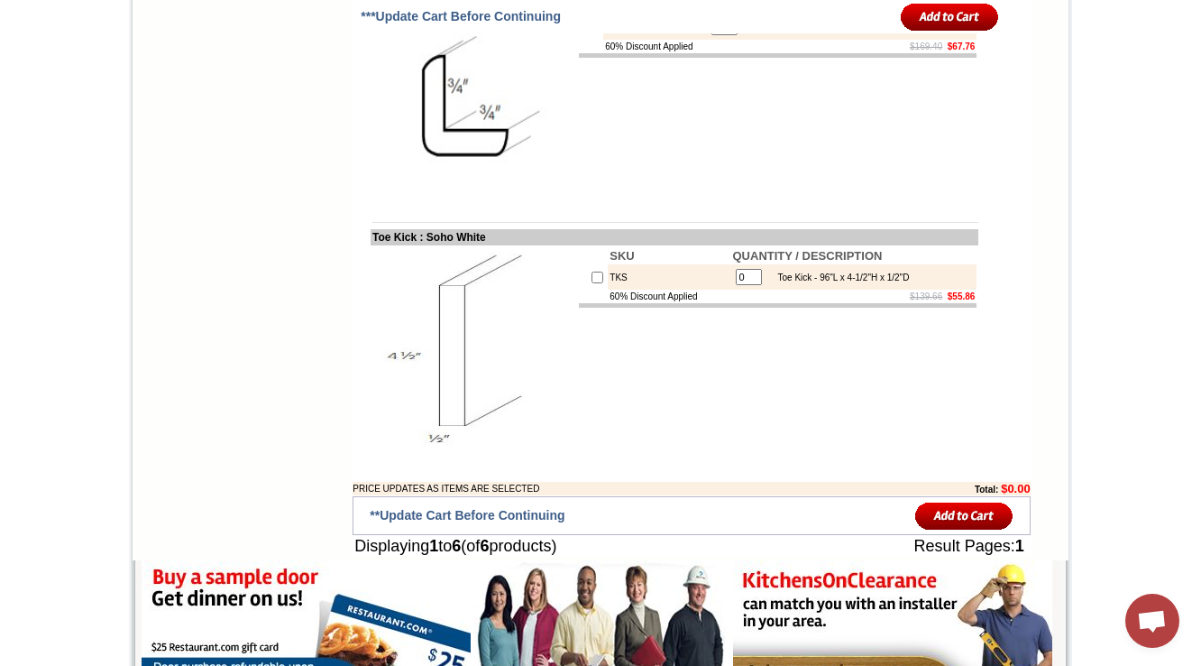
scroll to position [1896, 0]
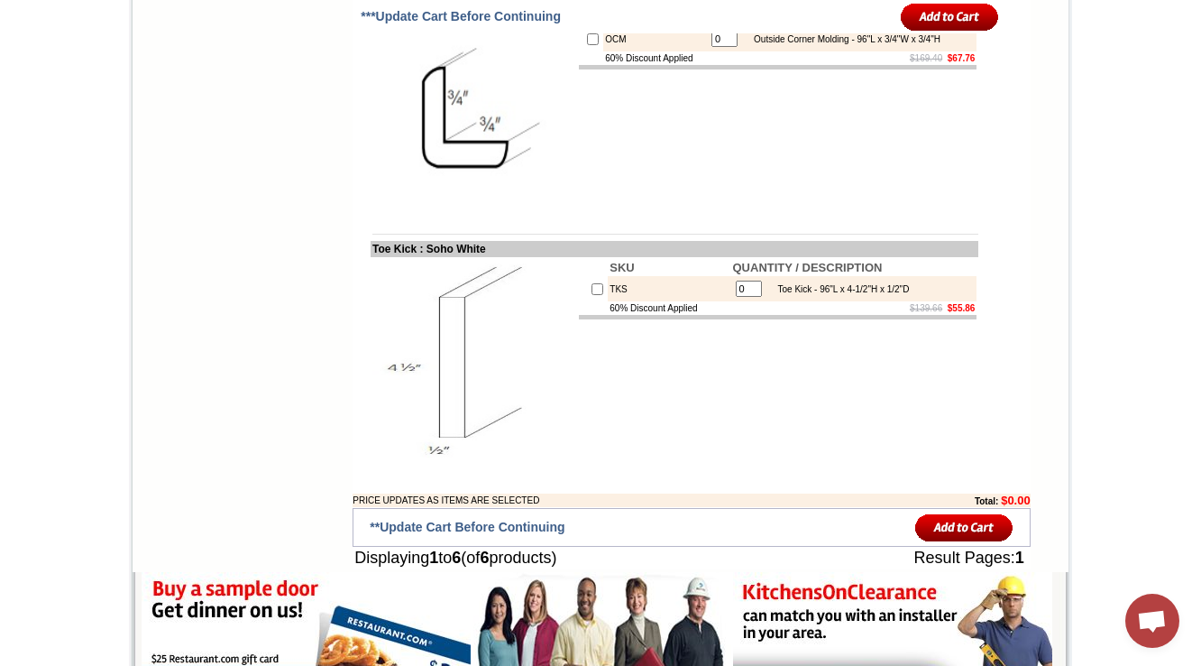
drag, startPoint x: 1201, startPoint y: 495, endPoint x: 1211, endPoint y: 4, distance: 491.7
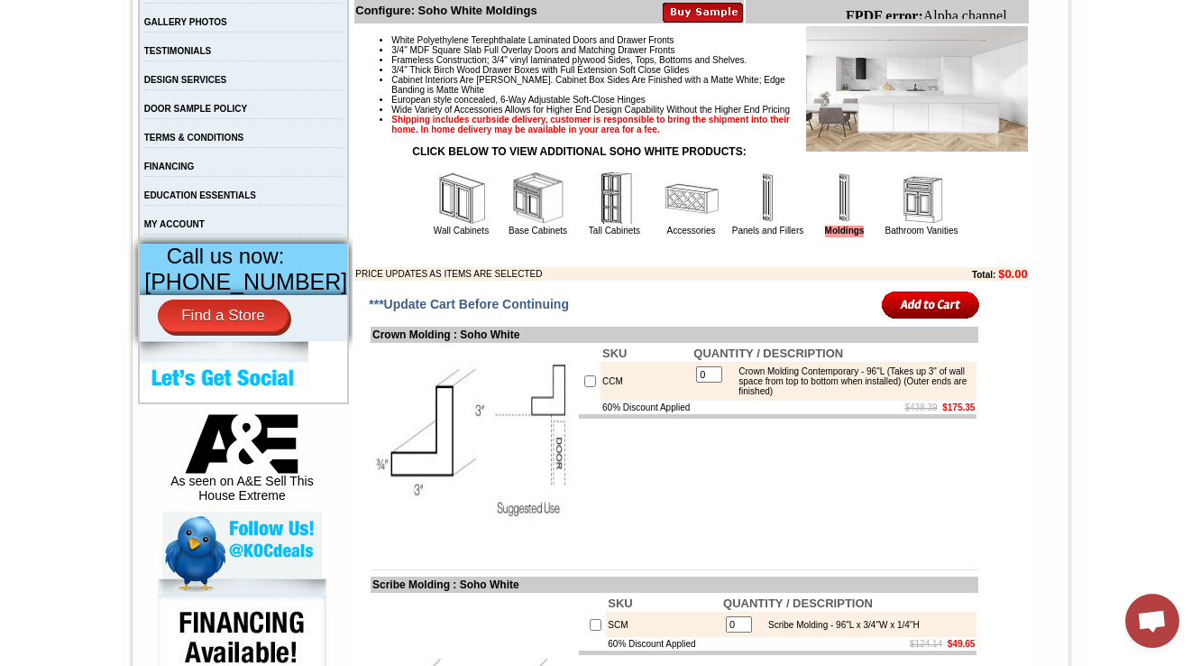
scroll to position [577, 0]
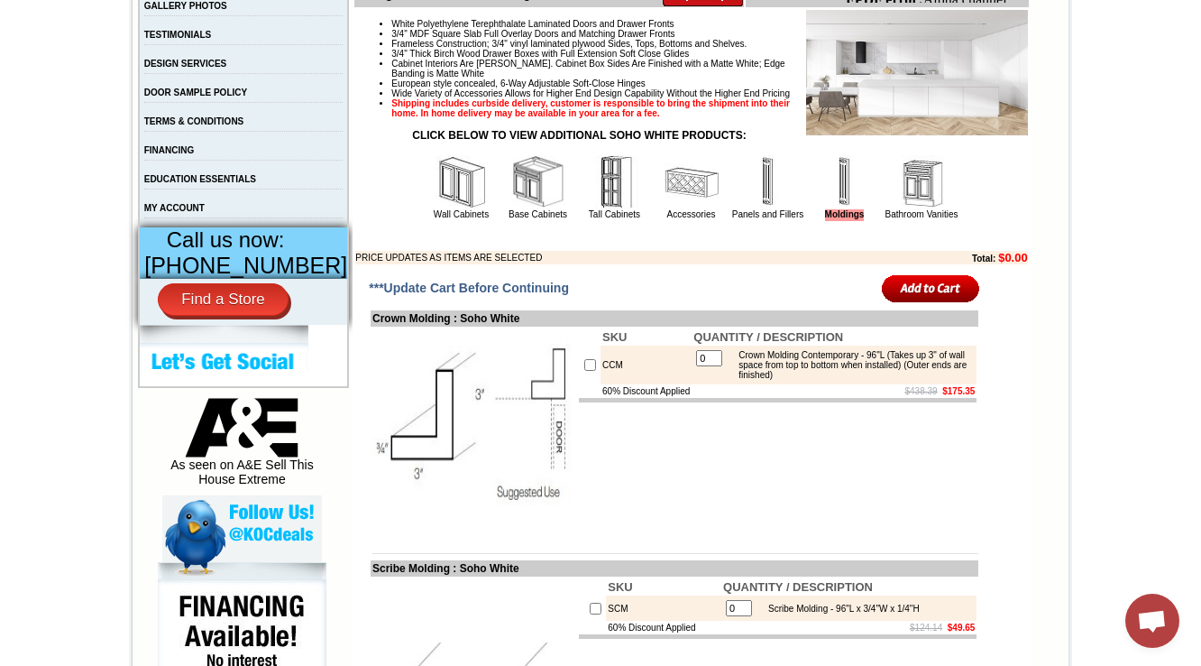
click at [741, 209] on img at bounding box center [768, 182] width 54 height 54
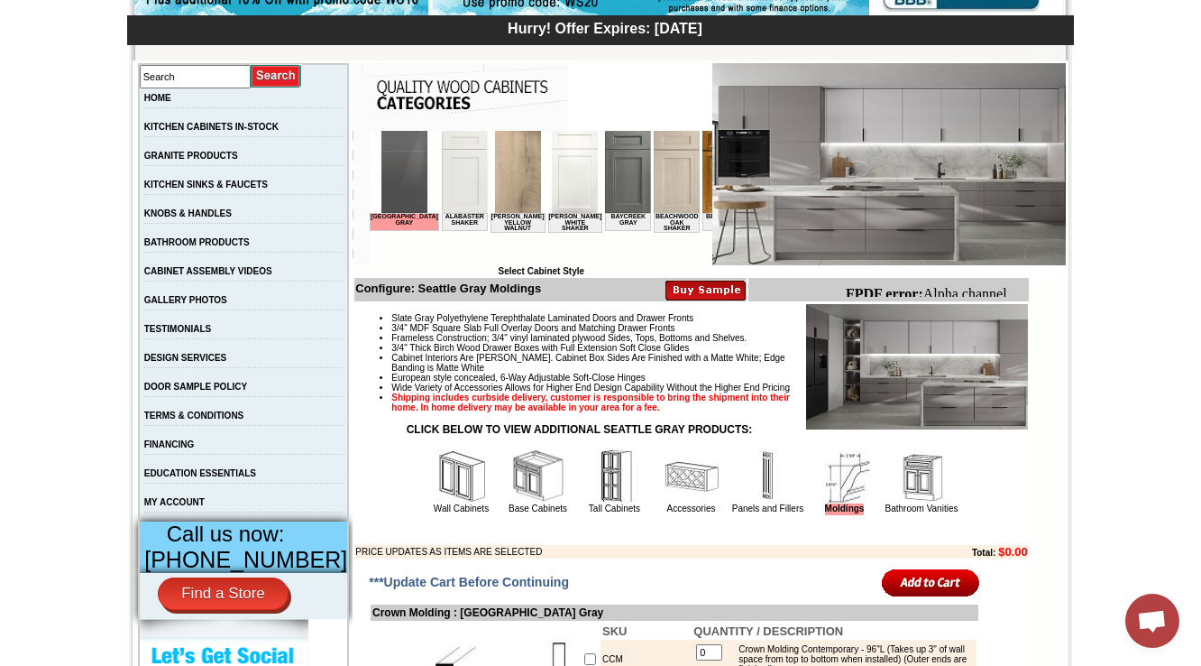
scroll to position [433, 0]
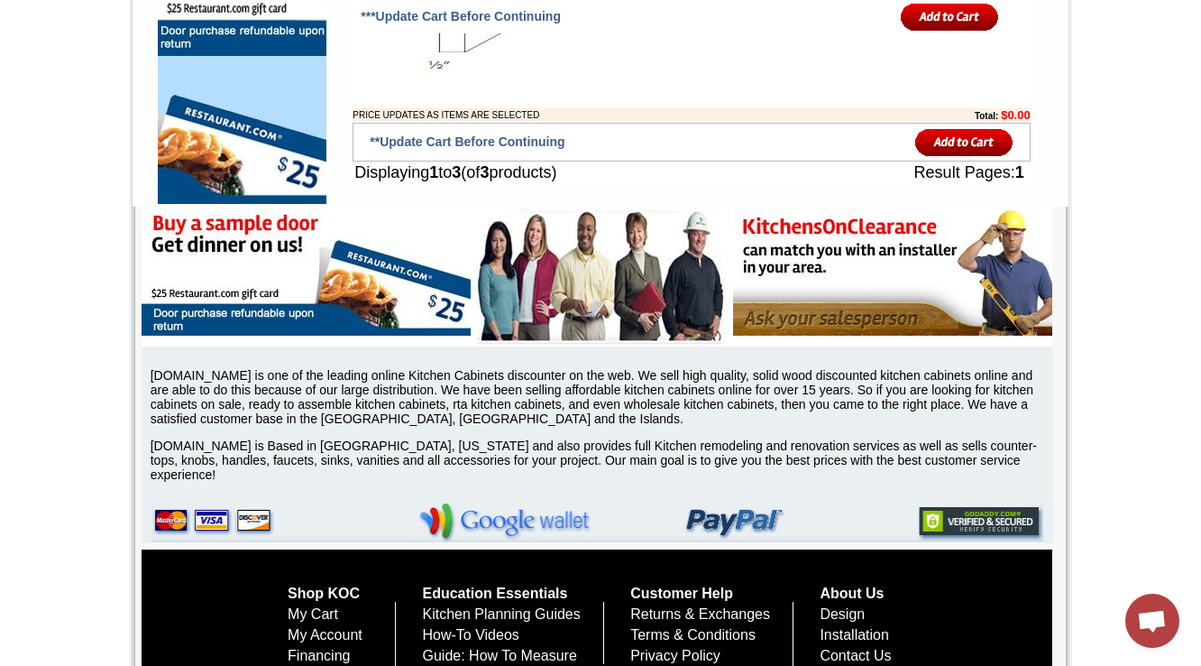
scroll to position [1520, 0]
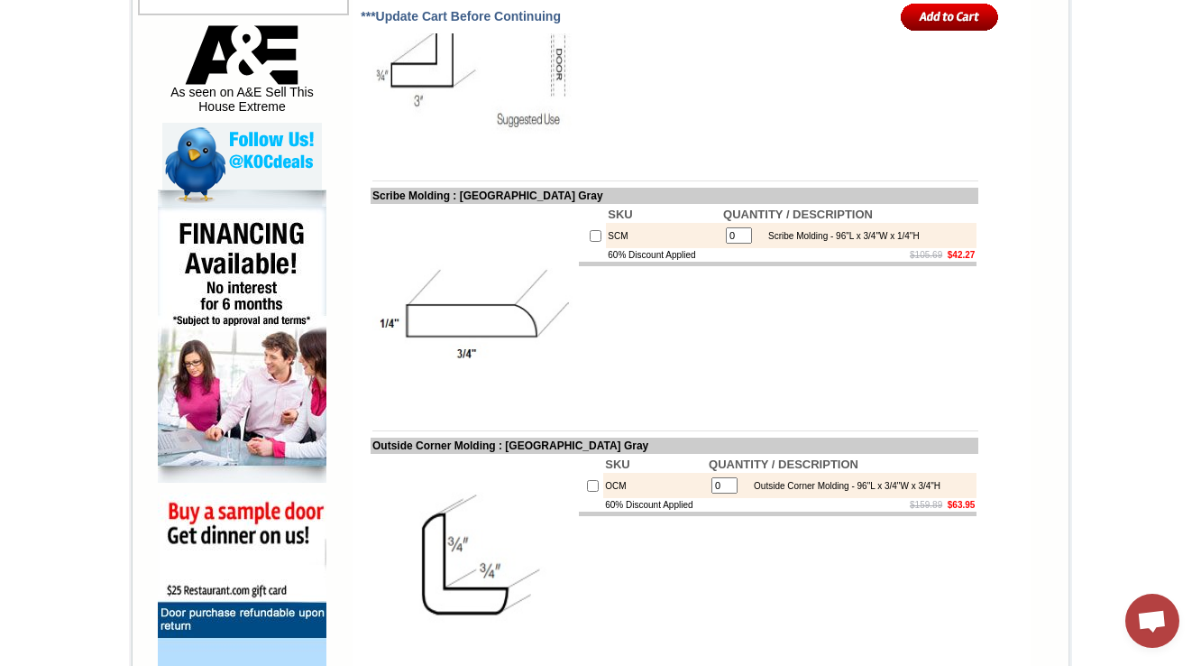
scroll to position [1064, 0]
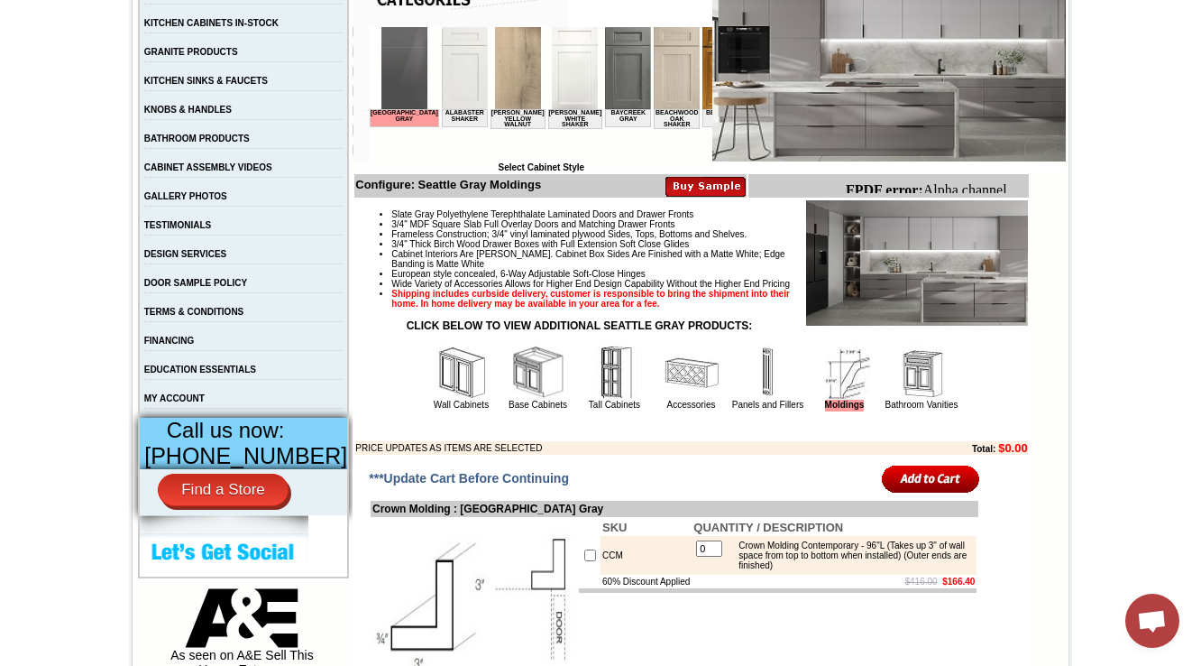
scroll to position [433, 0]
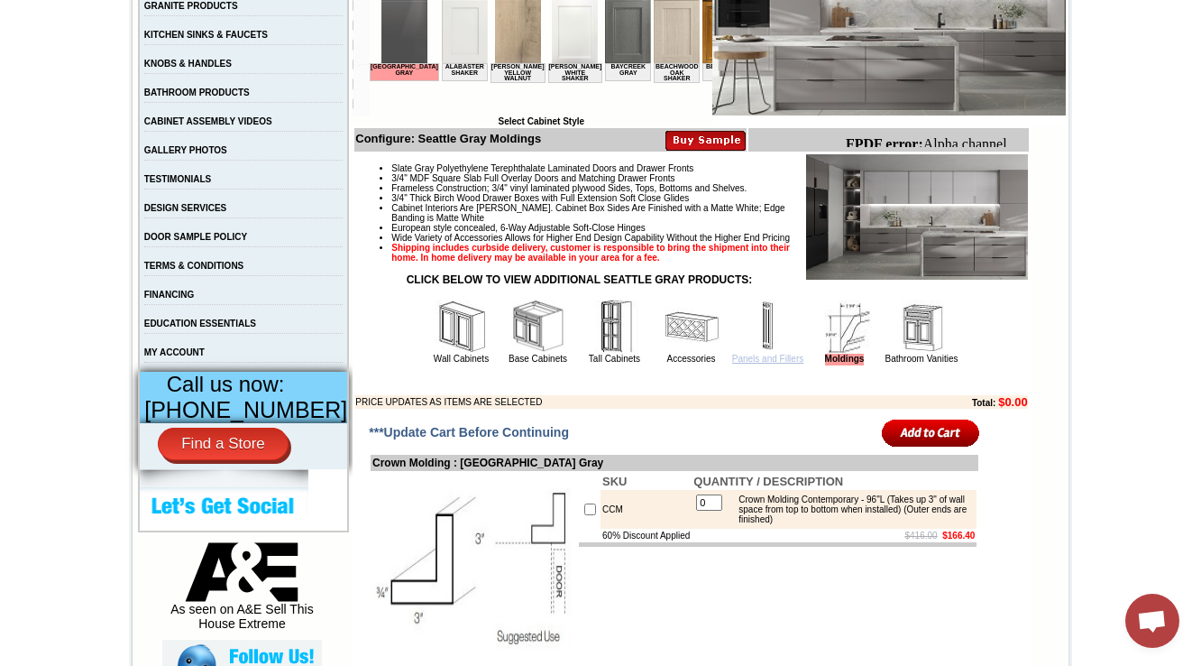
click at [765, 363] on link "Panels and Fillers" at bounding box center [767, 359] width 71 height 10
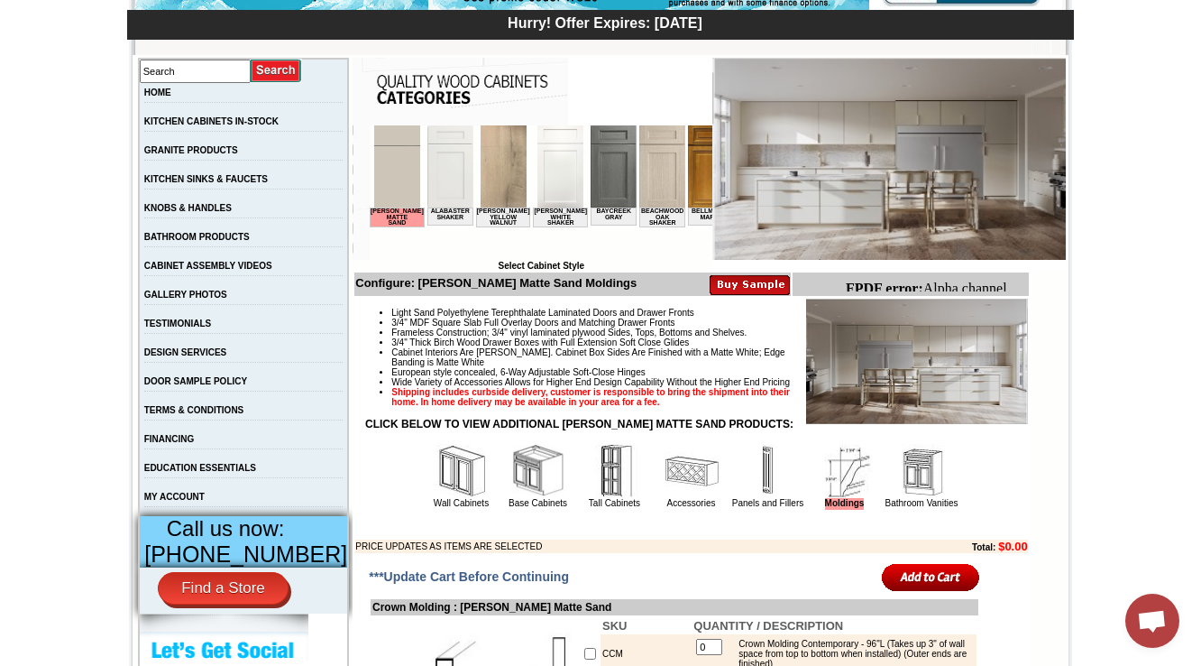
scroll to position [577, 0]
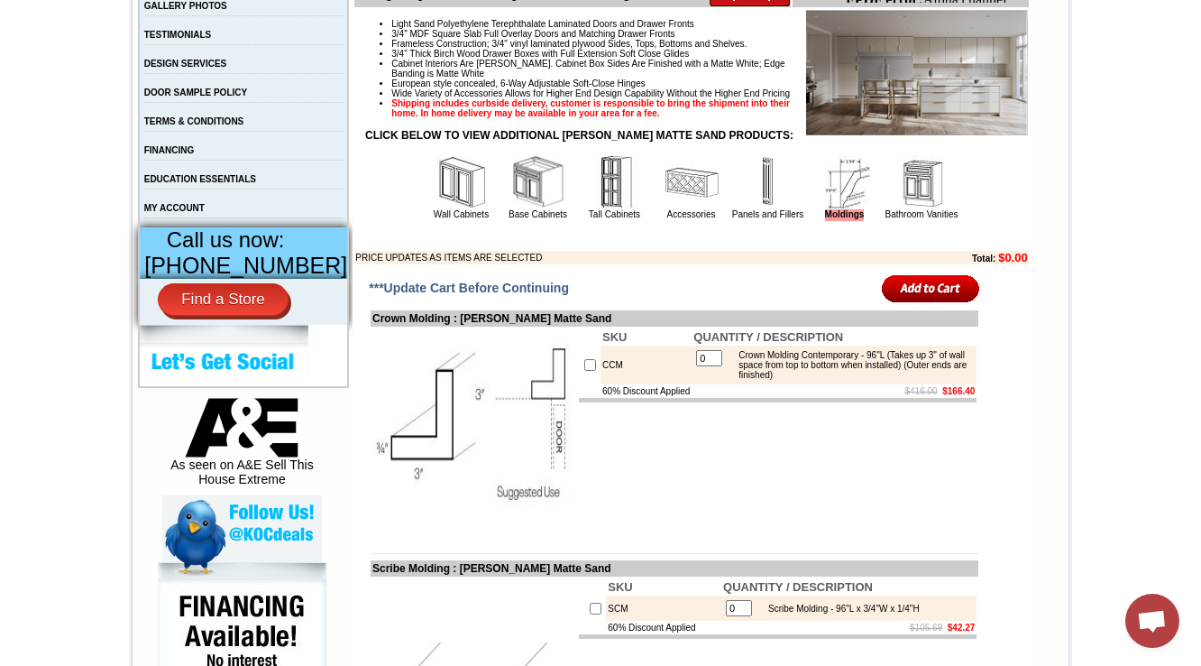
click at [741, 209] on img at bounding box center [768, 182] width 54 height 54
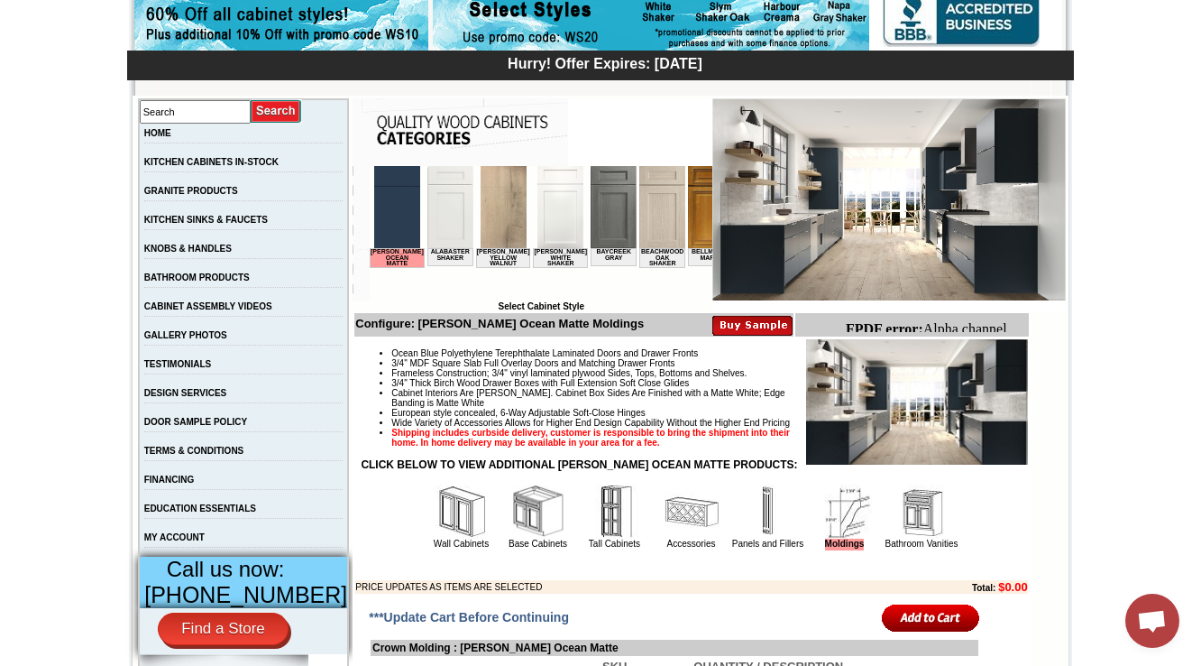
scroll to position [433, 0]
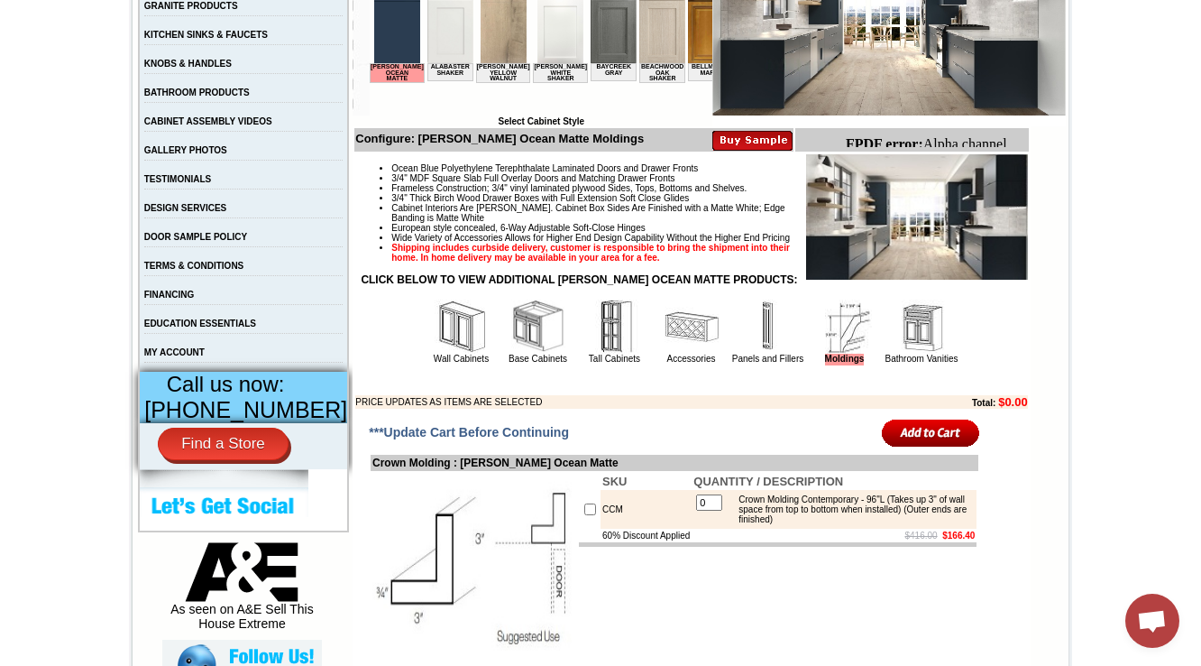
click at [741, 354] on img at bounding box center [768, 326] width 54 height 54
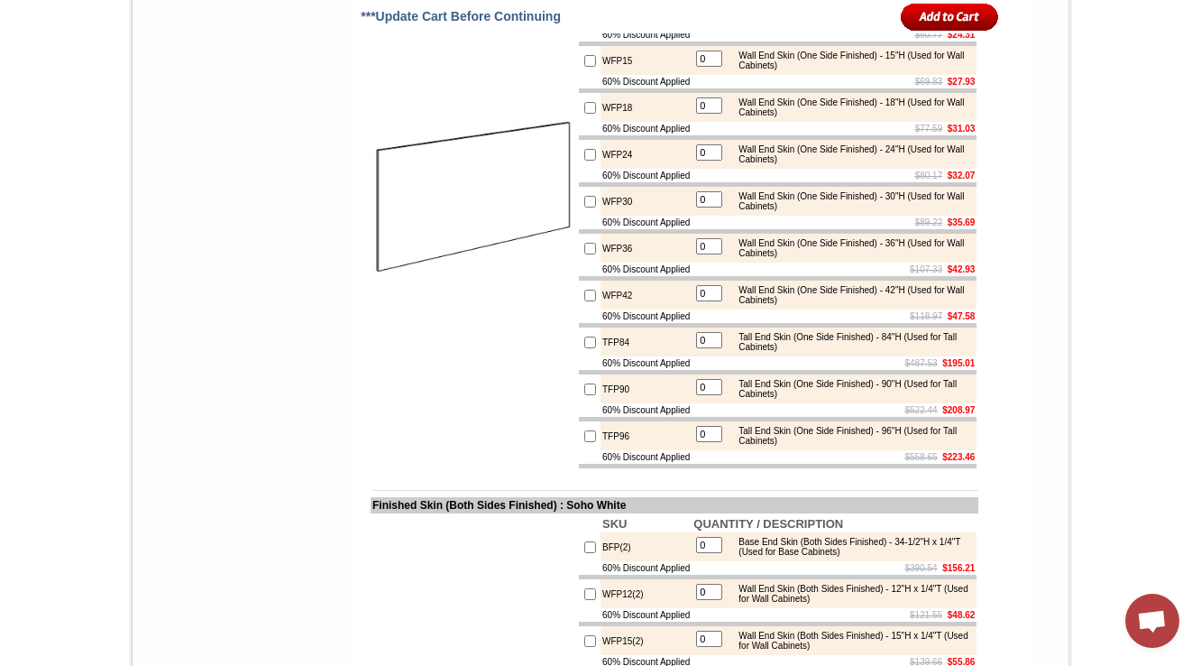
scroll to position [2501, 0]
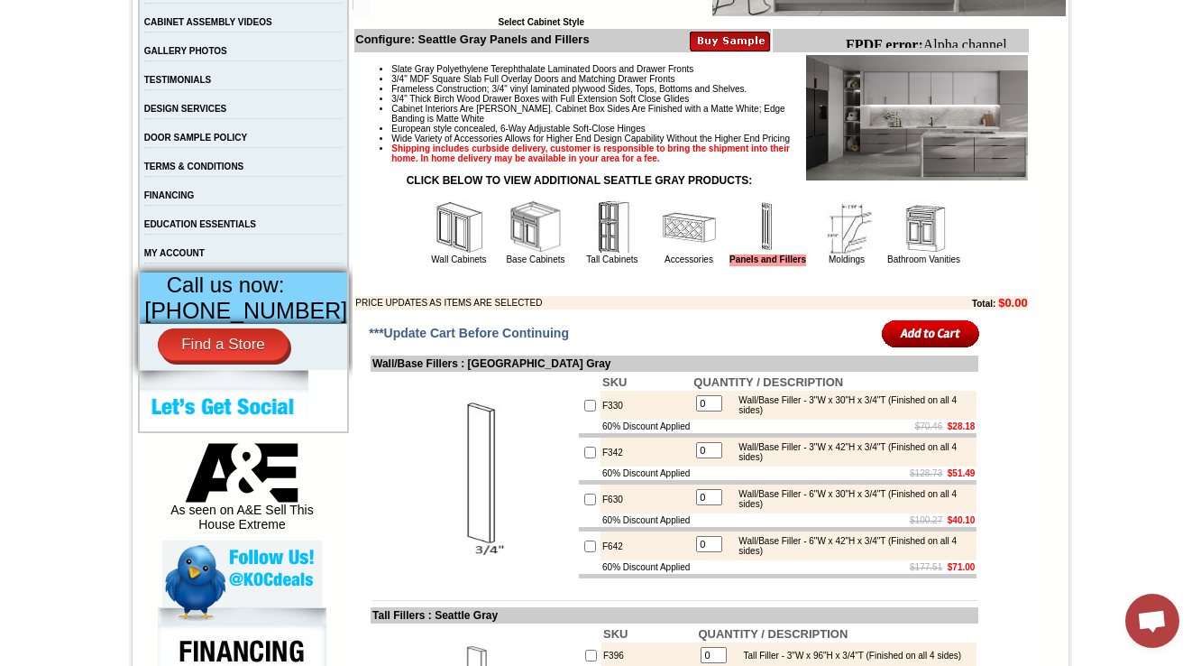
scroll to position [866, 0]
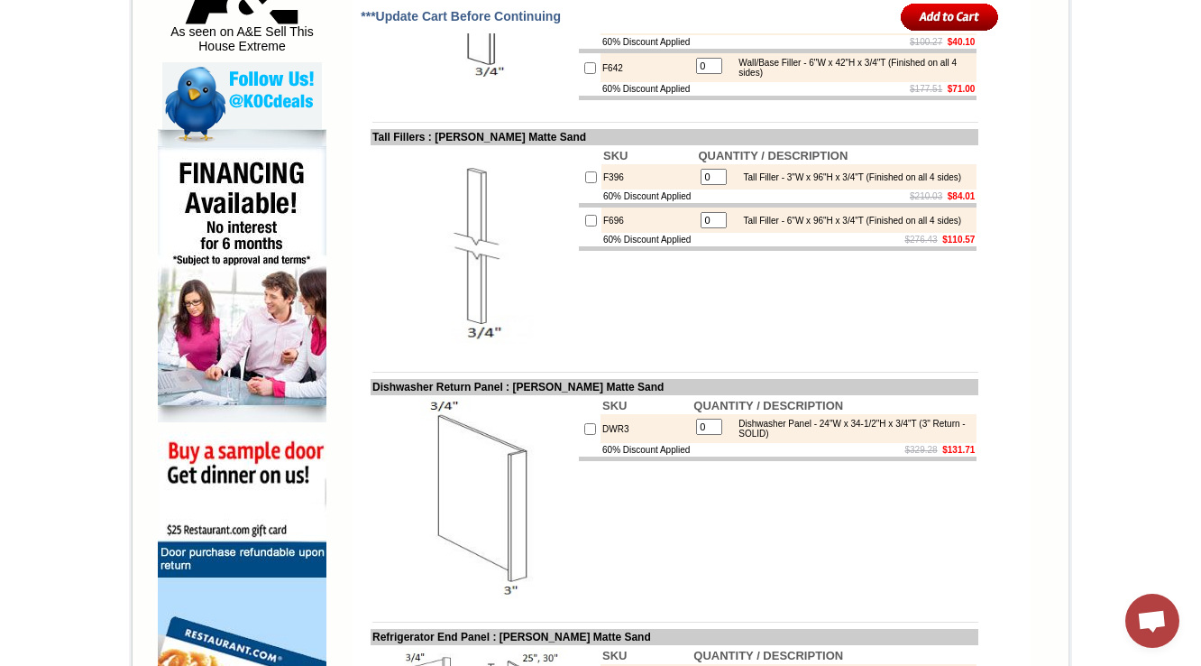
scroll to position [1515, 0]
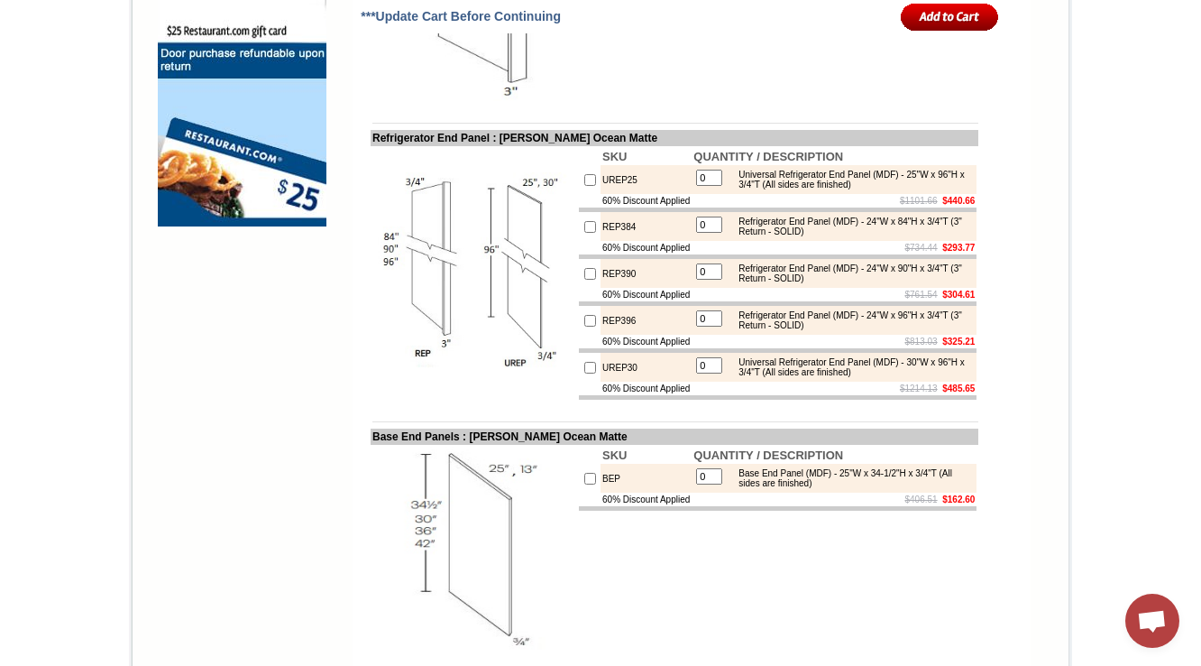
scroll to position [1515, 0]
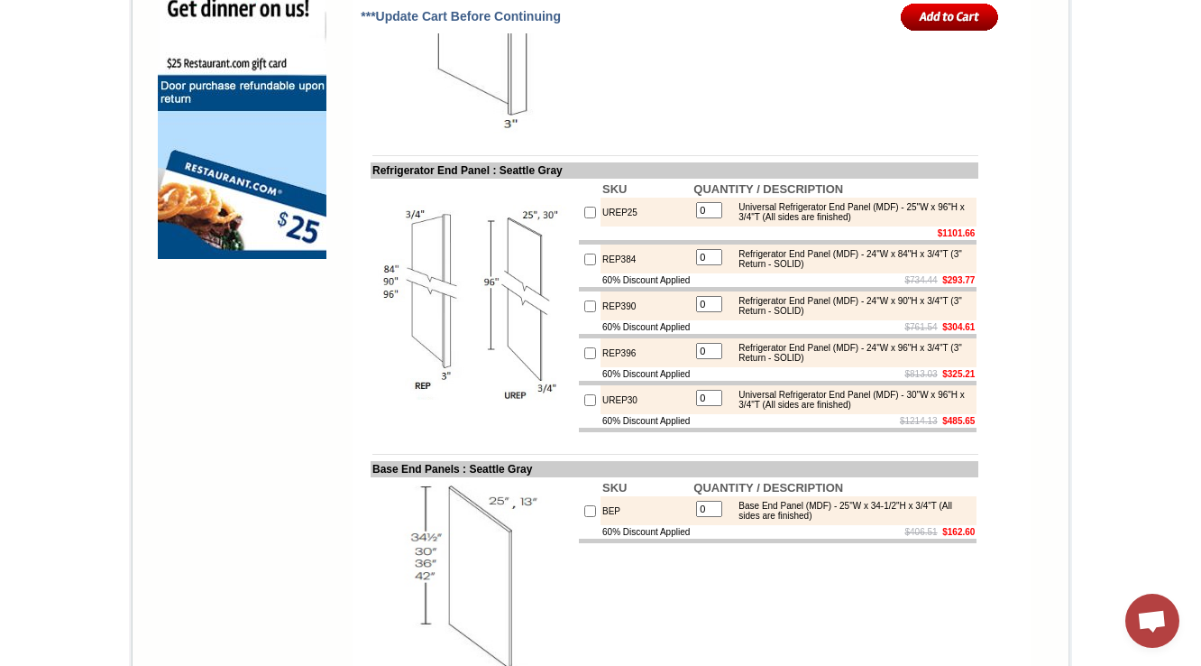
scroll to position [1515, 0]
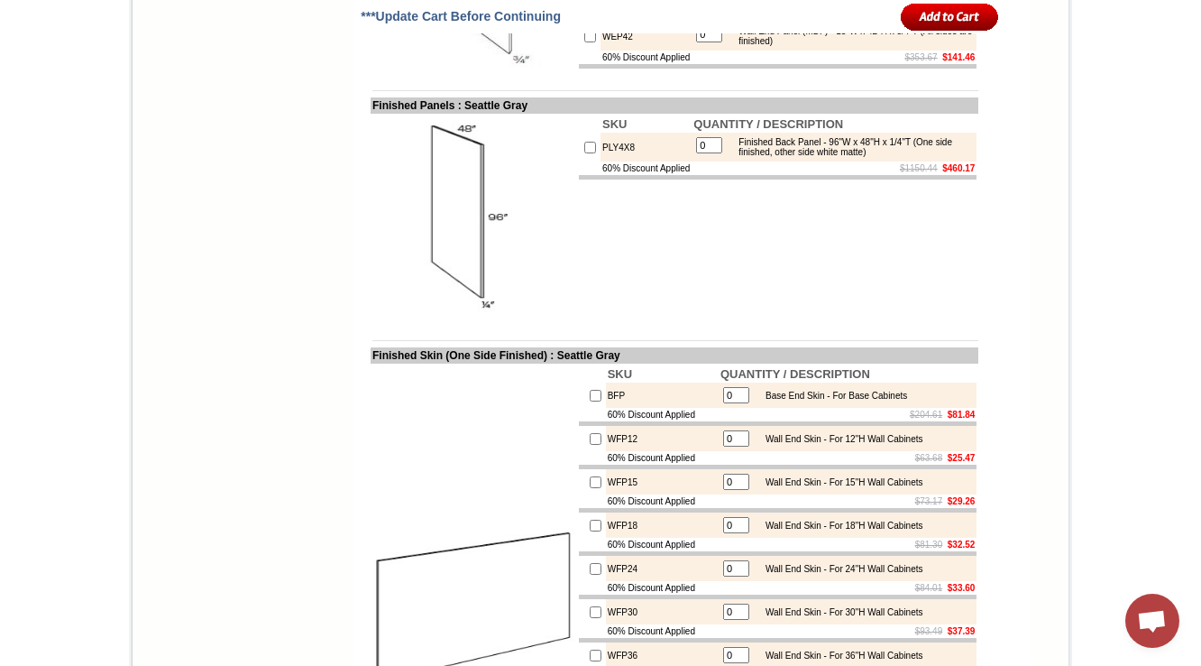
scroll to position [2092, 0]
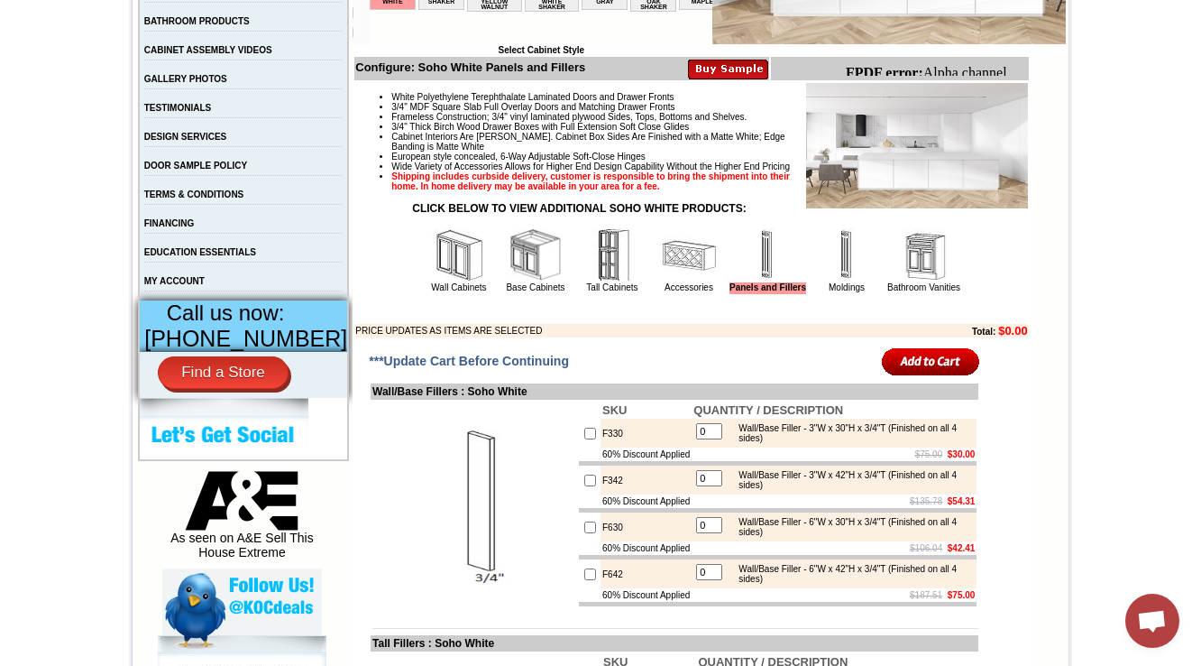
scroll to position [577, 0]
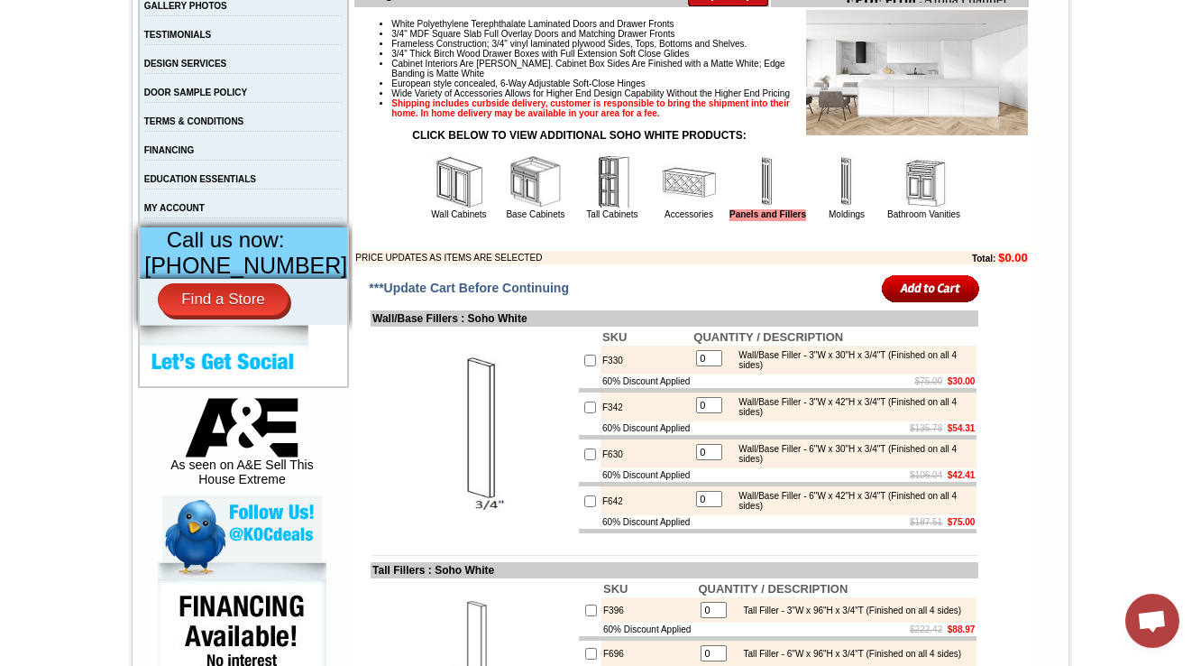
click at [915, 209] on img at bounding box center [924, 182] width 54 height 54
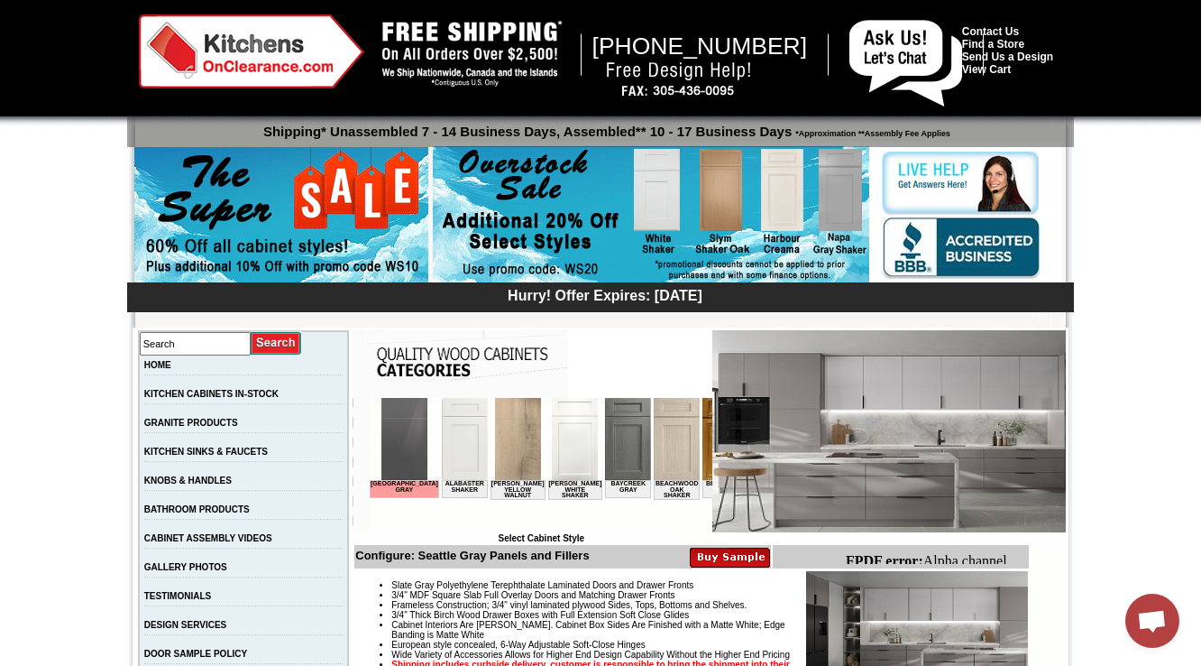
scroll to position [364, 0]
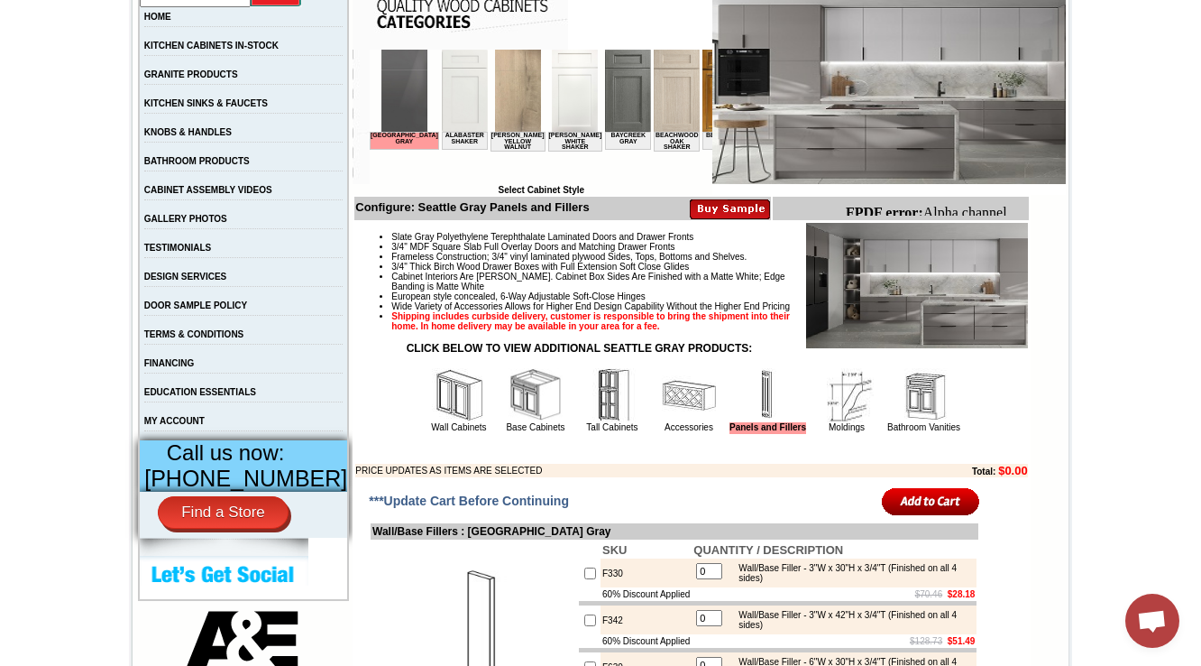
click at [906, 422] on img at bounding box center [924, 395] width 54 height 54
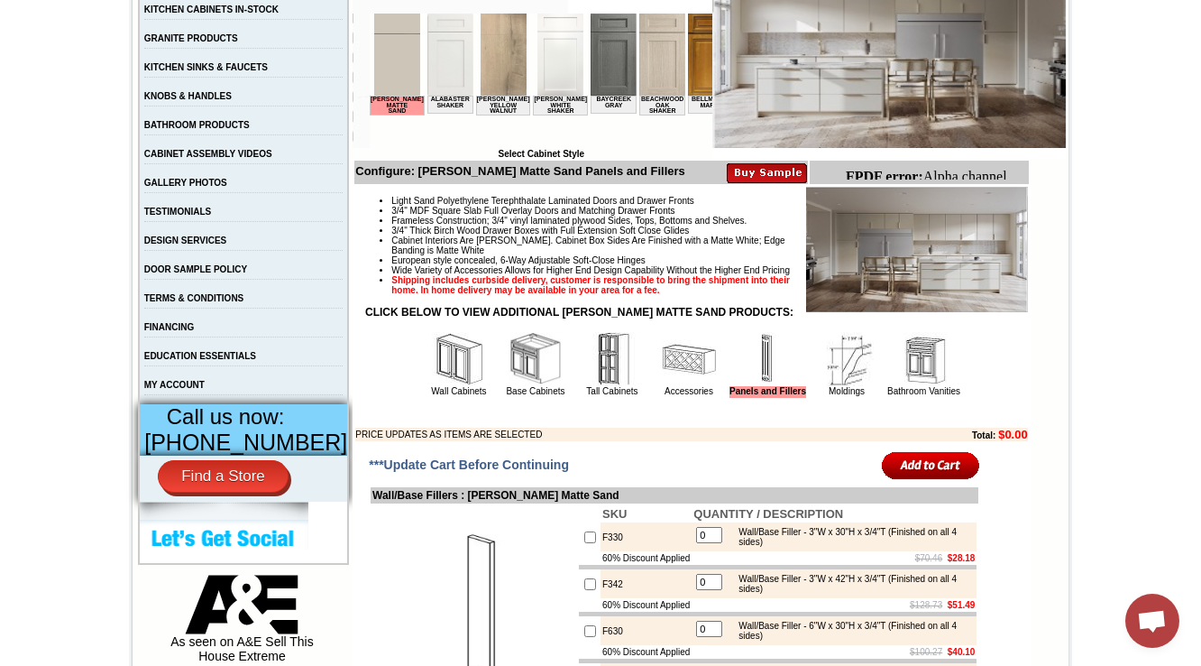
scroll to position [505, 0]
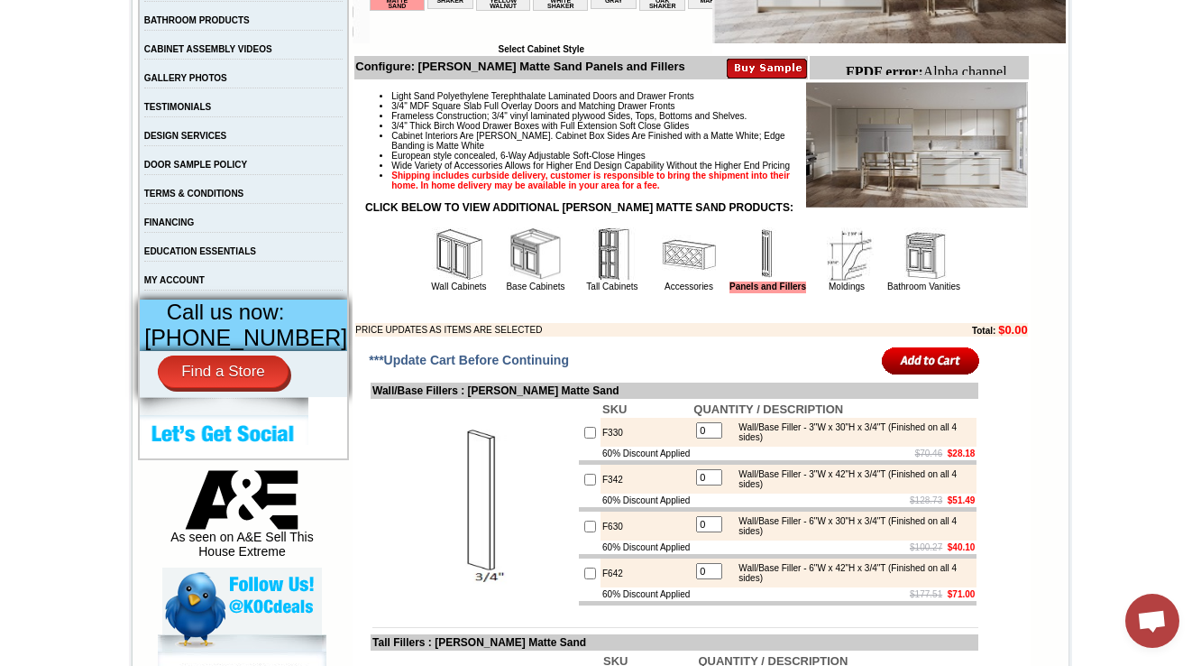
click at [906, 281] on img at bounding box center [924, 254] width 54 height 54
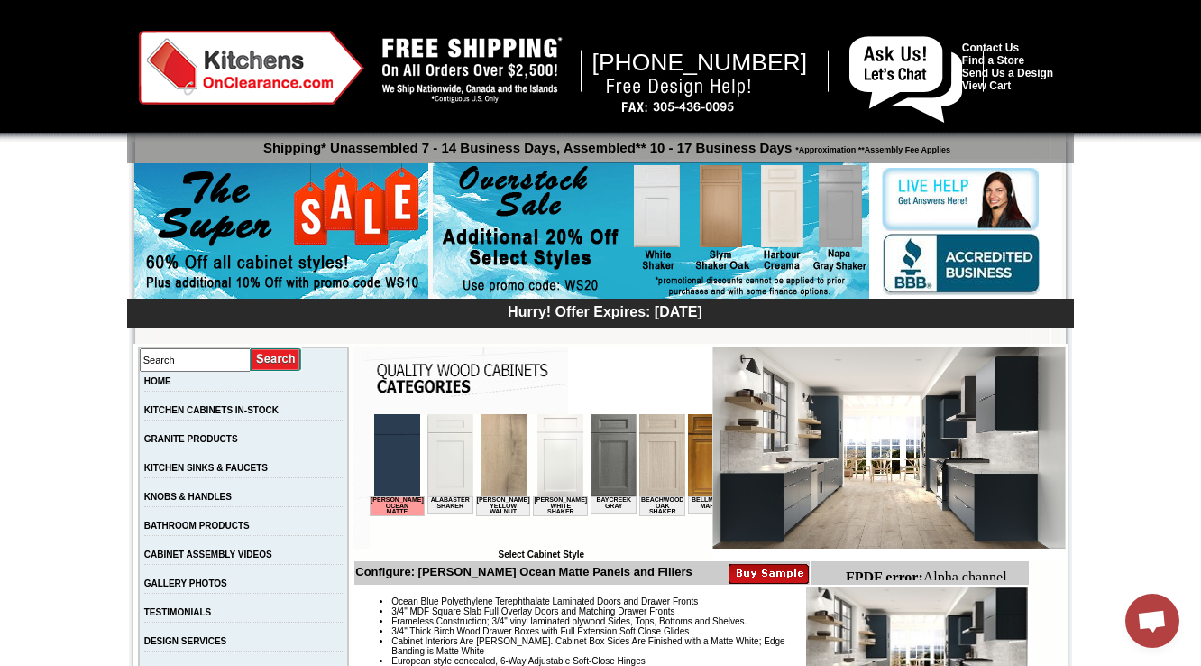
scroll to position [433, 0]
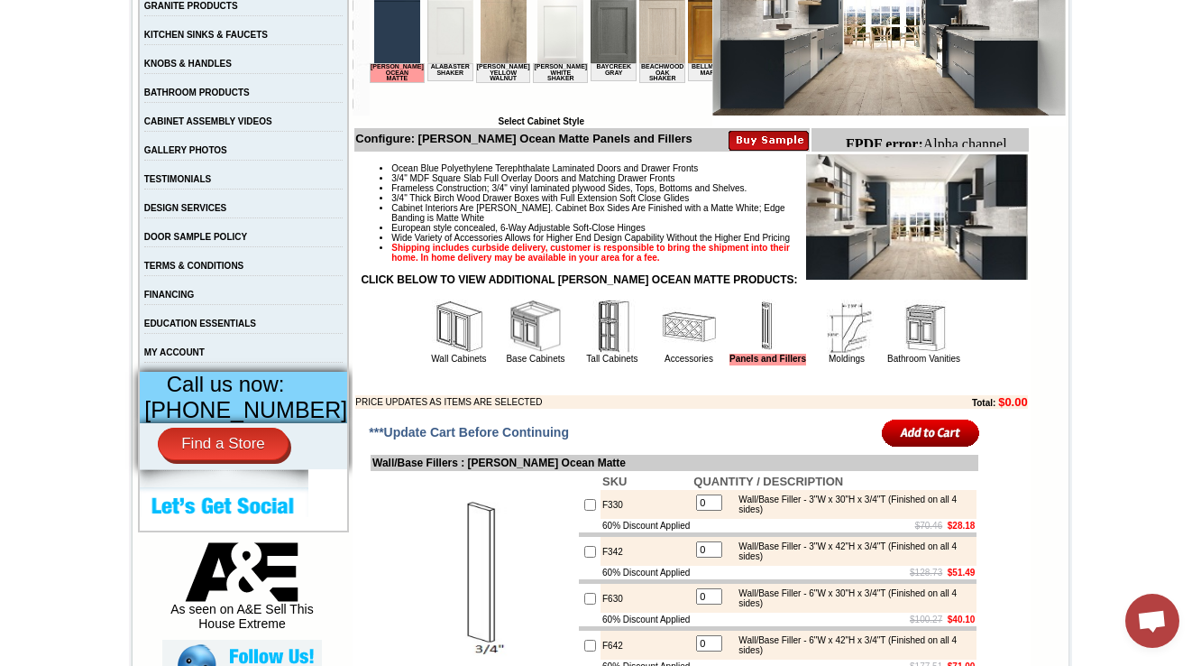
click at [914, 354] on img at bounding box center [924, 326] width 54 height 54
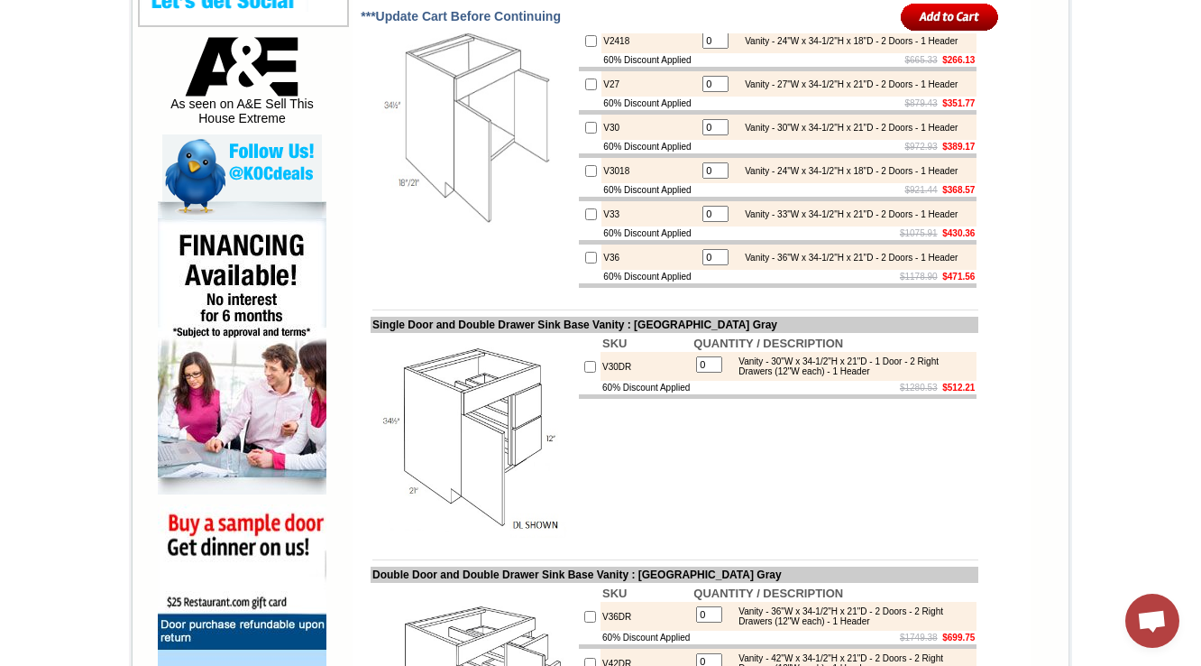
scroll to position [862, 0]
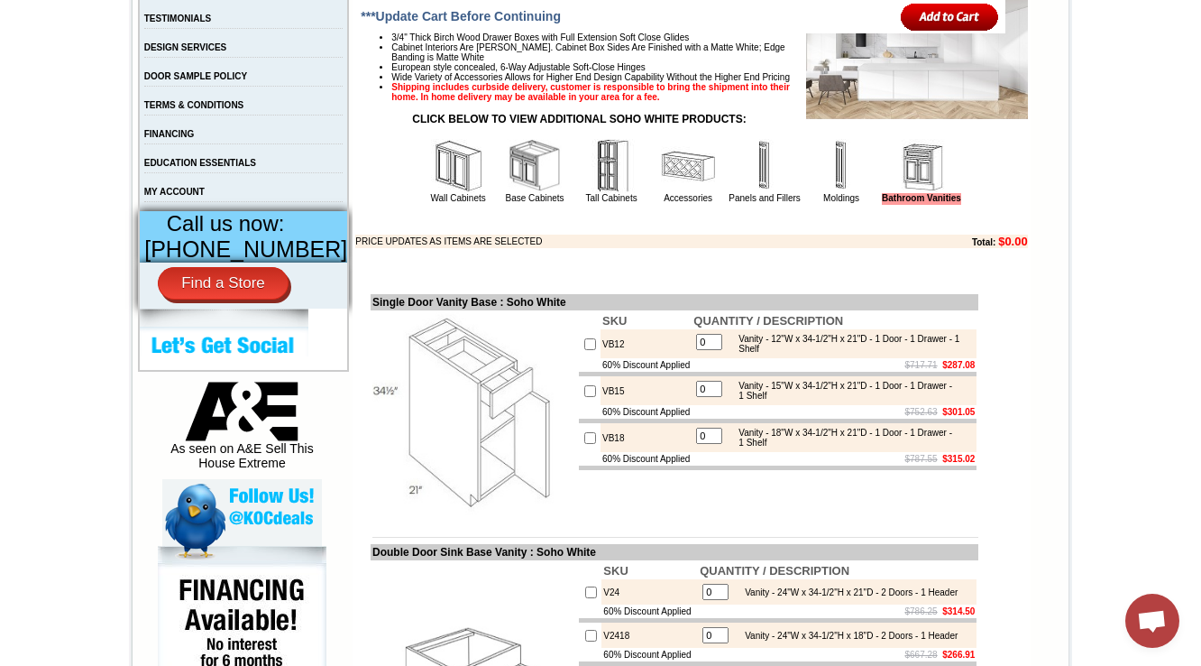
scroll to position [1269, 0]
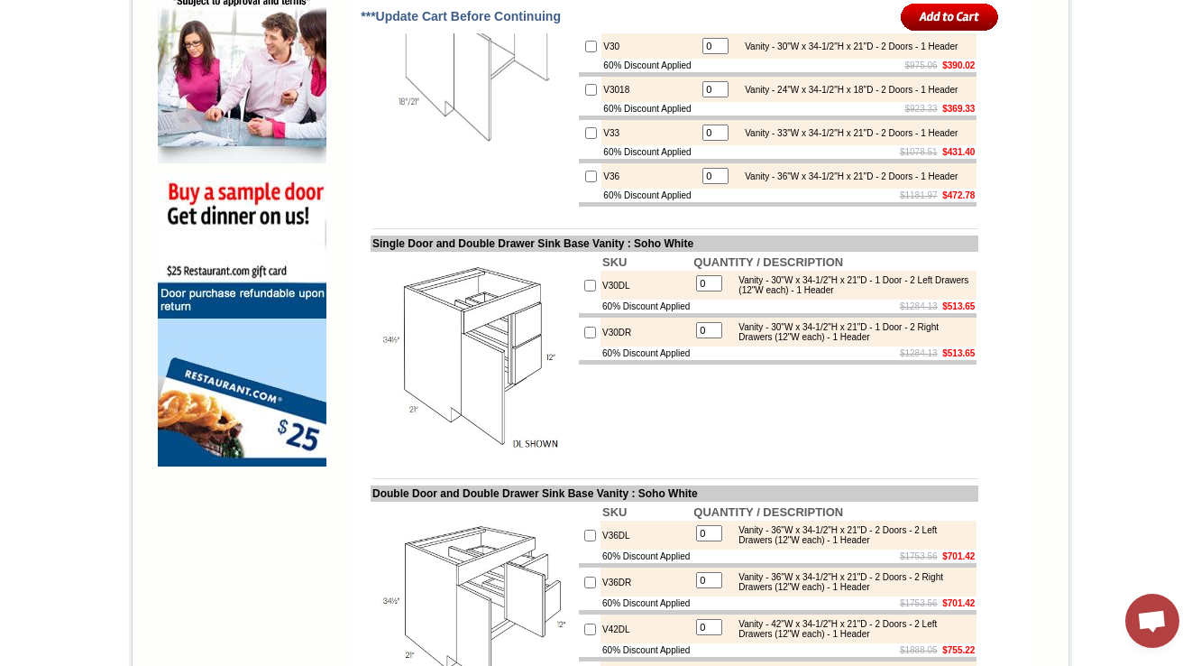
click at [601, 299] on td "V30DL" at bounding box center [646, 285] width 91 height 29
copy td "V30DL"
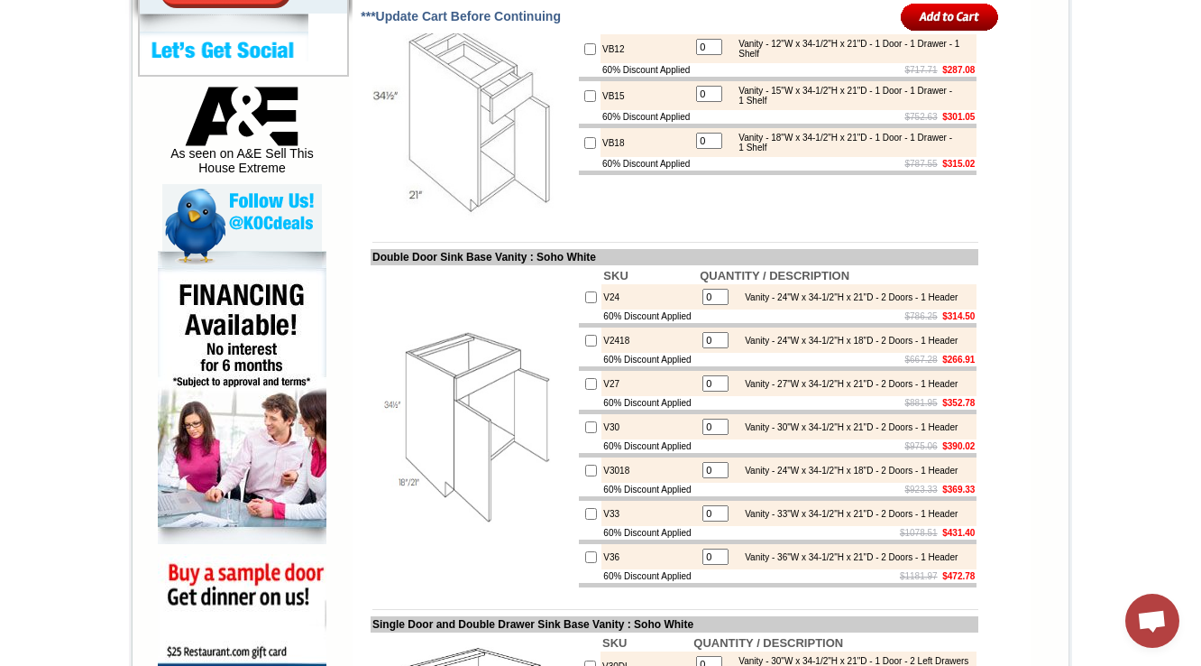
scroll to position [2910, 0]
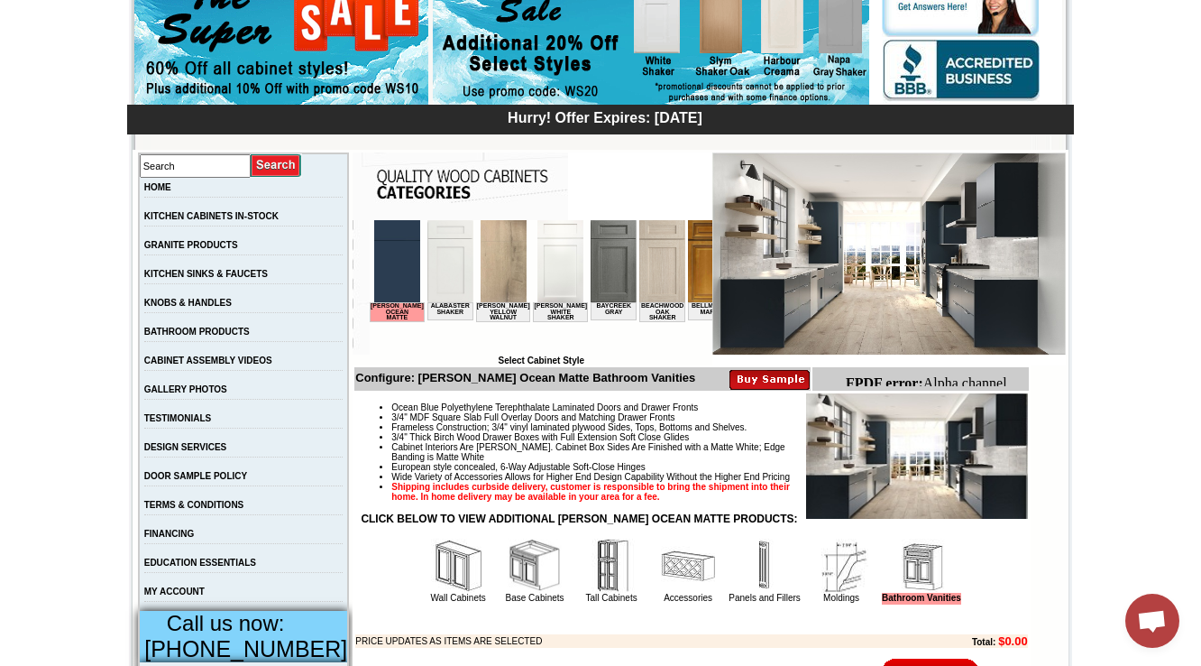
scroll to position [289, 0]
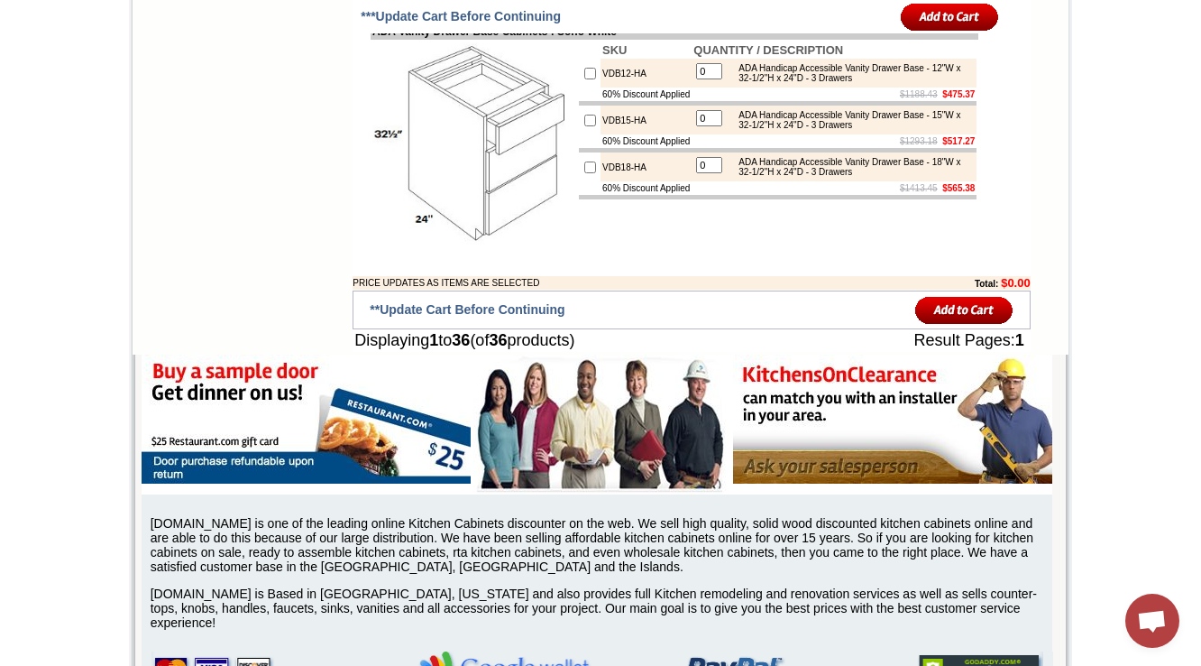
scroll to position [3776, 0]
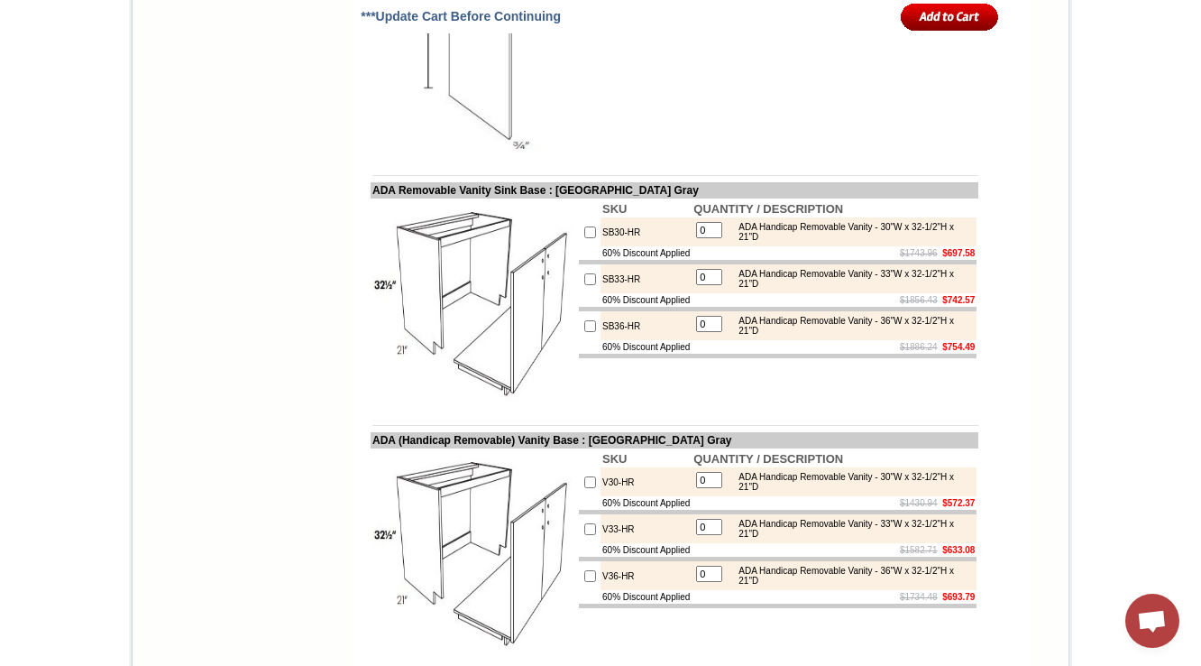
scroll to position [2774, 0]
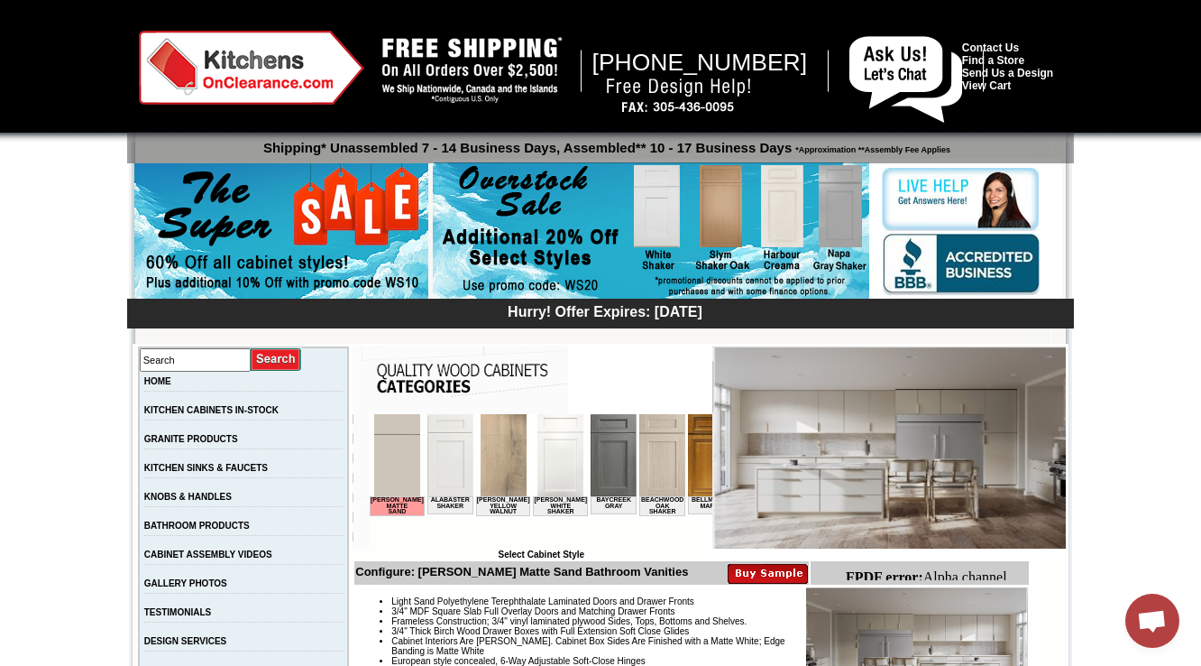
scroll to position [505, 0]
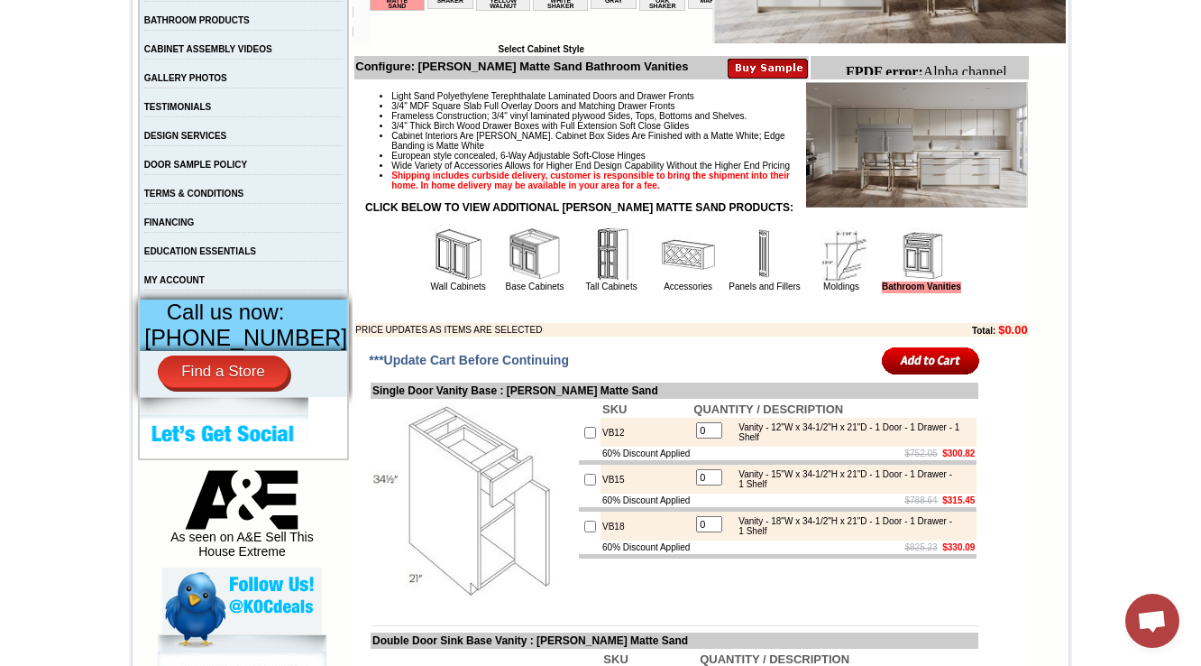
click at [434, 281] on img at bounding box center [458, 254] width 54 height 54
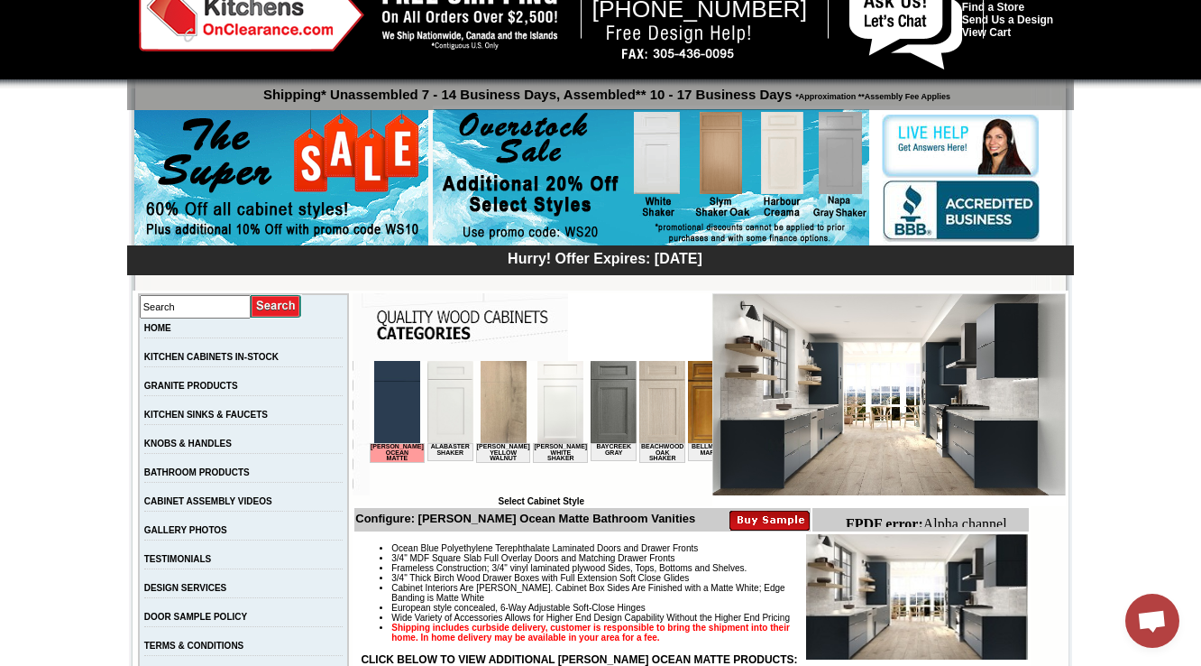
scroll to position [433, 0]
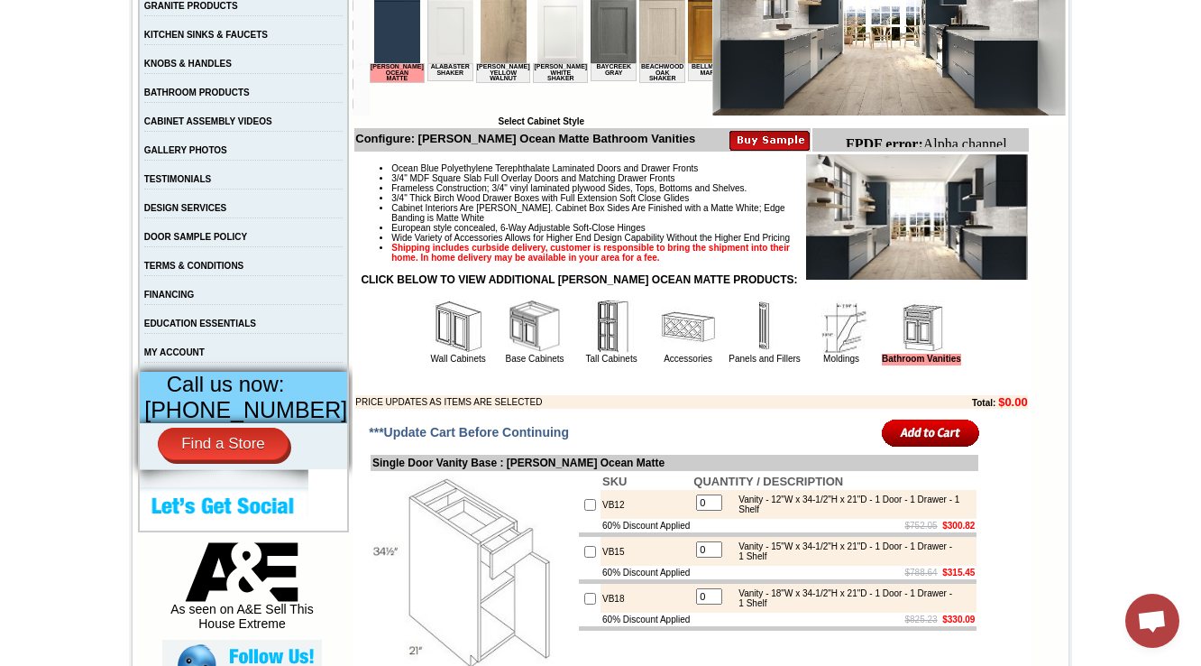
click at [446, 354] on img at bounding box center [458, 326] width 54 height 54
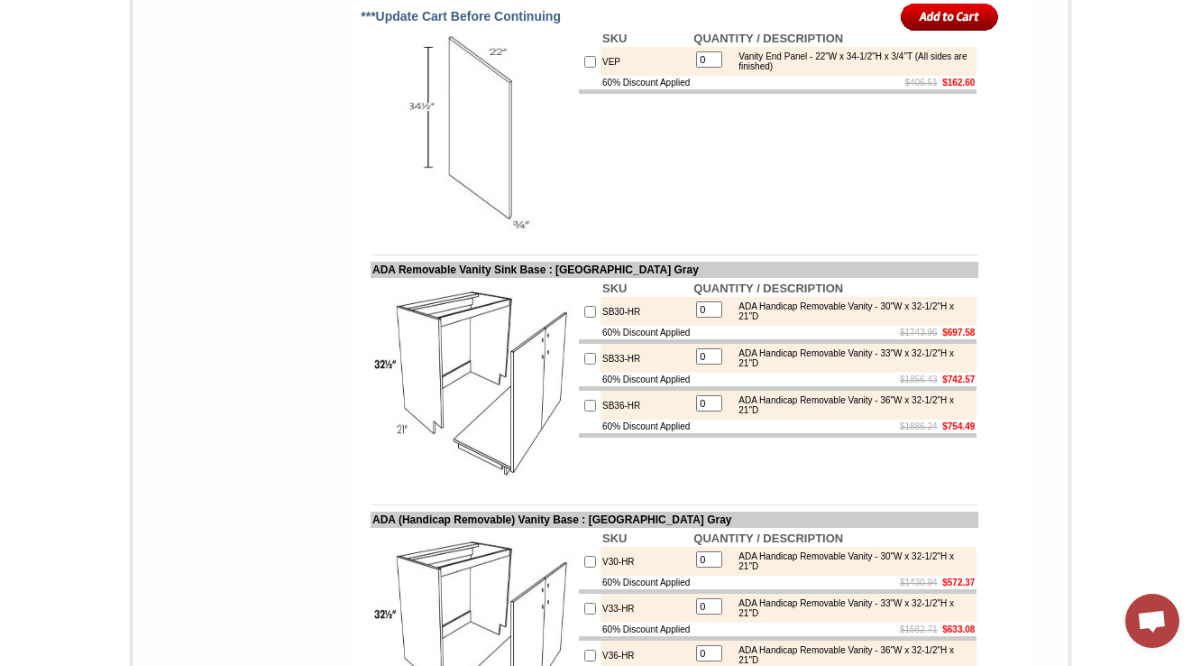
scroll to position [2774, 0]
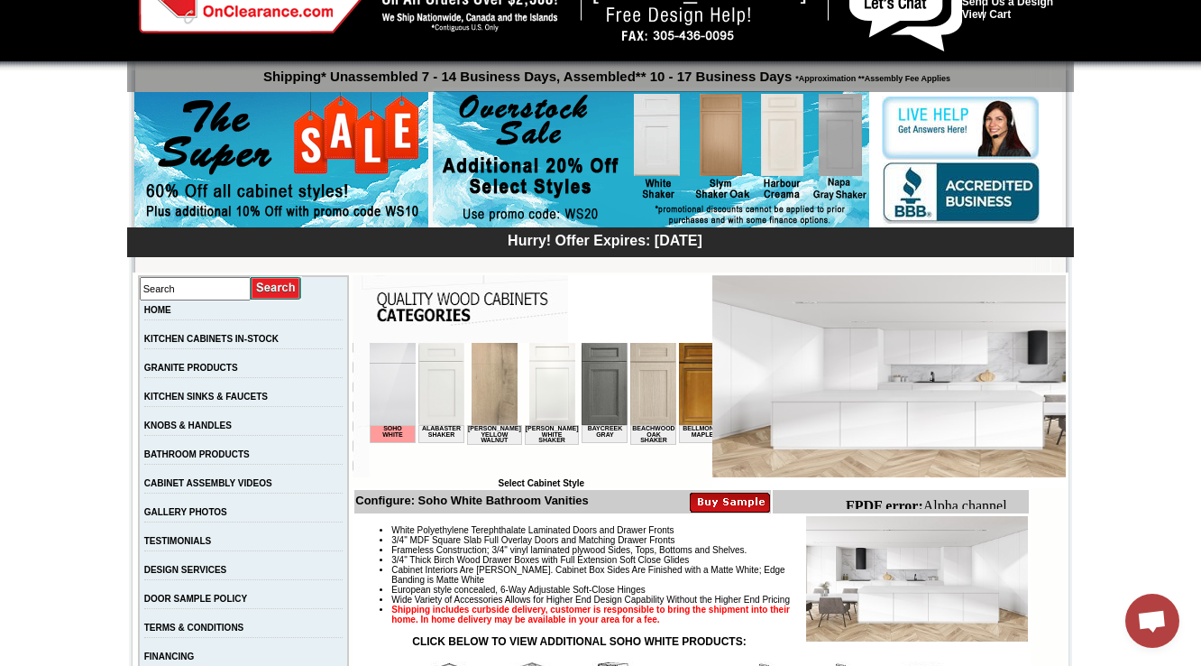
scroll to position [361, 0]
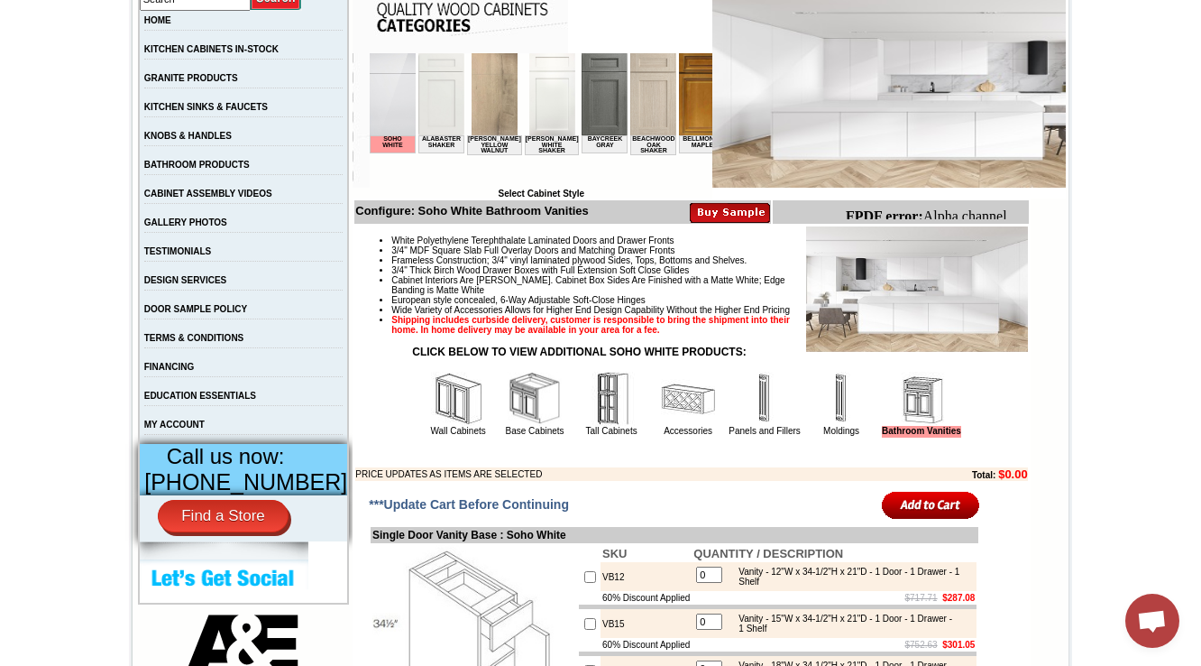
click at [508, 418] on img at bounding box center [535, 399] width 54 height 54
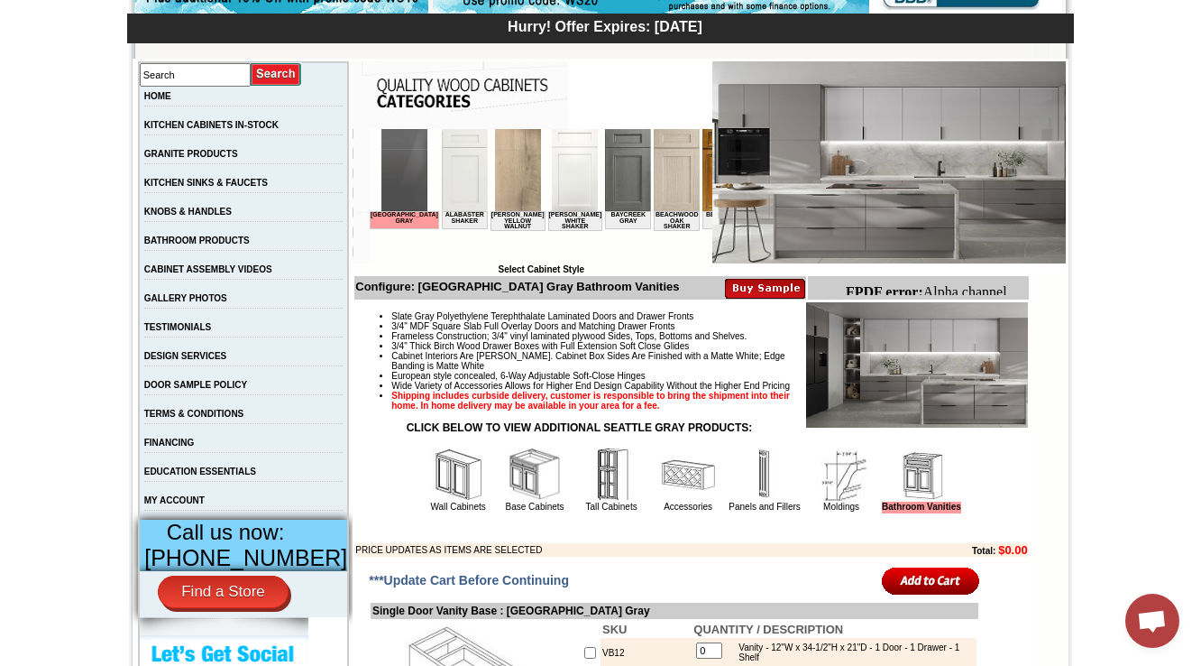
scroll to position [433, 0]
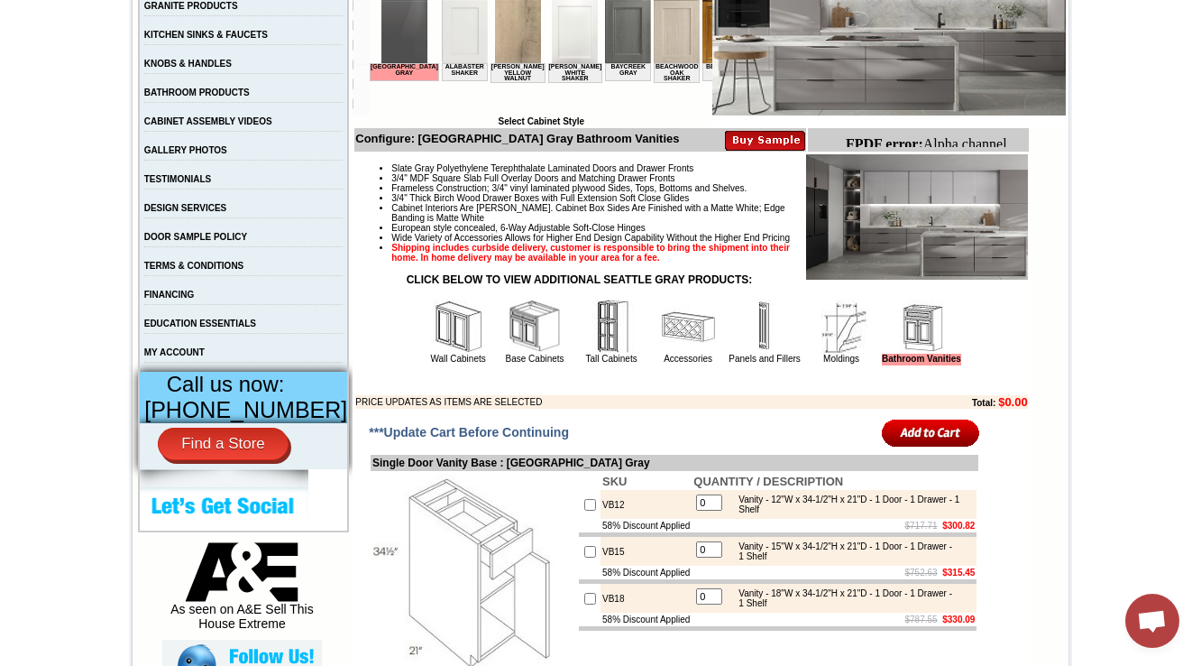
click at [440, 354] on img at bounding box center [458, 326] width 54 height 54
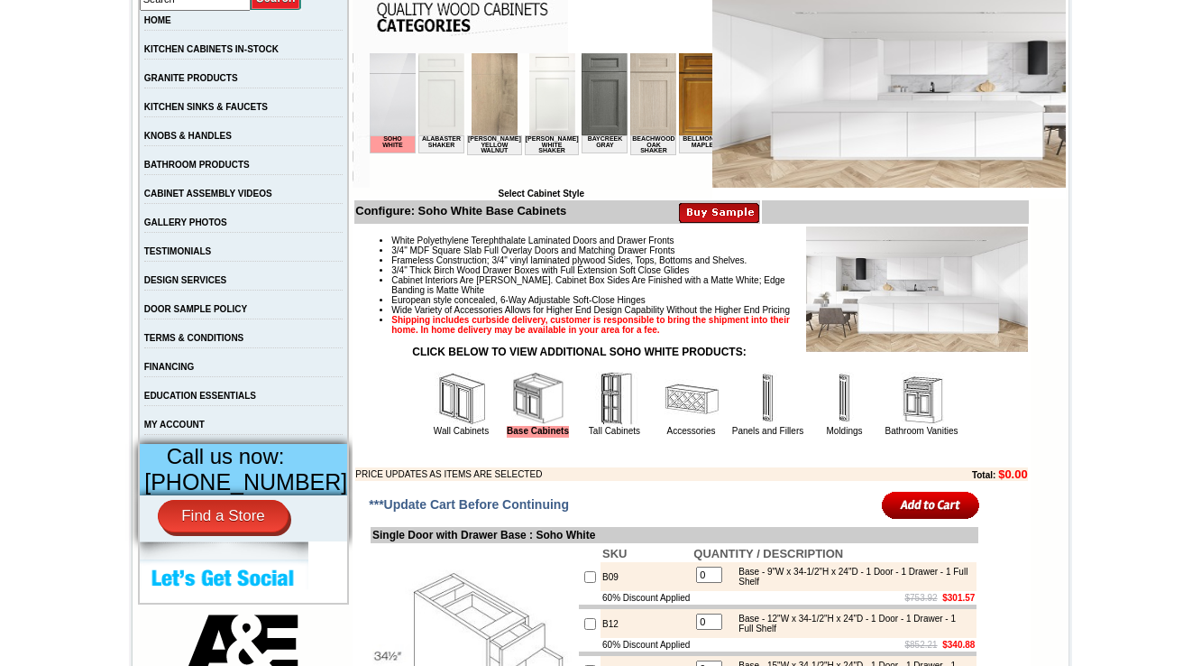
scroll to position [649, 0]
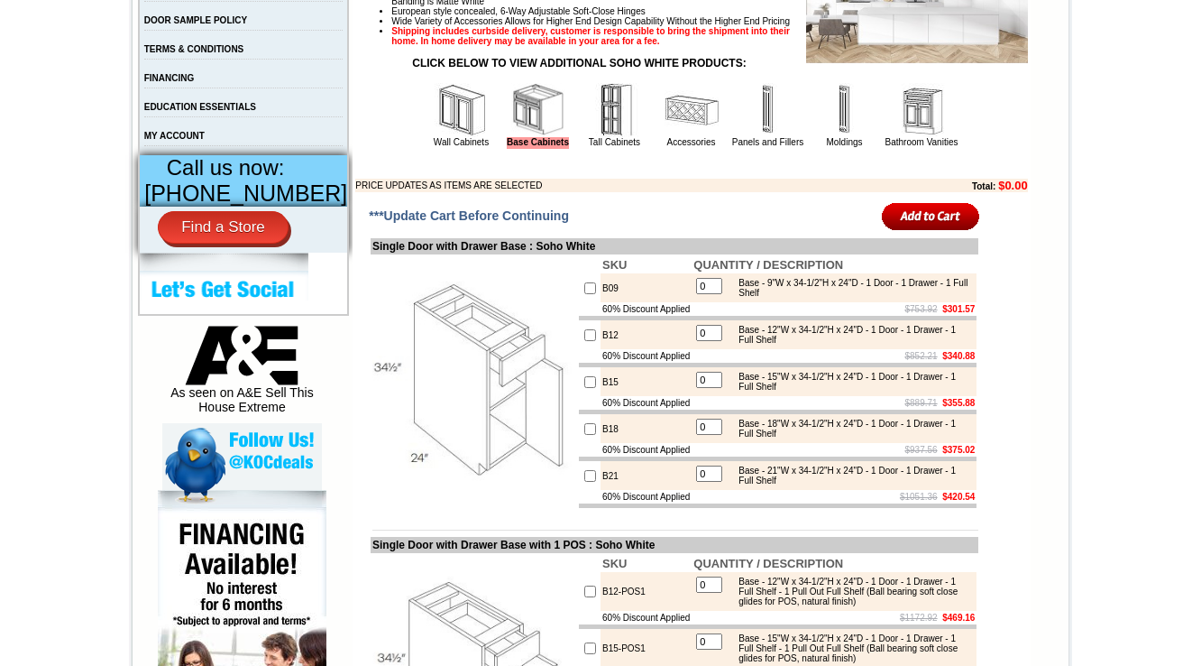
click at [435, 128] on img at bounding box center [462, 110] width 54 height 54
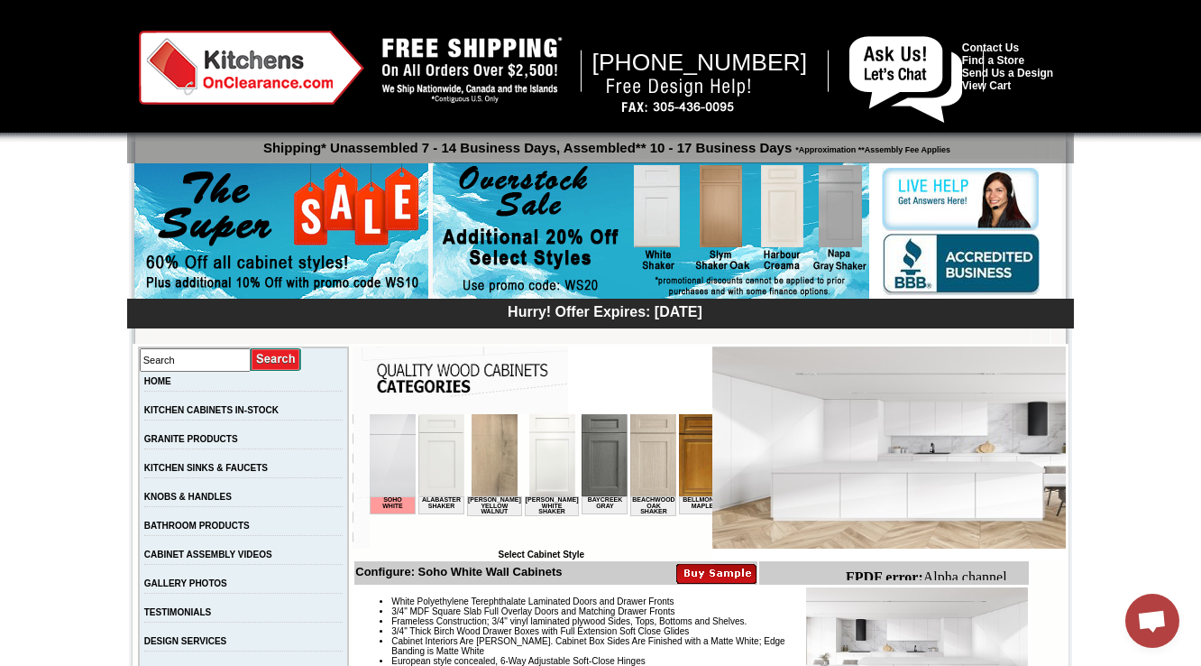
scroll to position [505, 0]
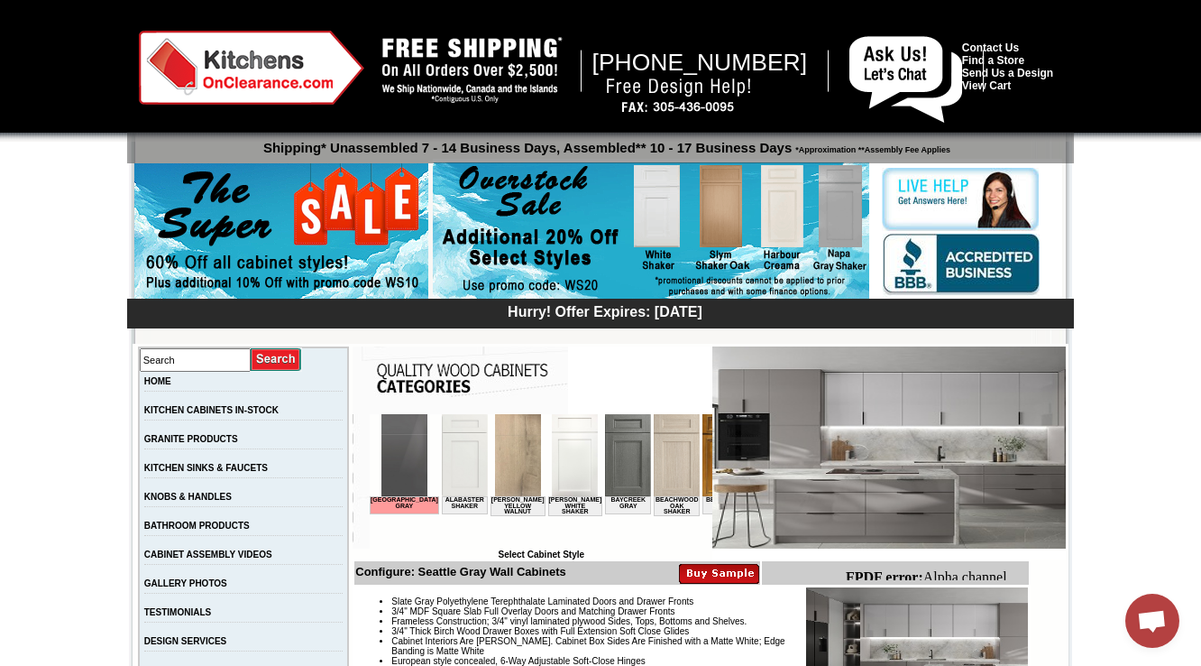
scroll to position [505, 0]
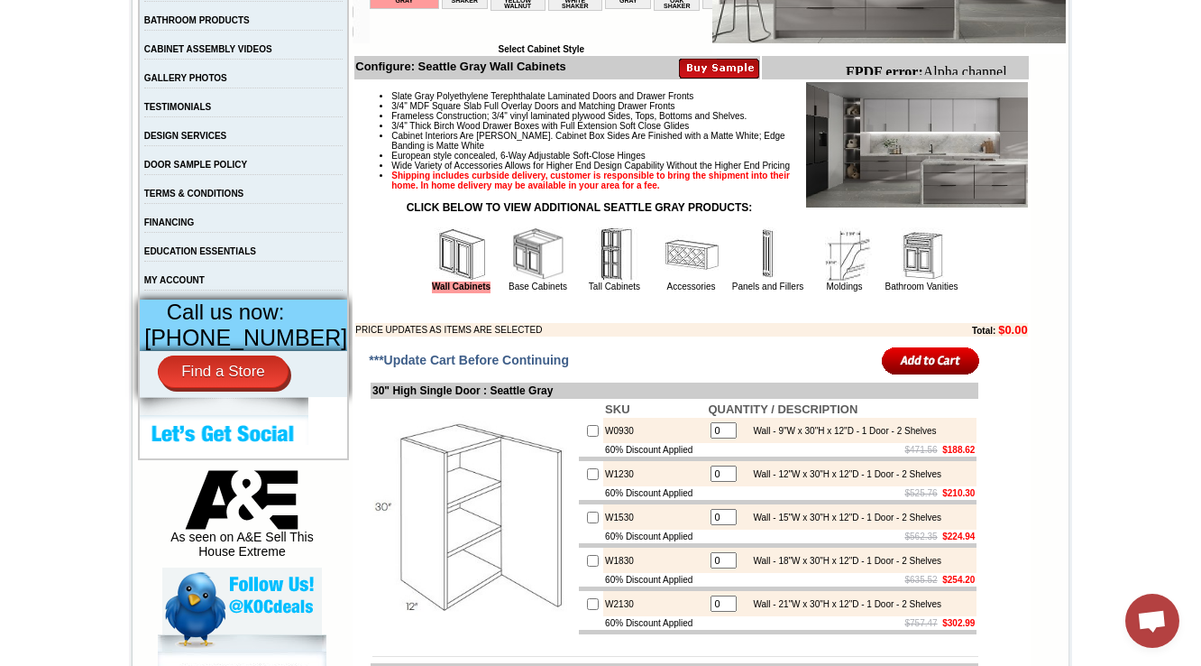
click at [741, 281] on img at bounding box center [768, 254] width 54 height 54
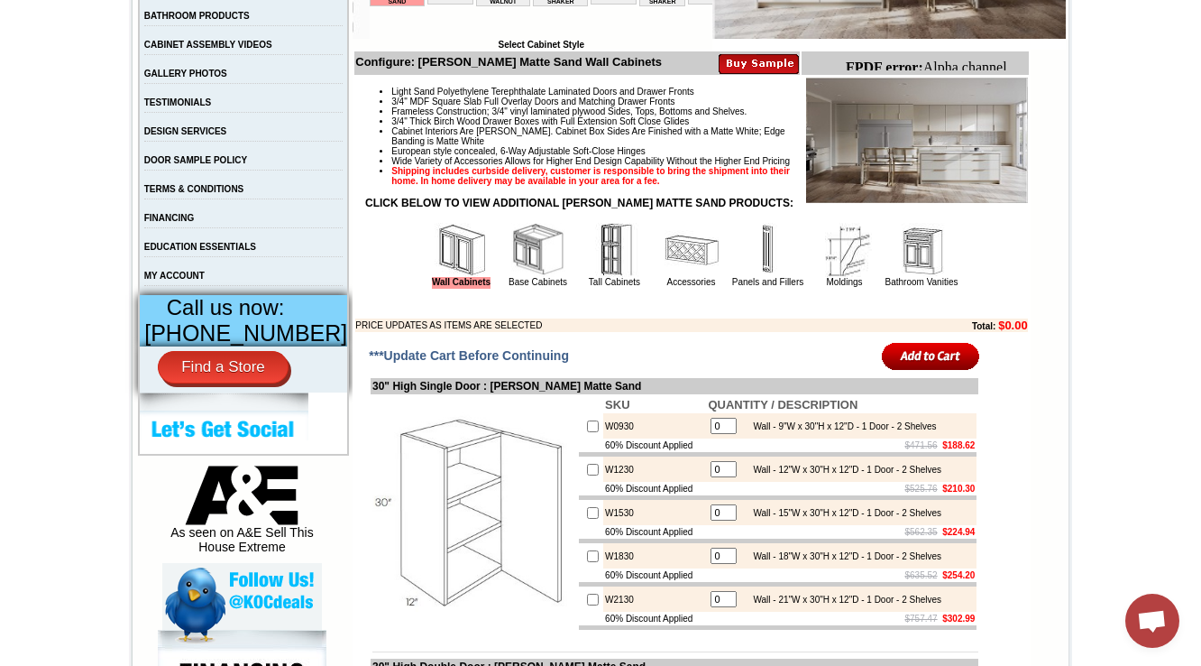
scroll to position [505, 0]
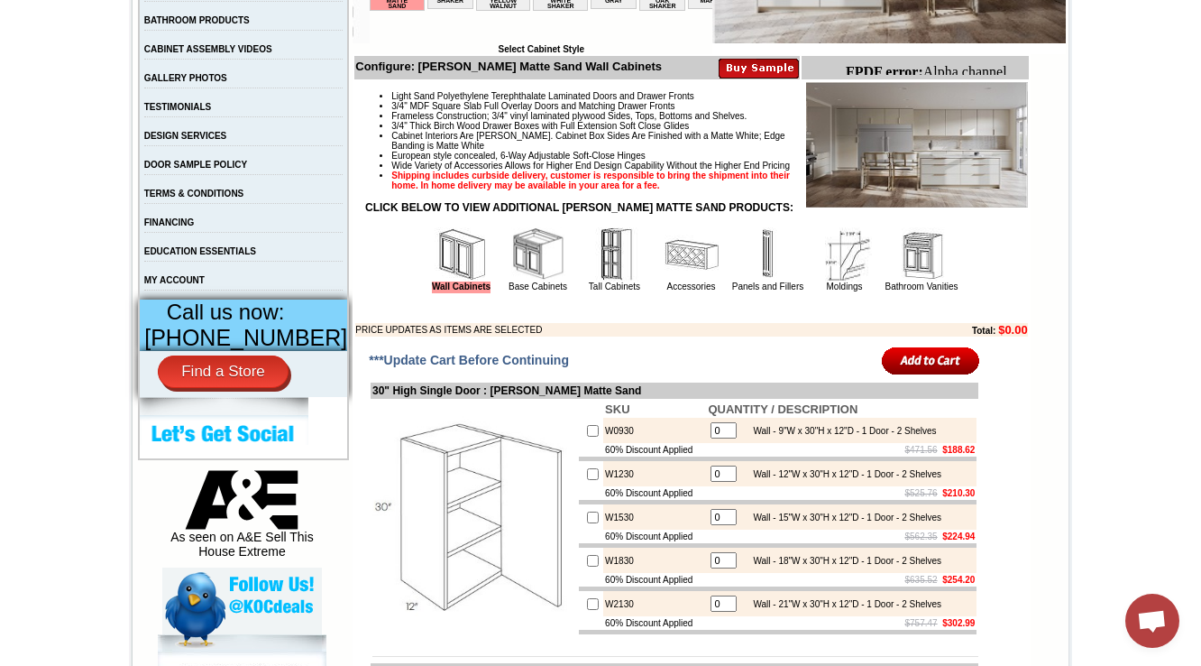
click at [665, 281] on img at bounding box center [692, 254] width 54 height 54
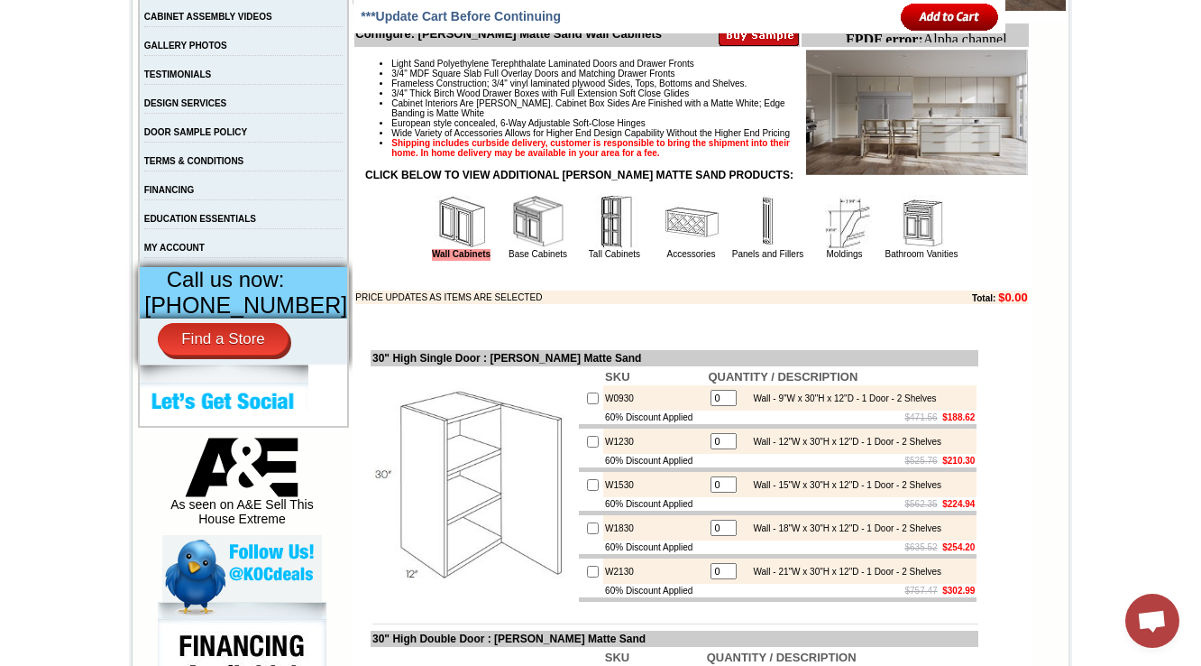
scroll to position [1015, 0]
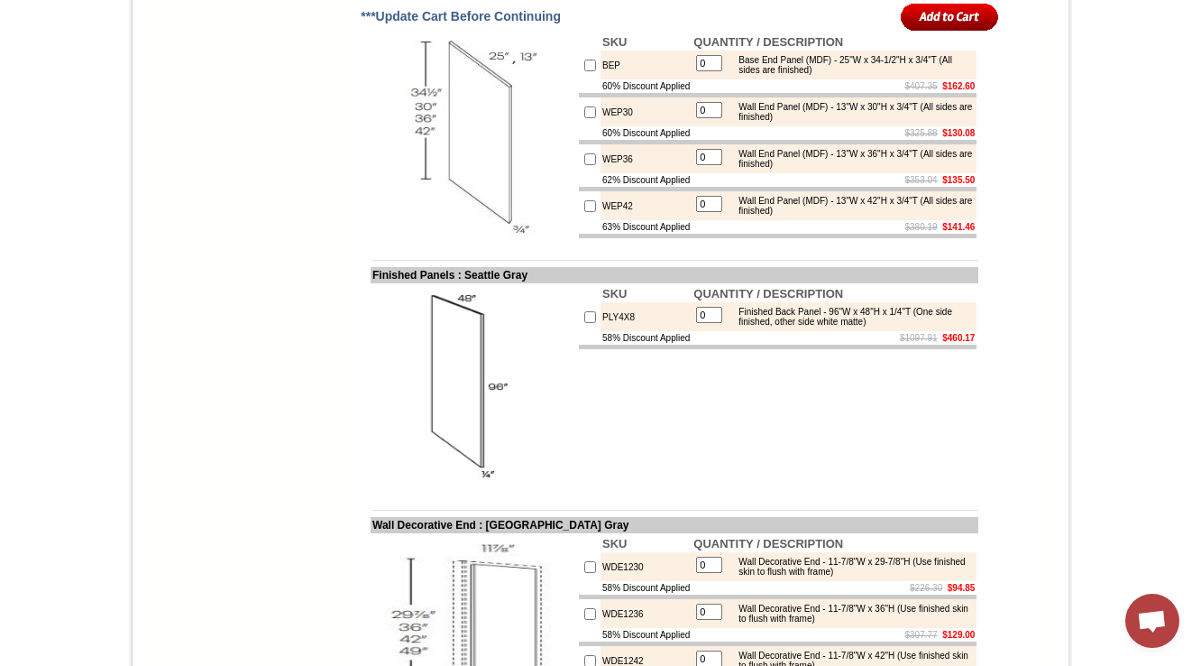
scroll to position [2020, 0]
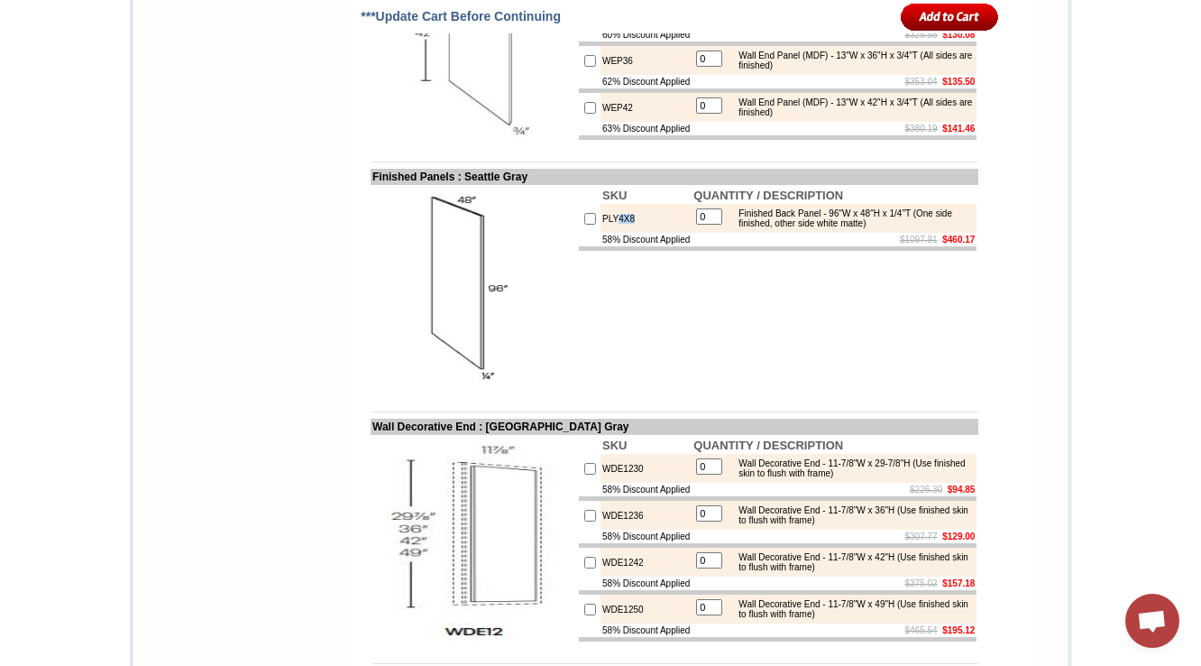
drag, startPoint x: 624, startPoint y: 314, endPoint x: 602, endPoint y: 317, distance: 22.8
click at [602, 233] on td "PLY4X8" at bounding box center [646, 218] width 91 height 29
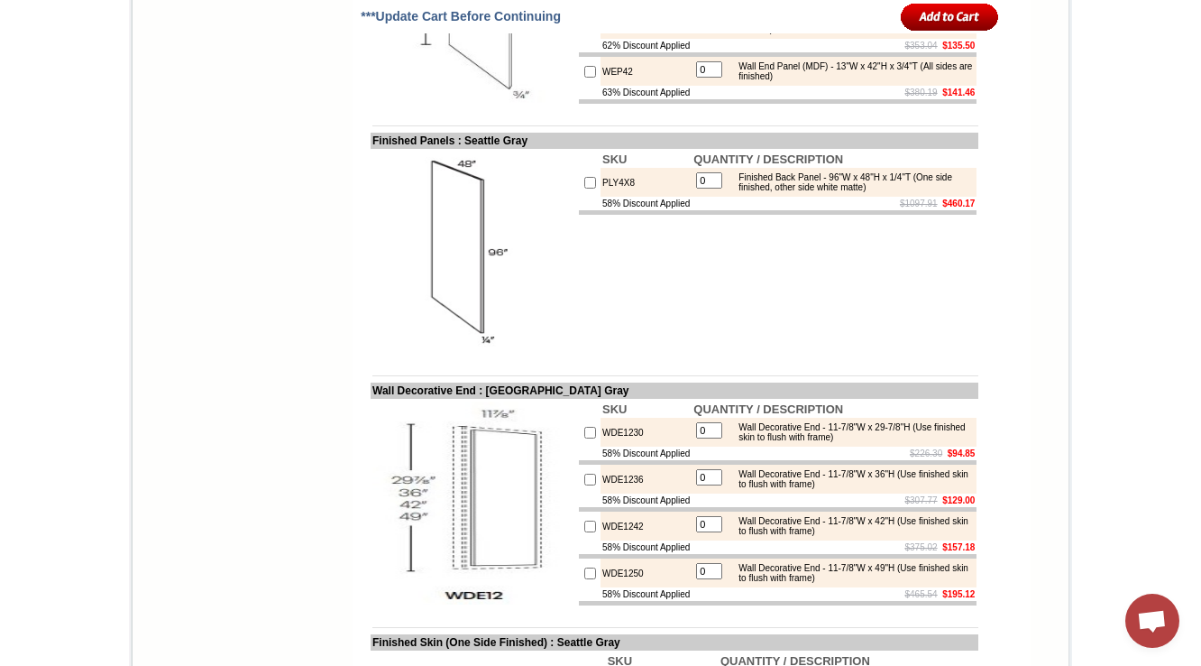
scroll to position [2020, 0]
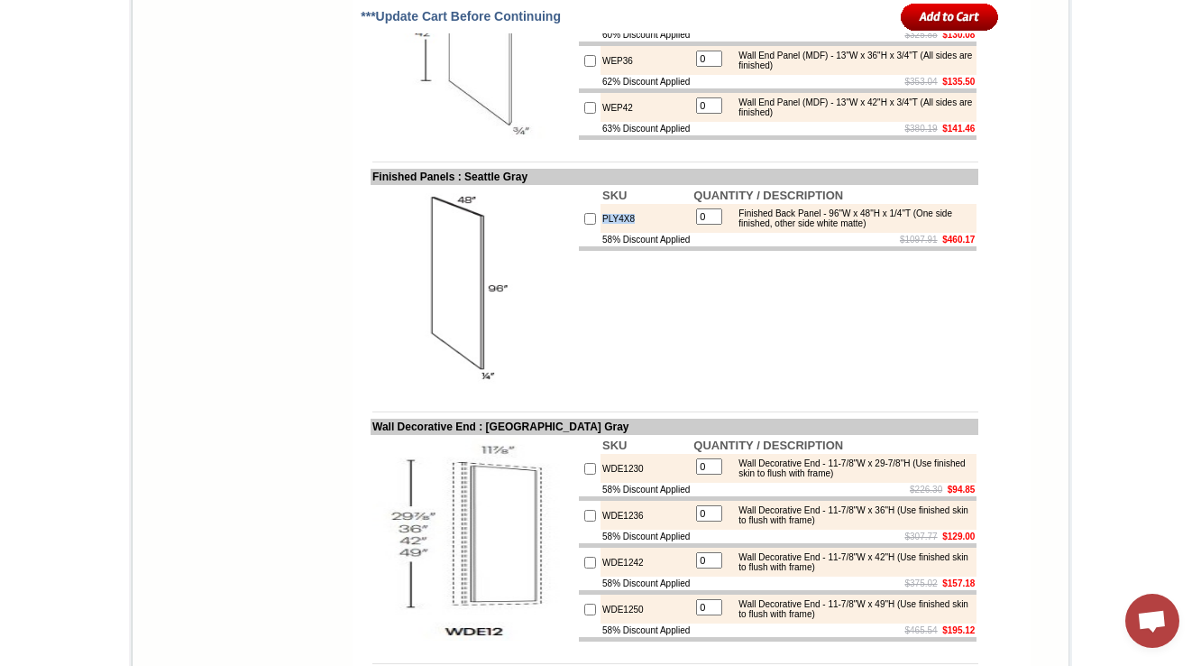
drag, startPoint x: 628, startPoint y: 306, endPoint x: 583, endPoint y: 316, distance: 46.2
click at [601, 233] on td "PLY4X8" at bounding box center [646, 218] width 91 height 29
copy td "PLY4X8"
click at [634, 246] on td "58% Discount Applied" at bounding box center [646, 240] width 91 height 14
drag, startPoint x: 733, startPoint y: 305, endPoint x: 934, endPoint y: 321, distance: 201.8
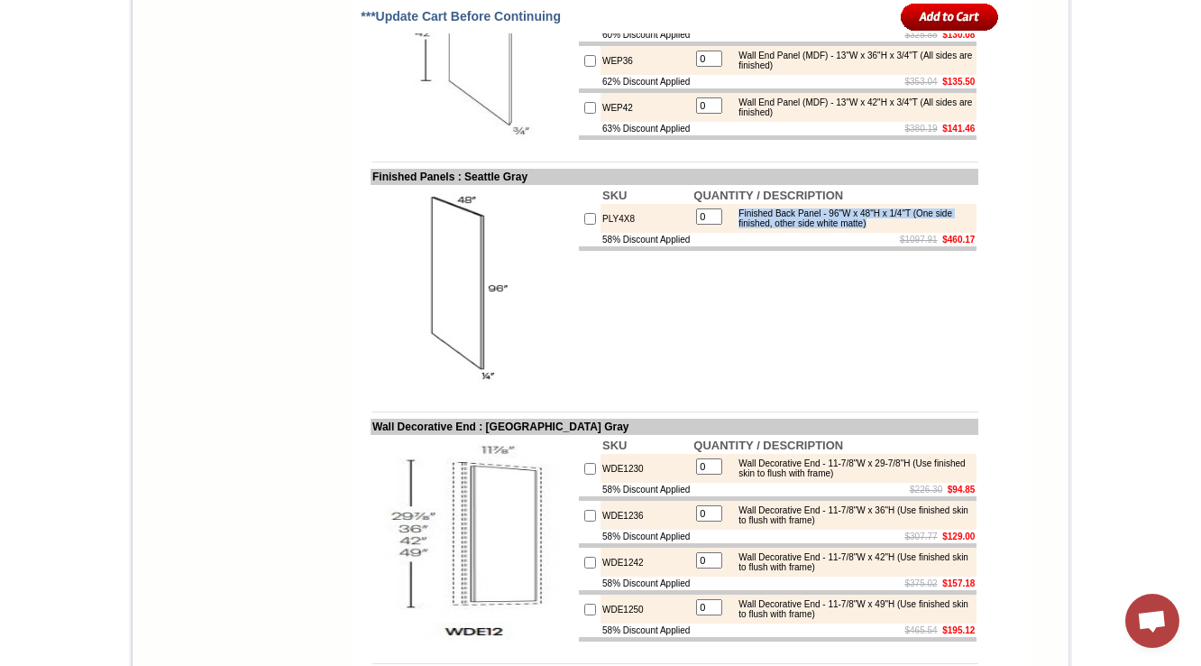
click at [934, 228] on div "Finished Back Panel - 96"W x 48"H x 1/4"T (One side finished, other side white …" at bounding box center [851, 218] width 243 height 20
copy div "Finished Back Panel - 96"W x 48"H x 1/4"T (One side finished, other side white …"
click at [611, 391] on td "SKU QUANTITY / DESCRIPTION PLY4X8 0 Finished Back Panel - 96"W x 48"H x 1/4"T (…" at bounding box center [777, 288] width 401 height 207
drag, startPoint x: 741, startPoint y: 305, endPoint x: 915, endPoint y: 321, distance: 173.9
click at [915, 228] on div "Finished Back Panel - 96"W x 48"H x 1/4"T (One side finished, other side white …" at bounding box center [851, 218] width 243 height 20
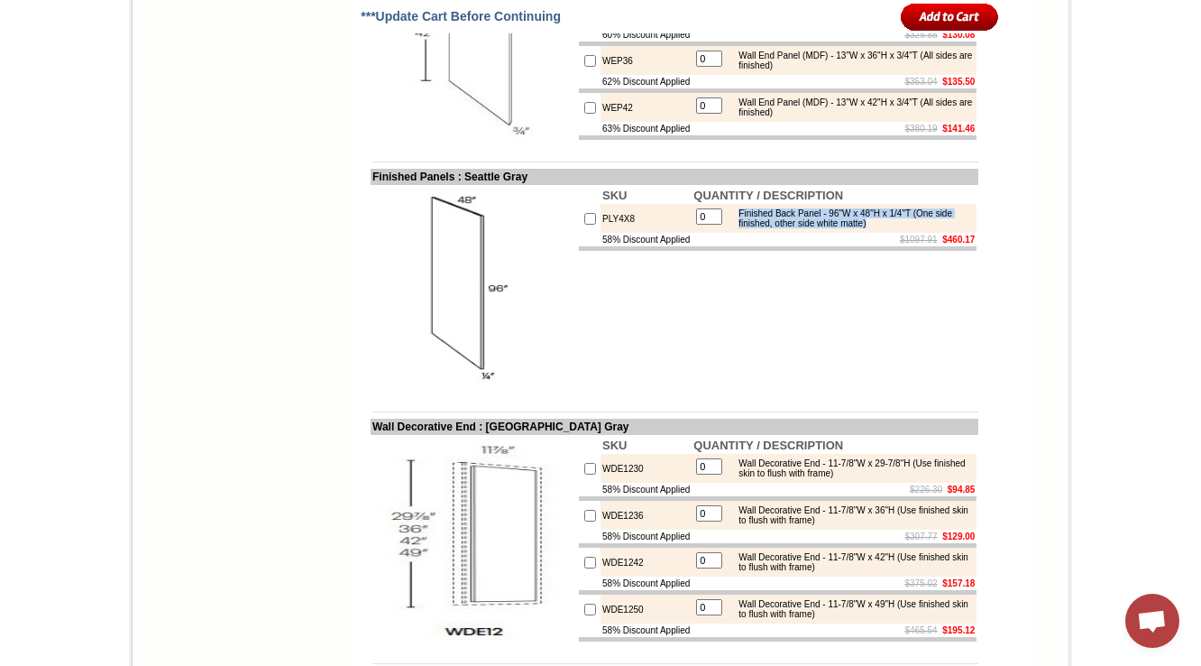
copy div "Finished Back Panel - 96"W x 48"H x 1/4"T (One side finished, other side white …"
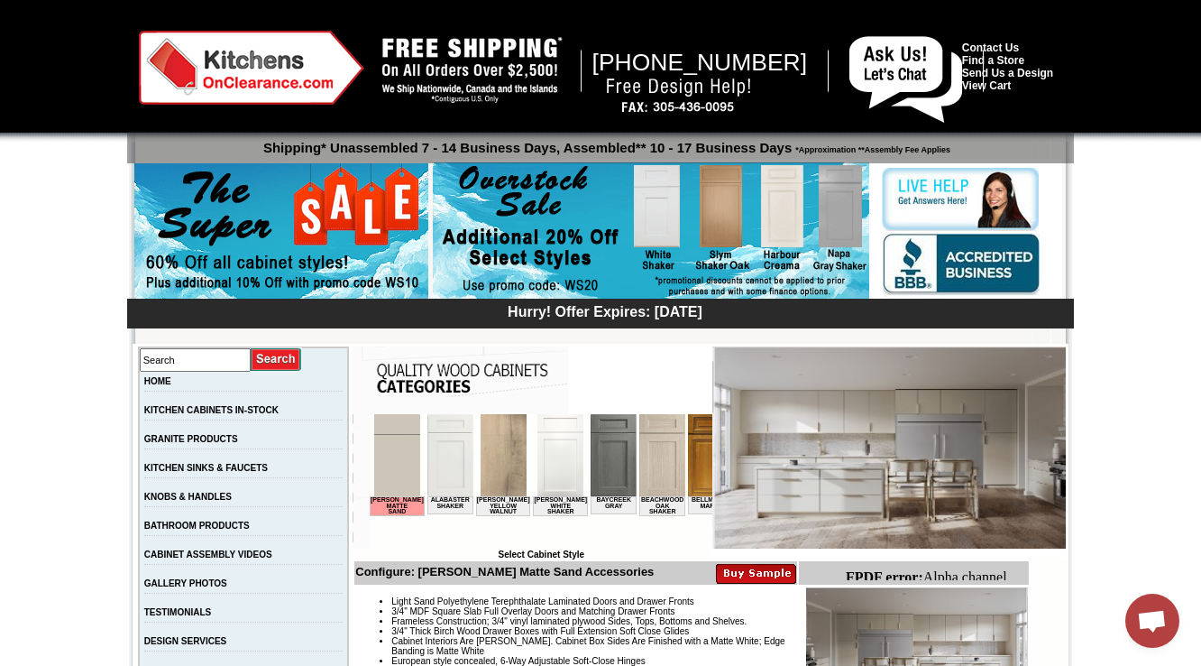
scroll to position [505, 0]
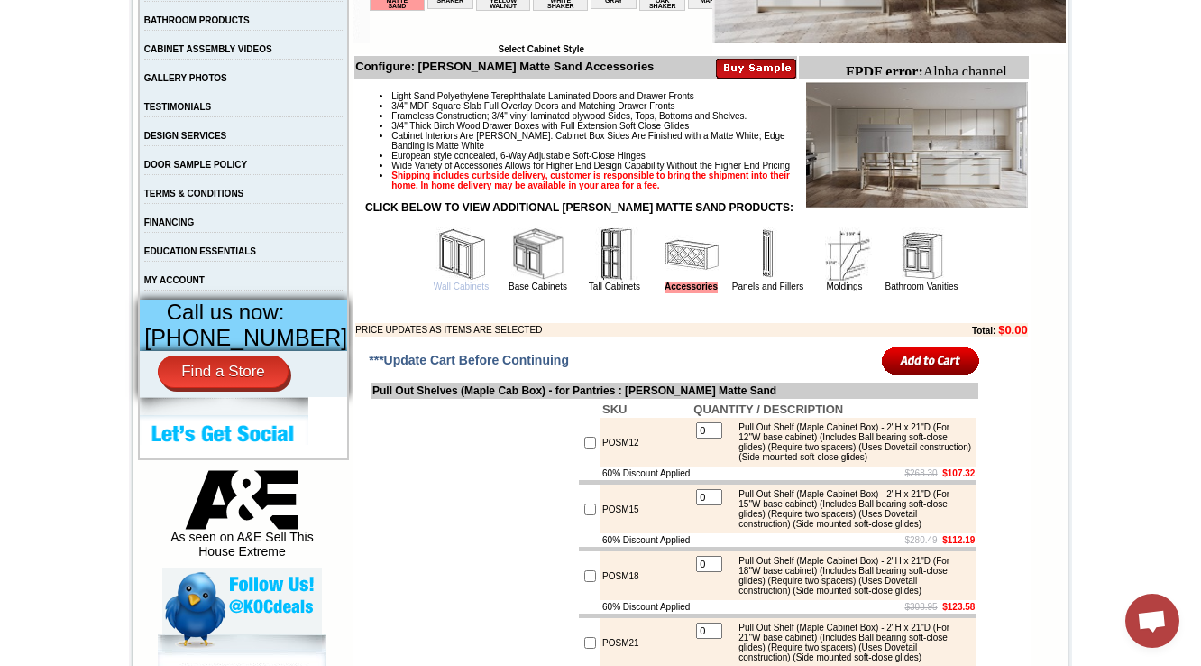
click at [446, 291] on link "Wall Cabinets" at bounding box center [461, 286] width 55 height 10
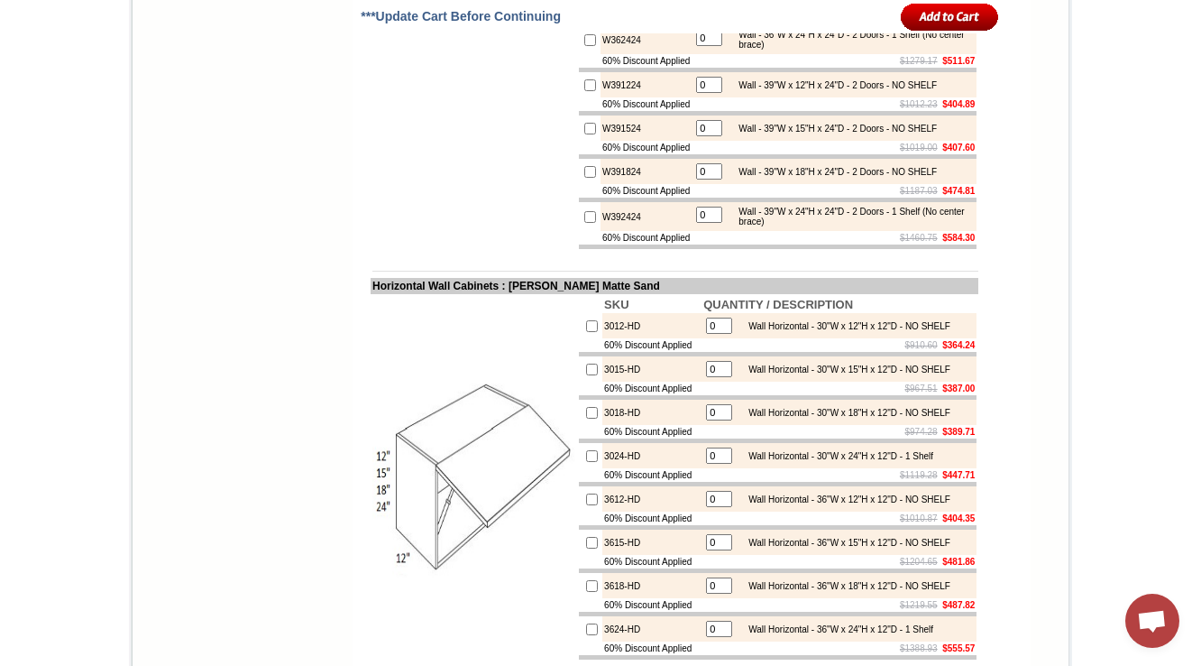
scroll to position [3006, 0]
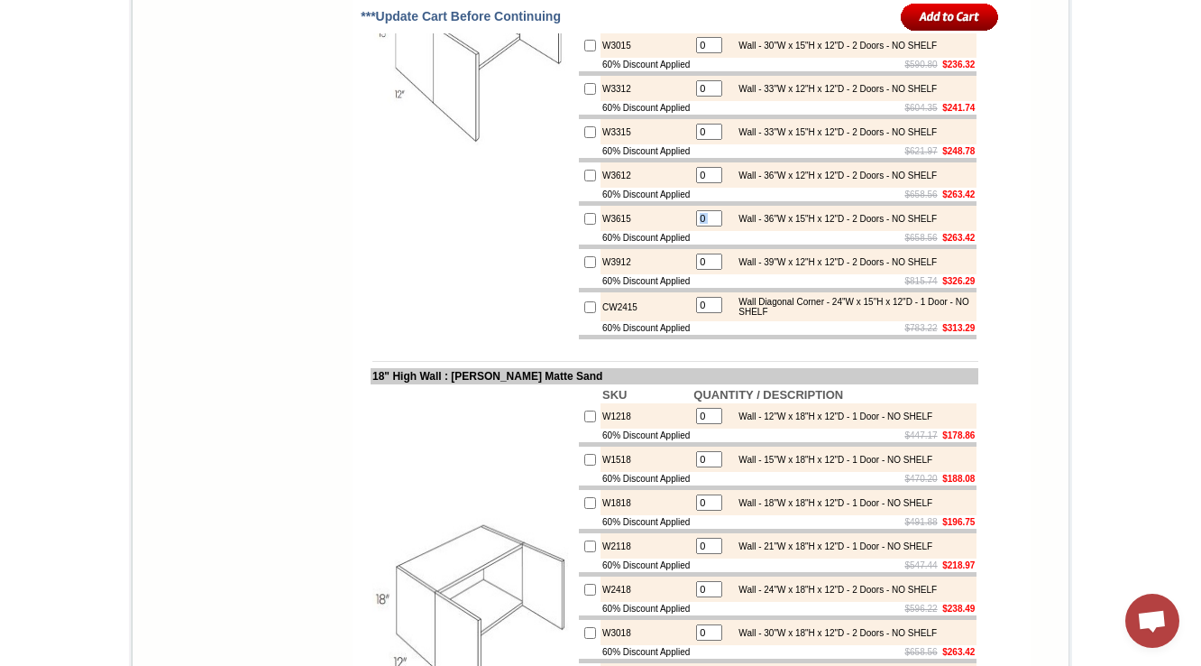
drag, startPoint x: 754, startPoint y: 327, endPoint x: 967, endPoint y: 336, distance: 213.0
click at [967, 231] on td "0 Wall - 36"W x 15"H x 12"D - 2 Doors - NO SHELF" at bounding box center [834, 218] width 285 height 25
